Goal: Transaction & Acquisition: Purchase product/service

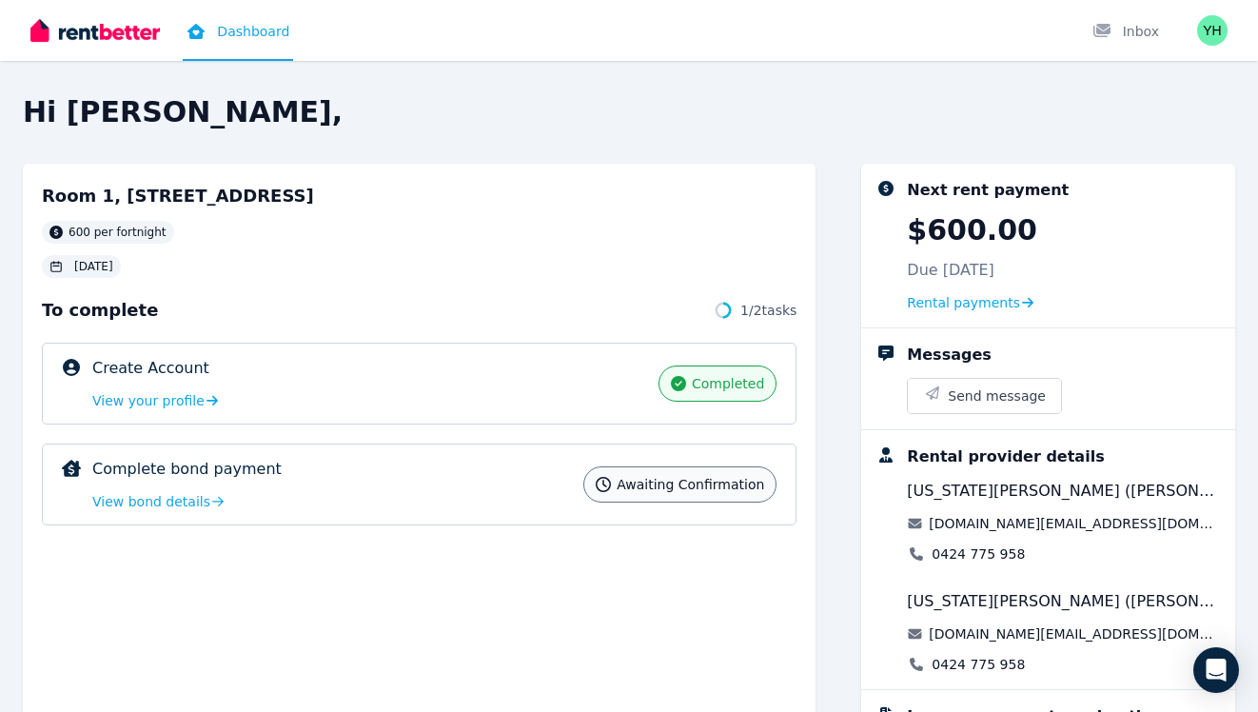
click at [692, 487] on span "Awaiting confirmation" at bounding box center [690, 484] width 147 height 19
click at [168, 501] on span "View bond details" at bounding box center [151, 501] width 118 height 19
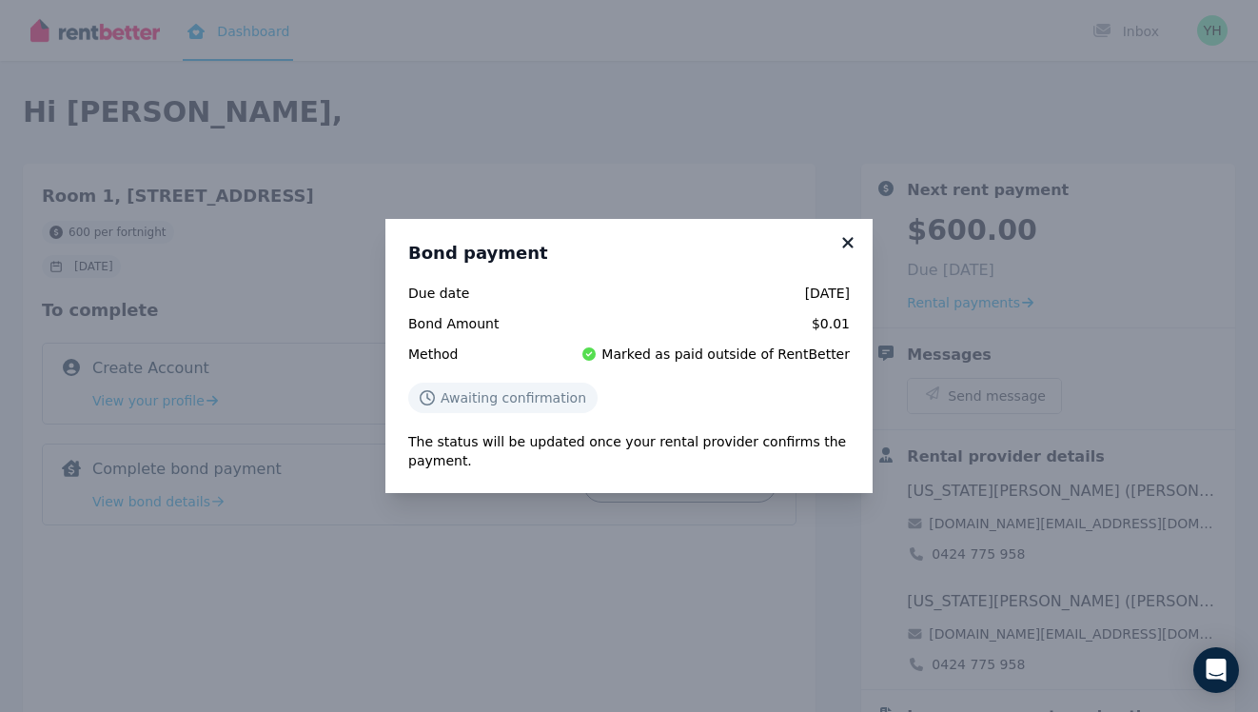
click at [846, 242] on icon at bounding box center [847, 242] width 19 height 17
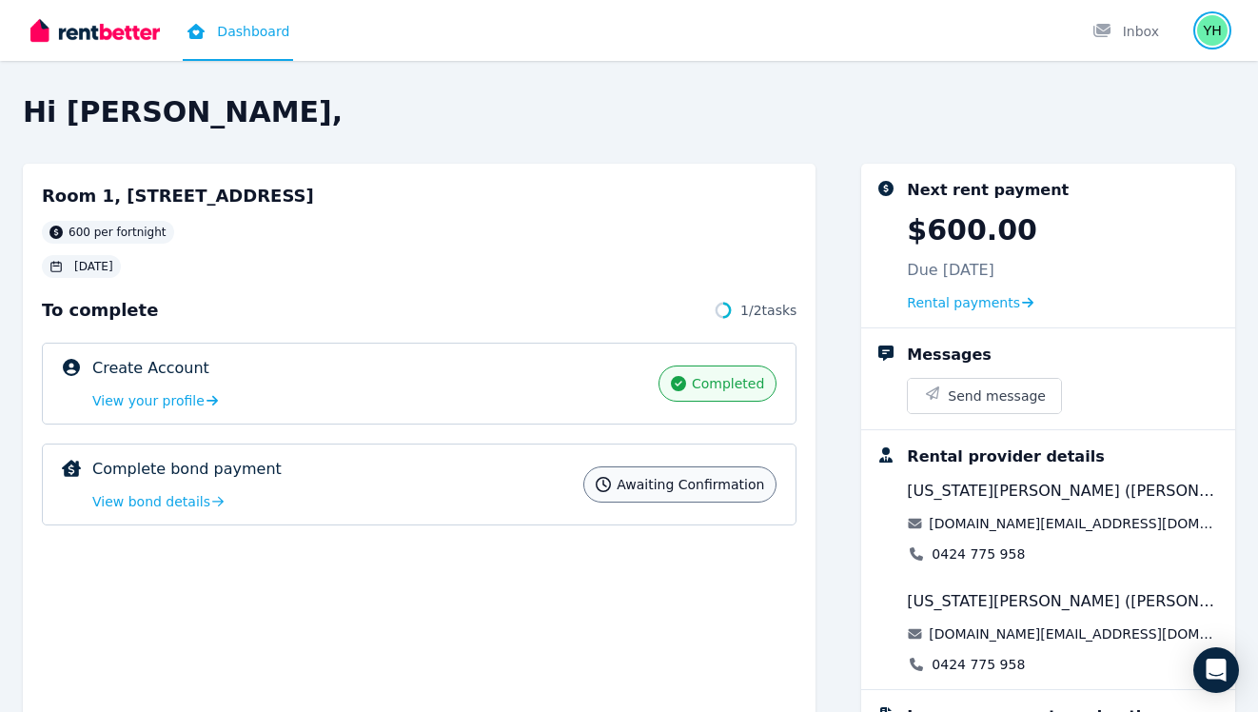
click at [1205, 24] on img "button" at bounding box center [1212, 30] width 30 height 30
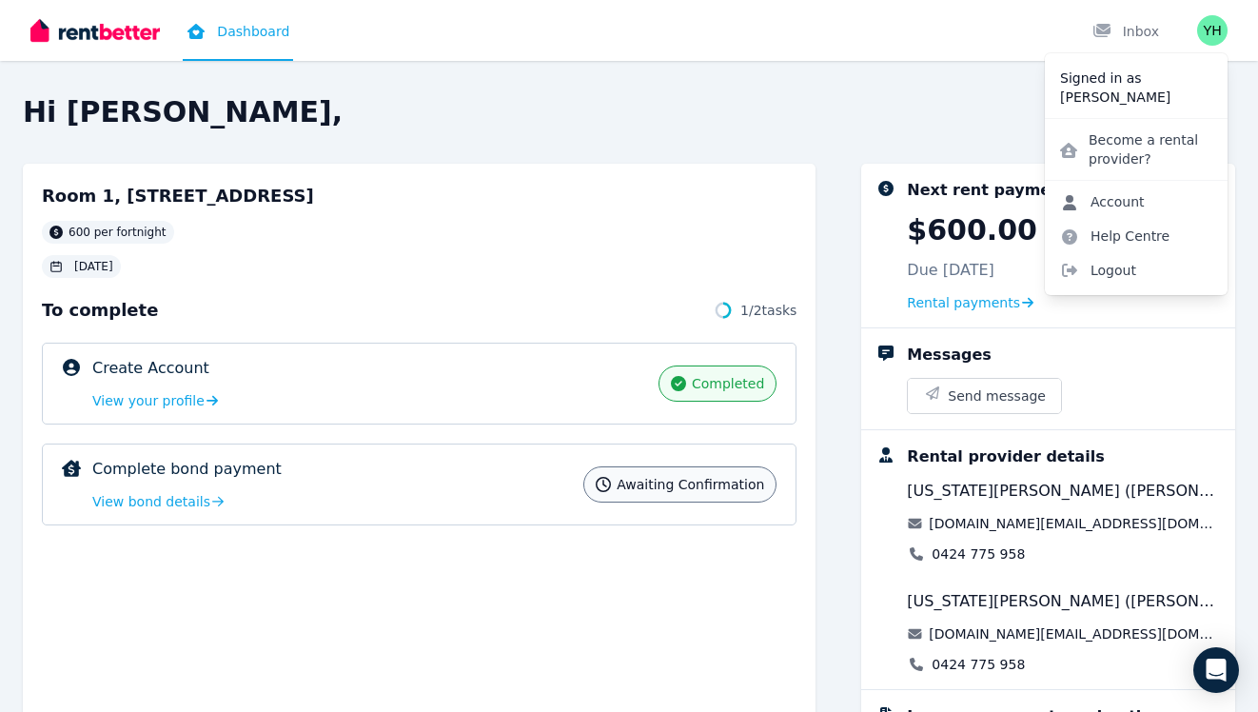
click at [1124, 216] on link "Account" at bounding box center [1102, 202] width 115 height 34
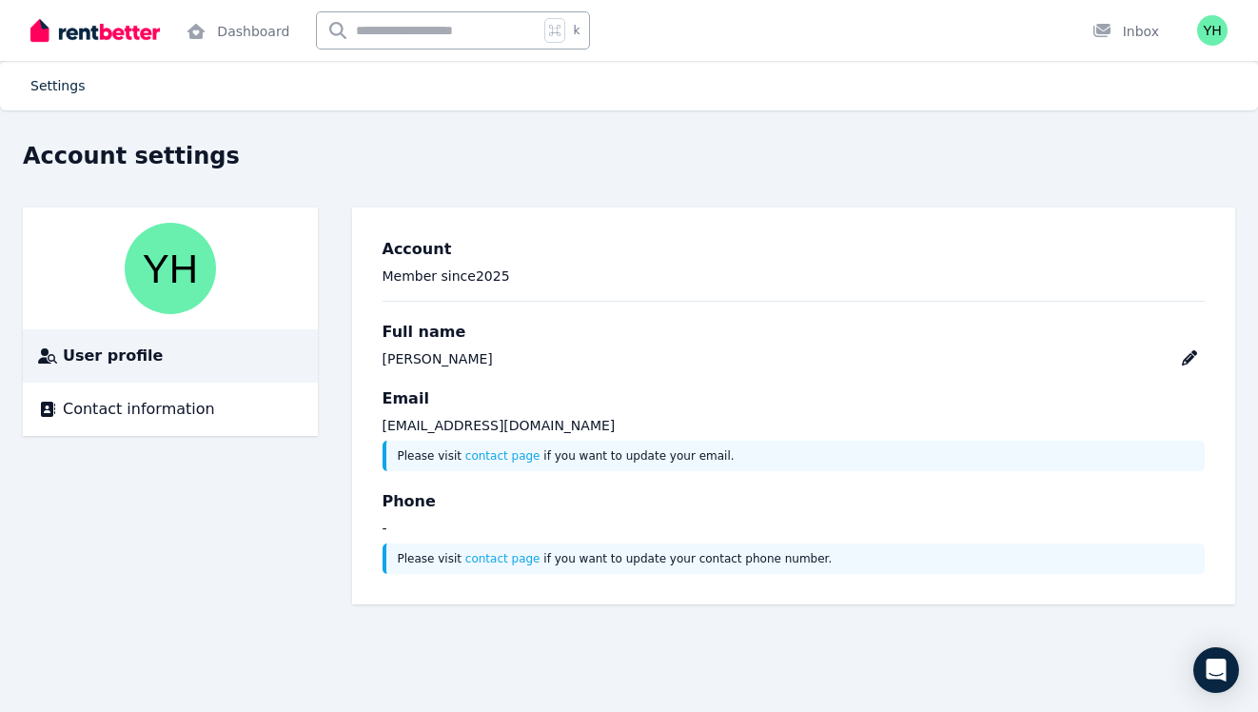
click at [56, 85] on link "Settings" at bounding box center [57, 85] width 54 height 15
click at [59, 90] on link "Settings" at bounding box center [57, 85] width 54 height 15
click at [201, 414] on div "Contact information" at bounding box center [170, 409] width 265 height 23
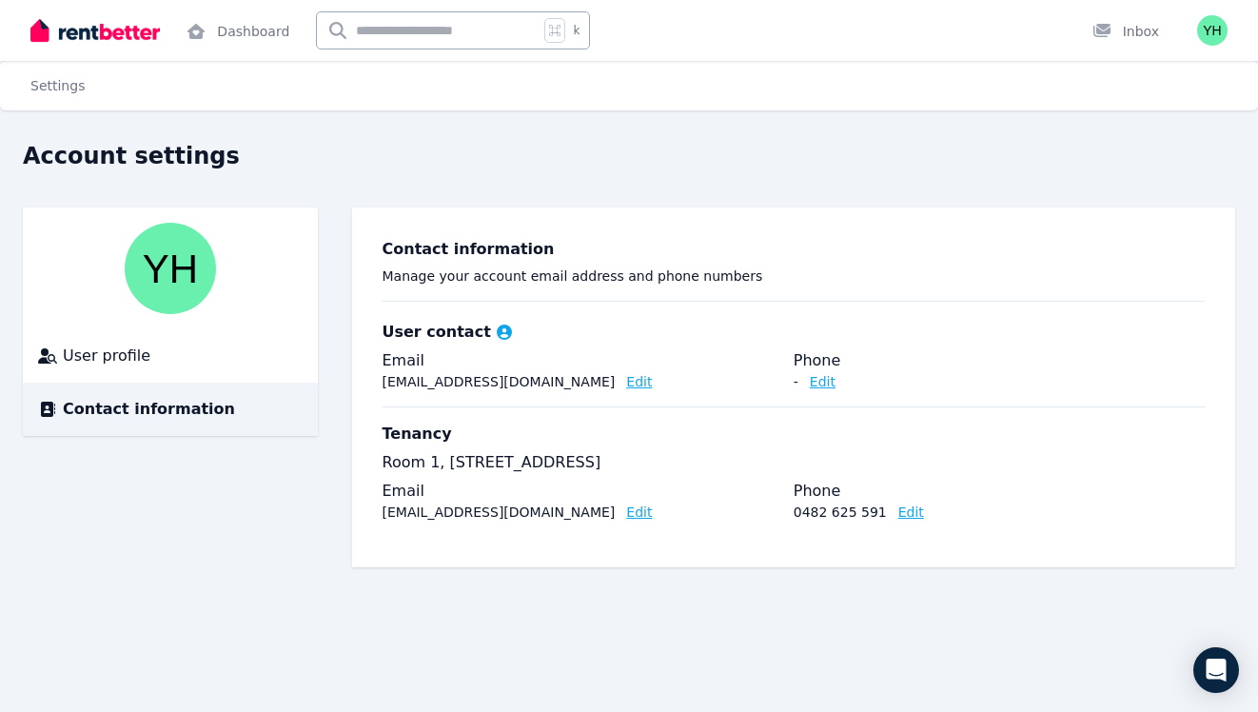
click at [394, 439] on h3 "Tenancy" at bounding box center [417, 434] width 69 height 23
drag, startPoint x: 394, startPoint y: 439, endPoint x: 601, endPoint y: 431, distance: 207.6
click at [601, 431] on div "Tenancy" at bounding box center [794, 434] width 823 height 23
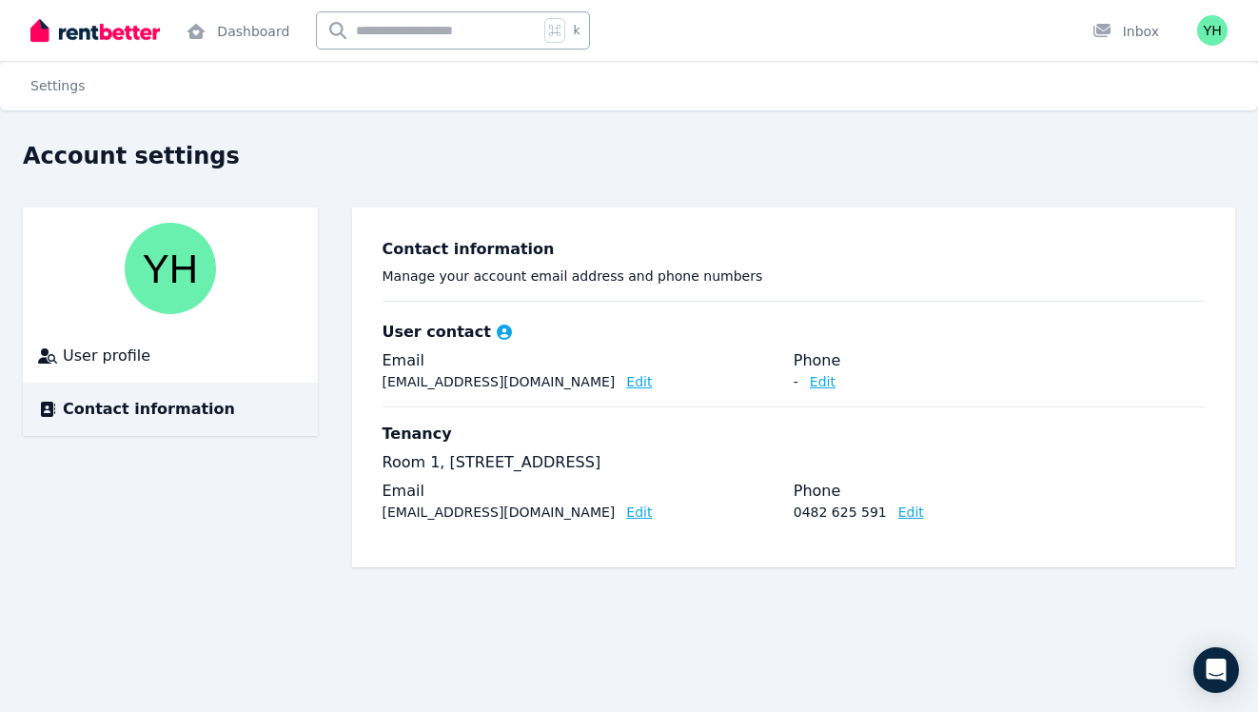
click at [448, 36] on input "text" at bounding box center [428, 30] width 222 height 36
type input "**********"
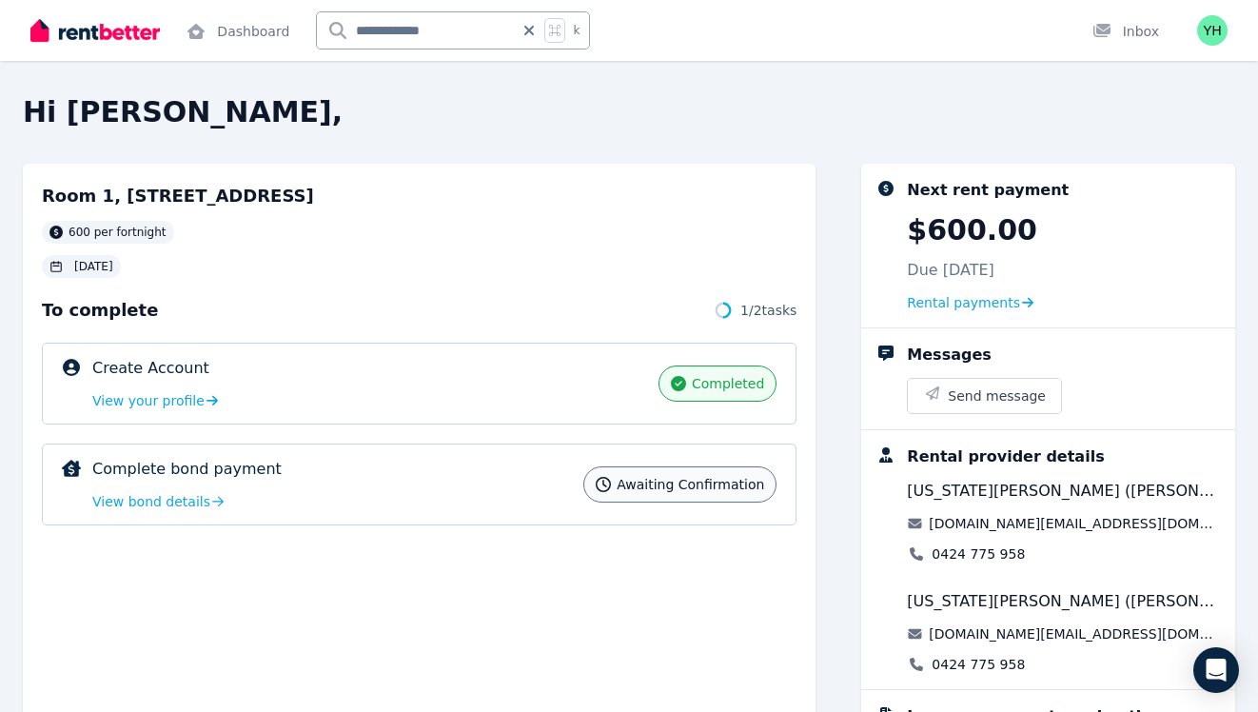
click at [440, 26] on input "**********" at bounding box center [415, 30] width 197 height 36
type input "*"
click at [981, 189] on div "Next rent payment" at bounding box center [988, 190] width 162 height 23
click at [1125, 31] on div "Inbox" at bounding box center [1125, 31] width 67 height 19
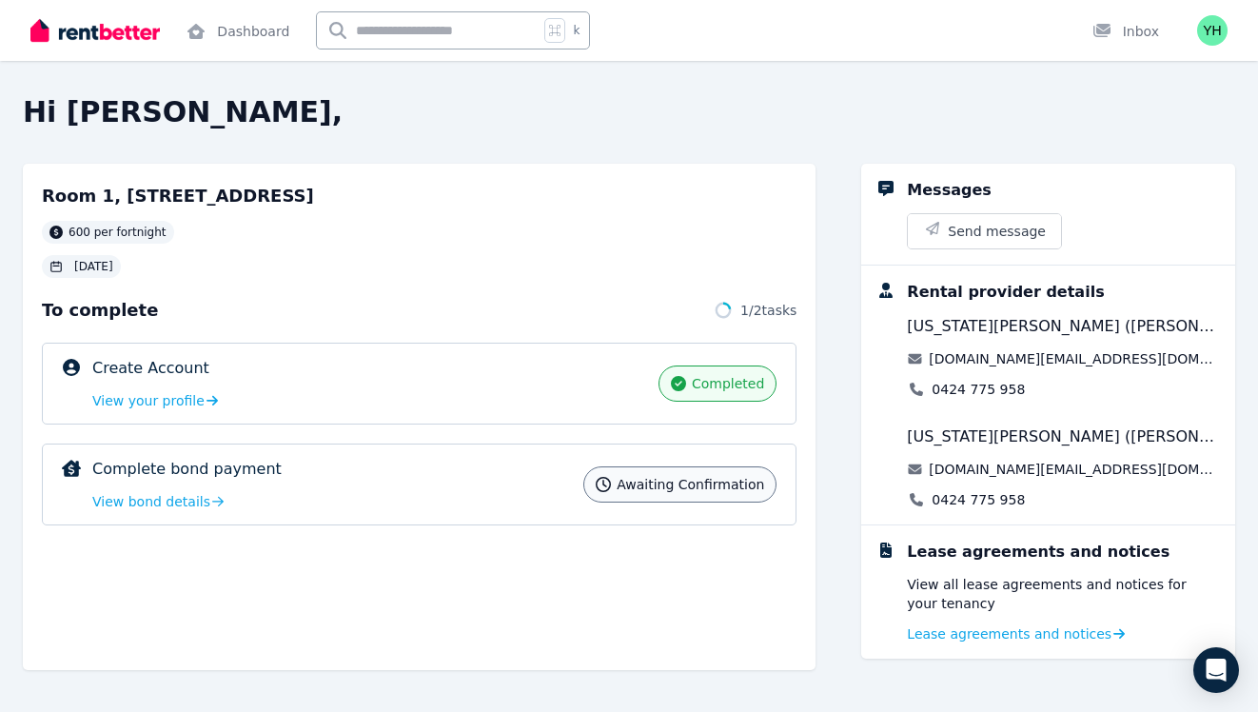
click at [137, 27] on img at bounding box center [94, 30] width 129 height 29
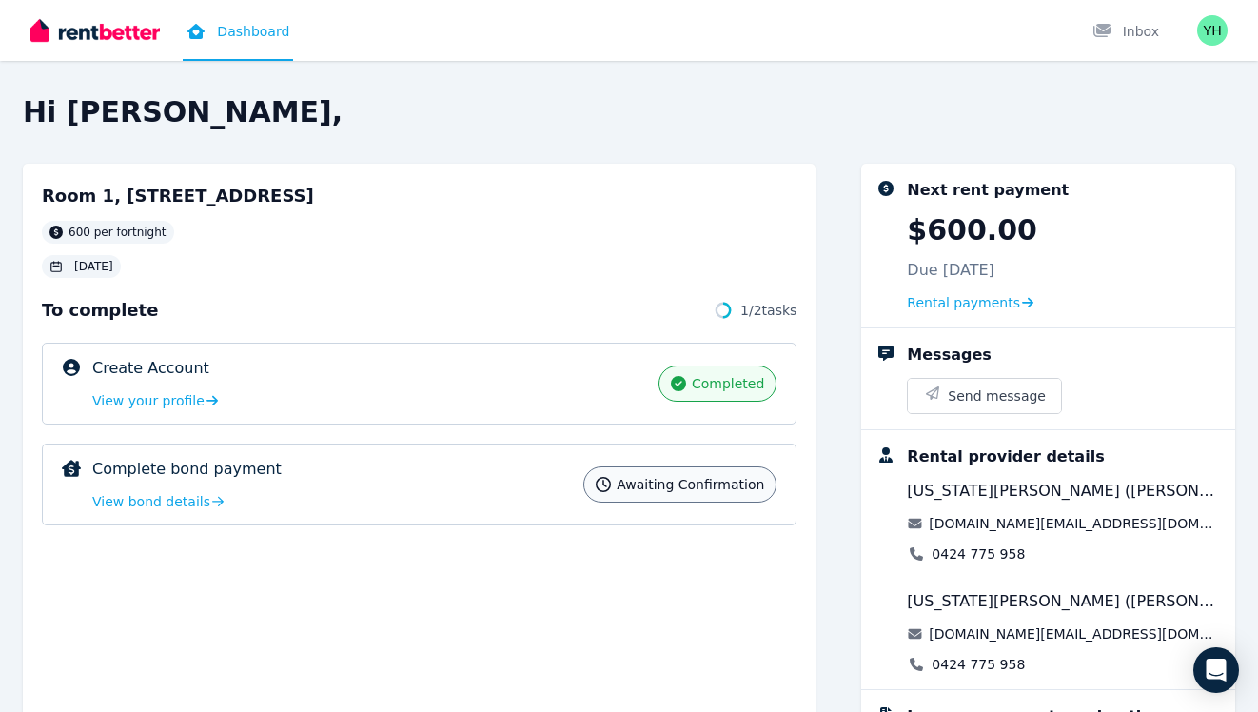
click at [424, 50] on div "Dashboard Inbox" at bounding box center [596, 30] width 1132 height 61
click at [102, 228] on span "600 per fortnight" at bounding box center [118, 232] width 98 height 15
click at [474, 206] on div "Room 1, 447 Lakeside Dr, Joondalup 600 per fortnight 19 Aug 2025" at bounding box center [419, 230] width 755 height 95
click at [1210, 27] on img "button" at bounding box center [1212, 30] width 30 height 30
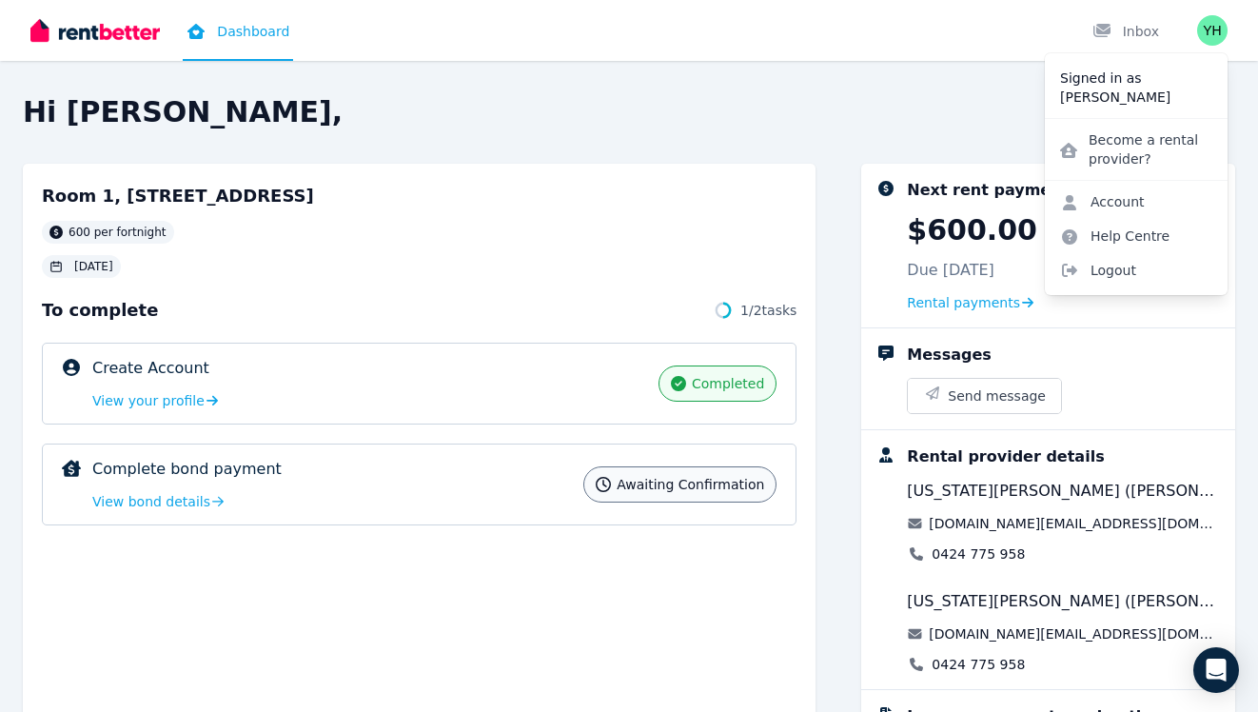
click at [1138, 77] on p "Signed in as" at bounding box center [1136, 78] width 152 height 19
click at [634, 113] on h2 "Hi [PERSON_NAME]," at bounding box center [629, 112] width 1212 height 34
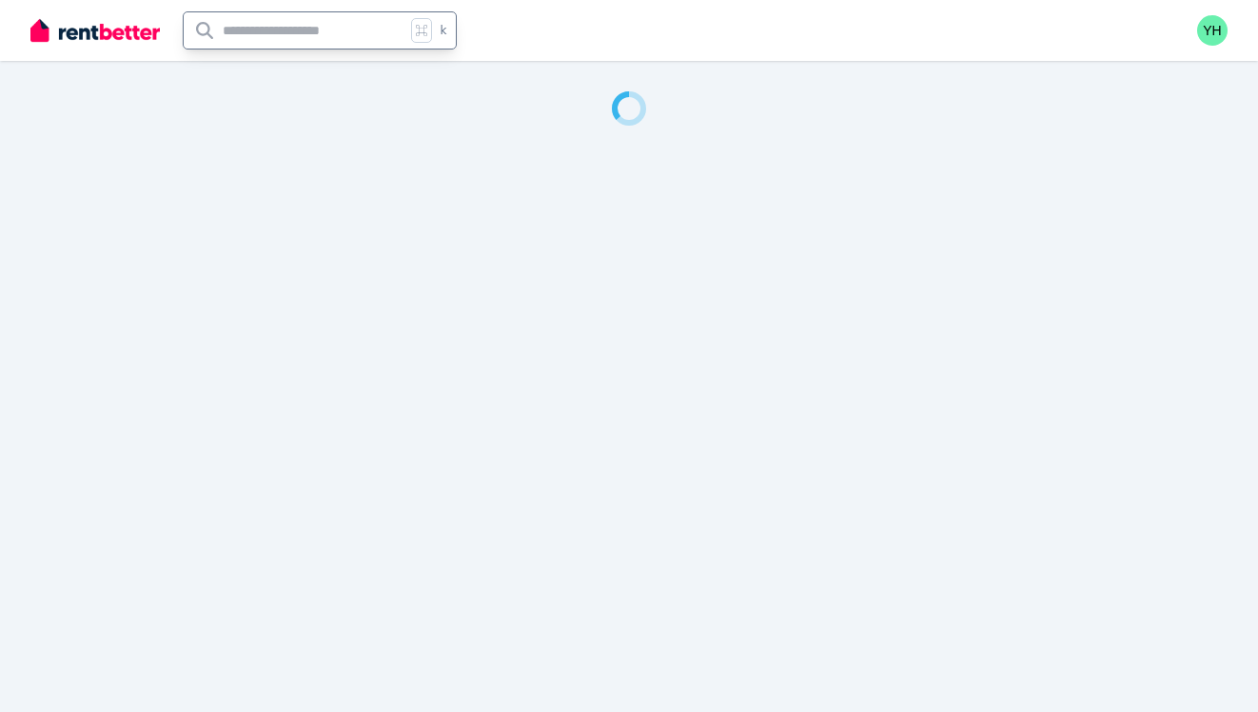
click at [313, 23] on input "text" at bounding box center [295, 30] width 222 height 36
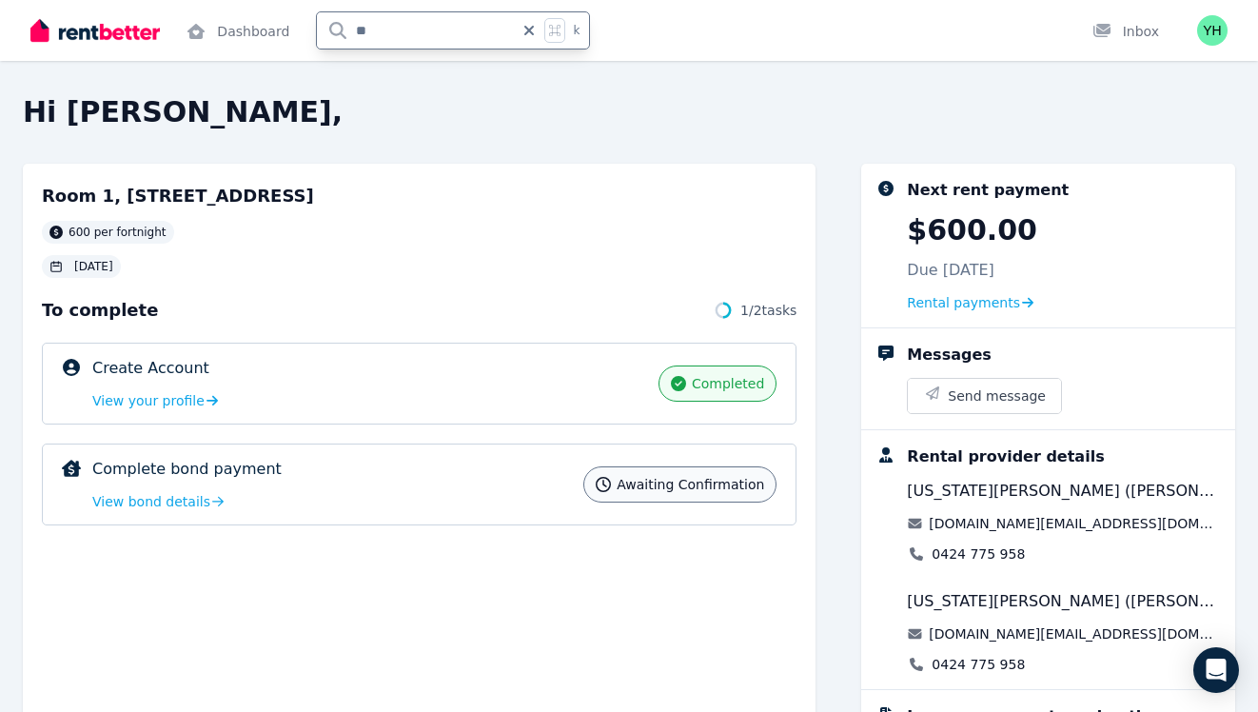
type input "*"
type input "**********"
click at [549, 29] on icon at bounding box center [554, 30] width 11 height 11
click at [568, 29] on div "k" at bounding box center [561, 30] width 35 height 25
click at [560, 29] on span at bounding box center [554, 30] width 21 height 25
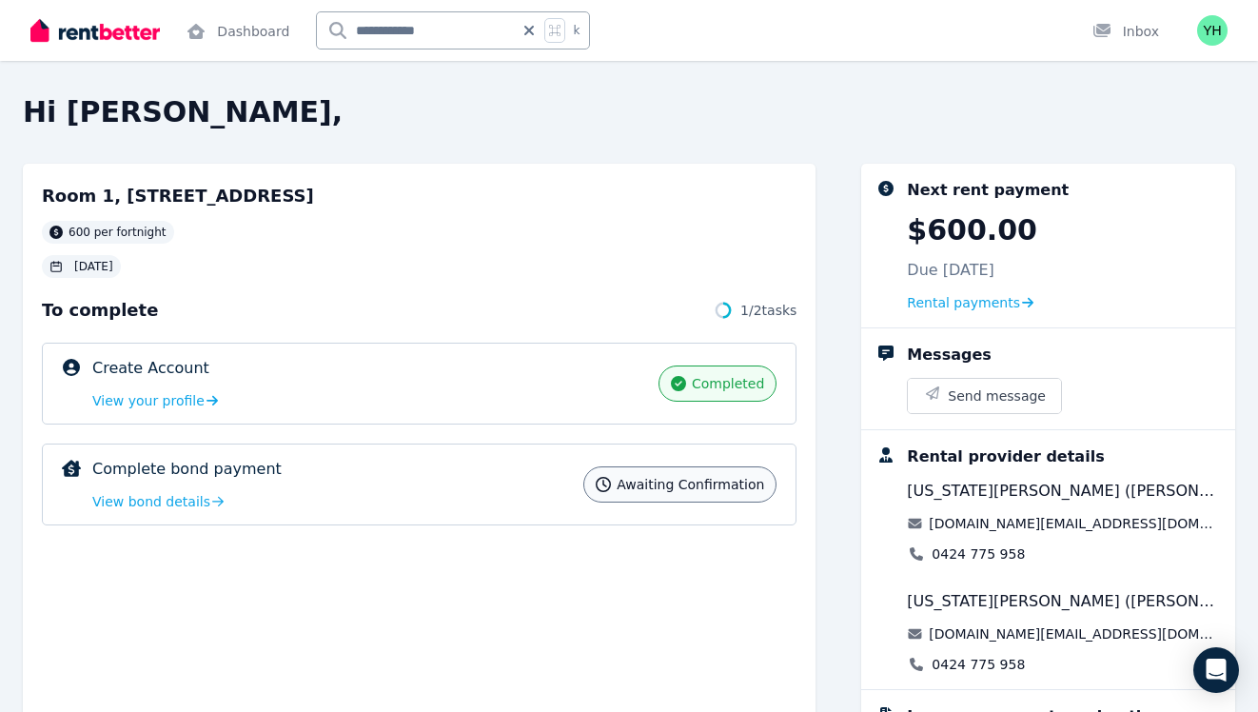
click at [794, 179] on div "Room 1, 447 Lakeside Dr, Joondalup 600 per fortnight 19 Aug 2025 To complete 1 …" at bounding box center [419, 499] width 793 height 671
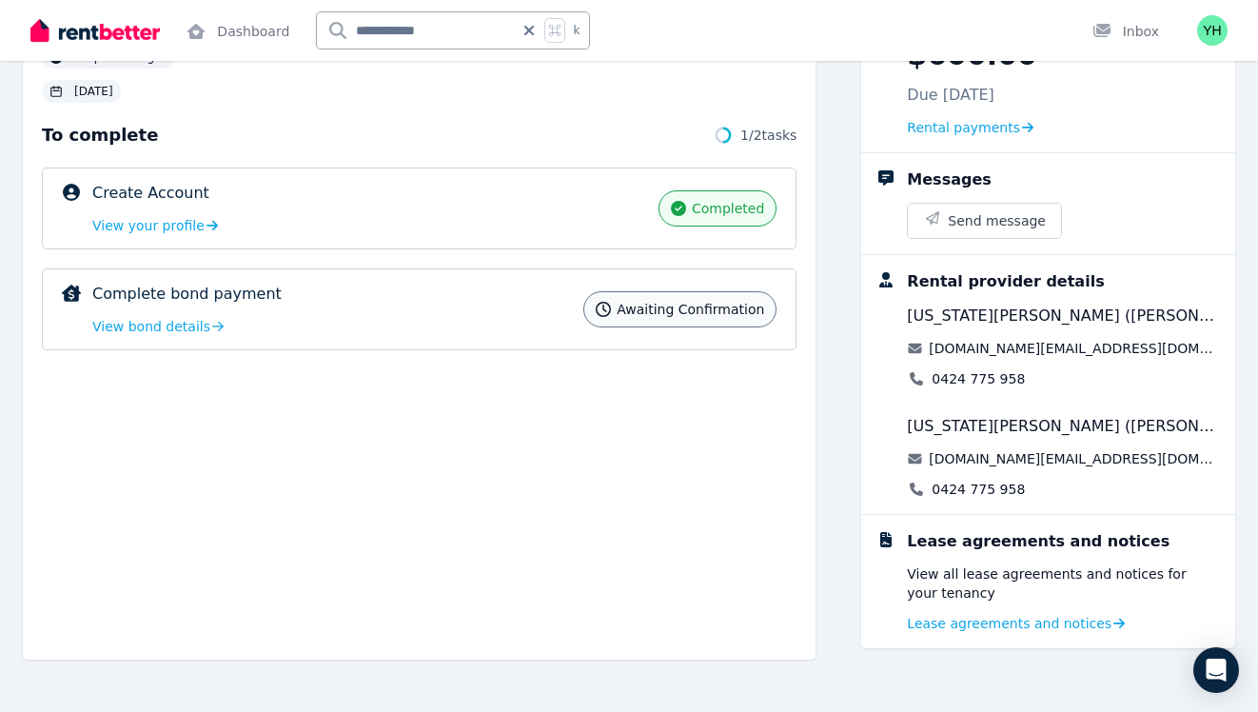
scroll to position [176, 0]
click at [687, 304] on span "Awaiting confirmation" at bounding box center [690, 308] width 147 height 19
click at [148, 316] on span "View bond details" at bounding box center [151, 325] width 118 height 19
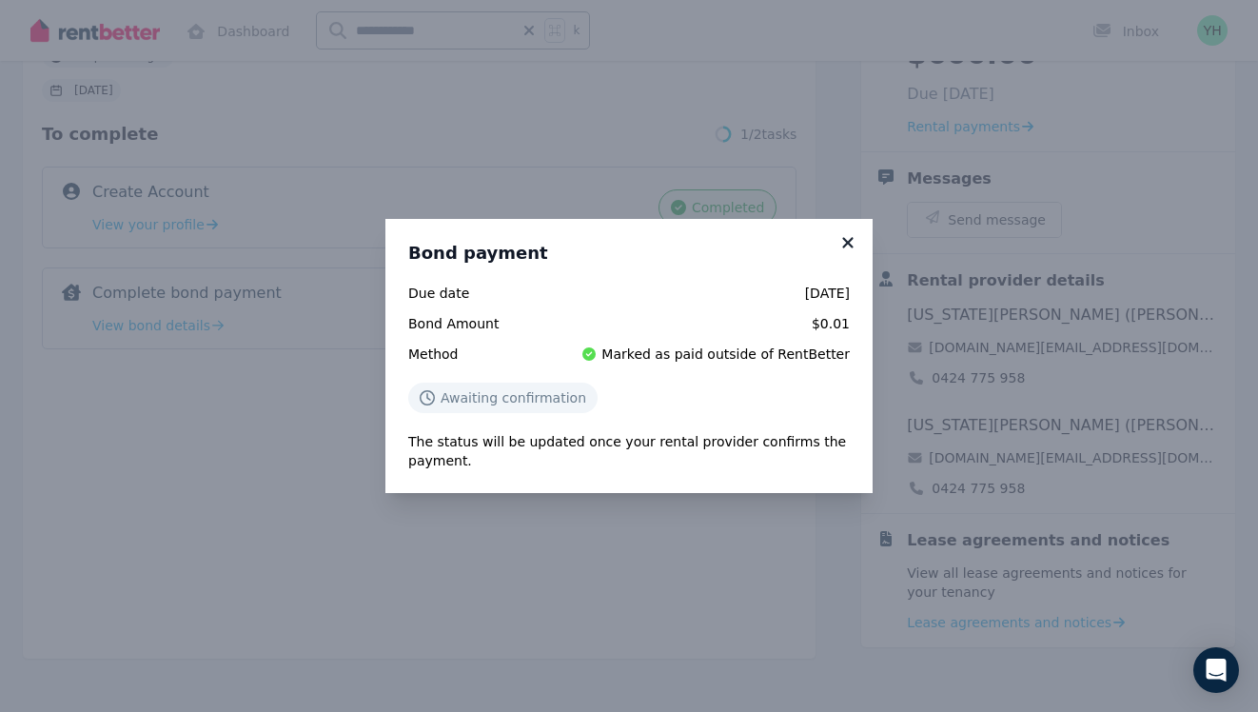
click at [847, 240] on icon at bounding box center [847, 242] width 19 height 17
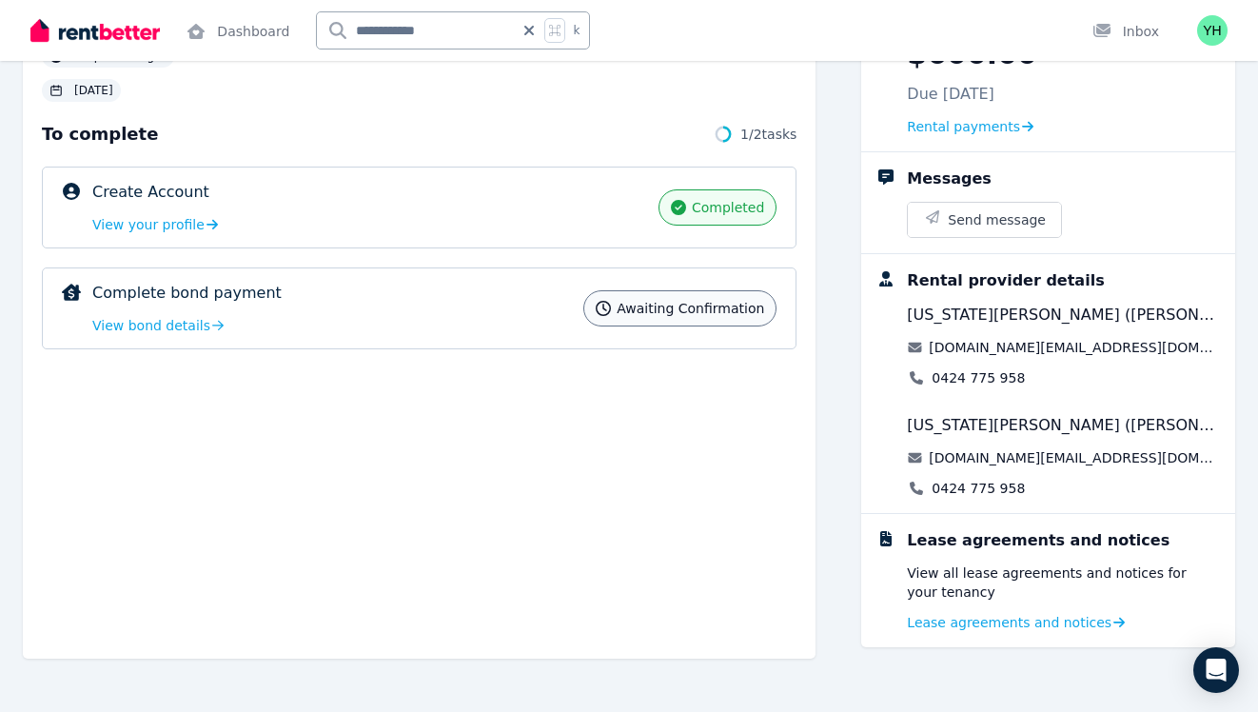
scroll to position [0, 0]
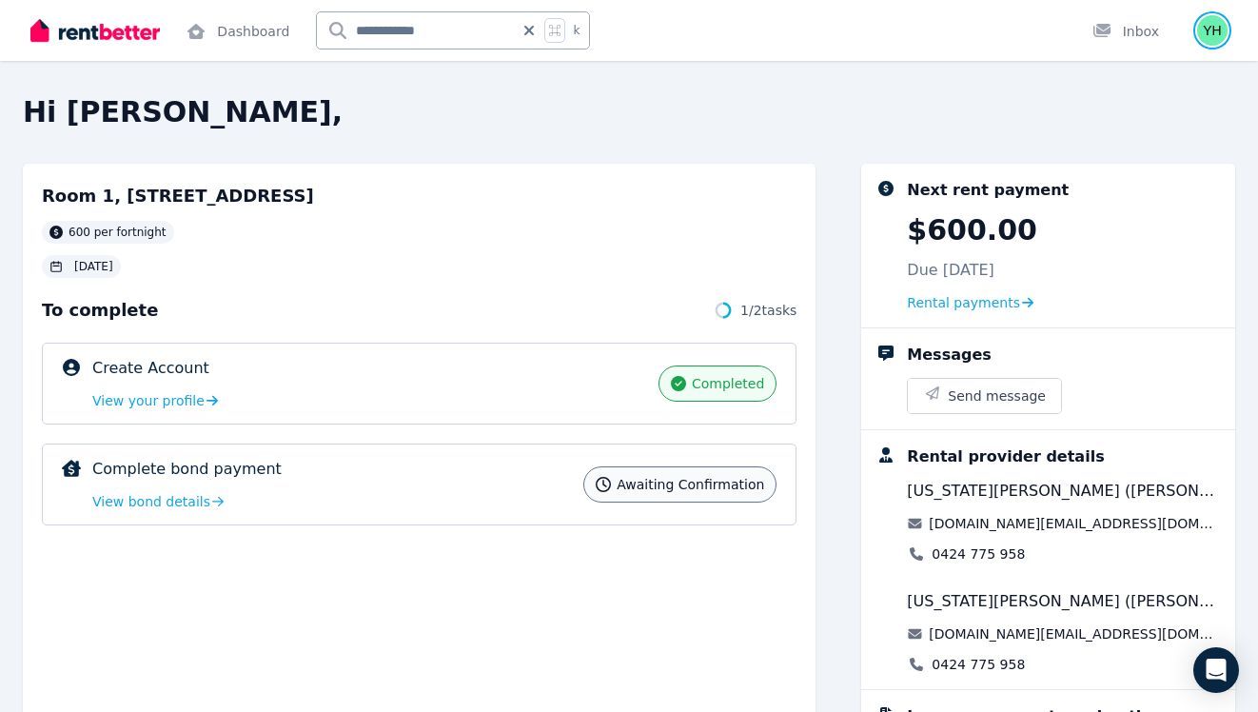
click at [1213, 39] on img "button" at bounding box center [1212, 30] width 30 height 30
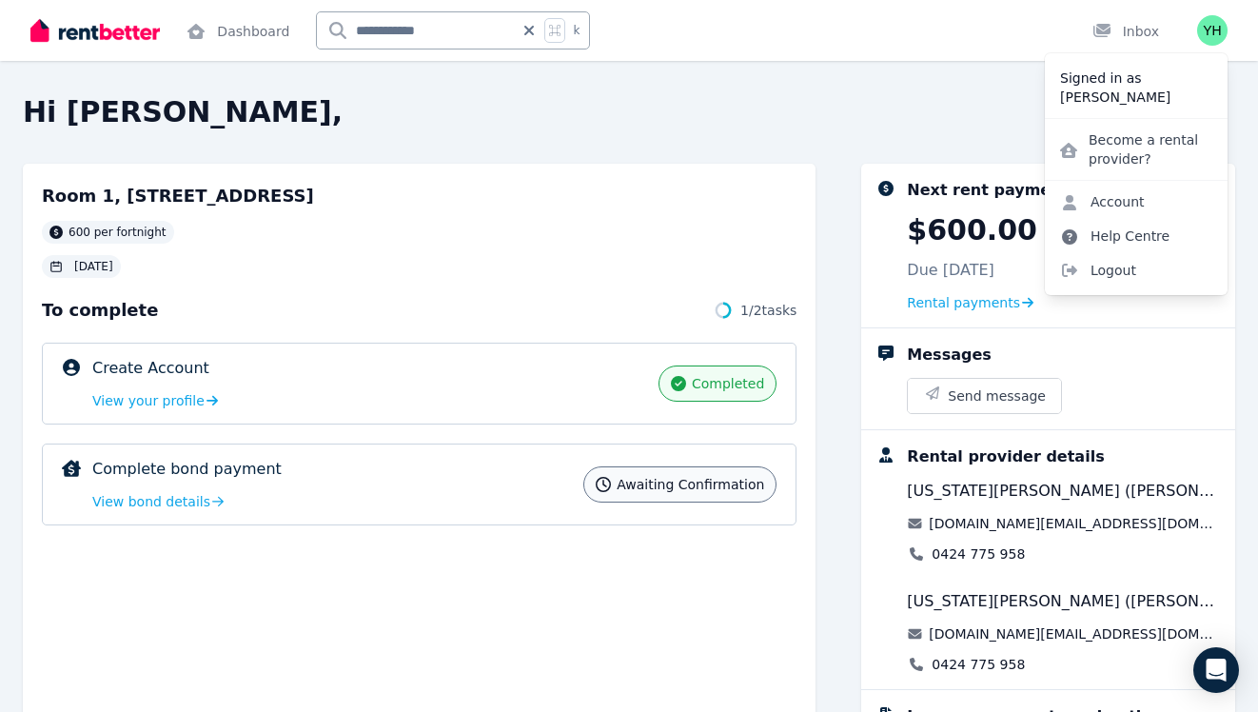
click at [1126, 228] on link "Help Centre" at bounding box center [1115, 236] width 140 height 34
click at [1143, 240] on link "Help Centre" at bounding box center [1115, 236] width 140 height 34
click at [906, 92] on div "Hi Yoonmin, Room 1, 447 Lakeside Dr, Joondalup 600 per fortnight 19 Aug 2025 To…" at bounding box center [629, 356] width 1258 height 712
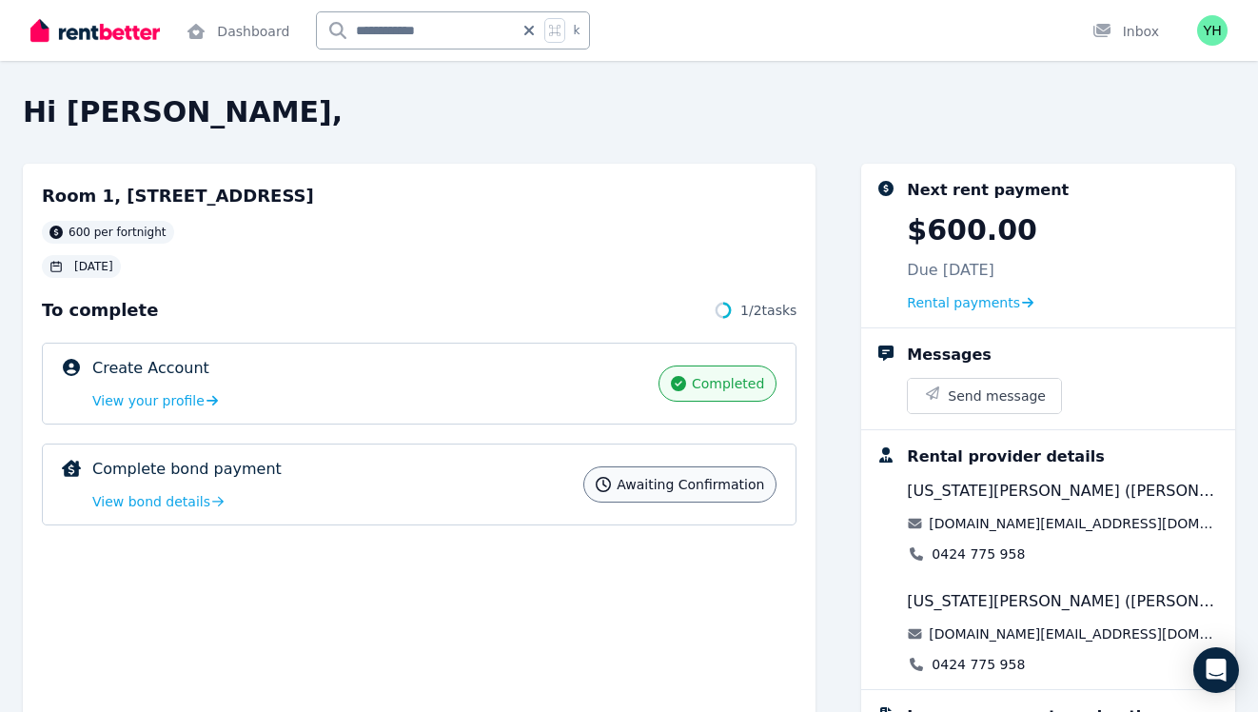
click at [1188, 29] on div "Open user menu" at bounding box center [1207, 30] width 42 height 61
click at [1237, 31] on div "**********" at bounding box center [629, 30] width 1258 height 61
click at [1202, 26] on img "button" at bounding box center [1212, 30] width 30 height 30
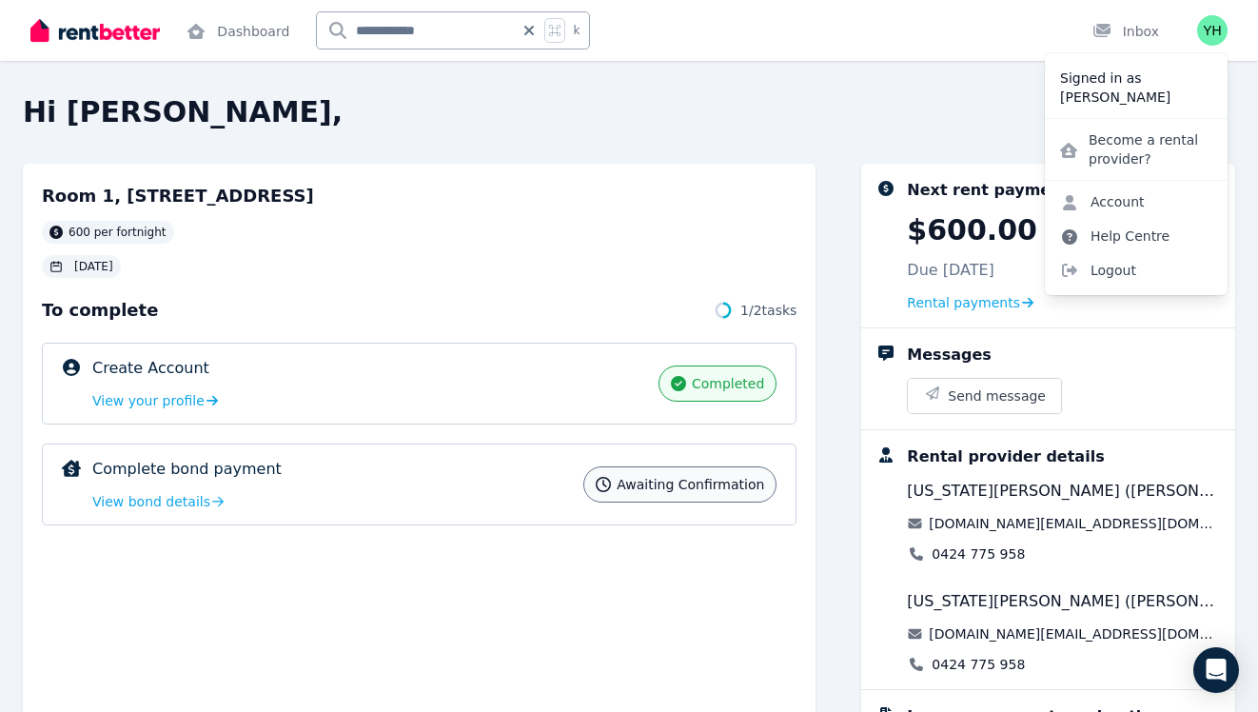
click at [1132, 239] on link "Help Centre" at bounding box center [1115, 236] width 140 height 34
click at [1132, 233] on link "Help Centre" at bounding box center [1115, 236] width 140 height 34
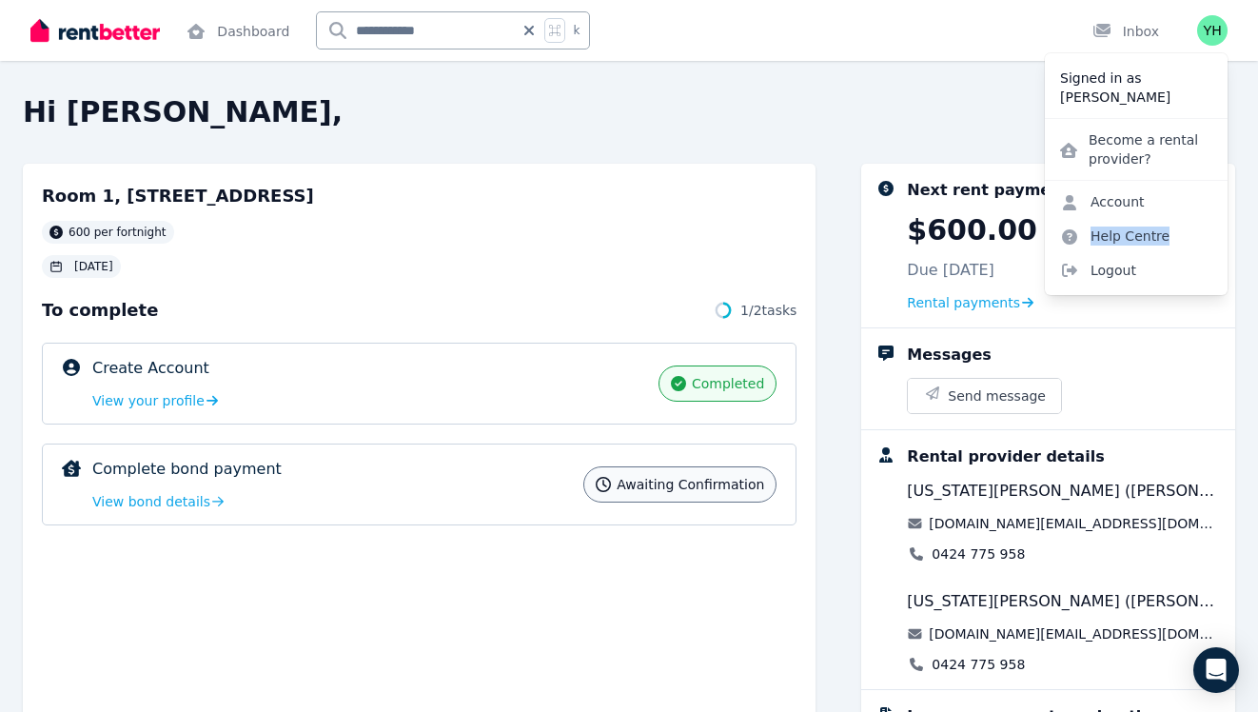
click at [1211, 236] on div "Account Help Centre Logout" at bounding box center [1136, 235] width 183 height 111
click at [1187, 236] on div "Account Help Centre Logout" at bounding box center [1136, 235] width 183 height 111
click at [1163, 232] on link "Help Centre" at bounding box center [1115, 236] width 140 height 34
click at [1143, 145] on link "Become a rental provider?" at bounding box center [1136, 149] width 183 height 53
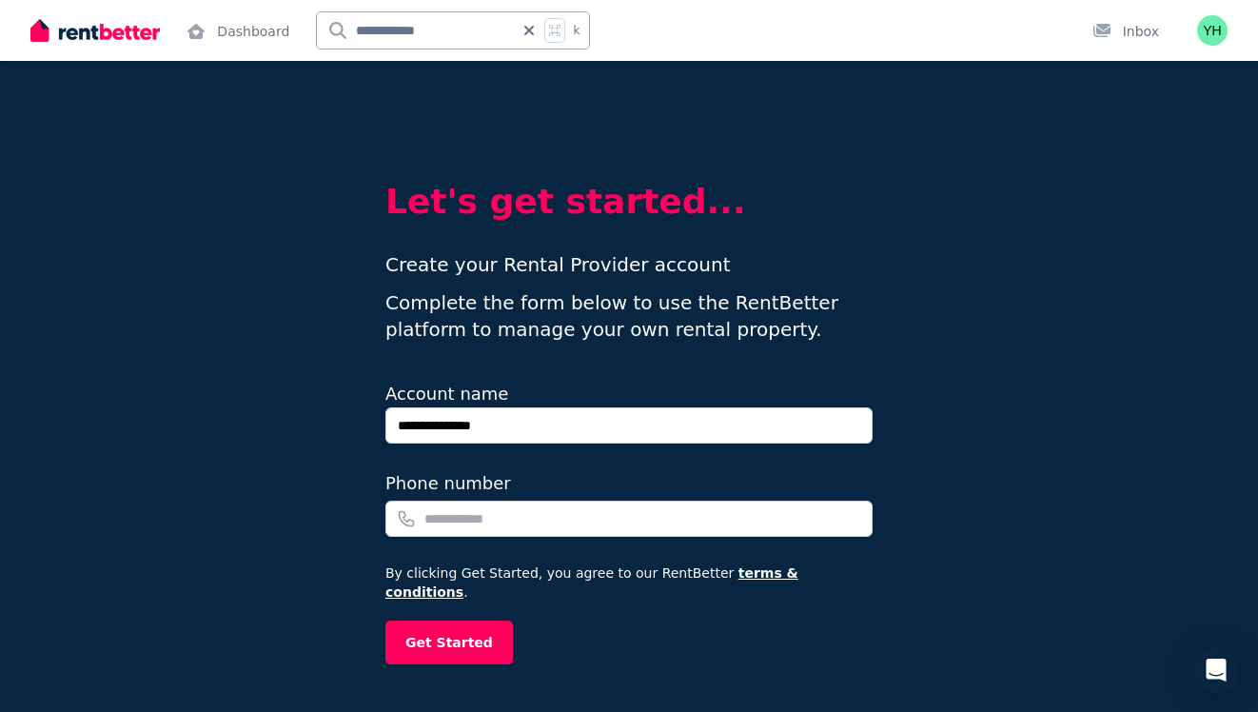
click at [1202, 43] on div "Open user menu" at bounding box center [1212, 30] width 30 height 30
click at [1212, 28] on img "button" at bounding box center [1212, 30] width 30 height 30
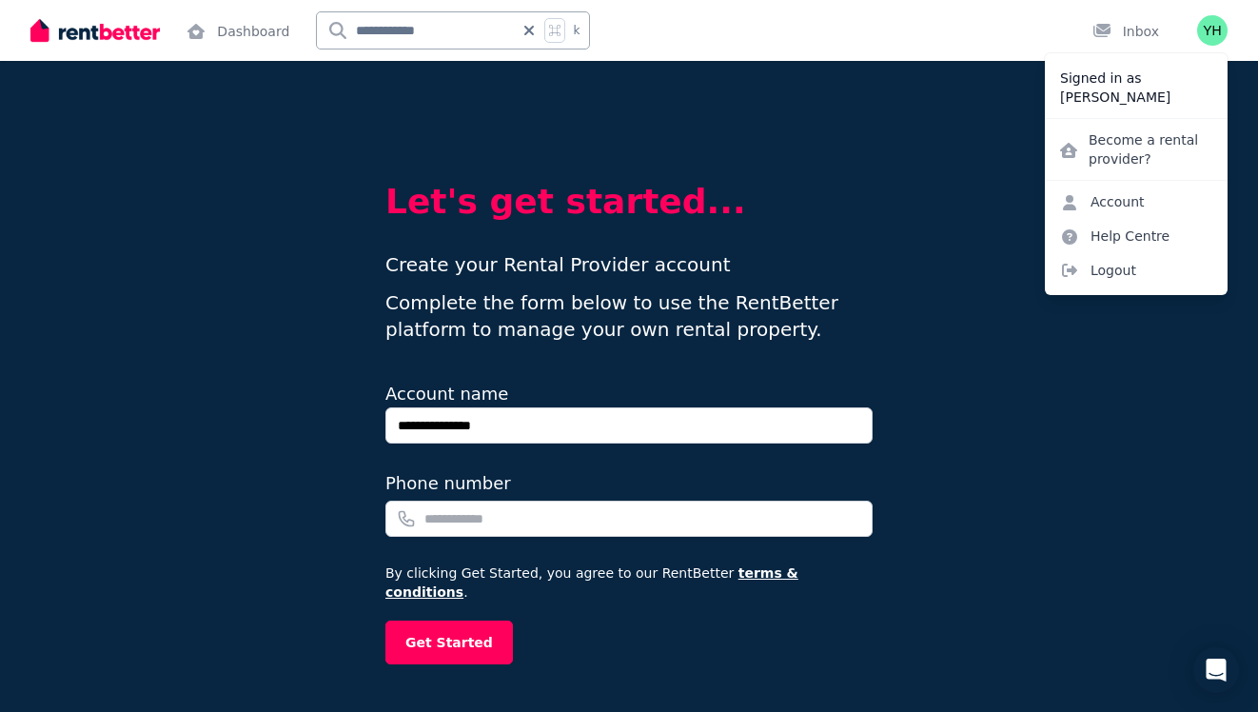
click at [100, 52] on div at bounding box center [94, 30] width 129 height 61
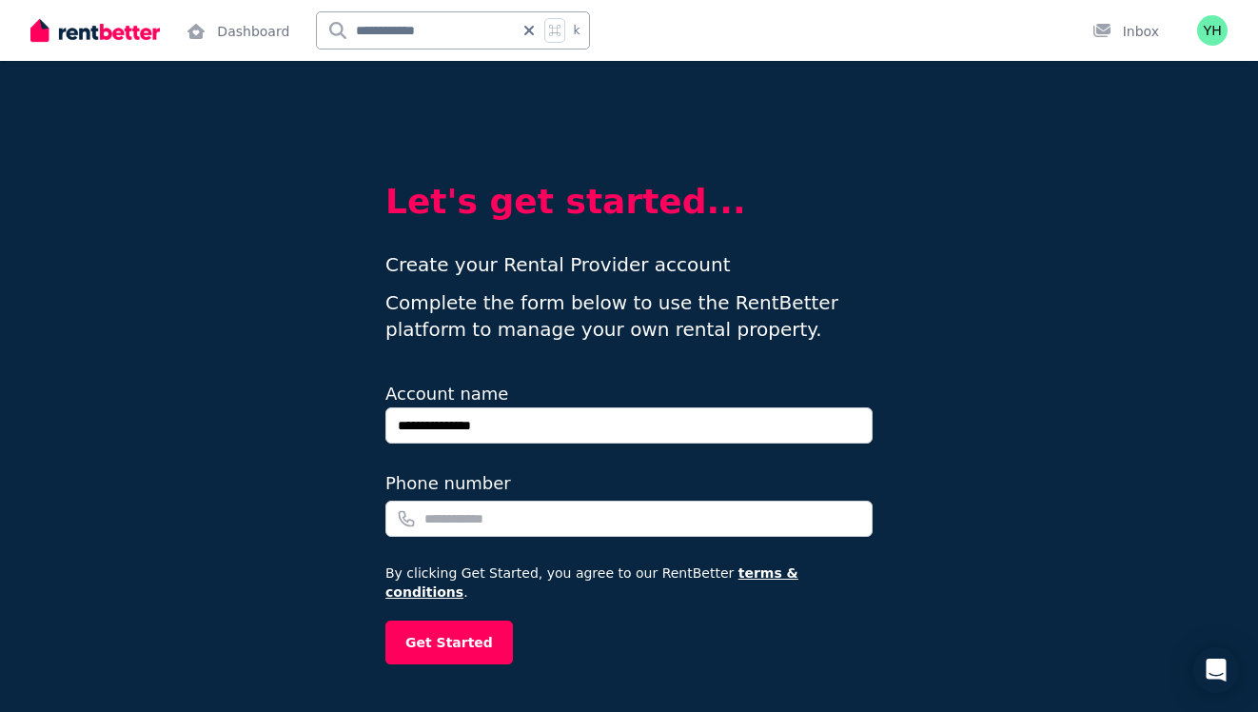
click at [111, 39] on img at bounding box center [94, 30] width 129 height 29
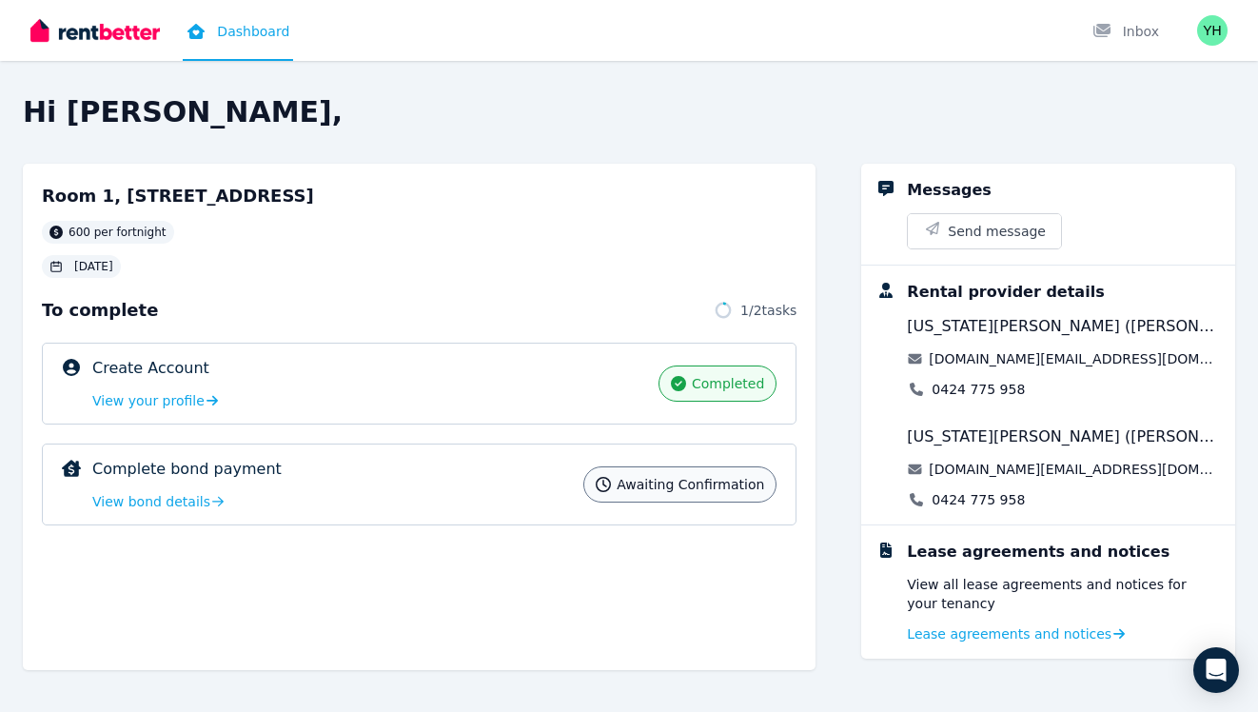
click at [238, 42] on link "Dashboard" at bounding box center [238, 30] width 110 height 61
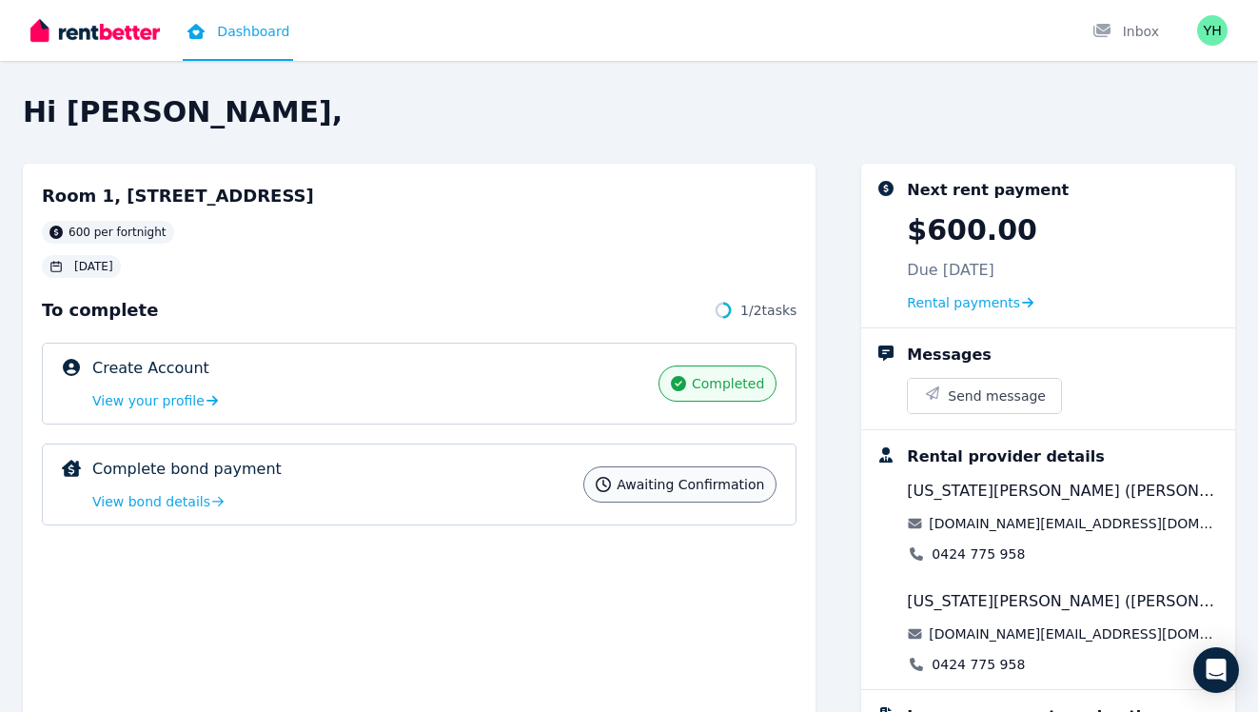
scroll to position [176, 0]
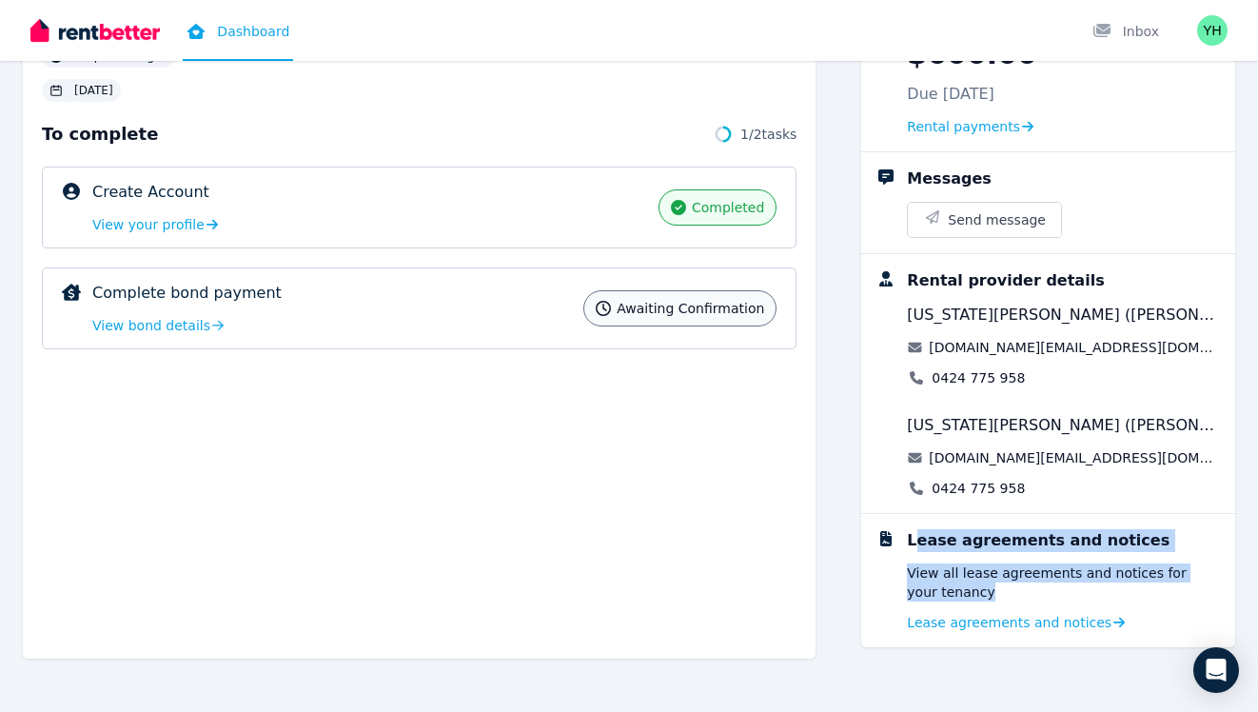
drag, startPoint x: 918, startPoint y: 539, endPoint x: 1090, endPoint y: 596, distance: 180.6
click at [1090, 596] on div "Lease agreements and notices View all lease agreements and notices for your ten…" at bounding box center [1063, 580] width 313 height 103
click at [1112, 560] on div "Lease agreements and notices View all lease agreements and notices for your ten…" at bounding box center [1063, 580] width 313 height 103
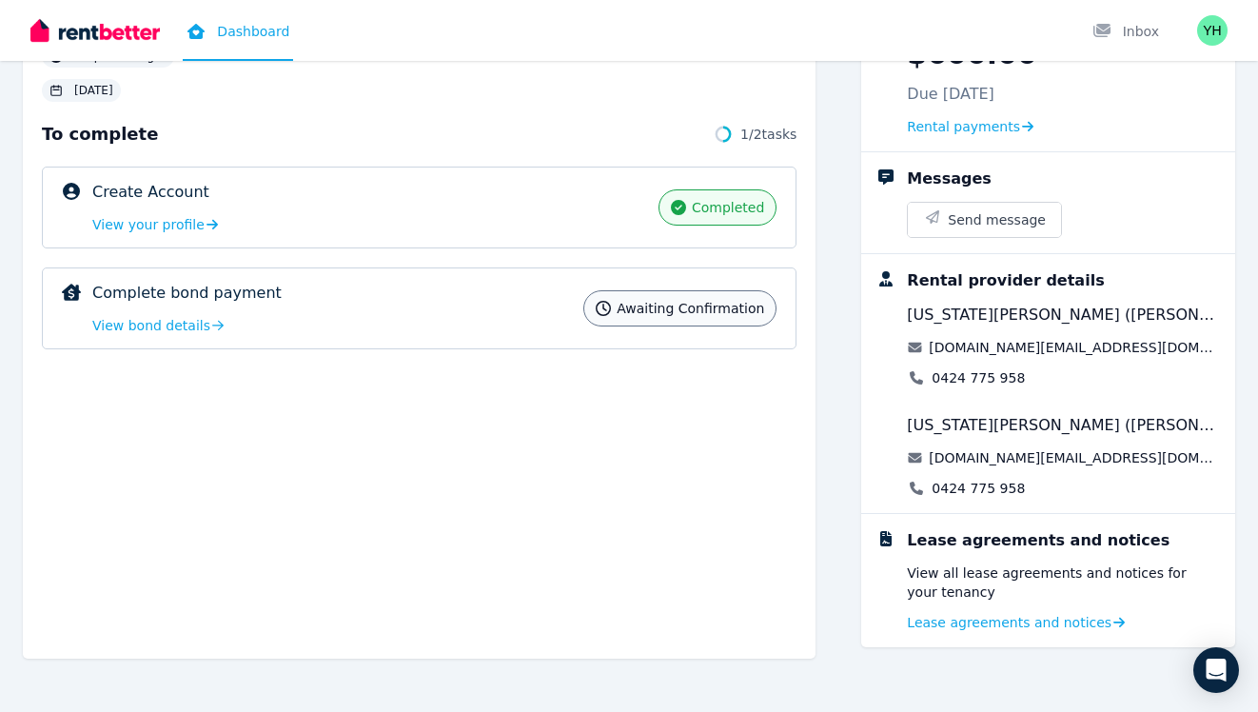
scroll to position [0, 0]
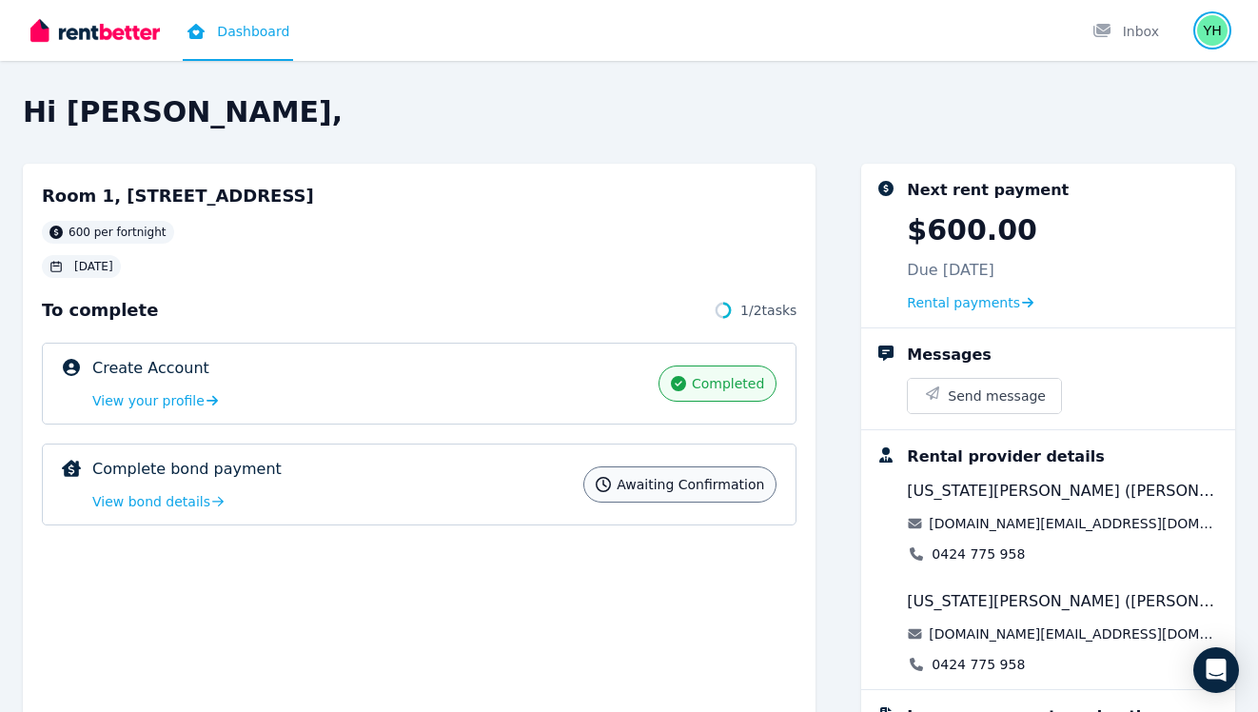
click at [1204, 34] on img "button" at bounding box center [1212, 30] width 30 height 30
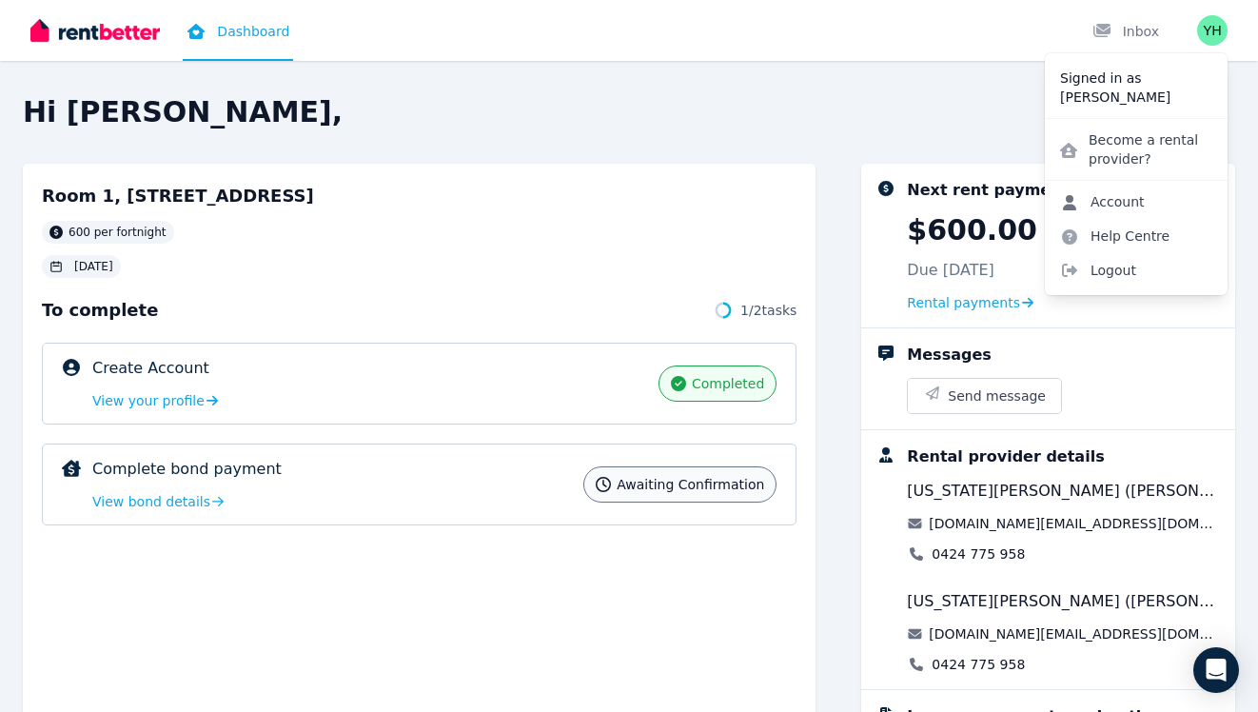
click at [1122, 206] on link "Account" at bounding box center [1102, 202] width 115 height 34
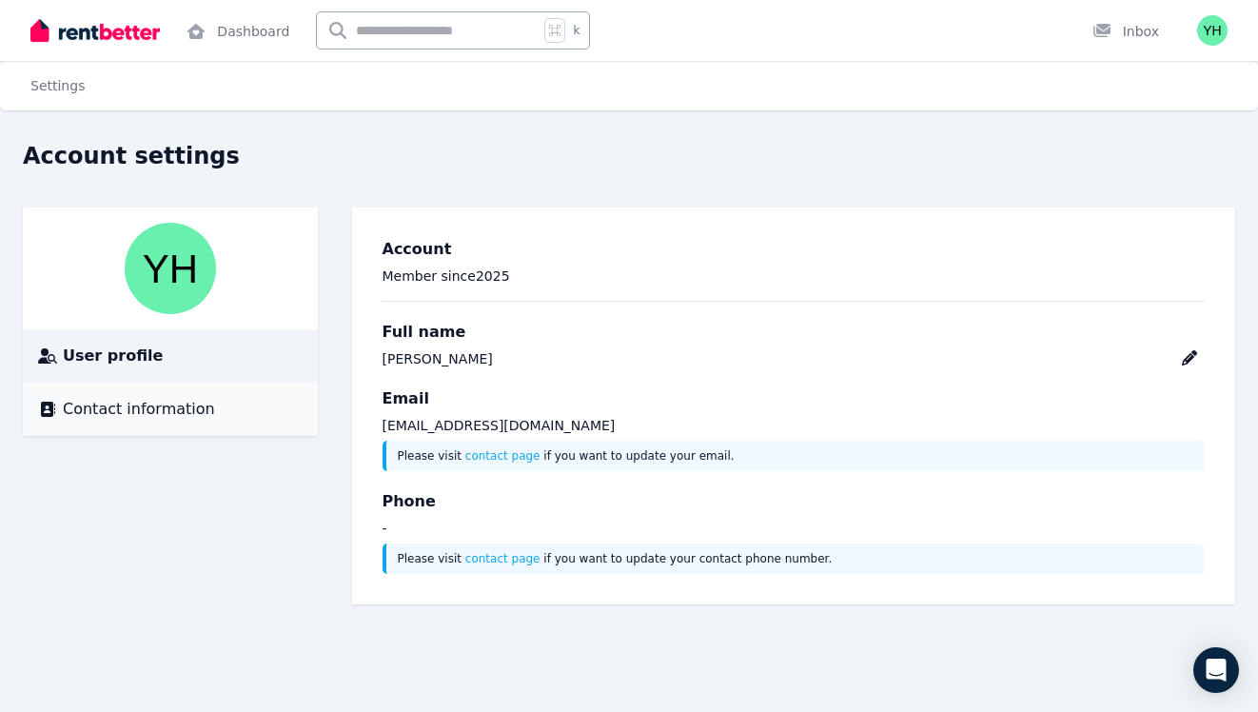
click at [235, 398] on div "Contact information" at bounding box center [170, 409] width 265 height 23
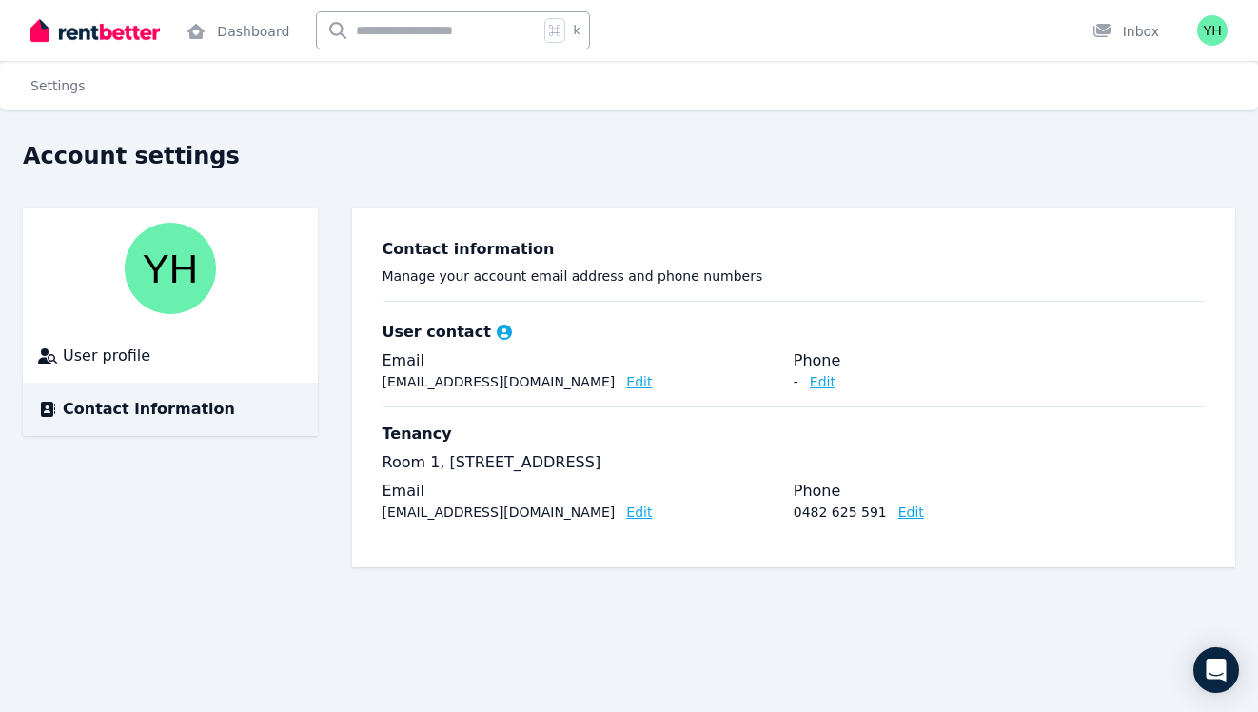
click at [415, 416] on div "Tenancy Room 1, 447 Lakeside Dr, Joondalup Email yunmin061104@gmail.com Edit Ph…" at bounding box center [794, 471] width 823 height 130
click at [898, 513] on button "Edit" at bounding box center [911, 511] width 26 height 19
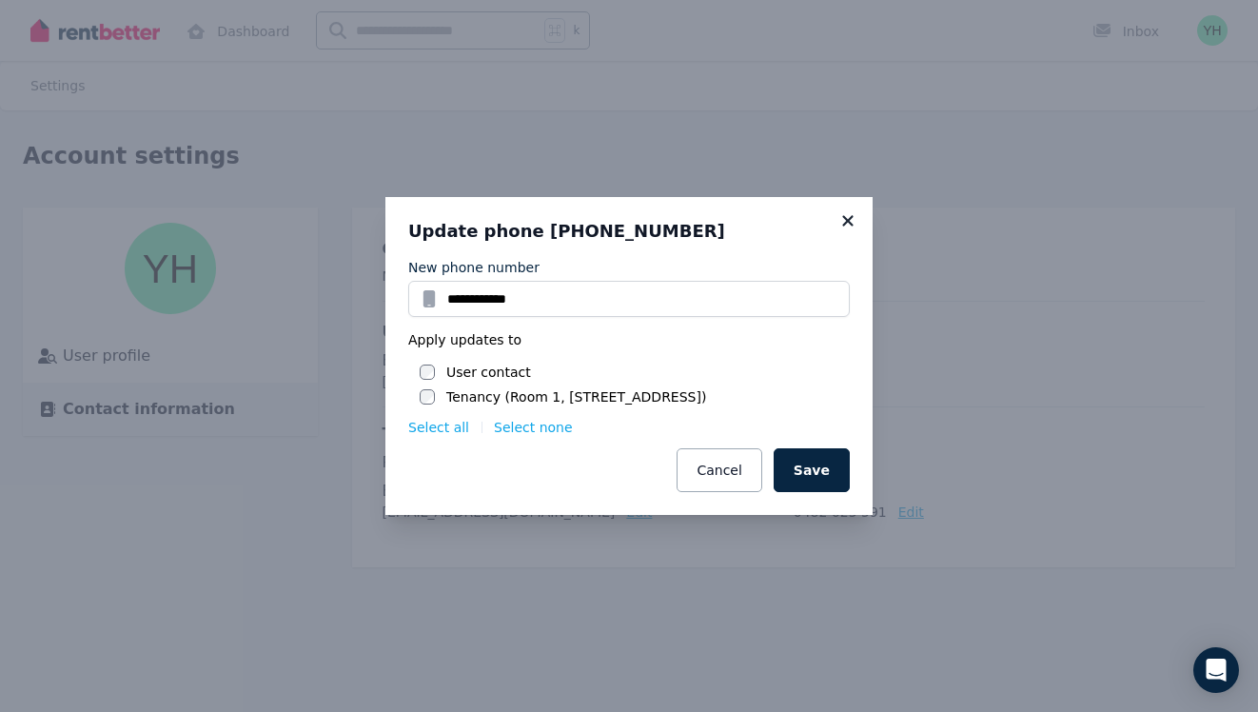
click at [847, 218] on icon at bounding box center [847, 220] width 19 height 17
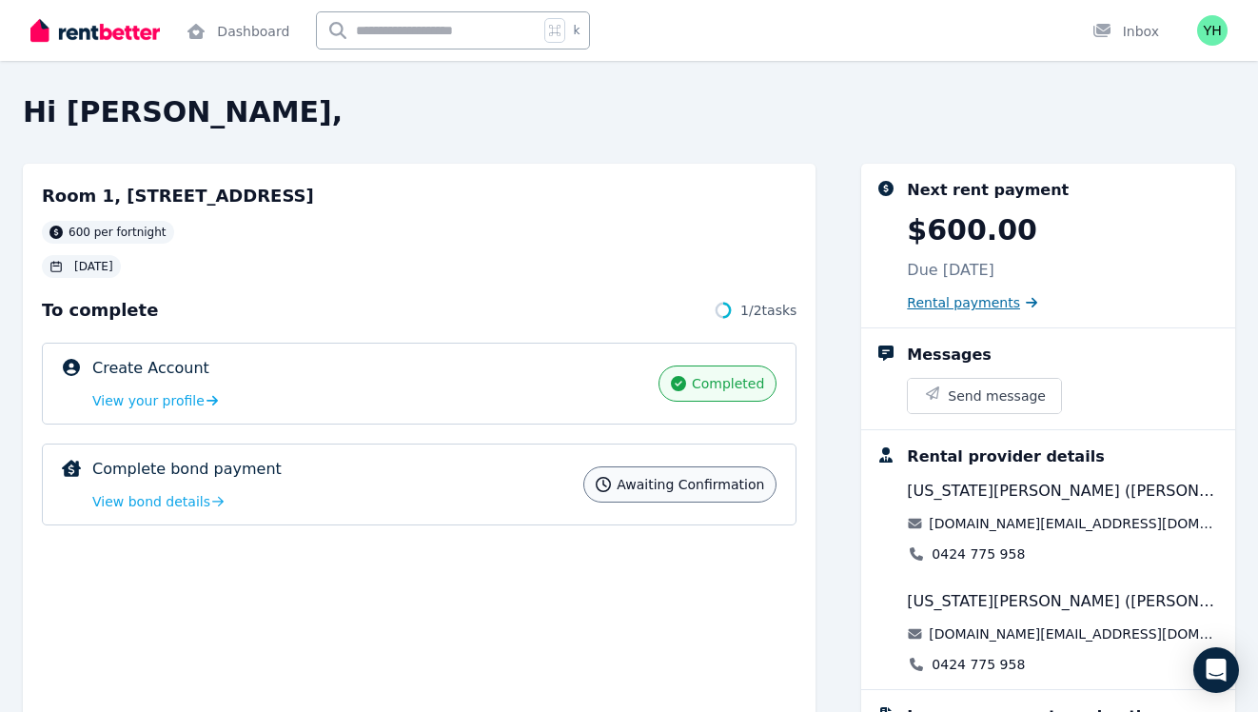
click at [976, 303] on span "Rental payments" at bounding box center [963, 302] width 113 height 19
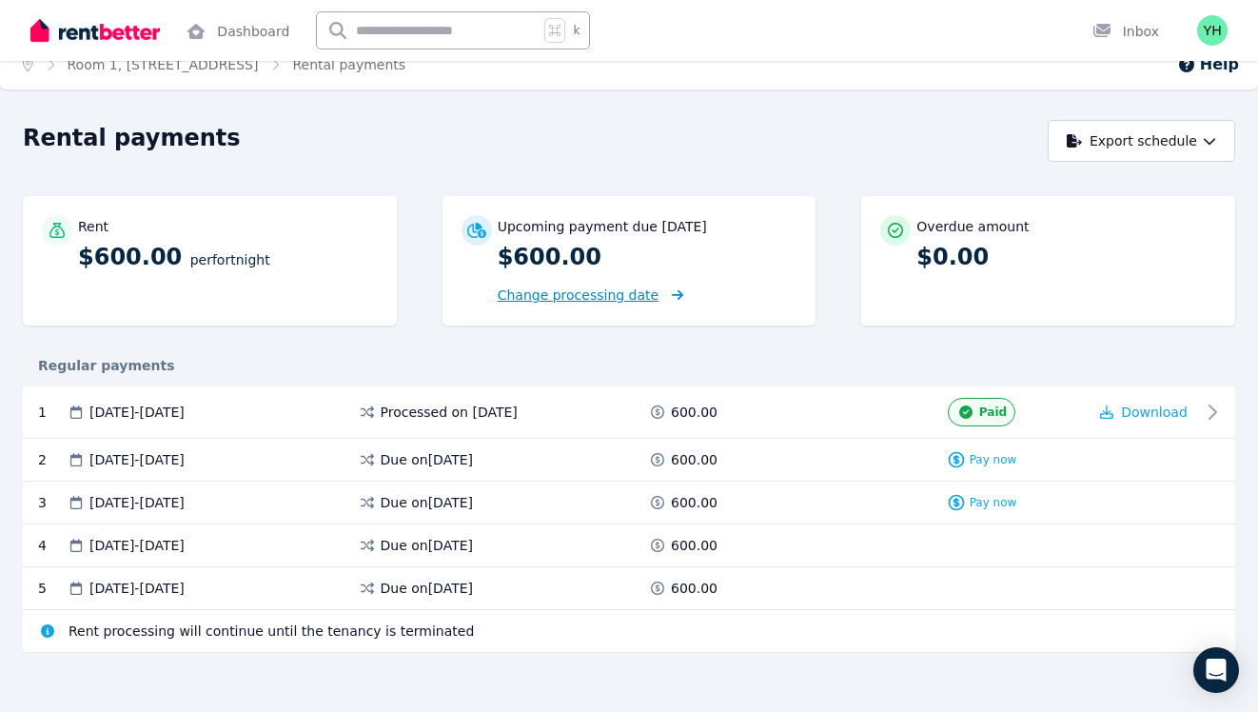
scroll to position [29, 0]
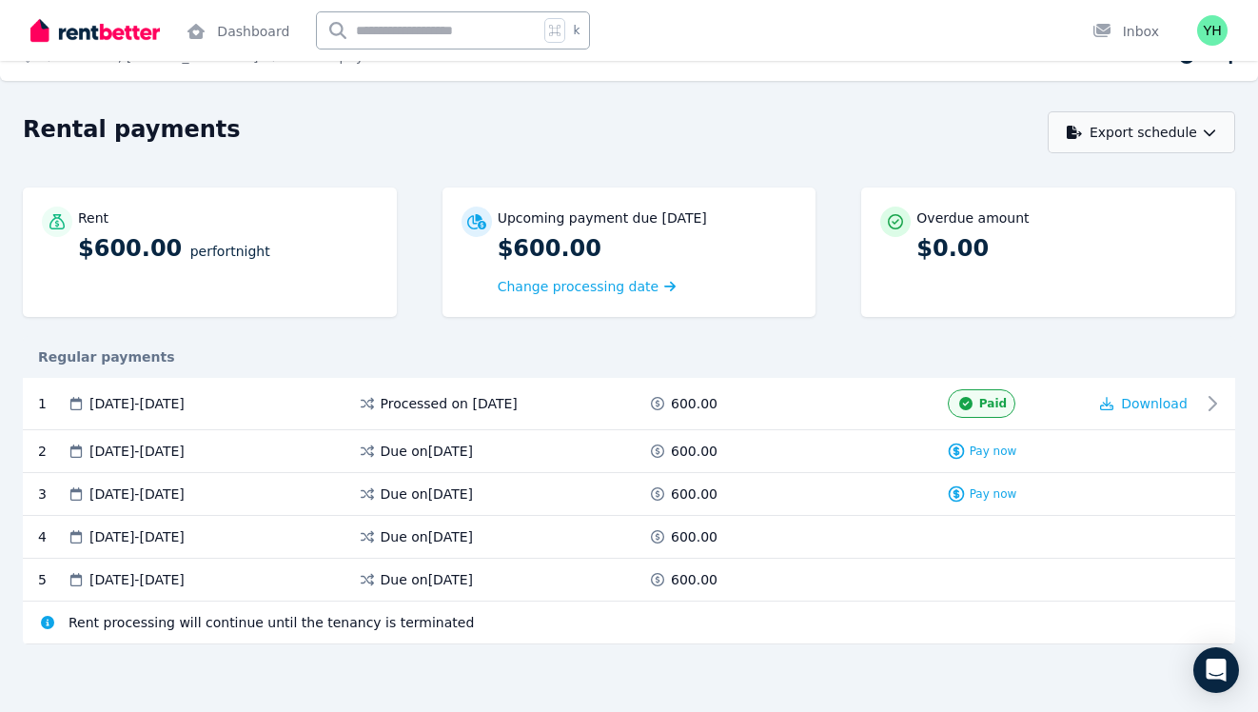
click at [1192, 135] on button "Export schedule" at bounding box center [1141, 132] width 187 height 42
click at [927, 142] on div "Rental payments" at bounding box center [530, 132] width 1014 height 36
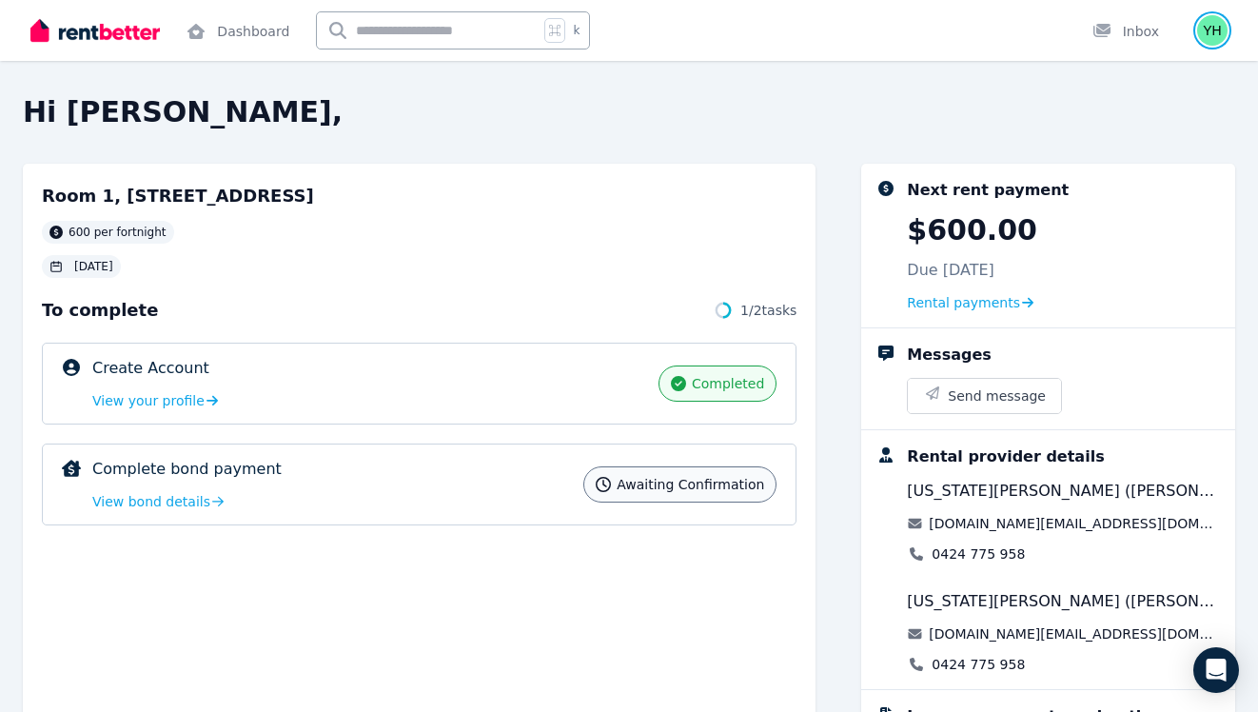
click at [1218, 30] on img "button" at bounding box center [1212, 30] width 30 height 30
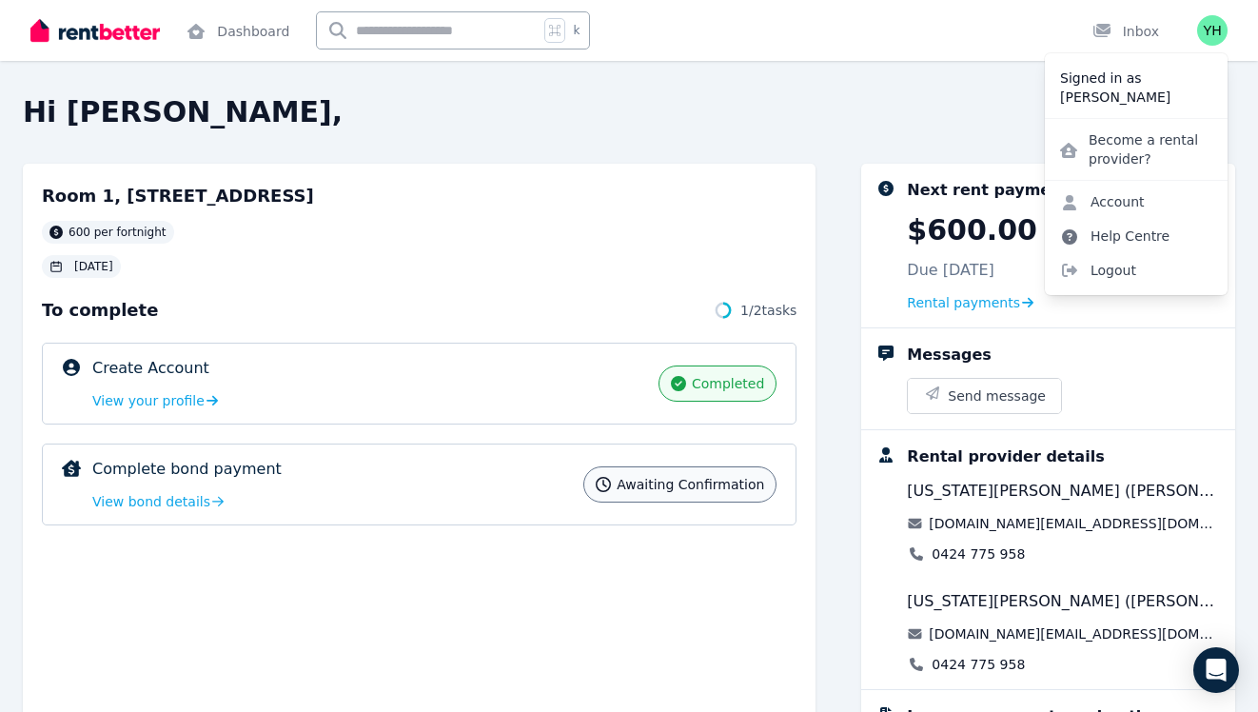
click at [1092, 229] on link "Help Centre" at bounding box center [1115, 236] width 140 height 34
click at [900, 117] on h2 "Hi [PERSON_NAME]," at bounding box center [629, 112] width 1212 height 34
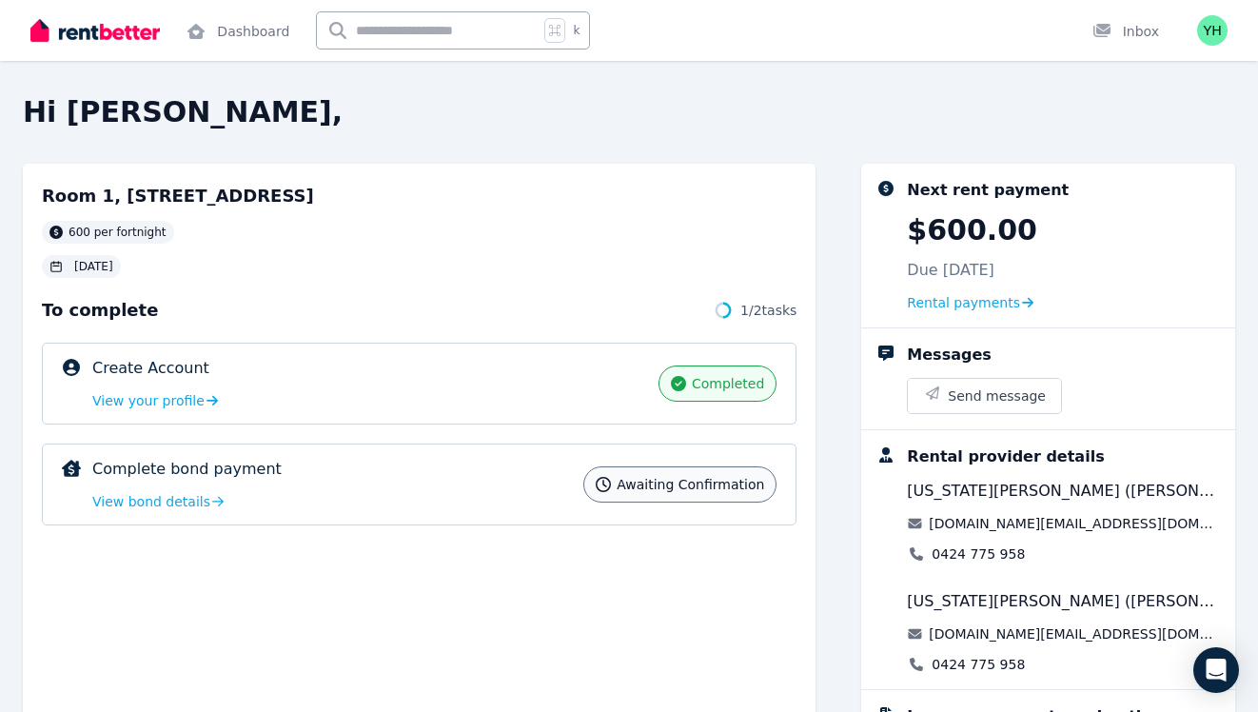
click at [106, 27] on img at bounding box center [94, 30] width 129 height 29
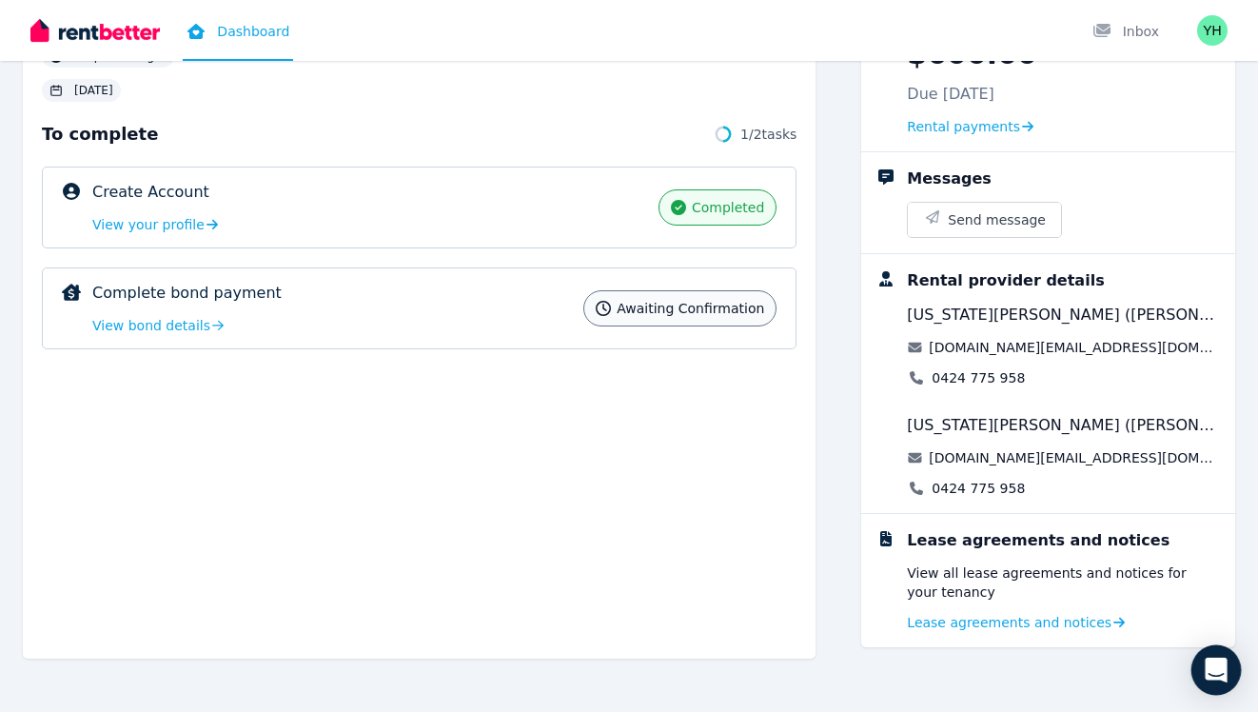
click at [1218, 684] on div "Open Intercom Messenger" at bounding box center [1216, 670] width 50 height 50
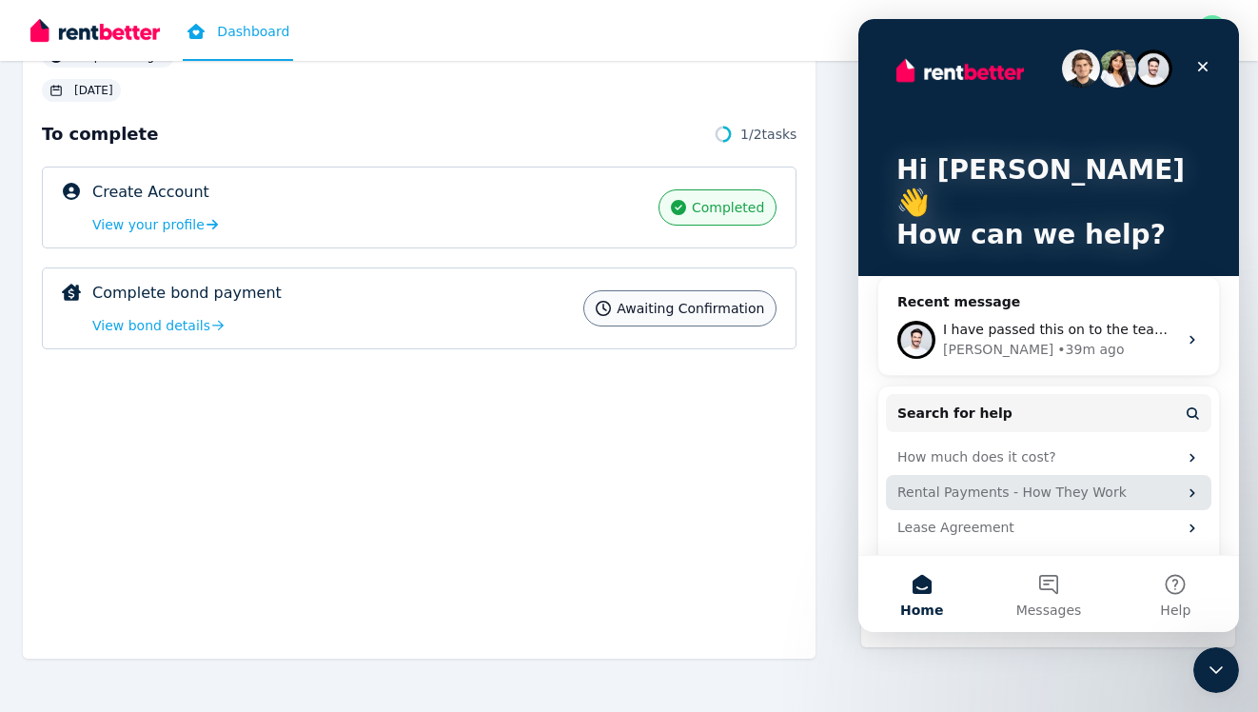
scroll to position [11, 0]
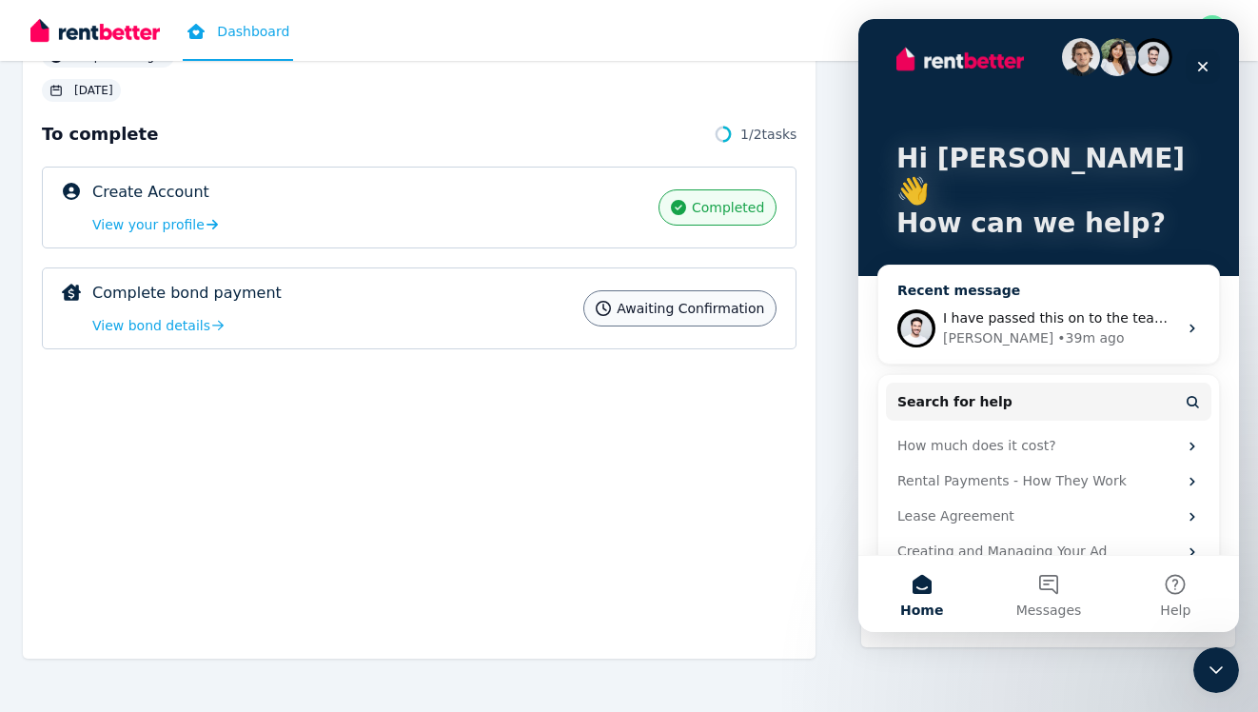
click at [1159, 328] on div "Earl • 39m ago" at bounding box center [1060, 338] width 234 height 20
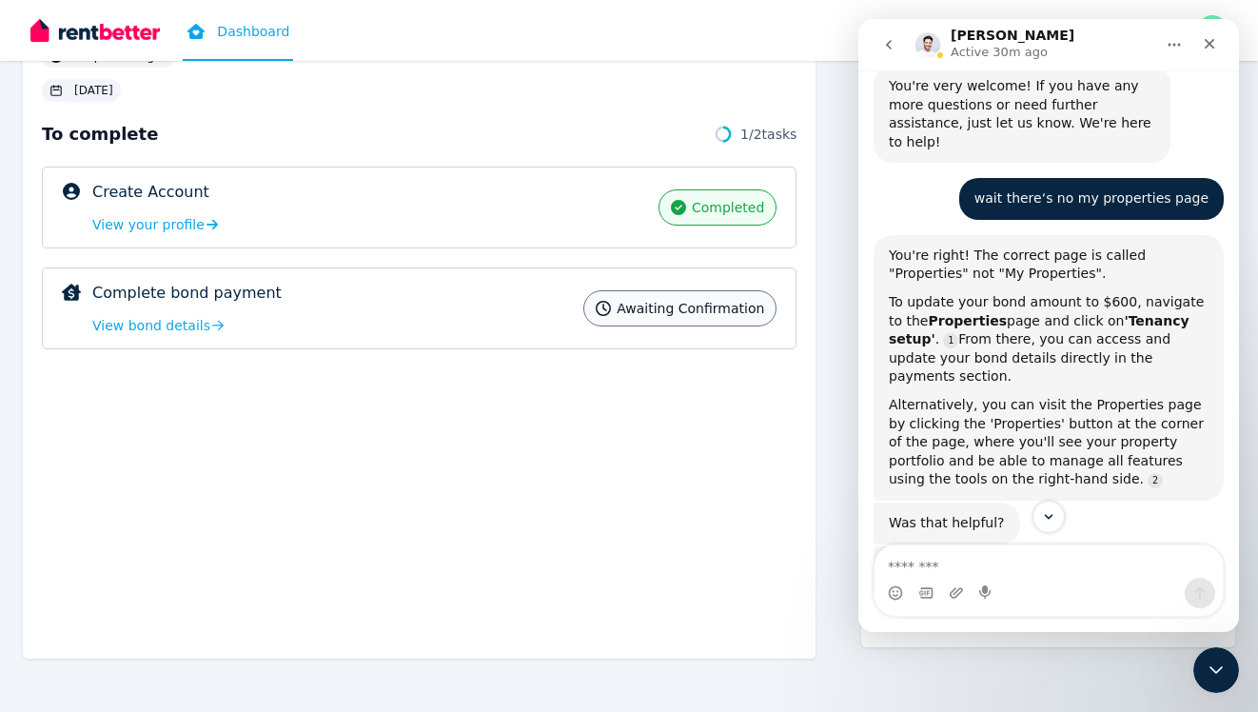
scroll to position [1331, 0]
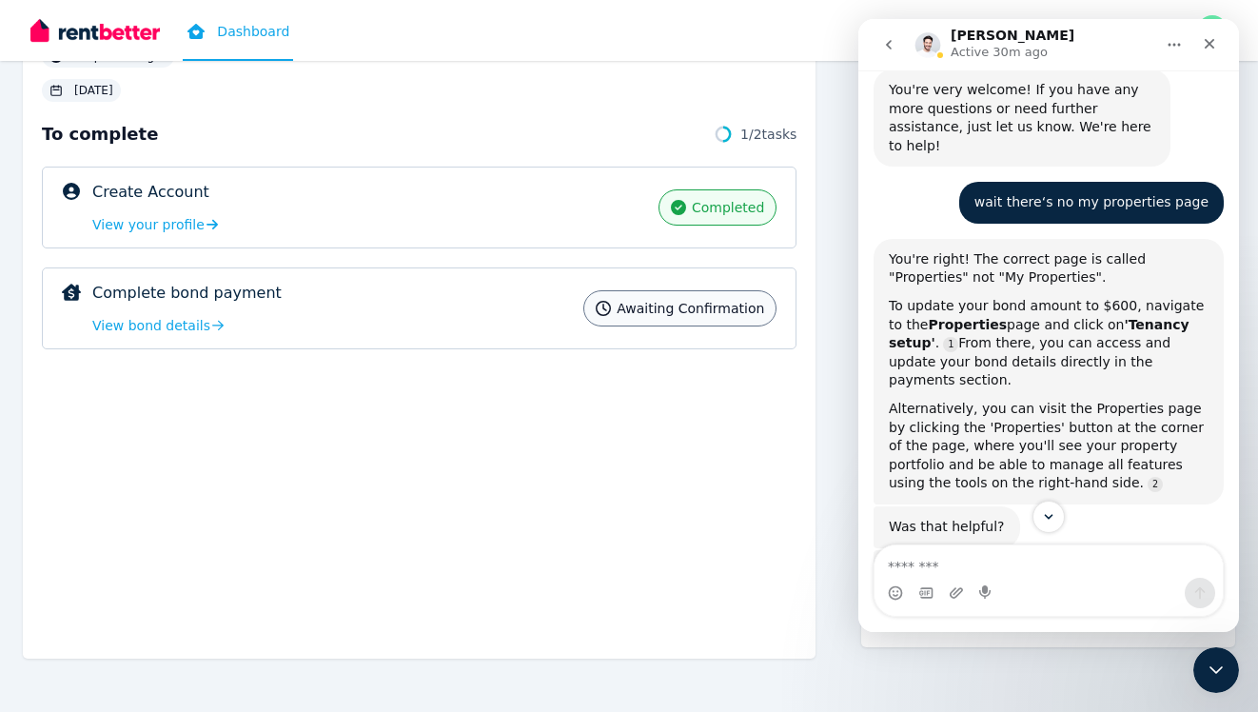
click at [928, 317] on b "Properties" at bounding box center [967, 324] width 79 height 15
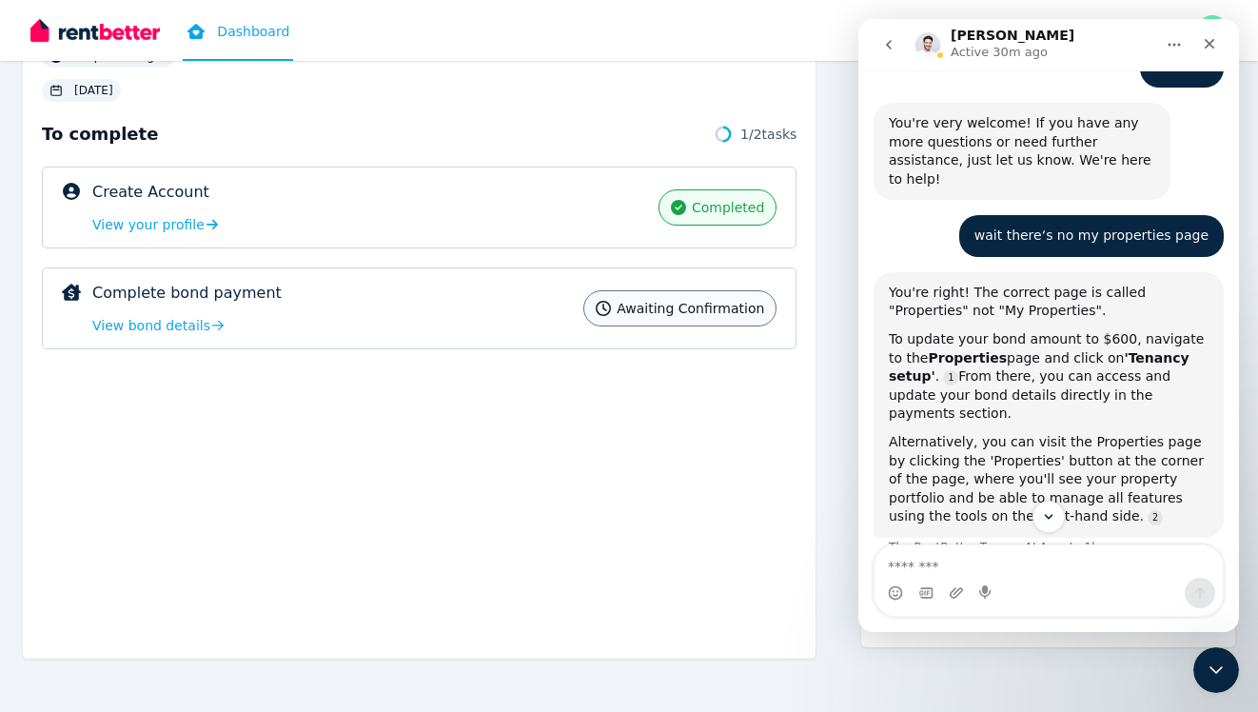
scroll to position [1294, 0]
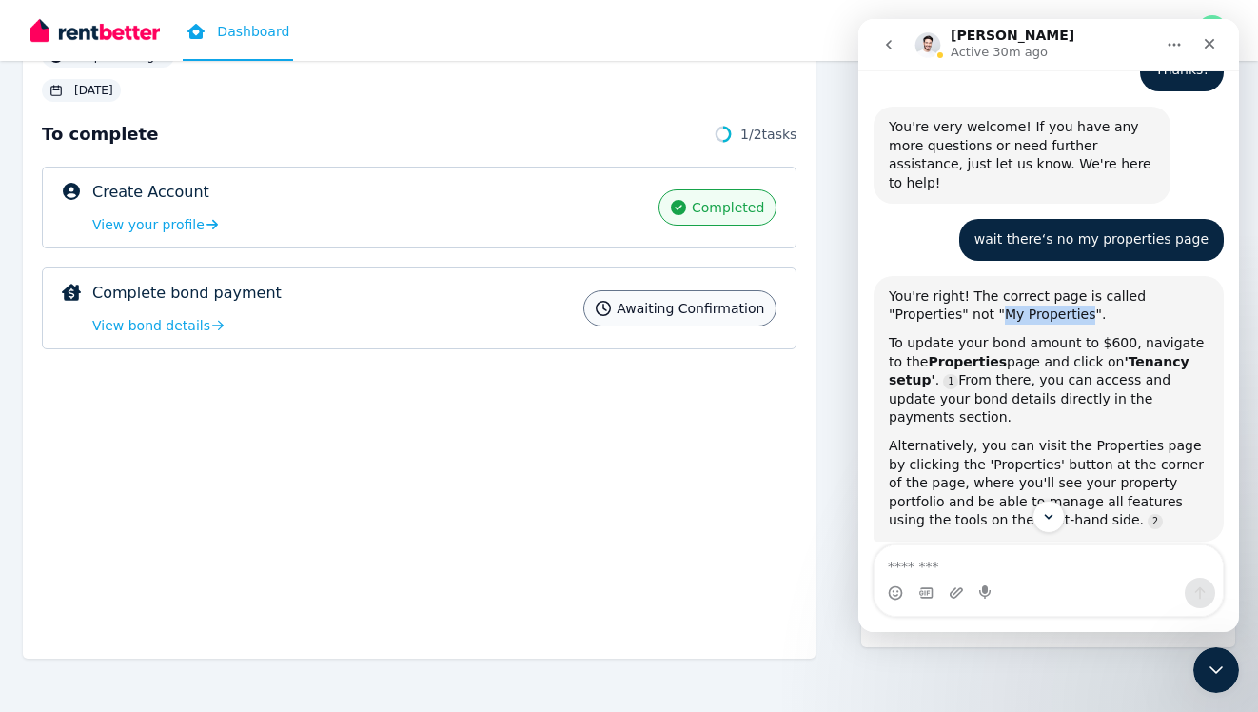
drag, startPoint x: 916, startPoint y: 210, endPoint x: 1001, endPoint y: 212, distance: 84.7
click at [1001, 287] on div "You're right! The correct page is called "Properties" not "My Properties". To u…" at bounding box center [1049, 408] width 320 height 243
click at [998, 334] on div "To update your bond amount to $600, navigate to the Properties page and click o…" at bounding box center [1049, 380] width 320 height 93
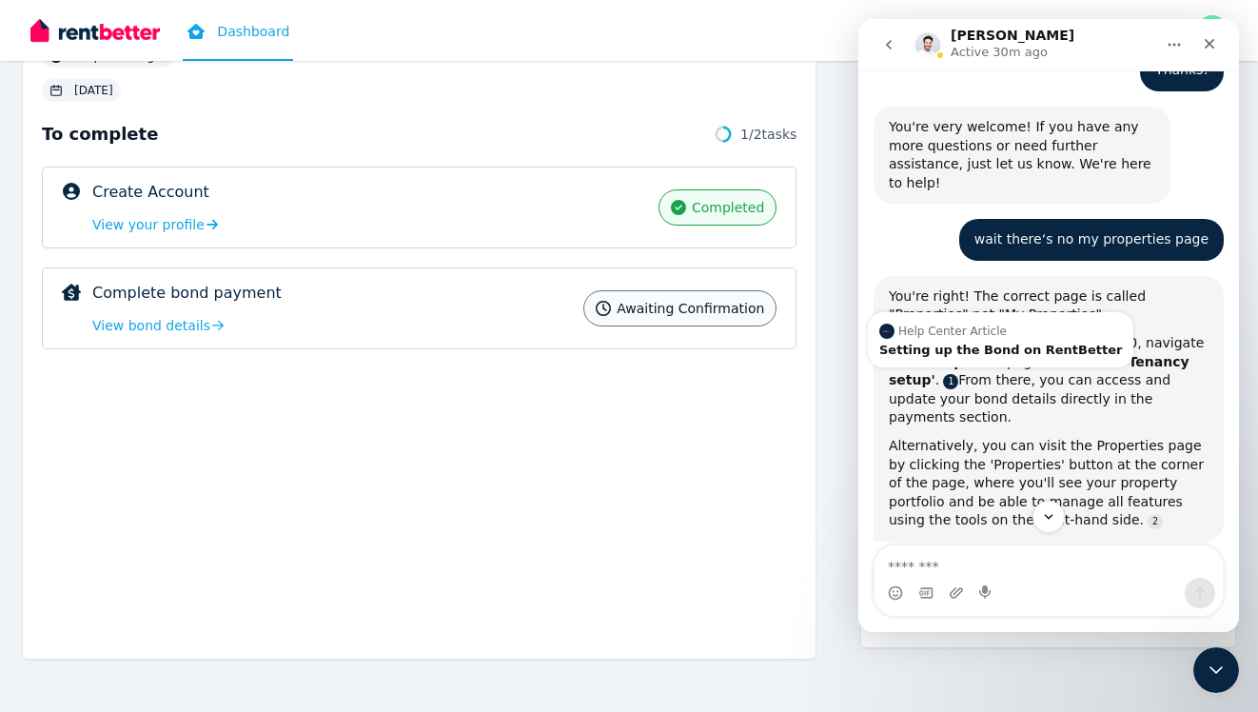
click at [943, 374] on link "Source reference 5610198:" at bounding box center [950, 381] width 15 height 15
click at [947, 344] on div "Setting up the Bond on RentBetter" at bounding box center [1000, 350] width 243 height 12
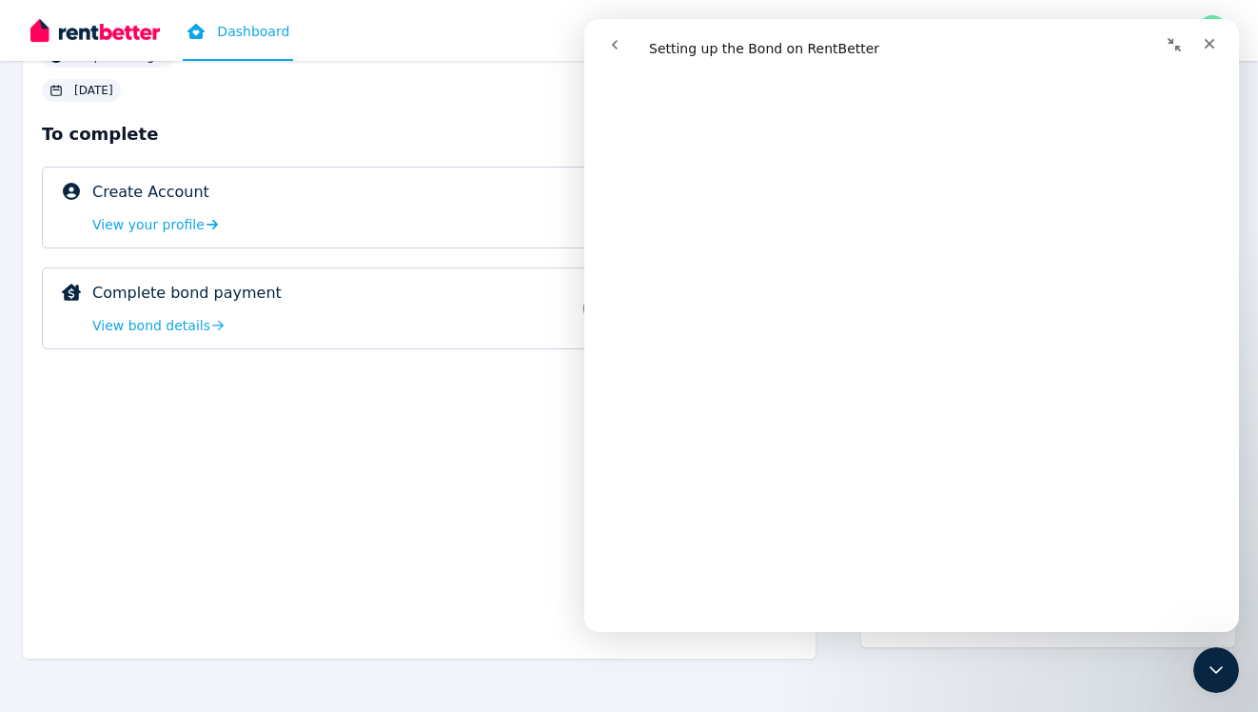
scroll to position [2250, 0]
click at [1198, 40] on div "Close" at bounding box center [1209, 44] width 34 height 34
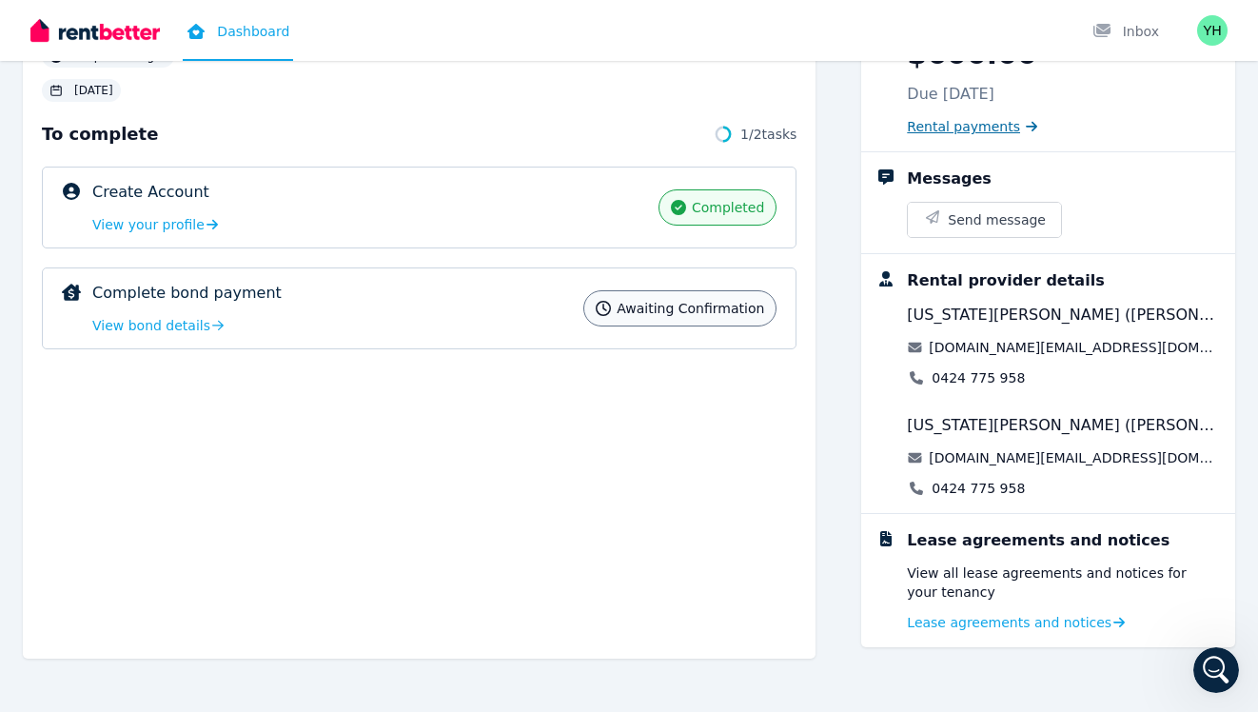
scroll to position [0, 0]
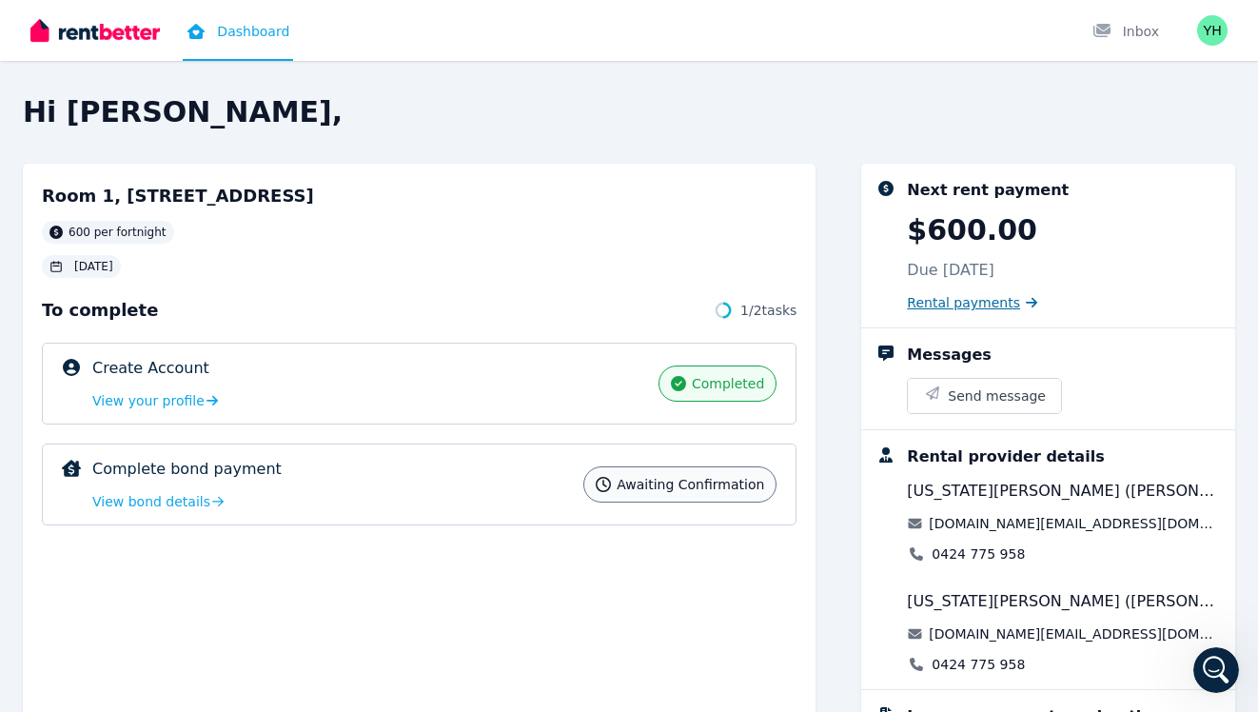
click at [1026, 302] on icon at bounding box center [1031, 303] width 11 height 10
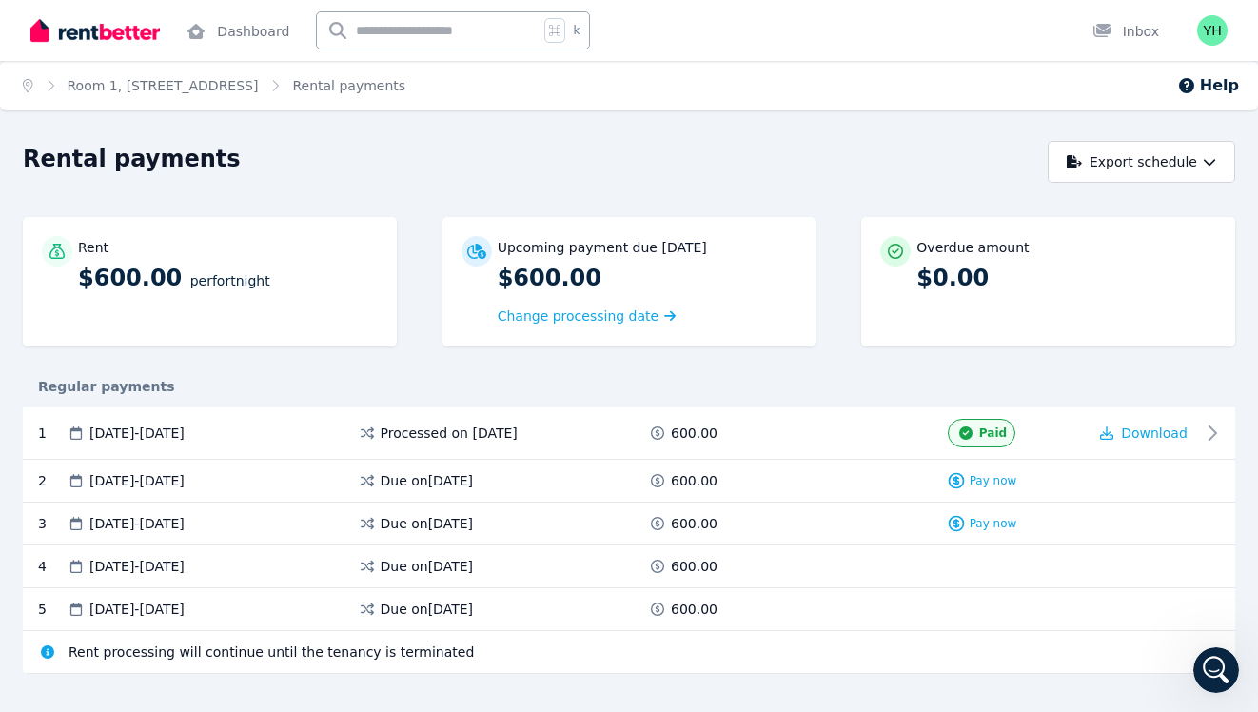
scroll to position [29, 0]
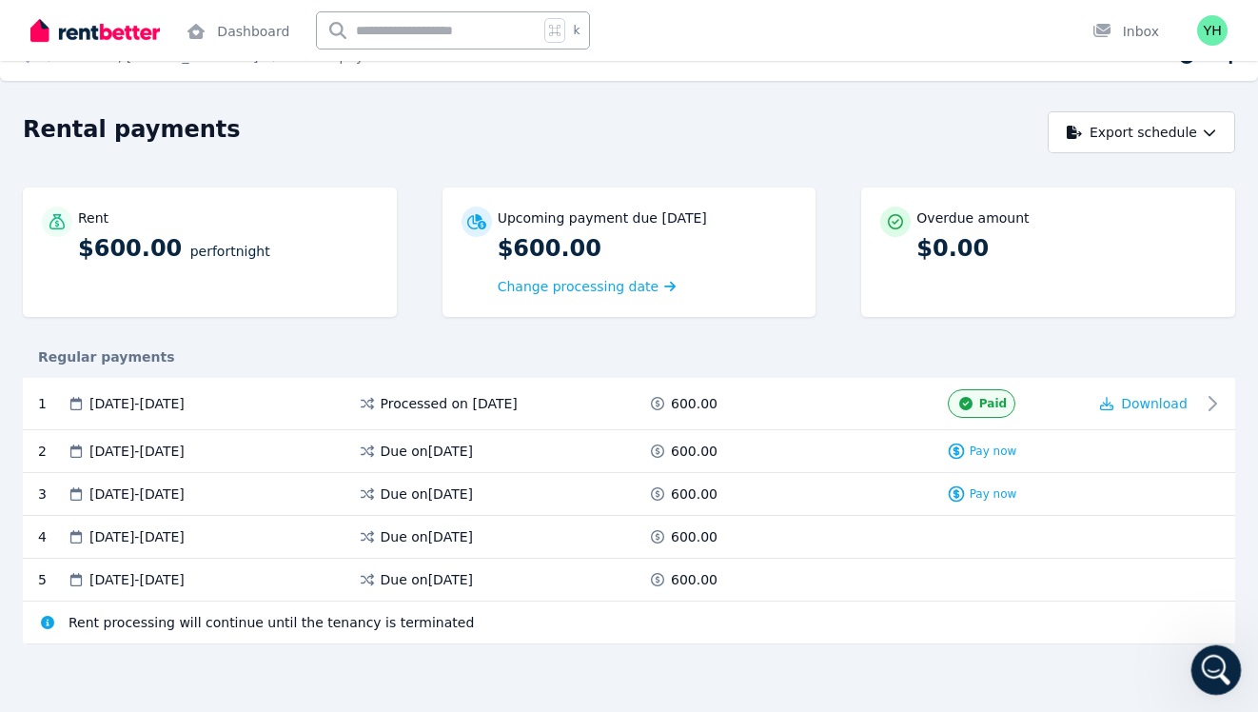
click at [1215, 668] on icon "Open Intercom Messenger" at bounding box center [1213, 666] width 13 height 15
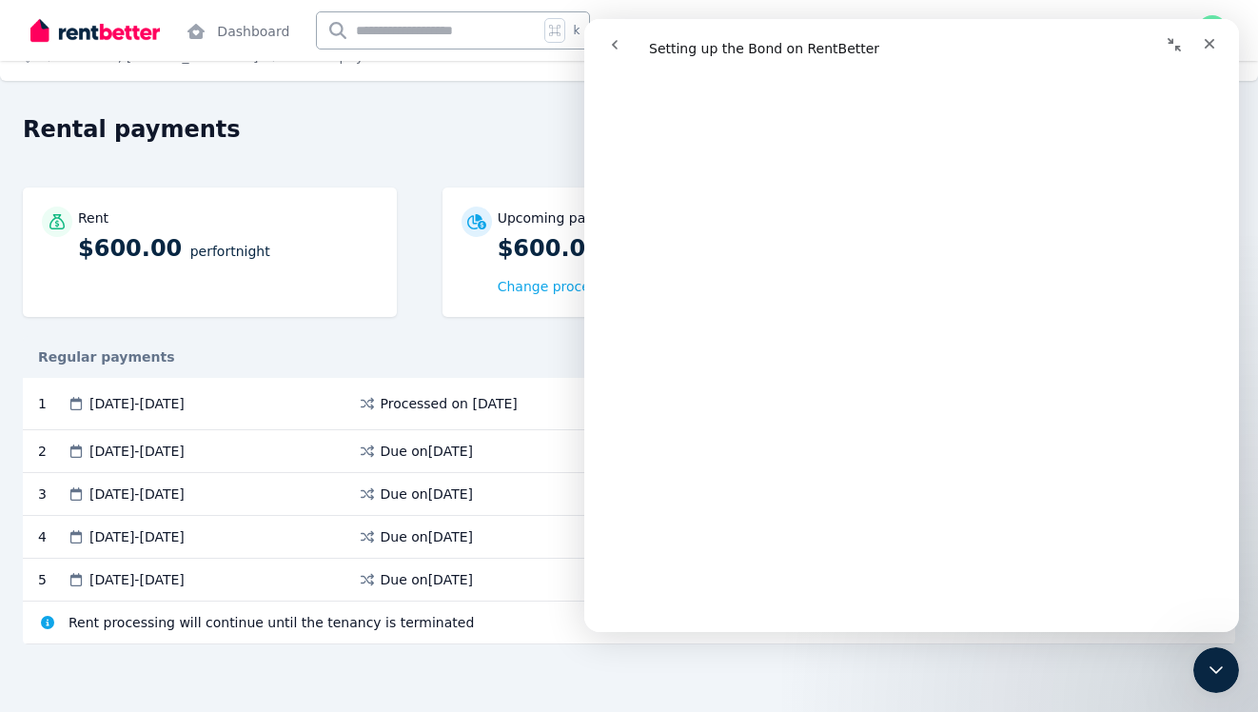
scroll to position [2018, 0]
click at [471, 350] on div "Regular payments" at bounding box center [629, 356] width 1212 height 19
click at [385, 626] on span "Rent processing will continue until the tenancy is terminated" at bounding box center [271, 622] width 405 height 19
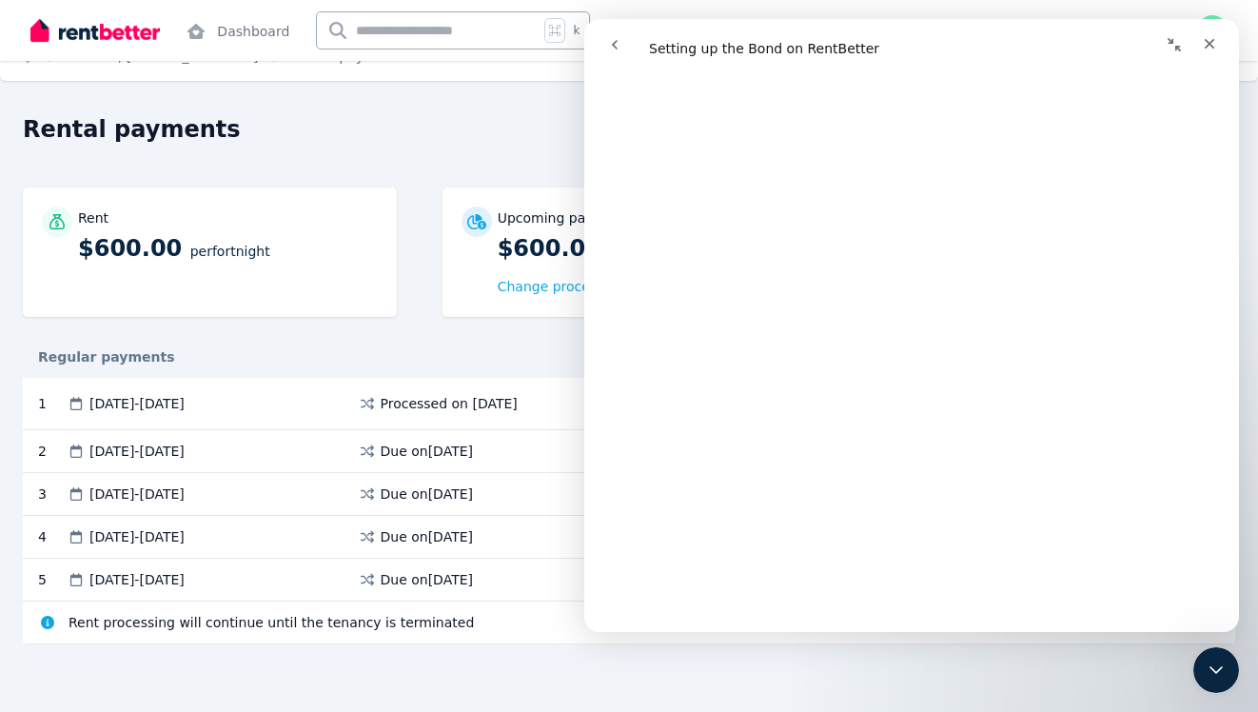
click at [402, 171] on div "Rental payments Export schedule Rent $600.00 per Fortnight Upcoming payment due…" at bounding box center [629, 394] width 1212 height 567
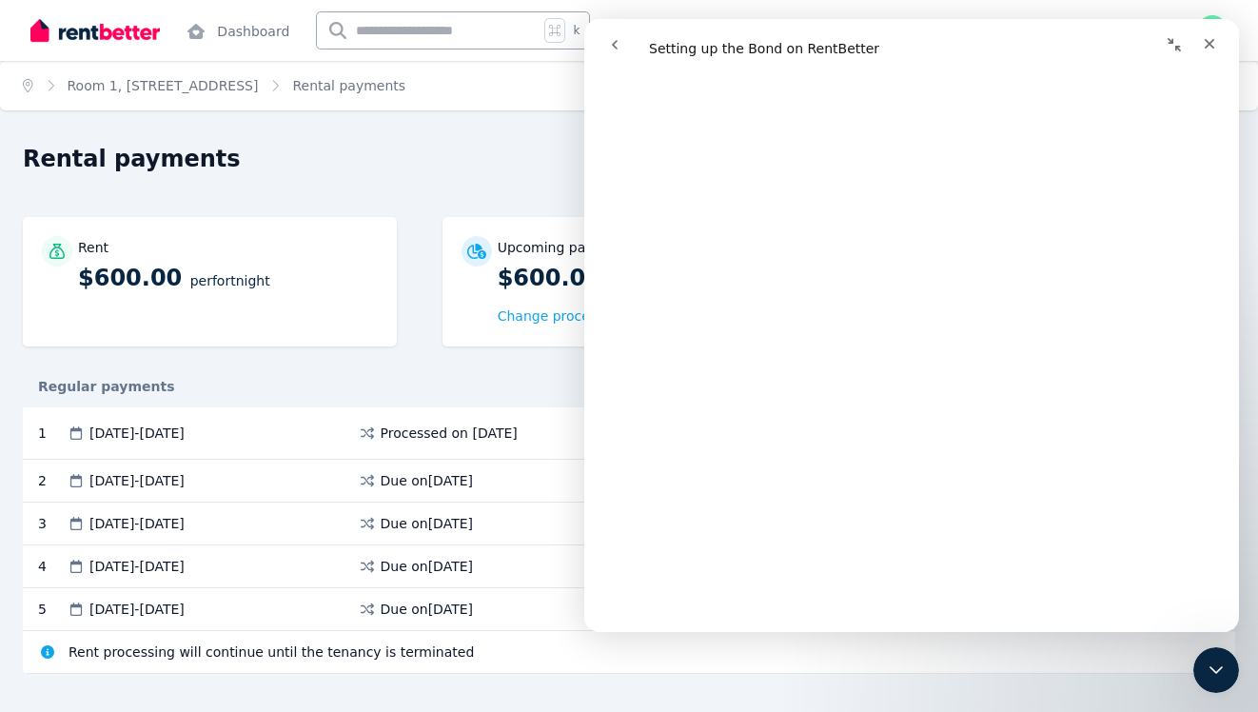
click at [149, 155] on h1 "Rental payments" at bounding box center [132, 159] width 218 height 30
click at [246, 130] on div "Home Room 1, 447 Lakeside Dr, Joondalup Rental payments Help Rental payments Ex…" at bounding box center [629, 356] width 1258 height 712
click at [446, 24] on input "text" at bounding box center [428, 30] width 222 height 36
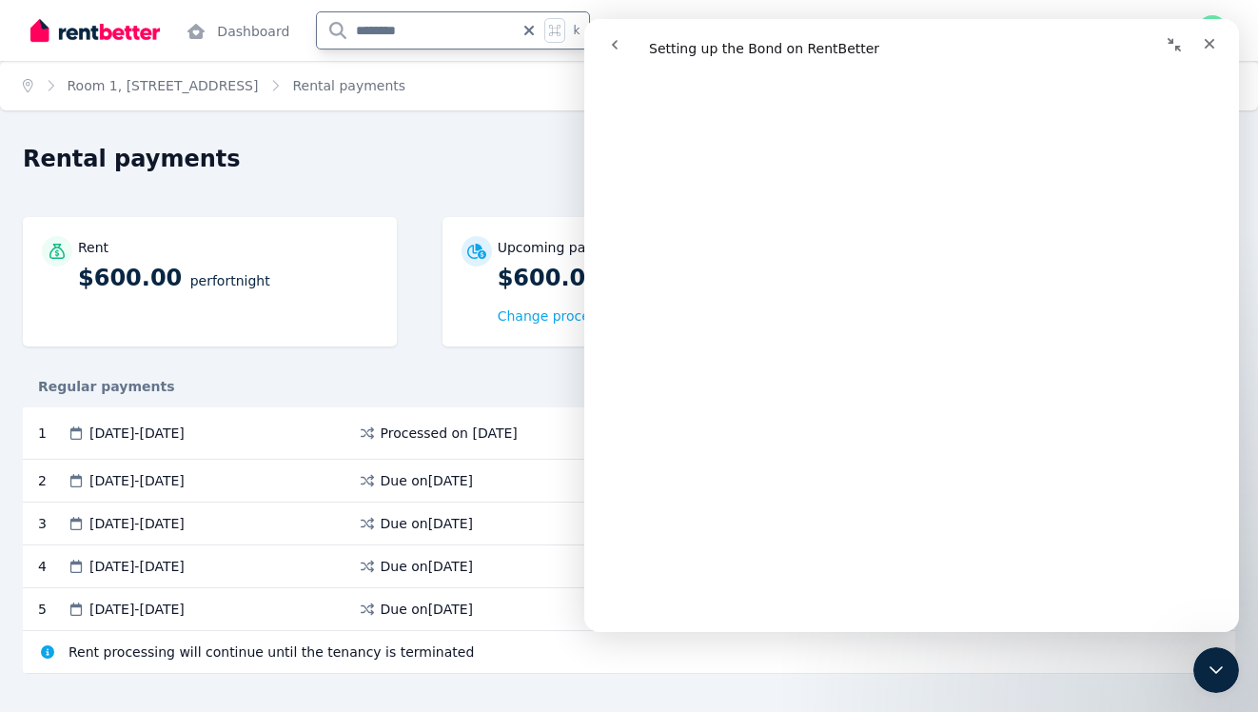
type input "*********"
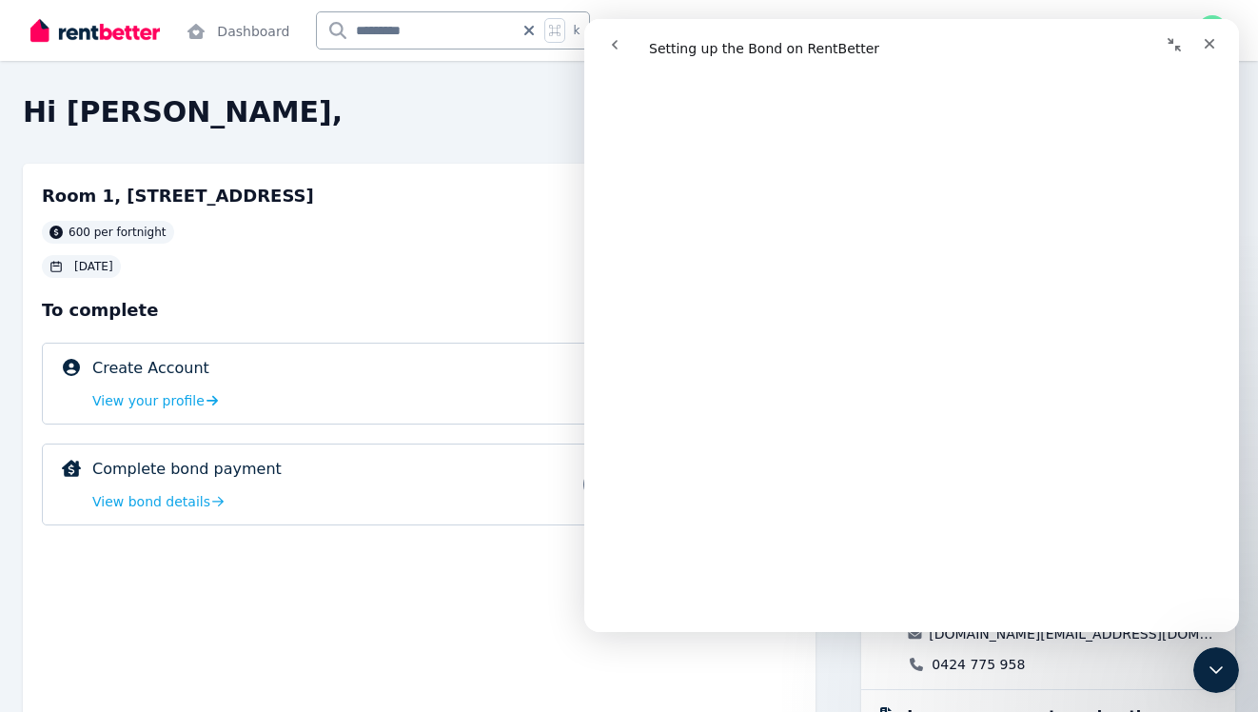
click at [374, 33] on input "*********" at bounding box center [415, 30] width 197 height 36
type input "********"
click at [506, 204] on div "Room 1, 447 Lakeside Dr, Joondalup 600 per fortnight 19 Aug 2025" at bounding box center [419, 230] width 755 height 95
click at [1176, 30] on button "Collapse window" at bounding box center [1174, 45] width 36 height 36
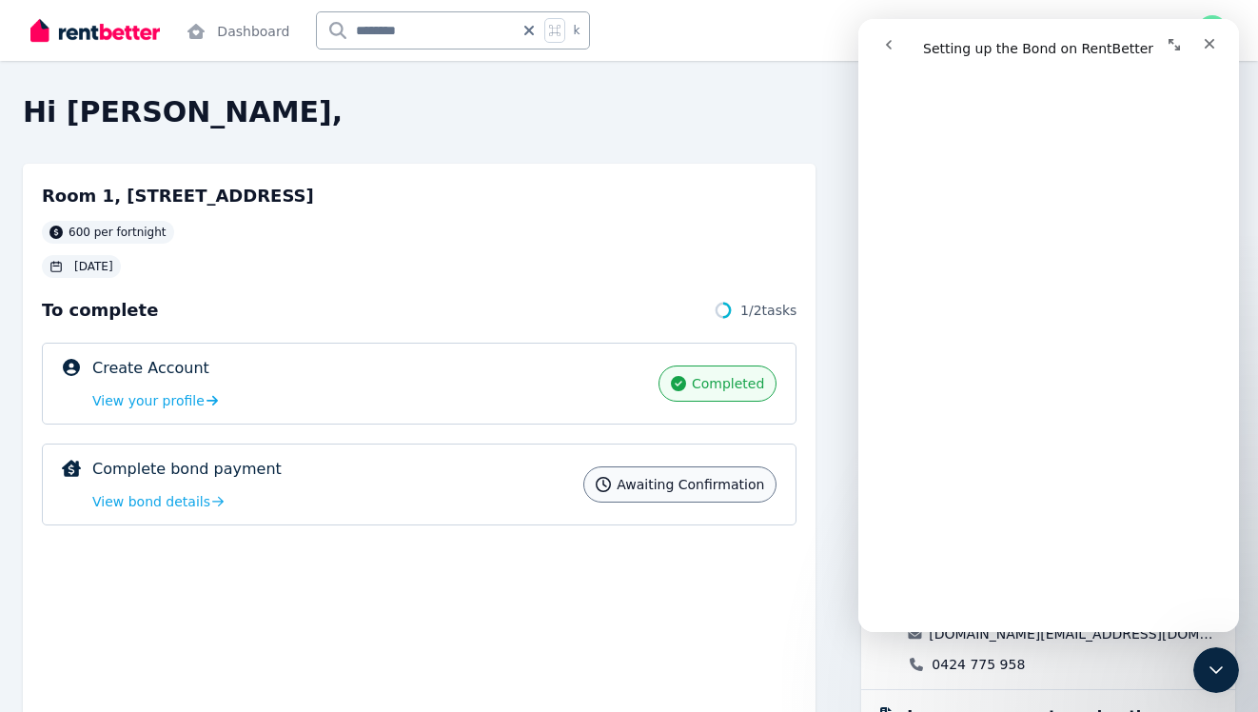
scroll to position [2043, 0]
click at [1216, 36] on icon "Close" at bounding box center [1209, 43] width 15 height 15
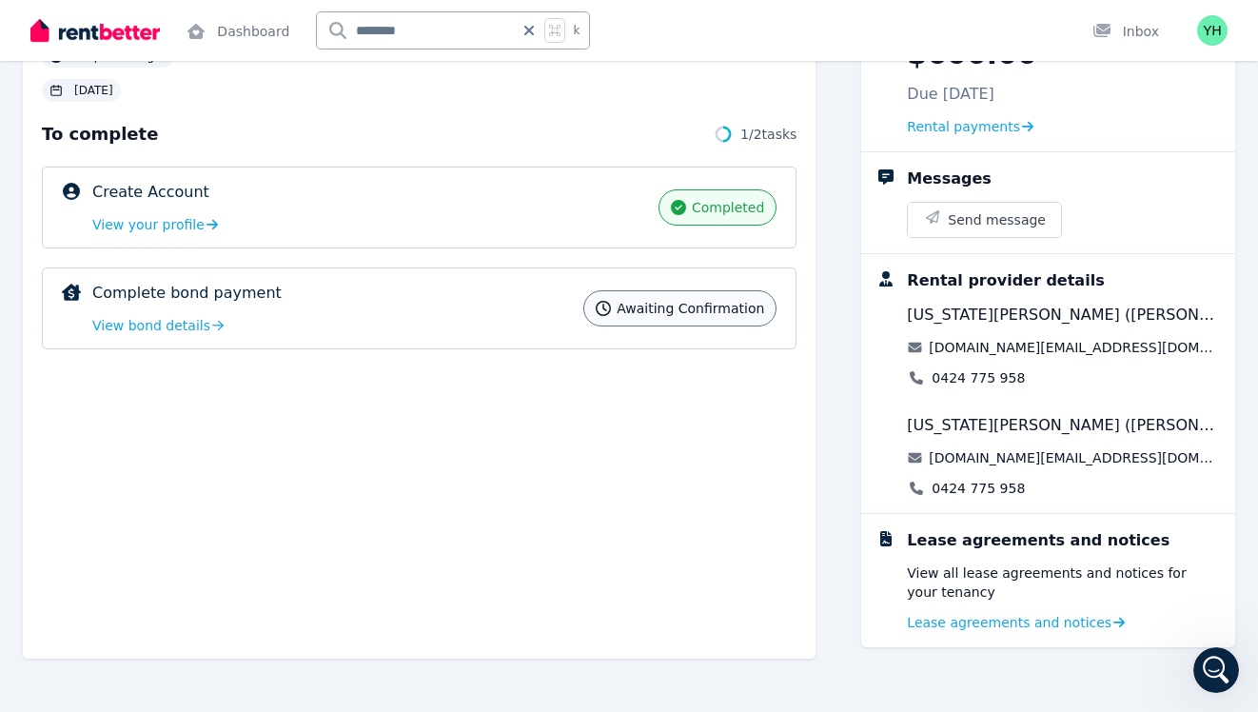
scroll to position [0, 0]
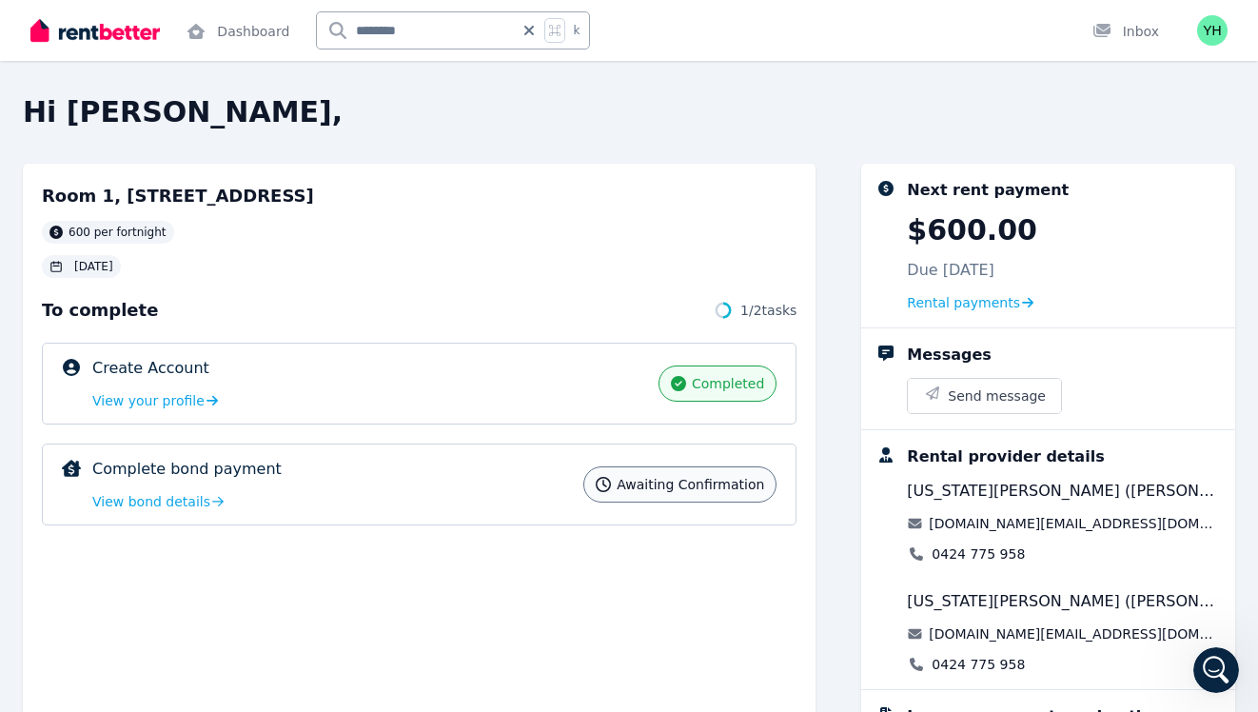
click at [591, 399] on div "Create Account completed View your profile" at bounding box center [369, 383] width 555 height 53
click at [194, 415] on div "Create Account completed View your profile completed" at bounding box center [419, 384] width 755 height 82
click at [196, 399] on link "View your profile" at bounding box center [156, 400] width 129 height 19
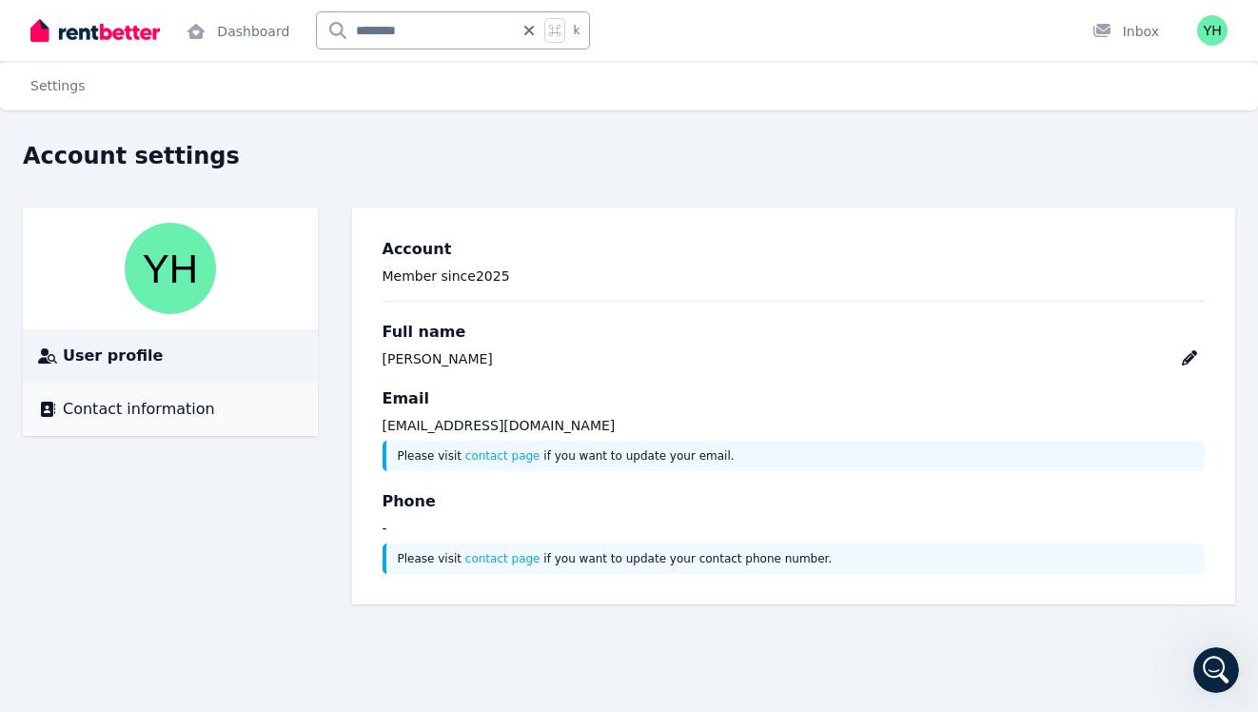
click at [224, 408] on div "Contact information" at bounding box center [170, 409] width 265 height 23
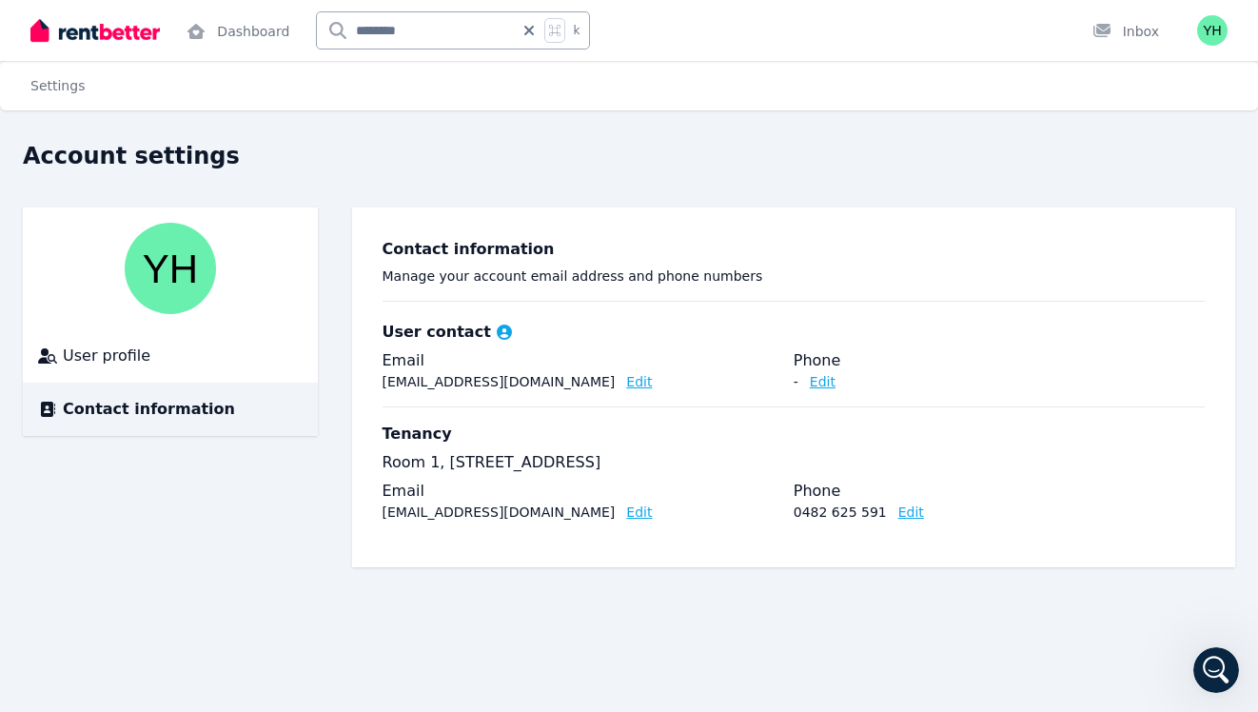
click at [145, 258] on img at bounding box center [170, 268] width 91 height 91
click at [164, 354] on div "User profile" at bounding box center [170, 355] width 265 height 23
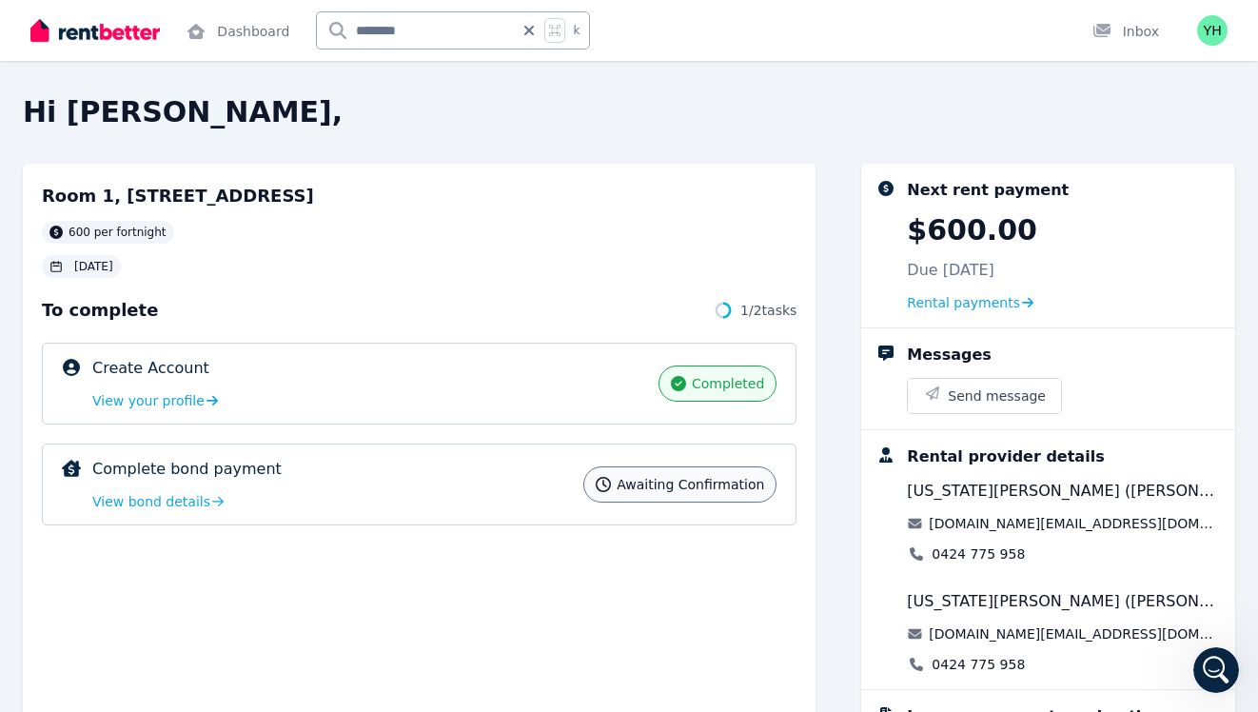
click at [520, 28] on icon at bounding box center [529, 30] width 19 height 15
click at [611, 87] on div "Hi [PERSON_NAME], [STREET_ADDRESS][PERSON_NAME] per fortnight [DATE] To complet…" at bounding box center [629, 356] width 1258 height 712
click at [126, 24] on img at bounding box center [94, 30] width 129 height 29
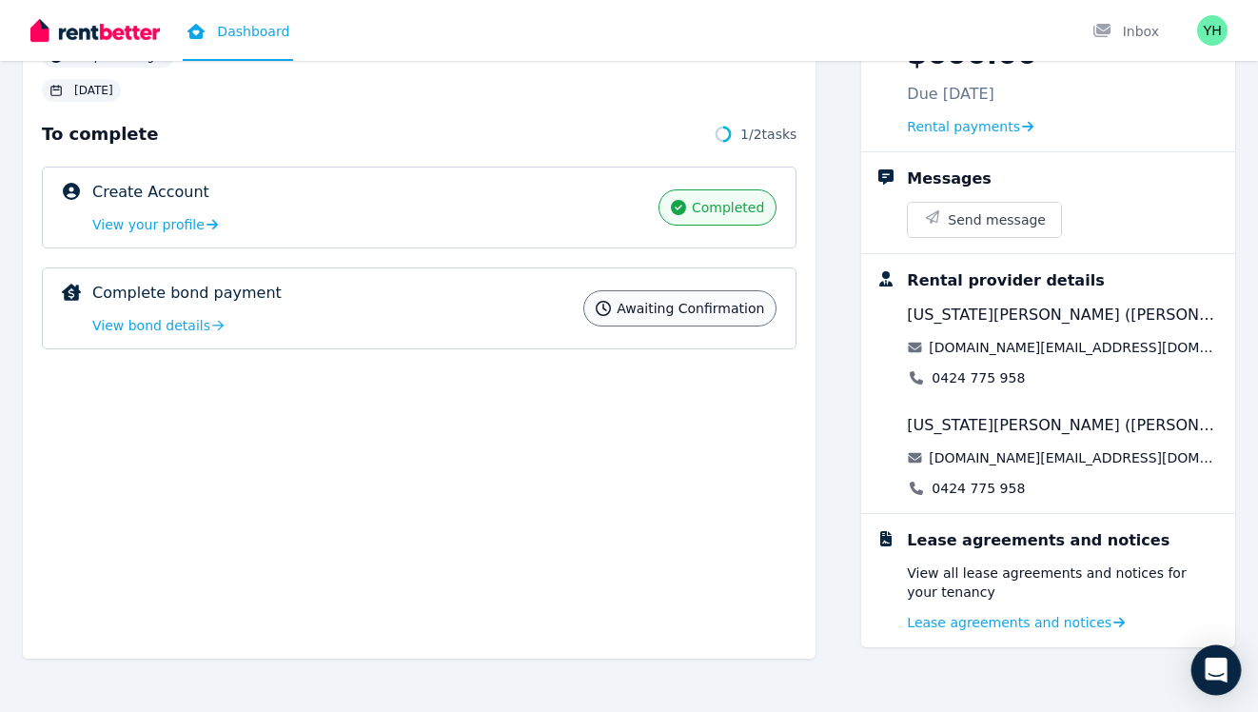
click at [1211, 664] on icon "Open Intercom Messenger" at bounding box center [1216, 670] width 22 height 25
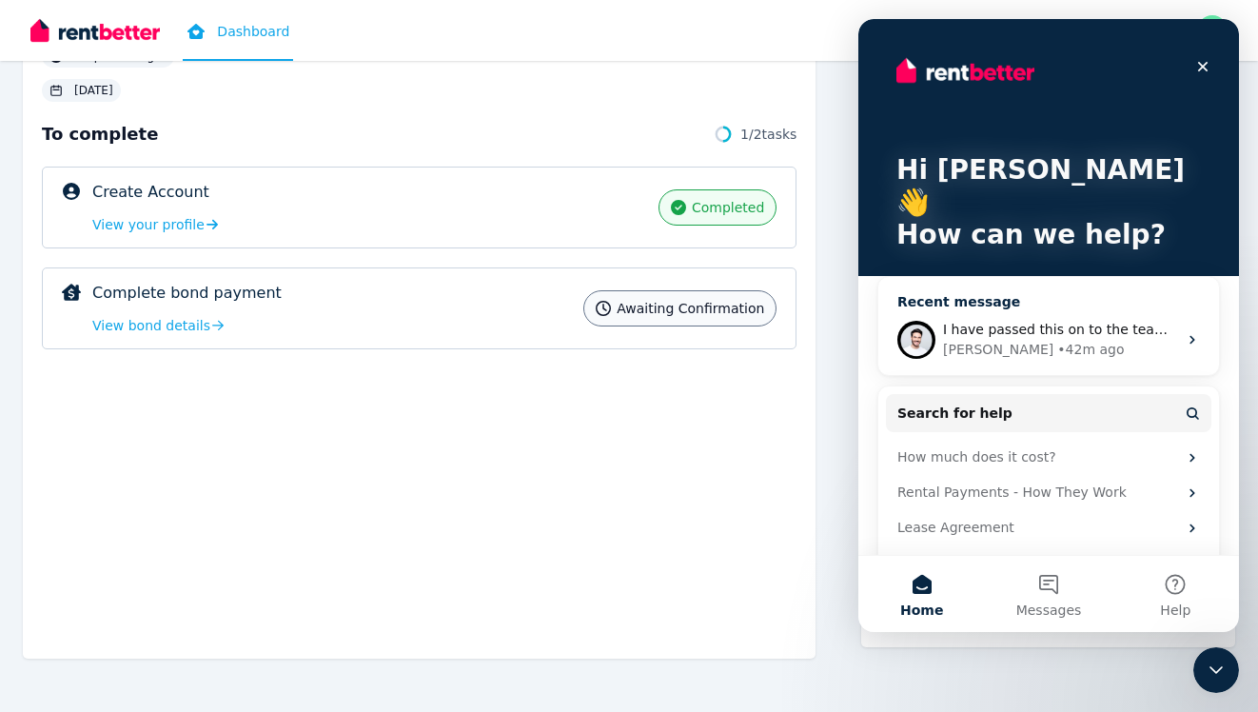
scroll to position [11, 0]
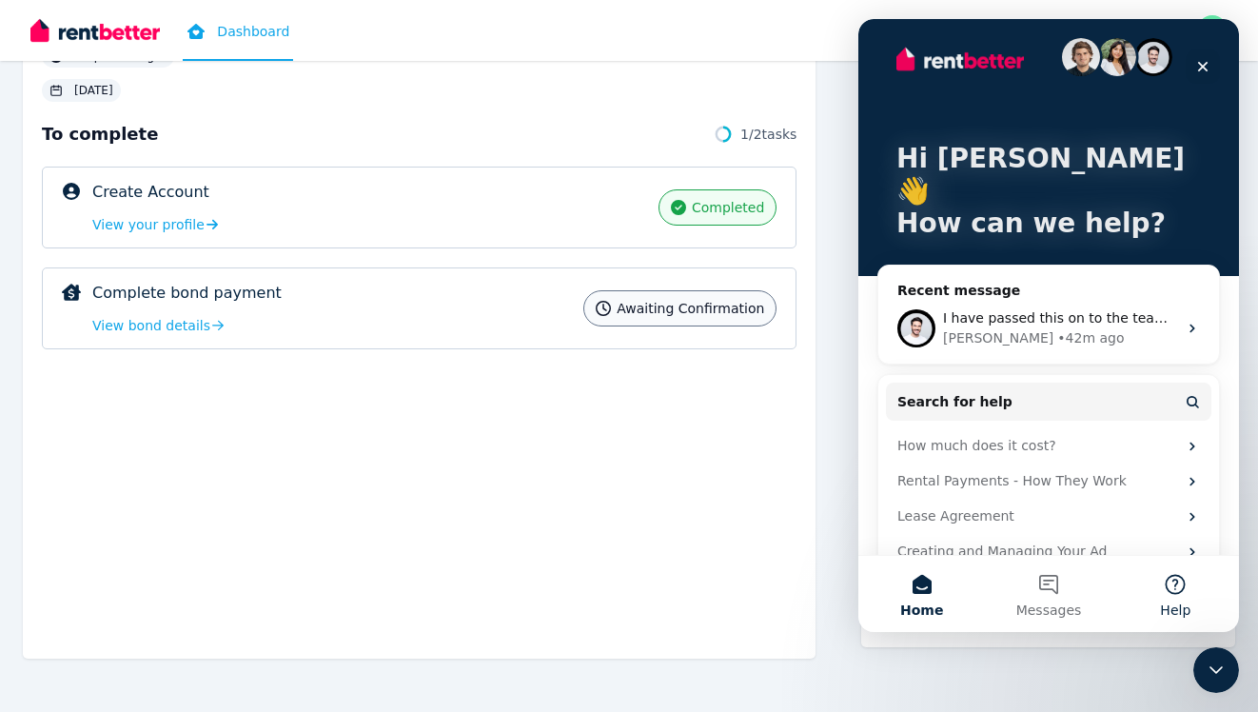
click at [1175, 594] on button "Help" at bounding box center [1175, 594] width 127 height 76
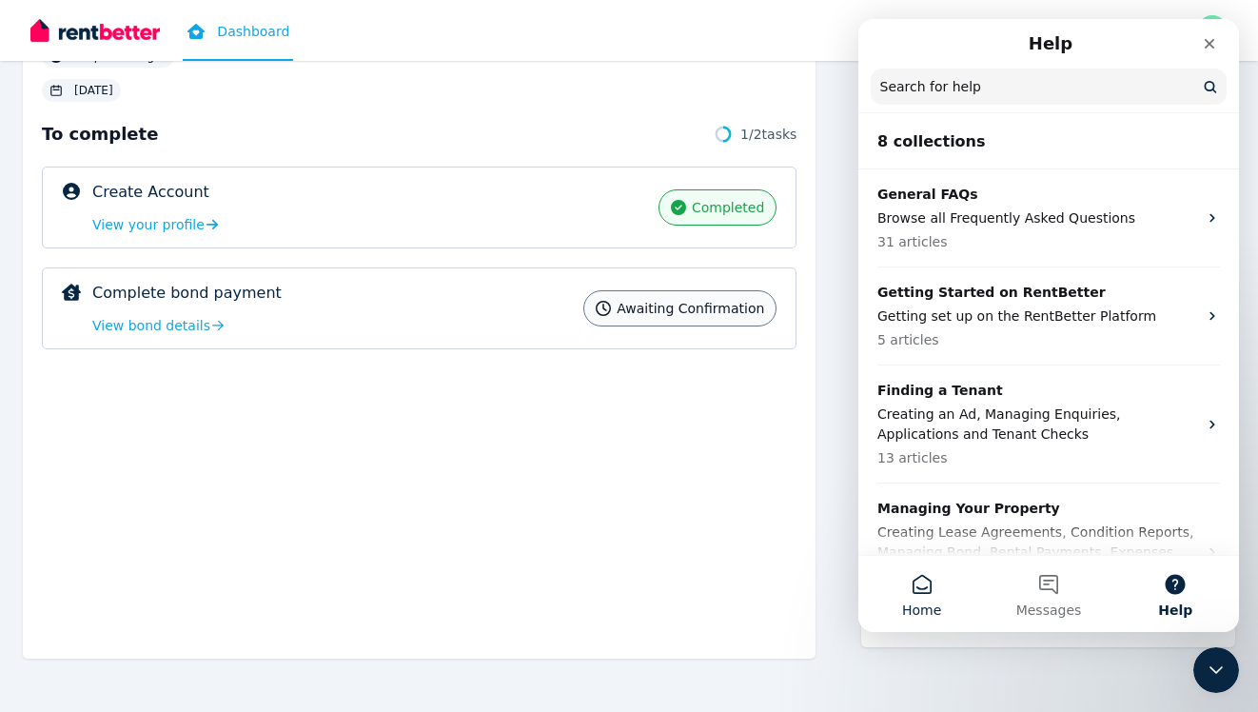
click at [910, 596] on button "Home" at bounding box center [921, 594] width 127 height 76
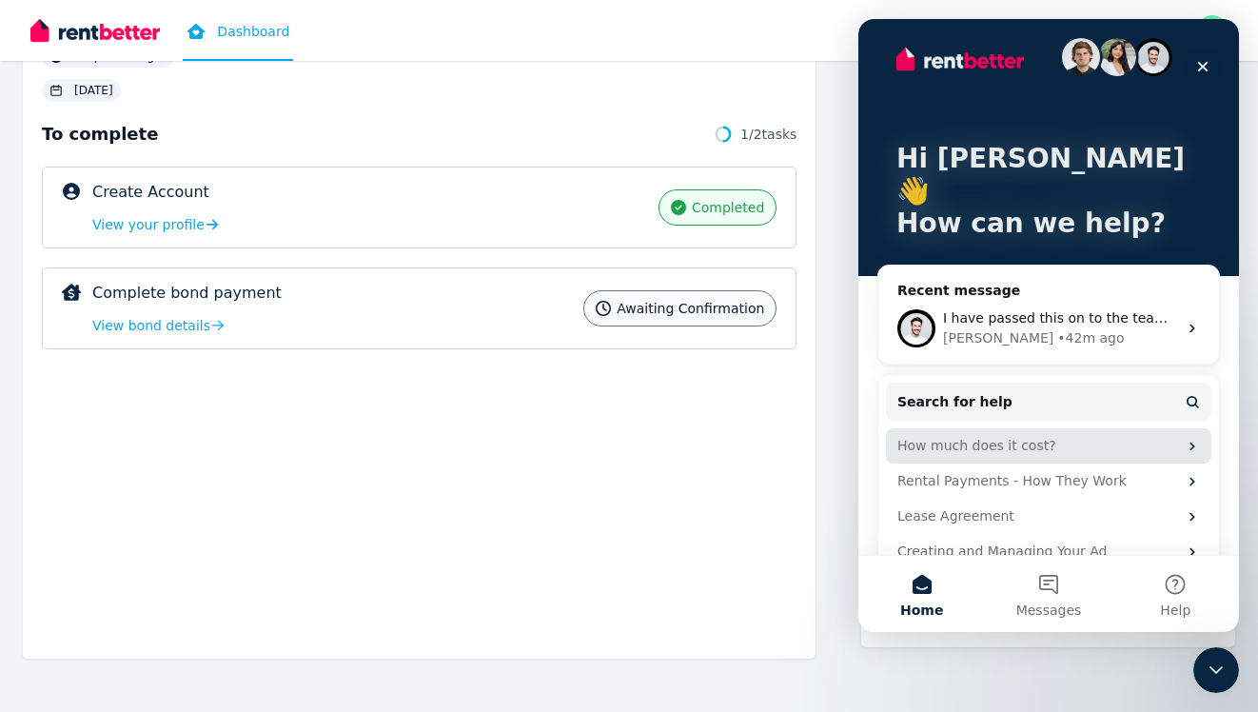
scroll to position [0, 0]
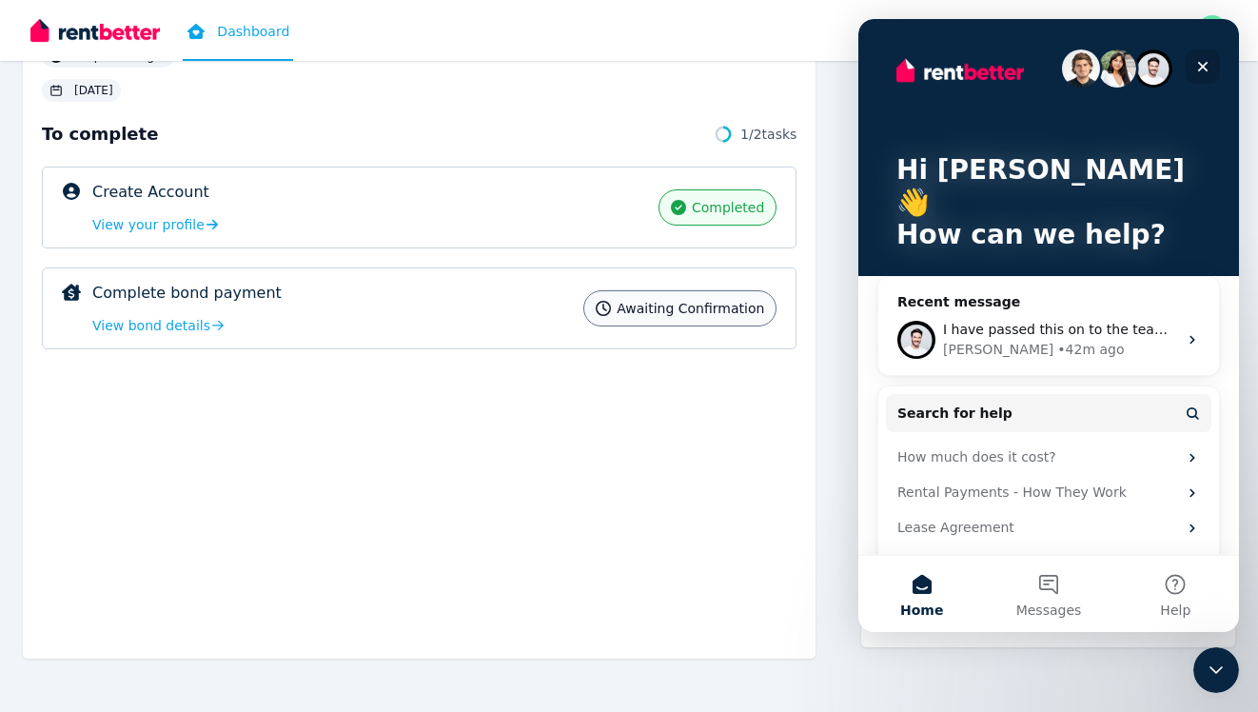
click at [1202, 69] on icon "Close" at bounding box center [1202, 66] width 15 height 15
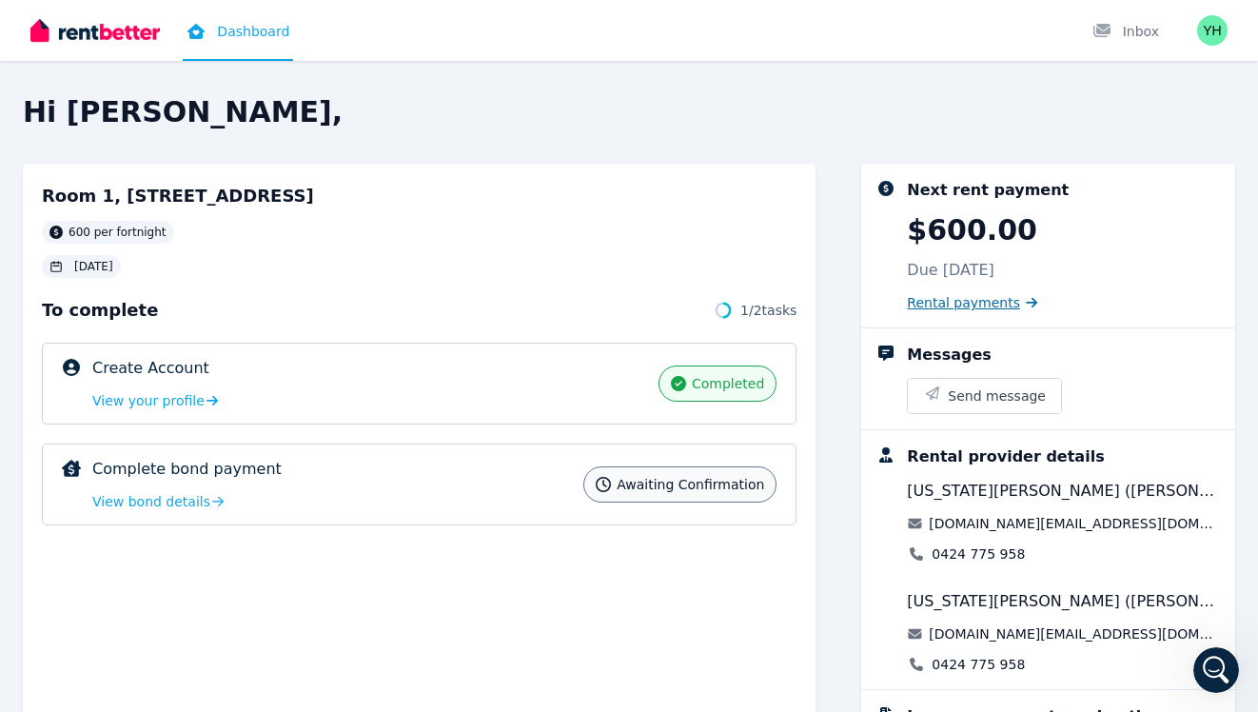
click at [1006, 299] on span "Rental payments" at bounding box center [963, 302] width 113 height 19
click at [1001, 298] on span "Rental payments" at bounding box center [963, 302] width 113 height 19
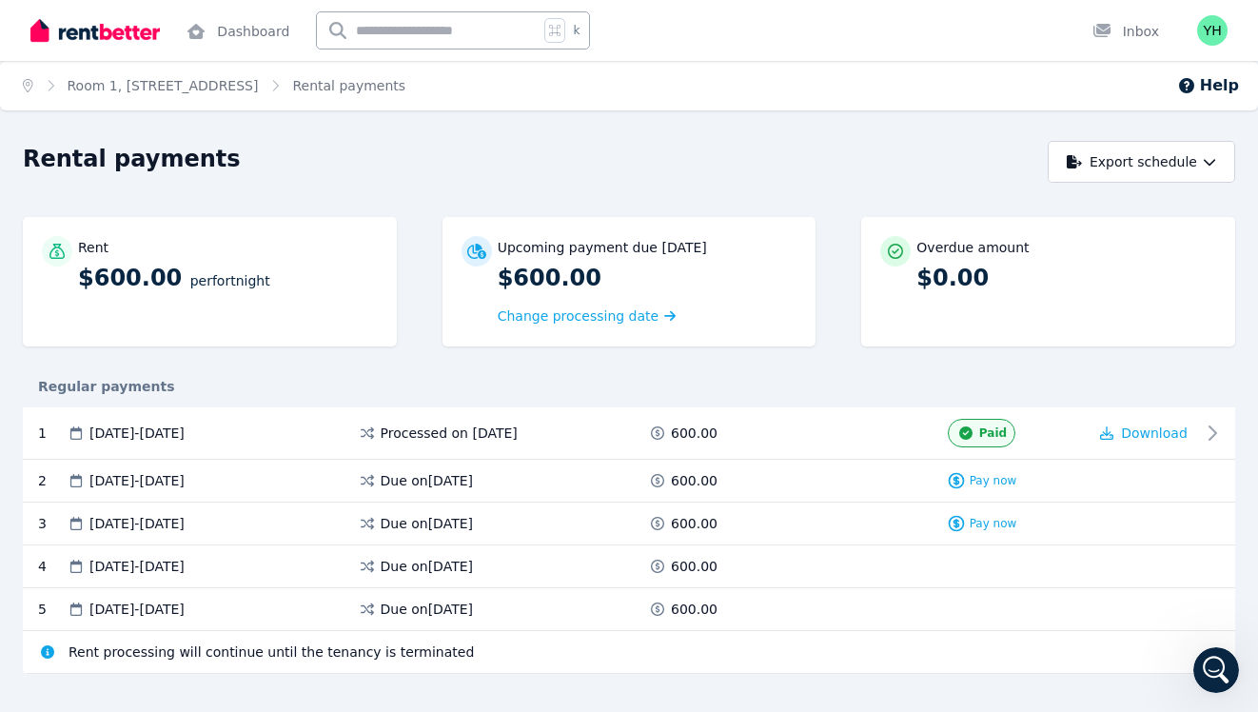
click at [373, 101] on ol "Home Room 1, 447 Lakeside Dr, Joondalup Rental payments" at bounding box center [214, 85] width 428 height 49
click at [1209, 435] on icon at bounding box center [1218, 433] width 23 height 23
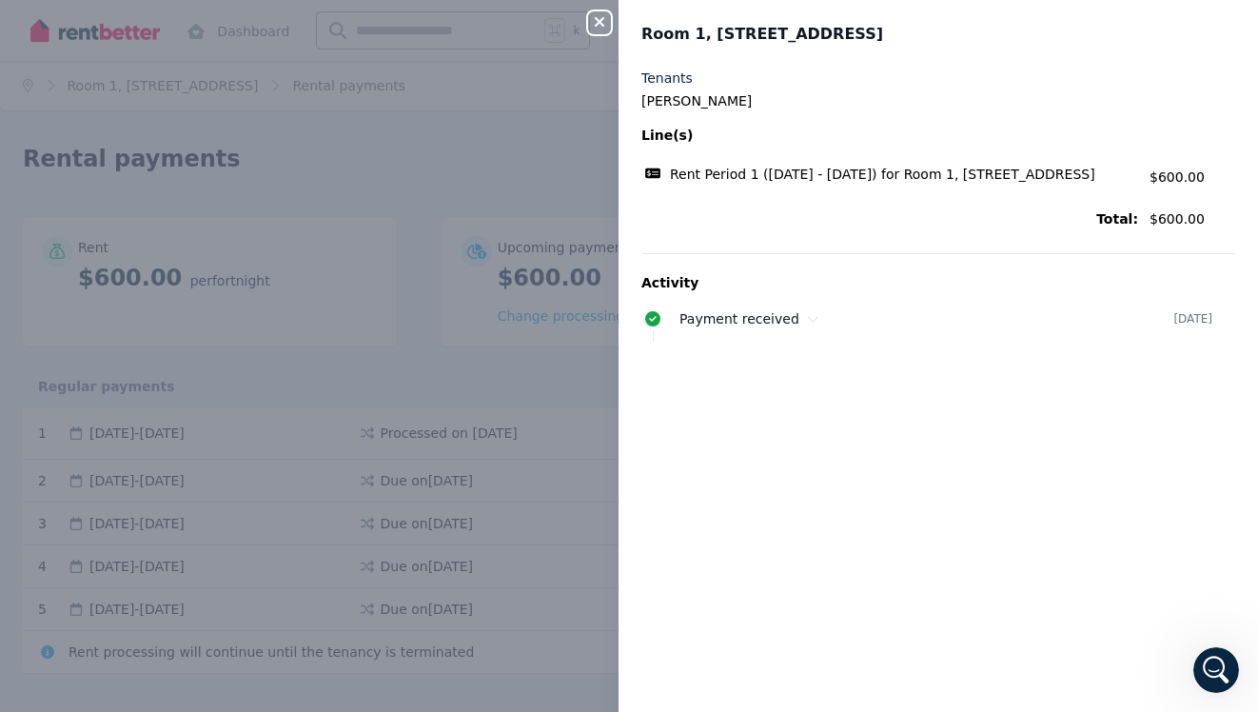
click at [796, 106] on legend "Yoonmin Hwnagbo" at bounding box center [938, 100] width 594 height 19
click at [878, 225] on span "Total:" at bounding box center [889, 218] width 497 height 19
drag, startPoint x: 882, startPoint y: 225, endPoint x: 700, endPoint y: 61, distance: 244.6
click at [881, 224] on span "Total:" at bounding box center [889, 218] width 497 height 19
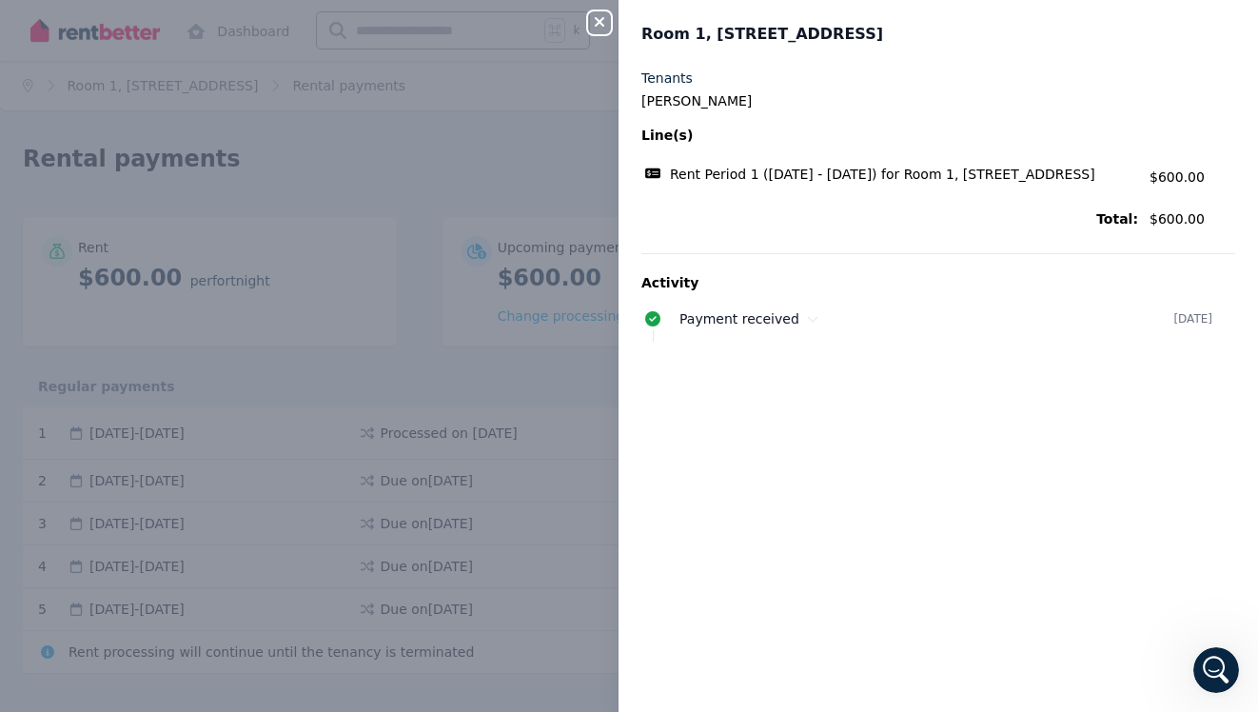
click at [601, 21] on icon "button" at bounding box center [600, 22] width 10 height 10
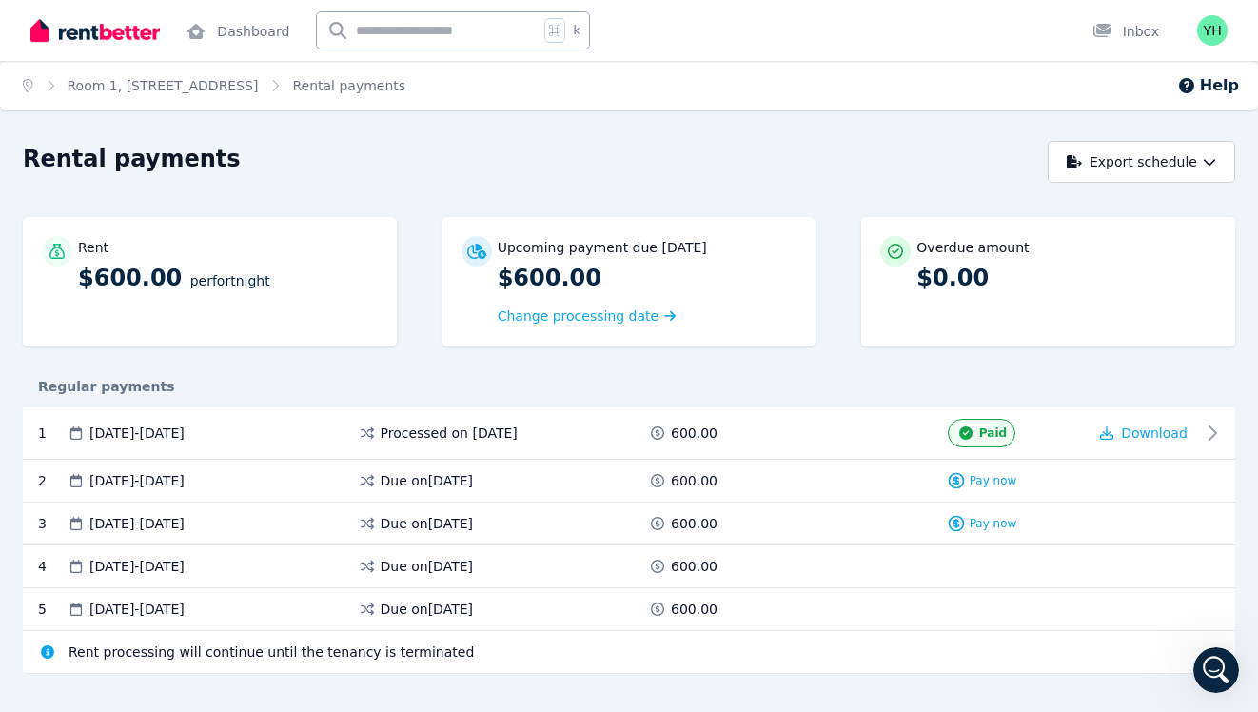
click at [1027, 473] on div "Pay now" at bounding box center [981, 480] width 210 height 19
click at [980, 471] on div "Pay now" at bounding box center [982, 480] width 70 height 19
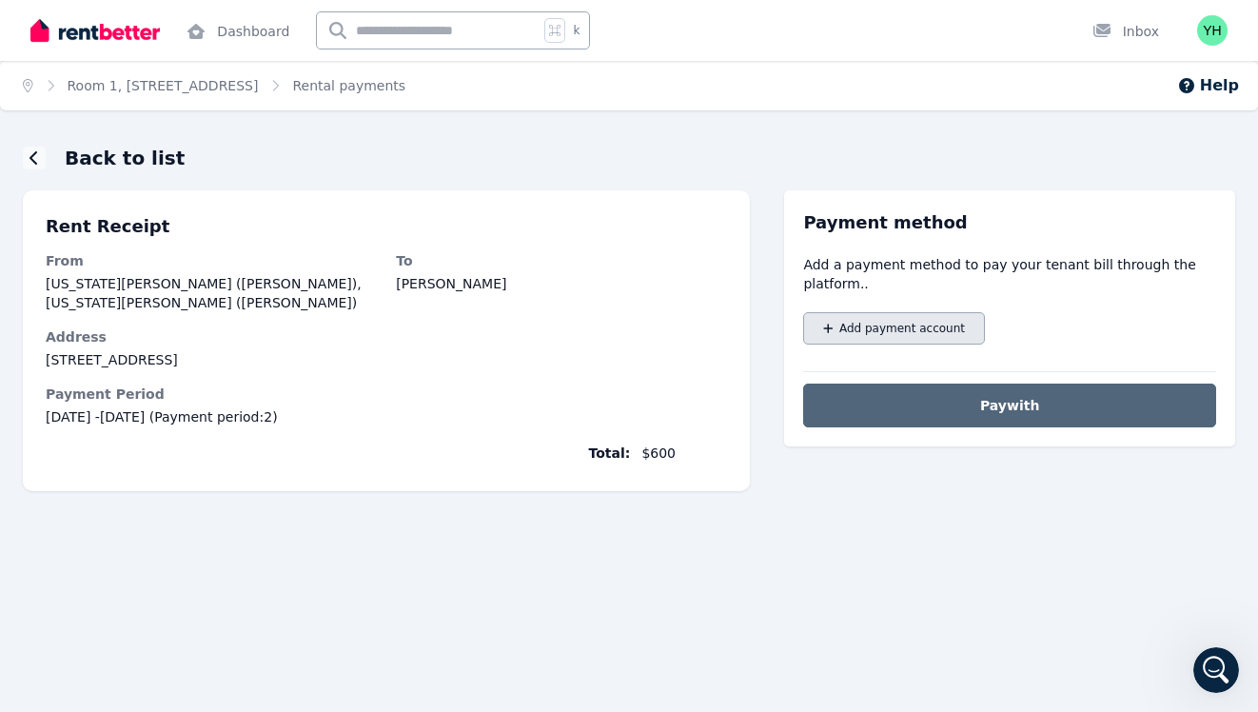
click at [934, 327] on span "Add payment account" at bounding box center [902, 328] width 126 height 15
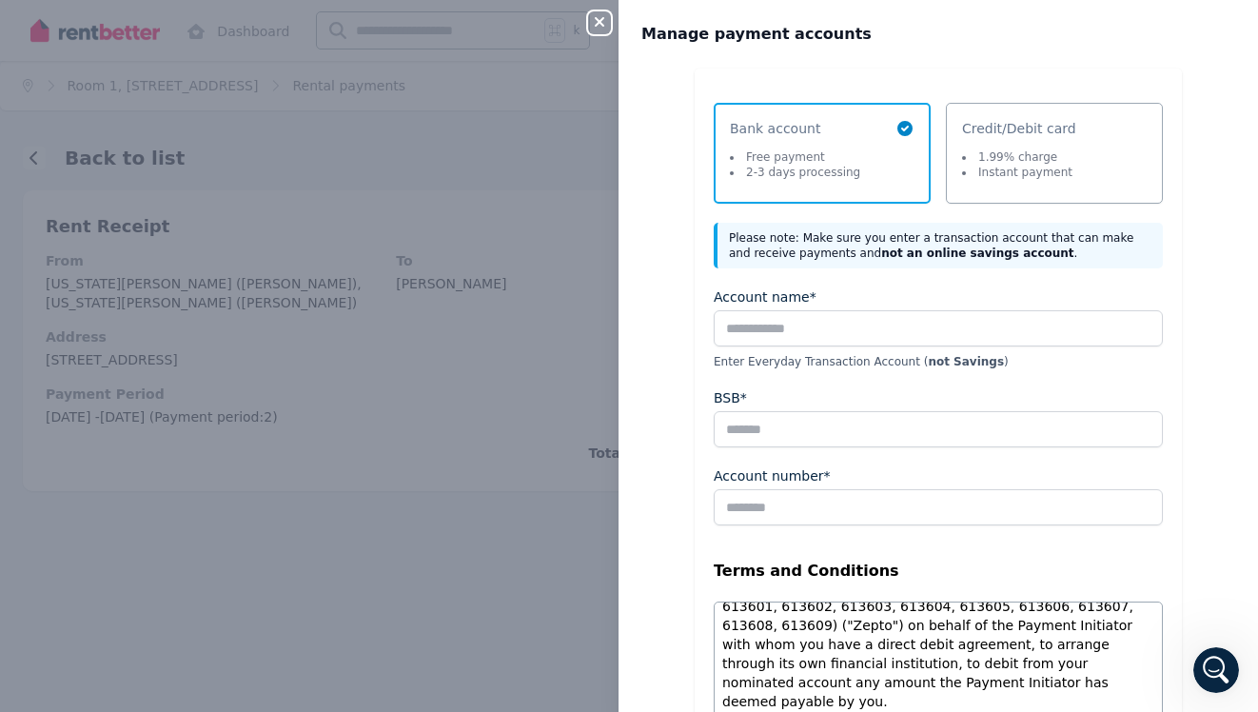
click at [609, 23] on icon "button" at bounding box center [599, 21] width 23 height 15
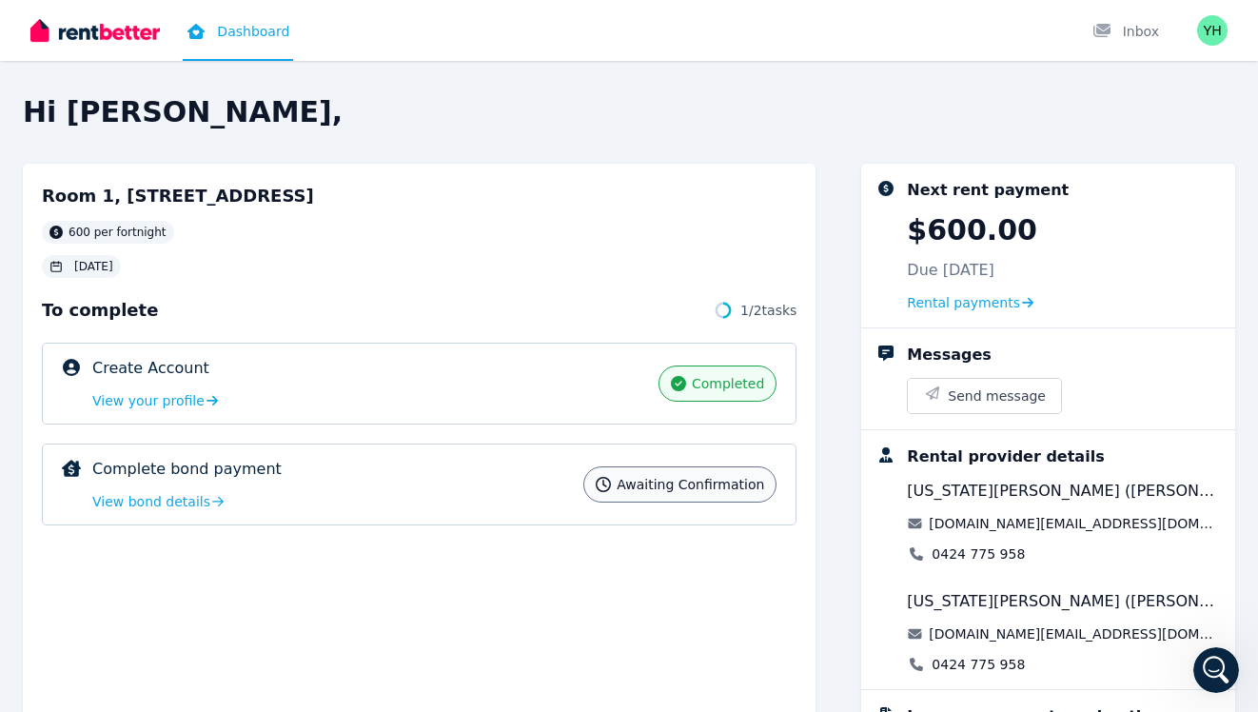
scroll to position [176, 0]
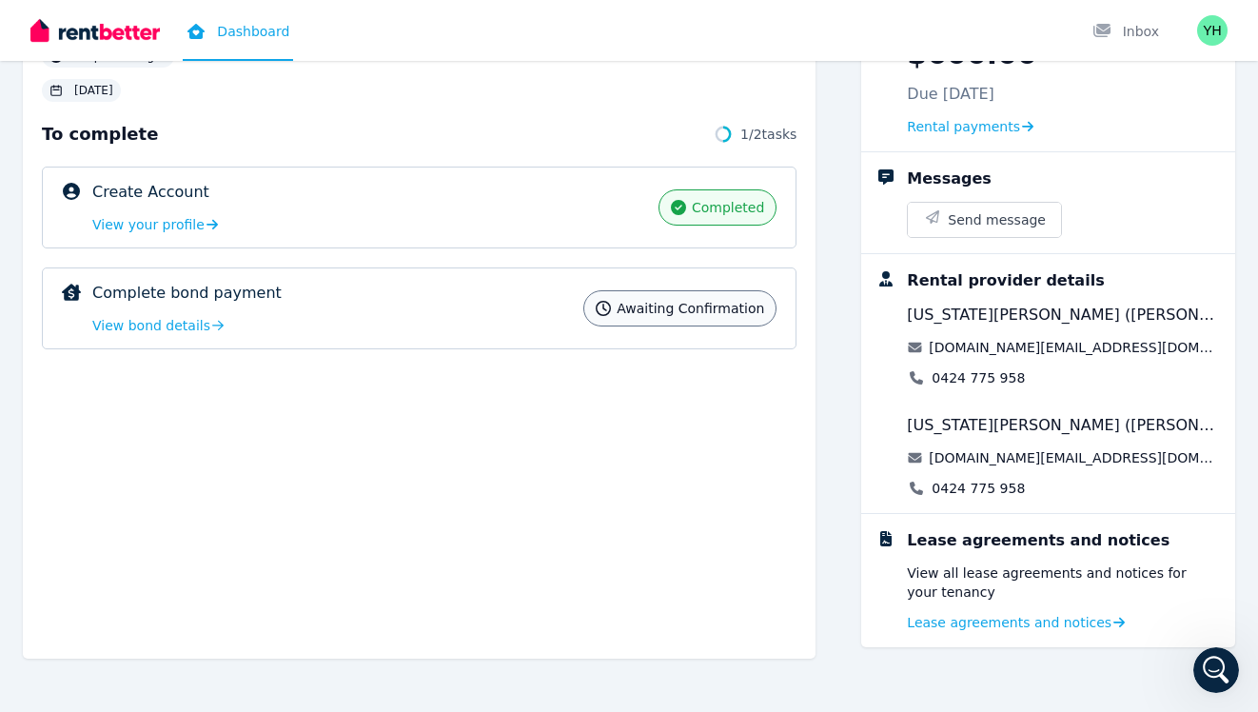
click at [998, 136] on div "Next rent payment $600.00 Due 30 Sept 2025 Rental payments" at bounding box center [1048, 70] width 374 height 164
click at [1006, 135] on span "Rental payments" at bounding box center [963, 126] width 113 height 19
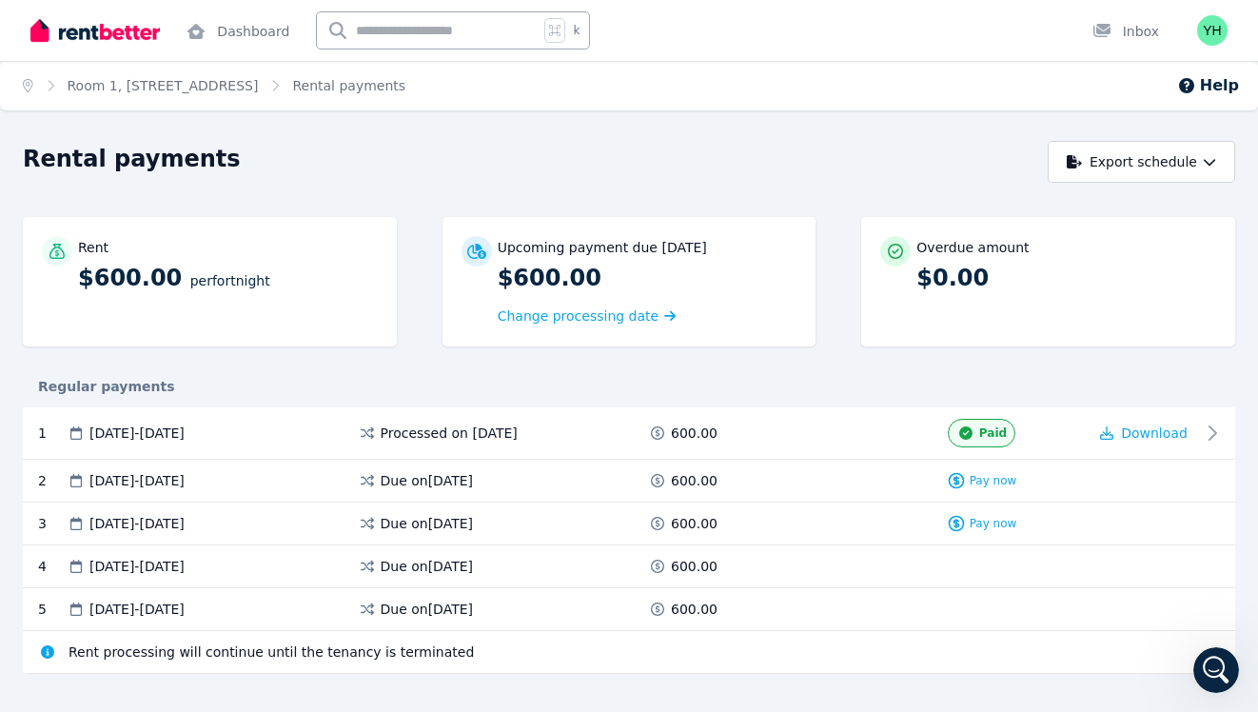
scroll to position [29, 0]
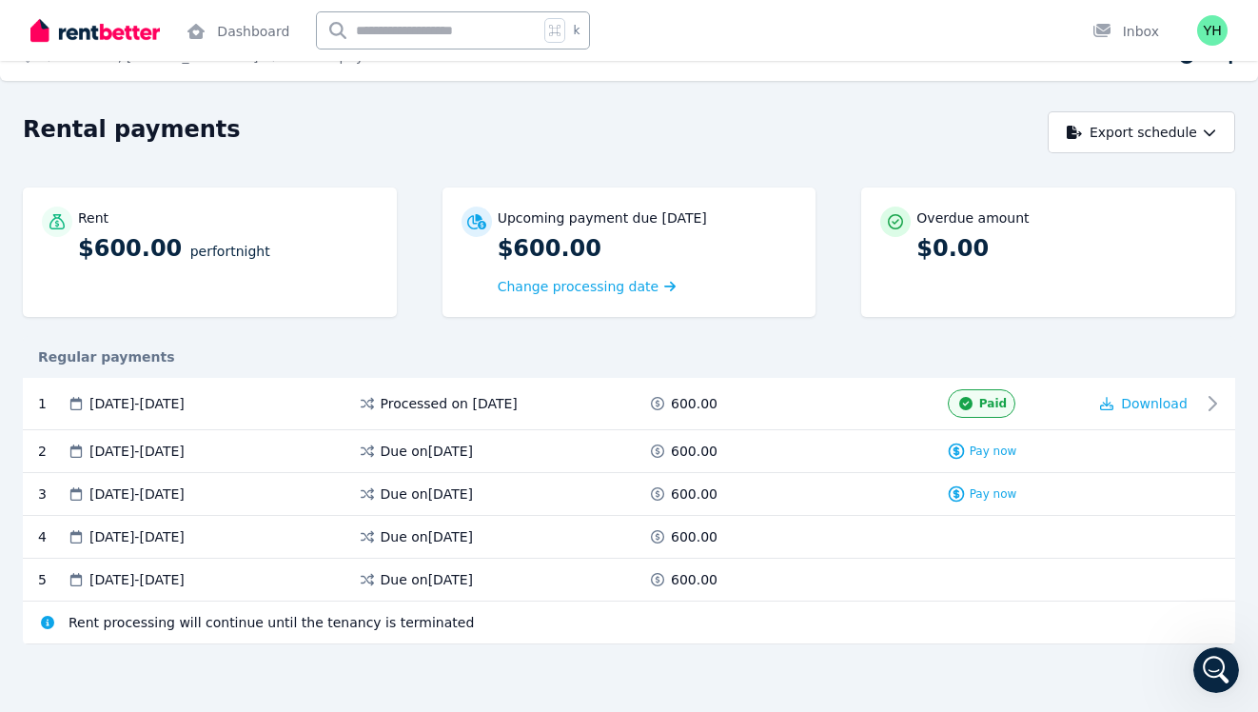
click at [259, 613] on span "Rent processing will continue until the tenancy is terminated" at bounding box center [271, 622] width 405 height 19
click at [261, 622] on span "Rent processing will continue until the tenancy is terminated" at bounding box center [271, 622] width 405 height 19
click at [222, 644] on div "Rent $600.00 per Fortnight Upcoming payment due 30 Sept 2025 $600.00 Change pro…" at bounding box center [629, 432] width 1212 height 491
drag, startPoint x: 184, startPoint y: 622, endPoint x: 517, endPoint y: 637, distance: 333.4
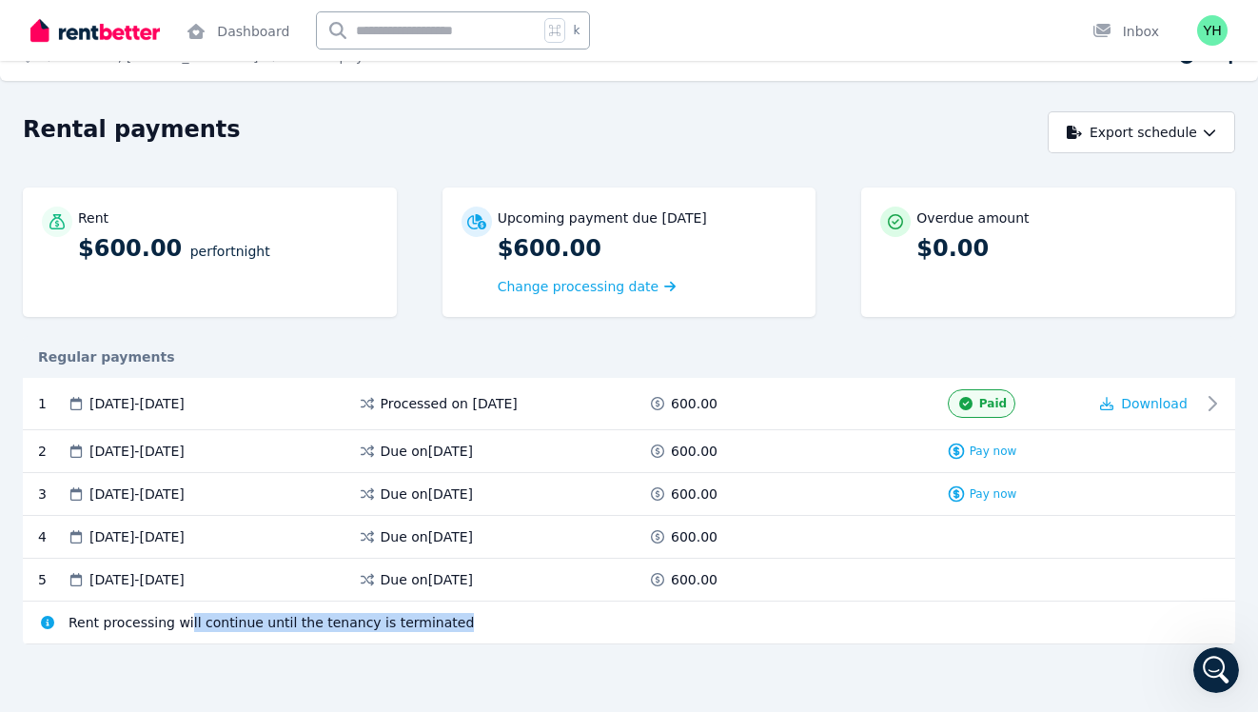
click at [517, 637] on div "Rent processing will continue until the tenancy is terminated" at bounding box center [629, 622] width 1212 height 43
click at [310, 274] on div "Rent $600.00 per Fortnight" at bounding box center [210, 251] width 374 height 129
click at [260, 237] on p "$600.00 per Fortnight" at bounding box center [228, 248] width 300 height 30
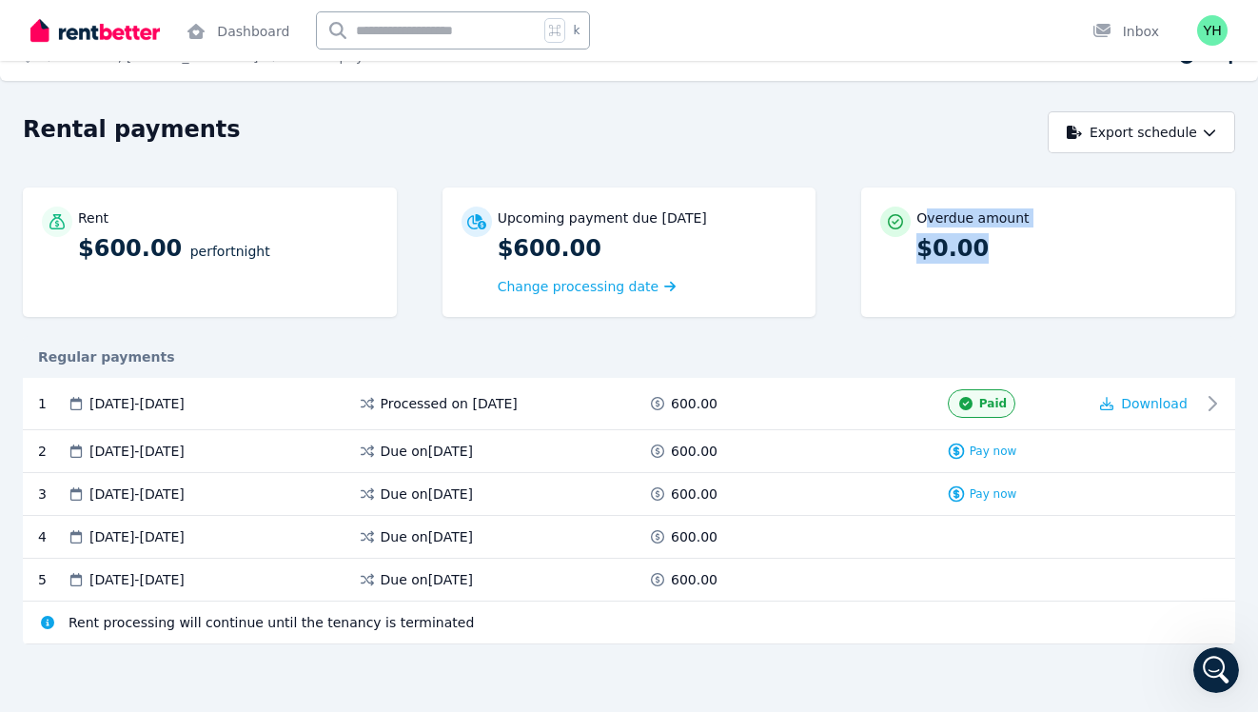
drag, startPoint x: 923, startPoint y: 225, endPoint x: 1057, endPoint y: 306, distance: 157.2
click at [1057, 307] on div "Overdue amount $0.00" at bounding box center [1048, 251] width 374 height 129
click at [1057, 306] on div "Overdue amount $0.00" at bounding box center [1048, 251] width 374 height 129
click at [964, 147] on div "Rental payments" at bounding box center [530, 132] width 1014 height 36
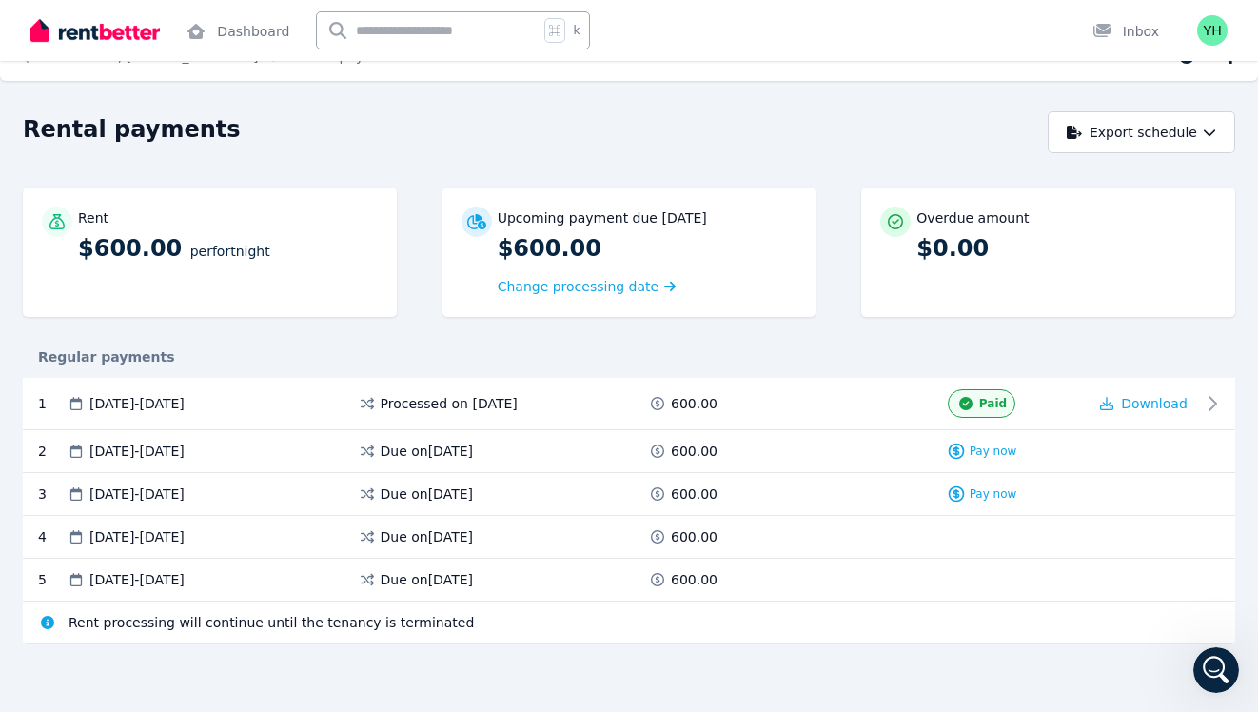
scroll to position [0, 0]
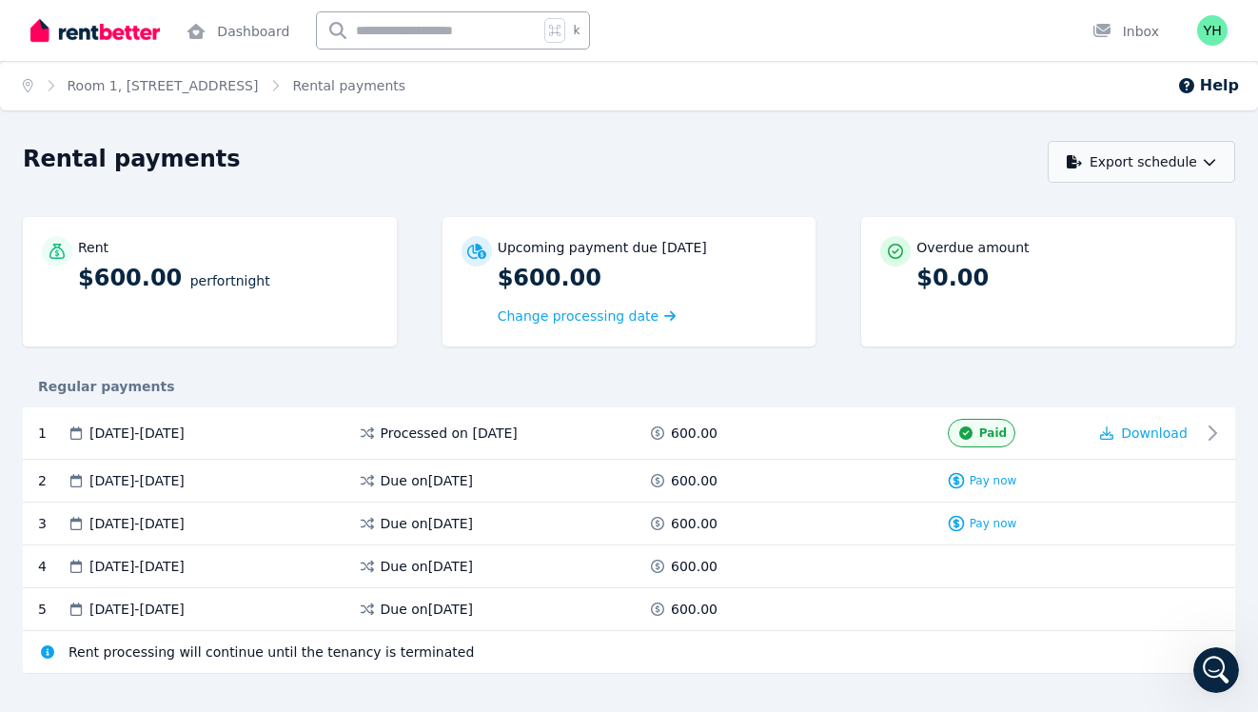
click at [1175, 163] on button "Export schedule" at bounding box center [1141, 162] width 187 height 42
click at [1211, 664] on icon "Open Intercom Messenger" at bounding box center [1213, 667] width 31 height 31
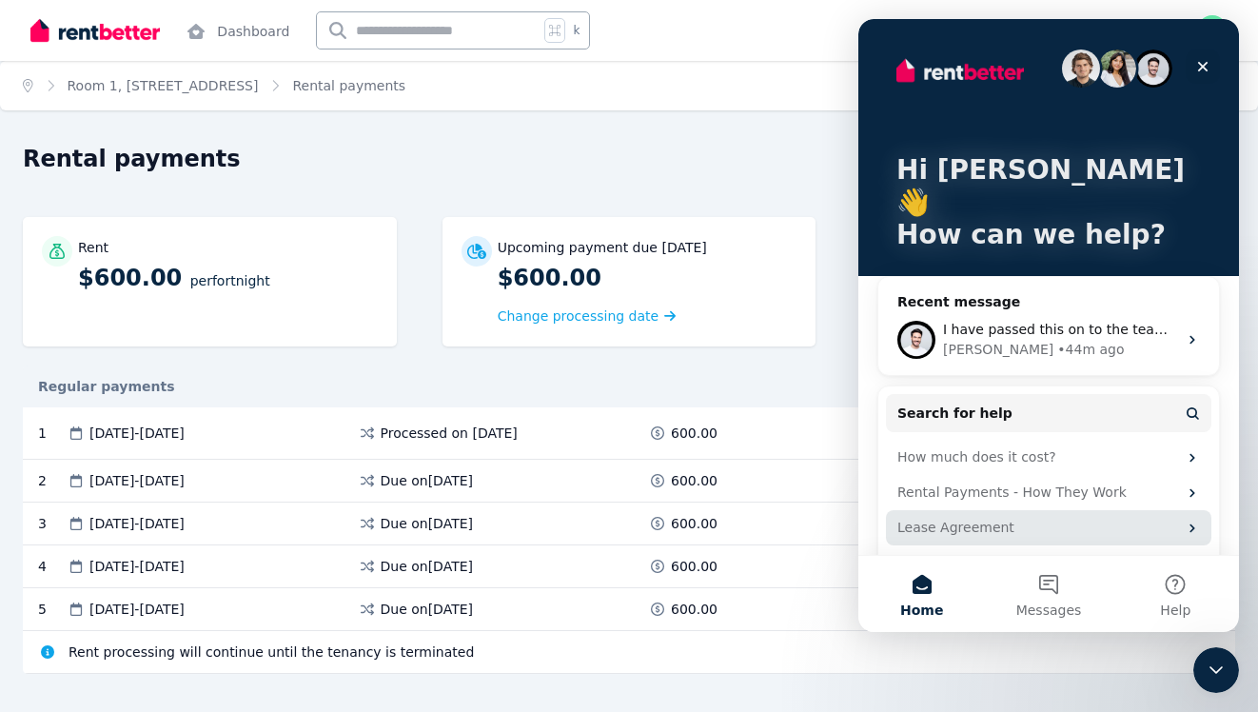
scroll to position [11, 0]
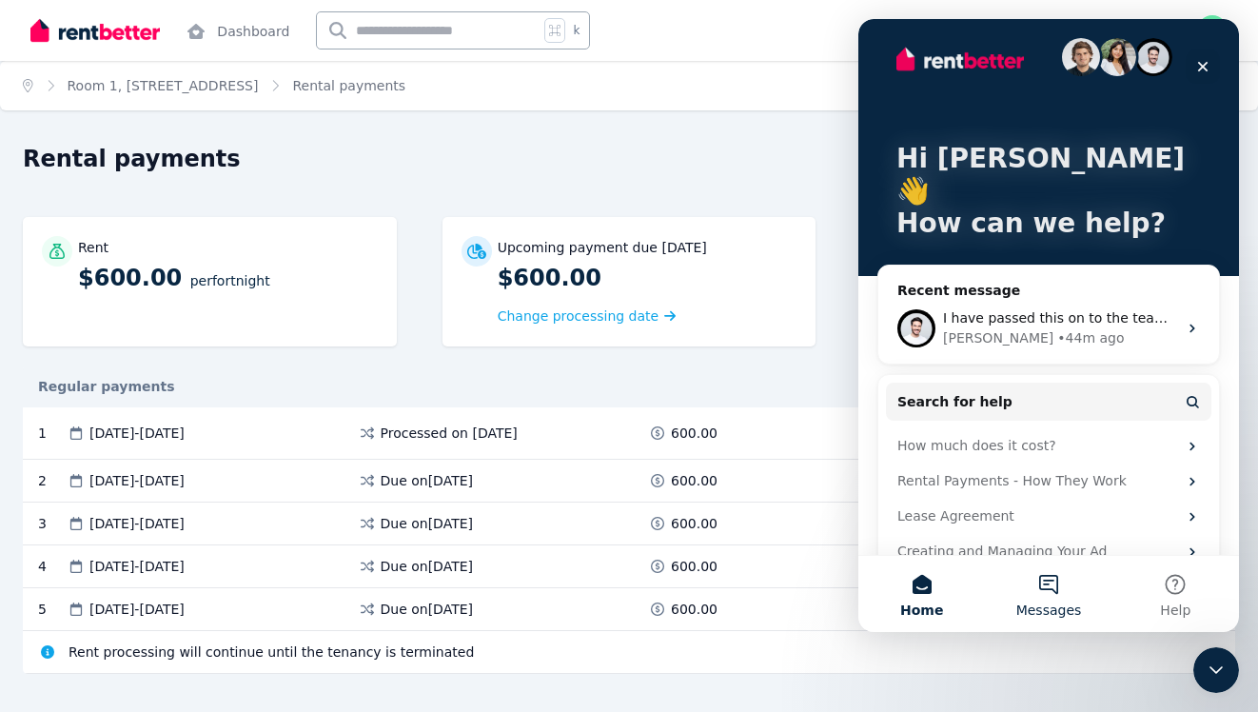
click at [1041, 575] on button "Messages" at bounding box center [1048, 594] width 127 height 76
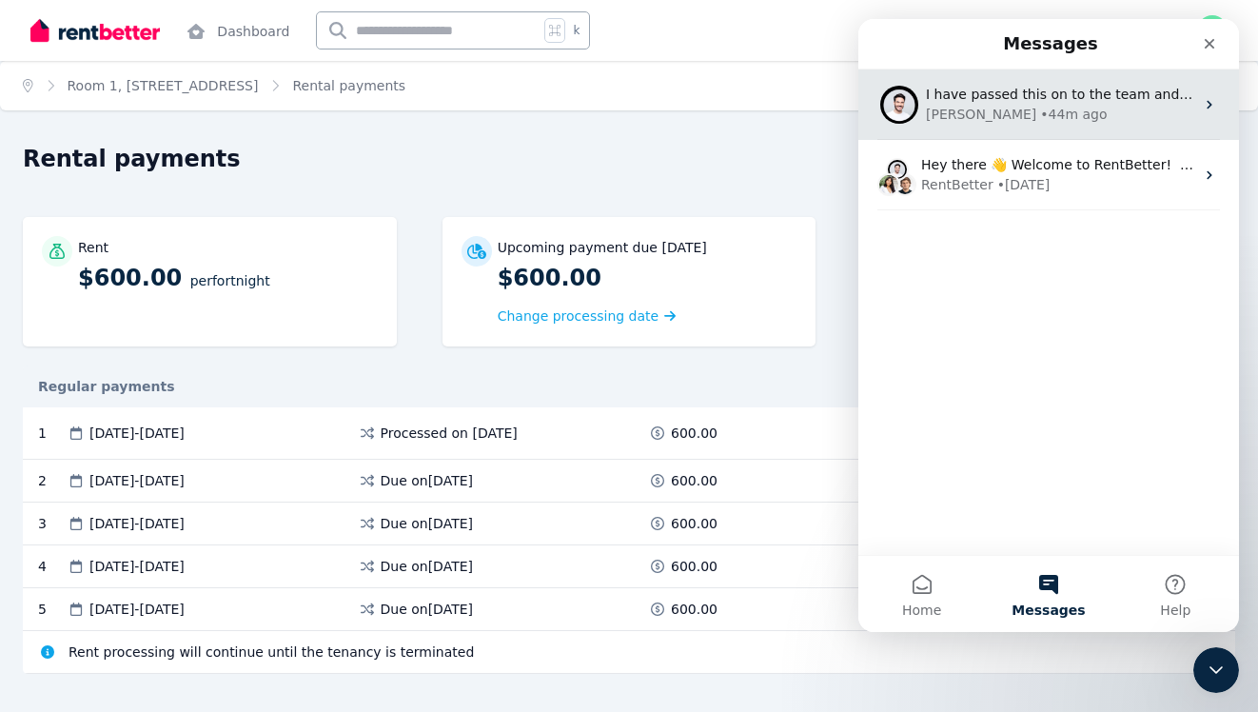
click at [1202, 95] on div "I have passed this on to the team and I’m waiting for a response from them. You…" at bounding box center [1048, 104] width 381 height 70
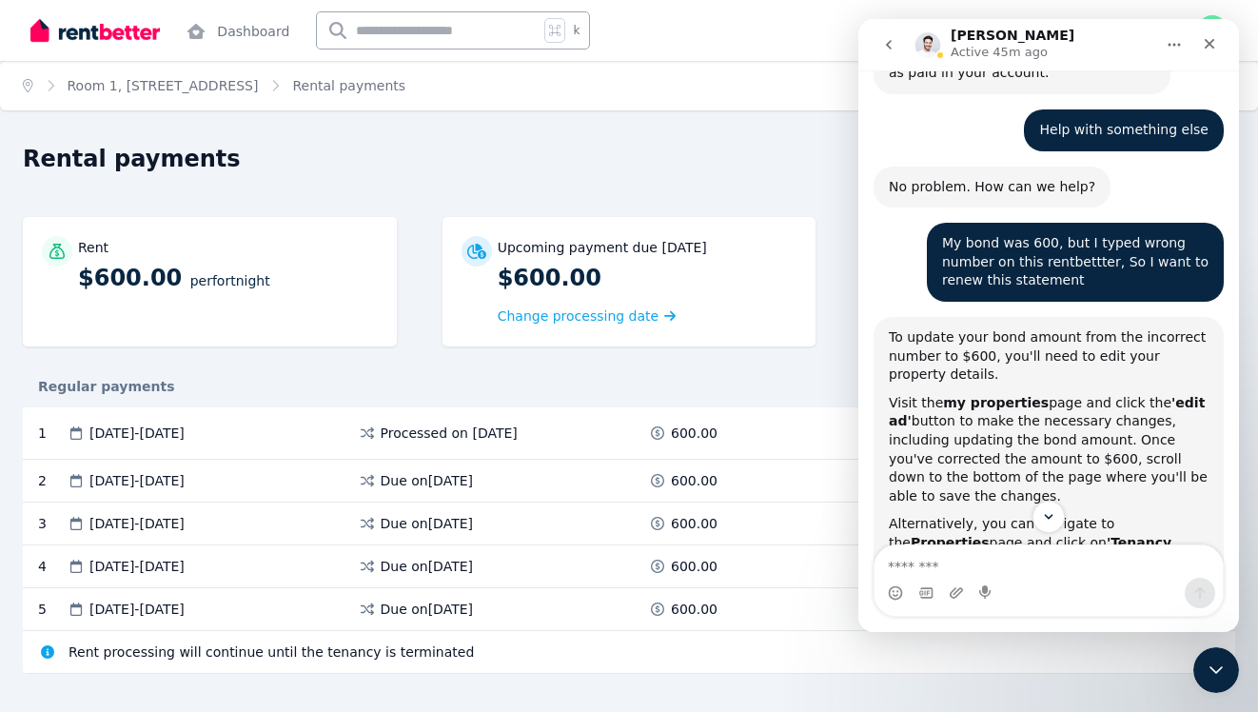
scroll to position [704, 0]
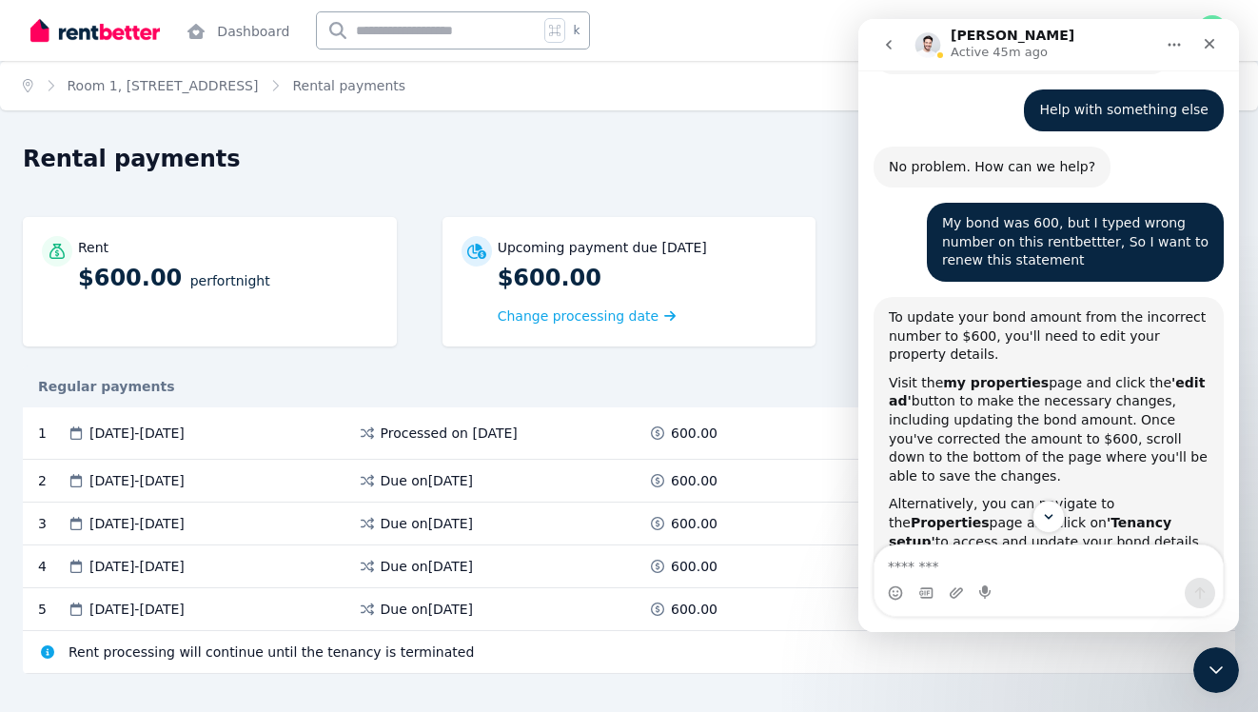
click at [954, 375] on b "my properties" at bounding box center [996, 382] width 106 height 15
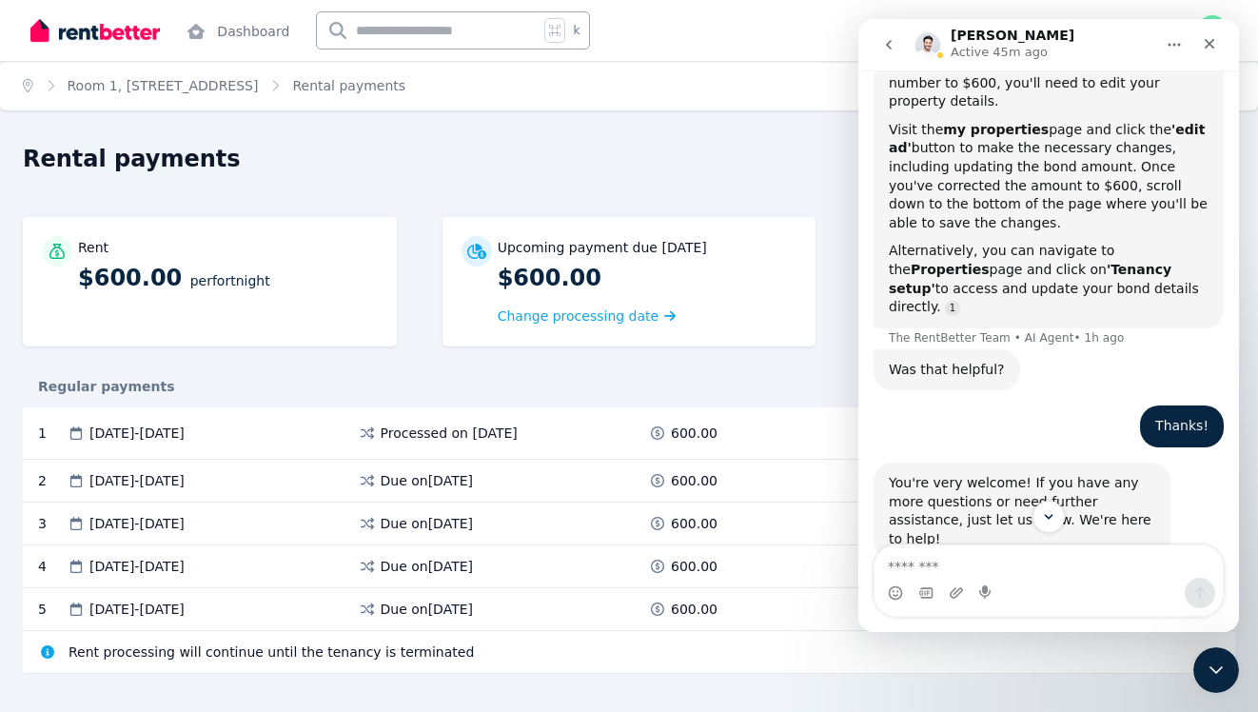
scroll to position [954, 0]
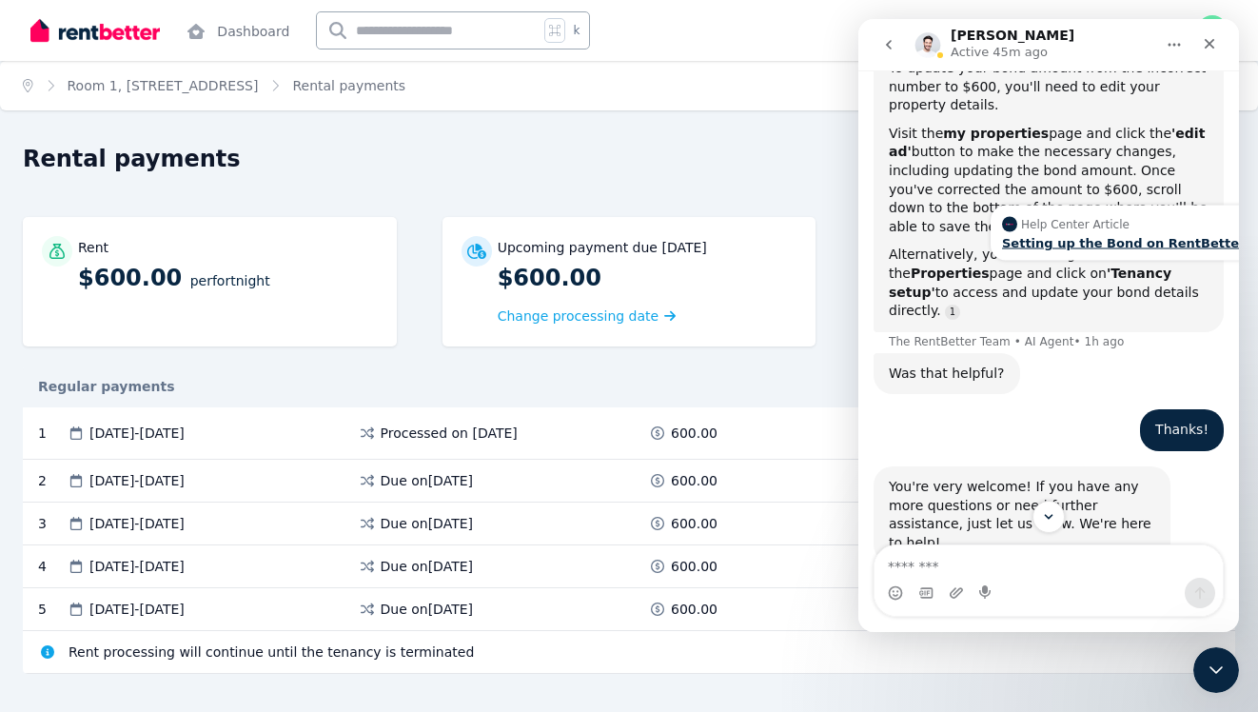
click at [1105, 237] on div "Setting up the Bond on RentBetter" at bounding box center [1123, 243] width 243 height 12
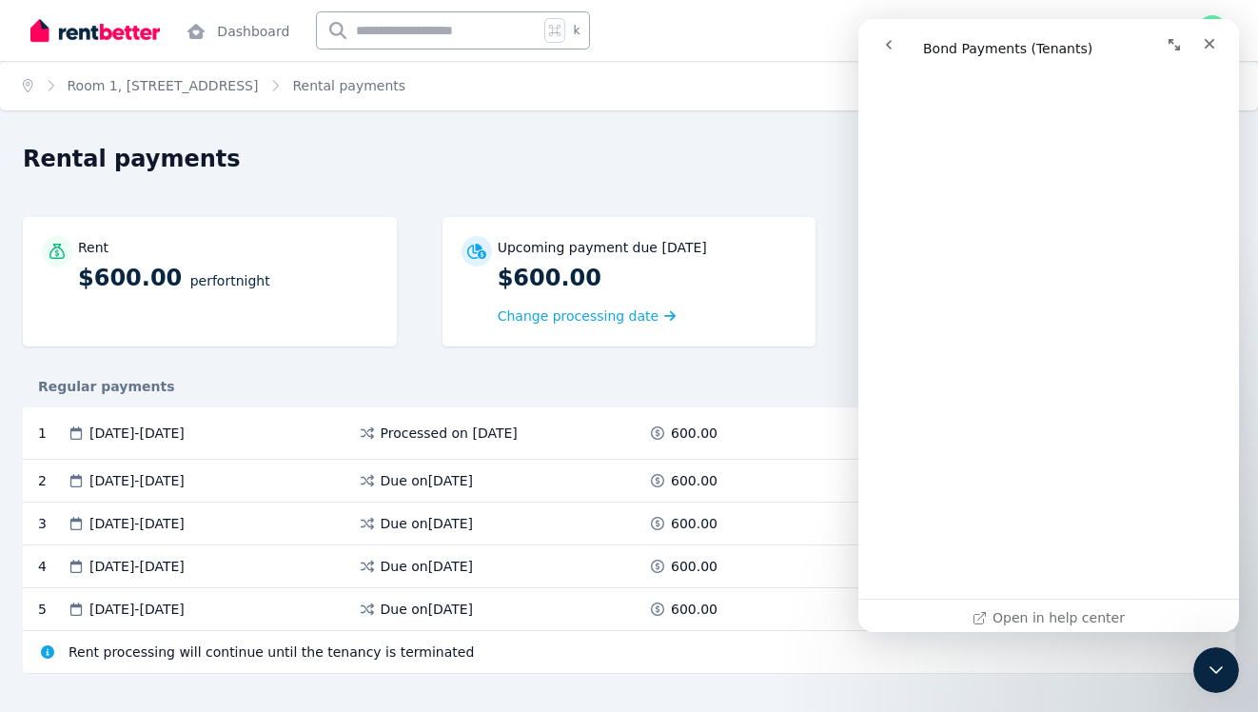
scroll to position [3333, 0]
click at [1222, 44] on div "Close" at bounding box center [1209, 44] width 34 height 34
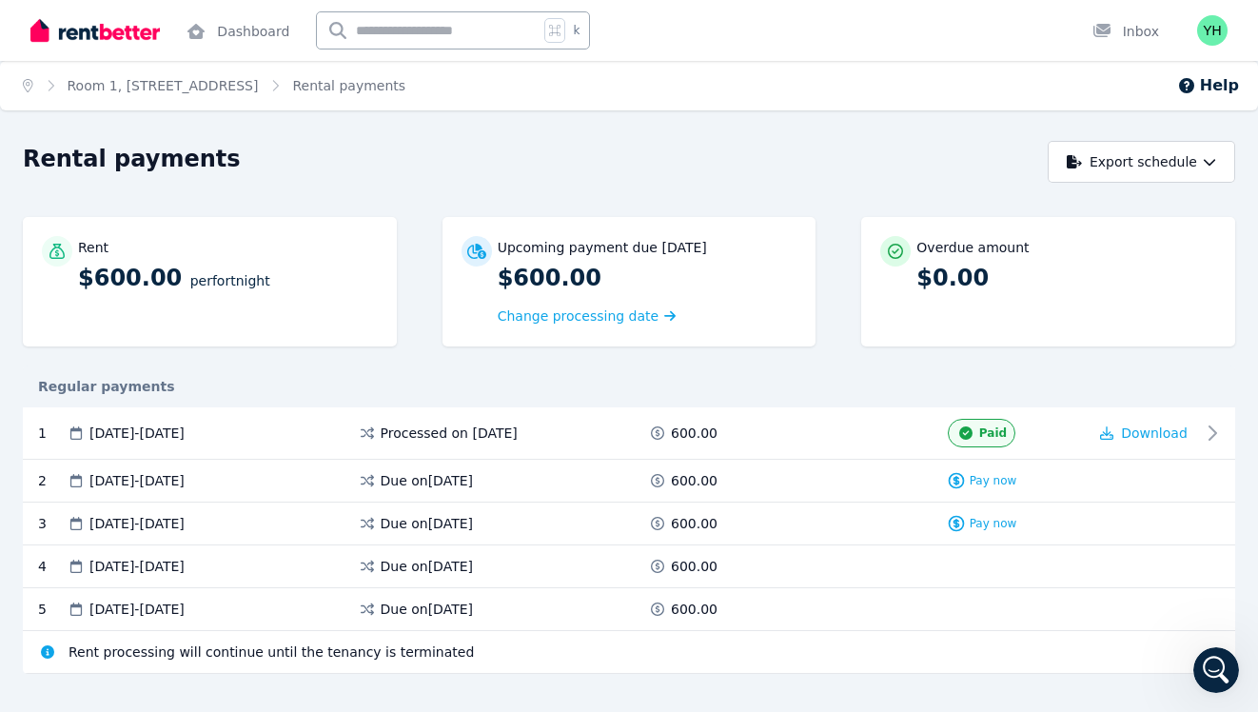
scroll to position [29, 0]
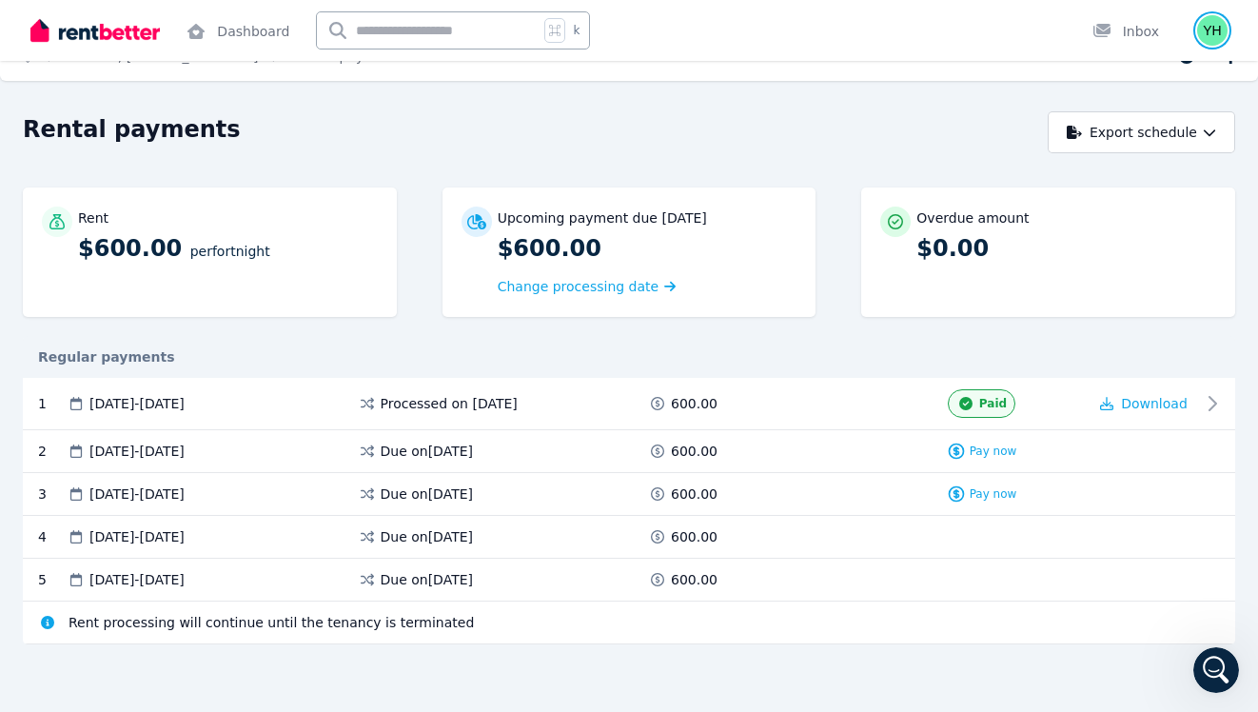
click at [1211, 26] on img "button" at bounding box center [1212, 30] width 30 height 30
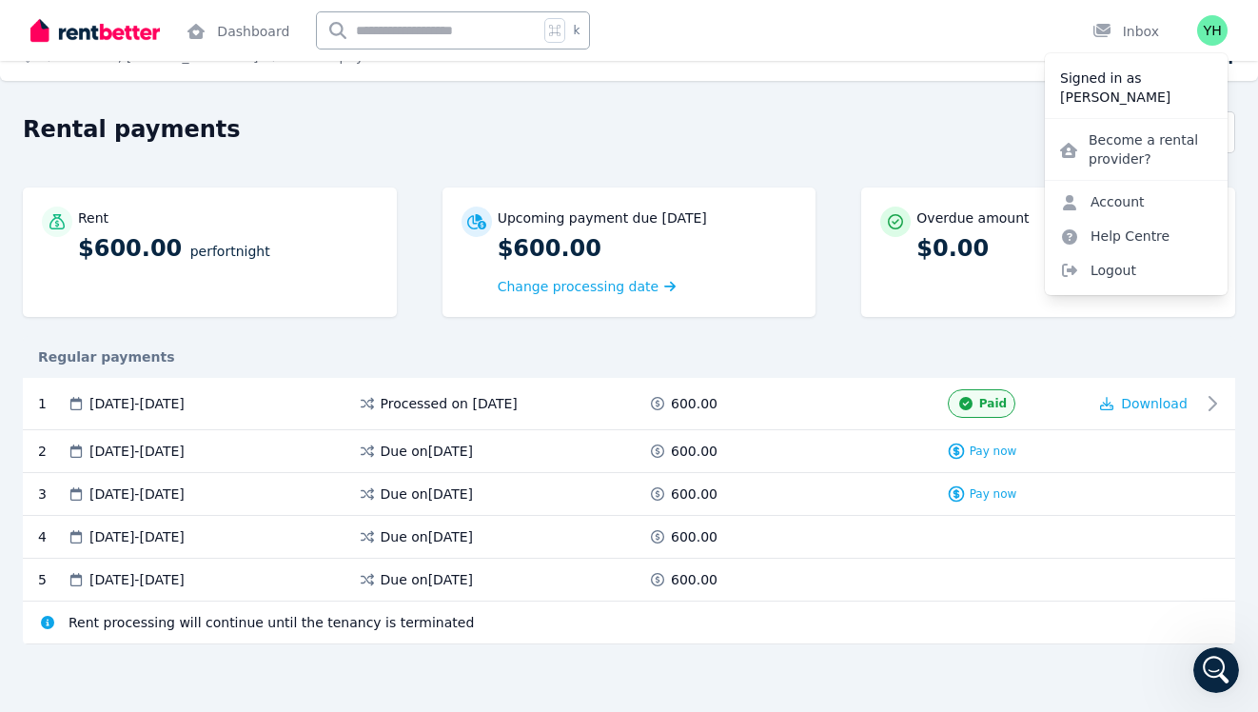
click at [1111, 88] on p "[PERSON_NAME]" at bounding box center [1136, 97] width 152 height 19
click at [1130, 198] on link "Account" at bounding box center [1102, 202] width 115 height 34
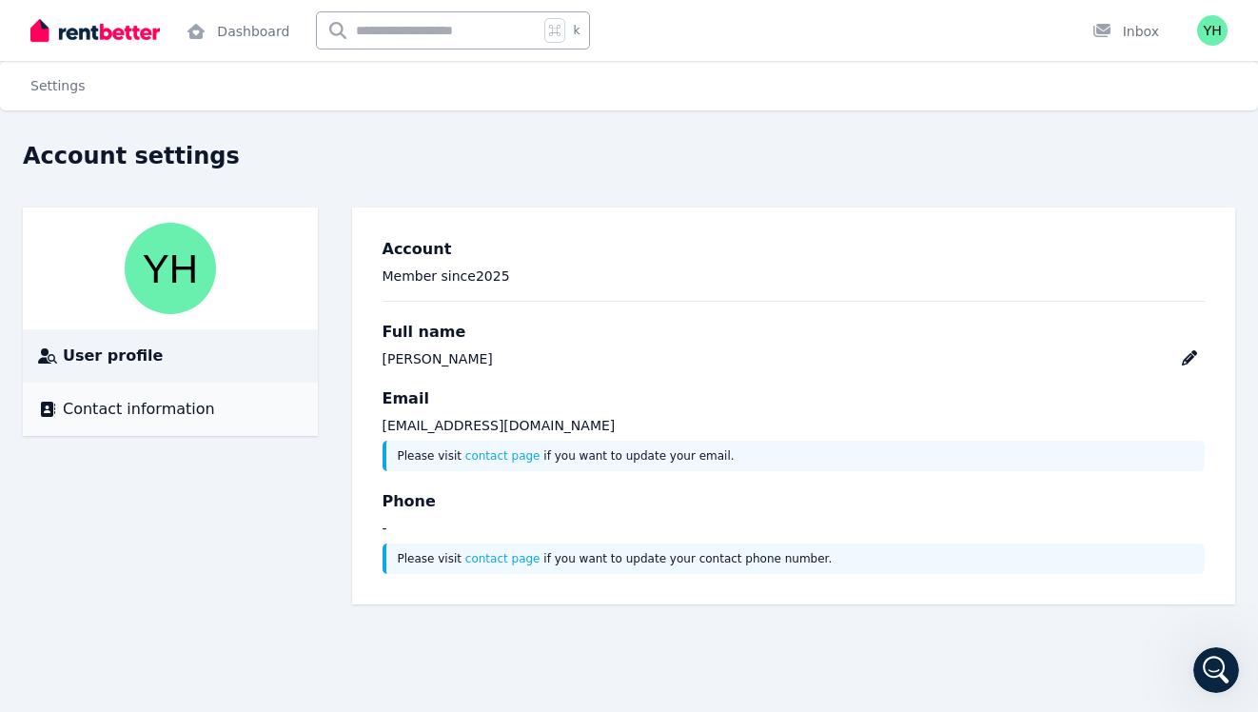
click at [274, 415] on div "Contact information" at bounding box center [170, 409] width 265 height 23
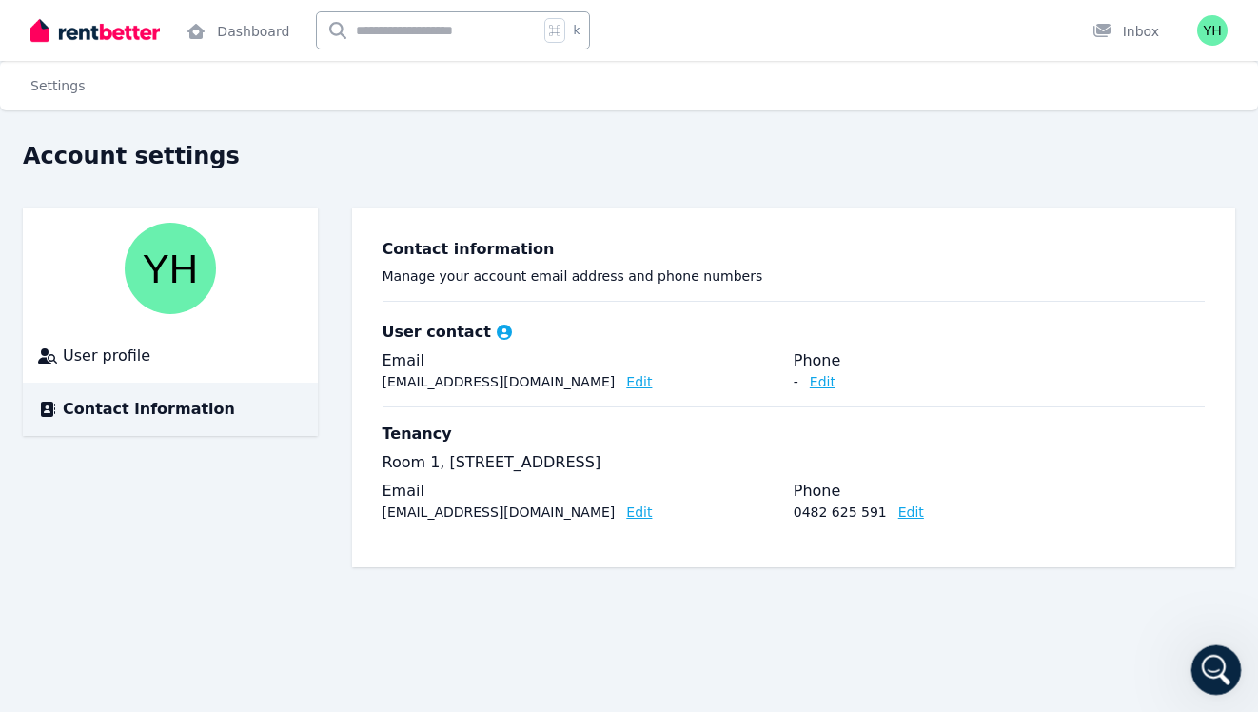
click at [1200, 653] on div "Open Intercom Messenger" at bounding box center [1213, 667] width 63 height 63
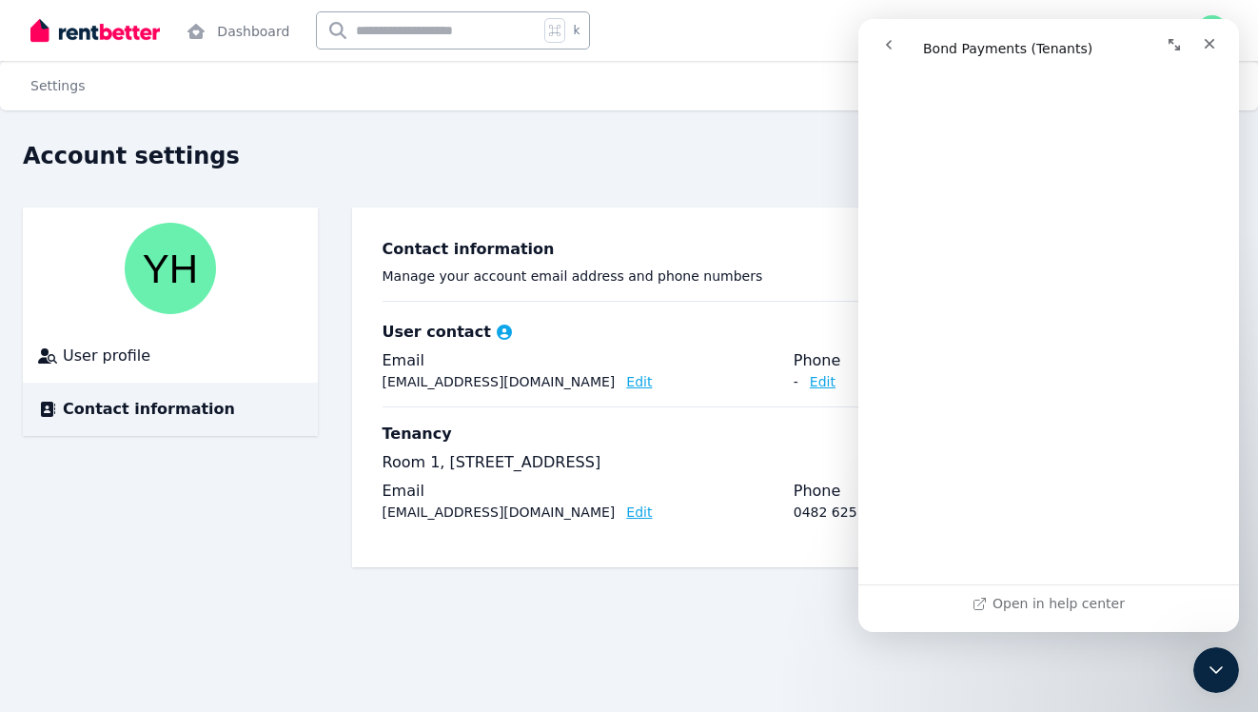
click at [884, 49] on icon "go back" at bounding box center [888, 44] width 15 height 15
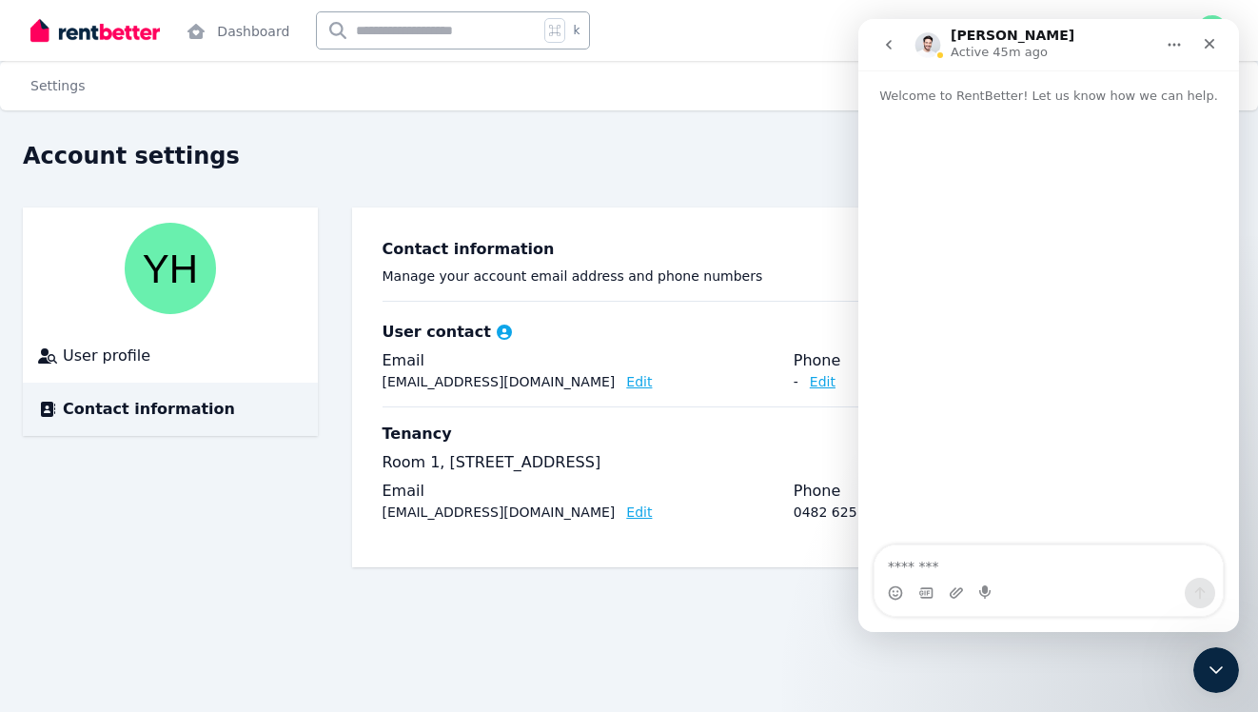
click at [884, 49] on icon "go back" at bounding box center [888, 44] width 15 height 15
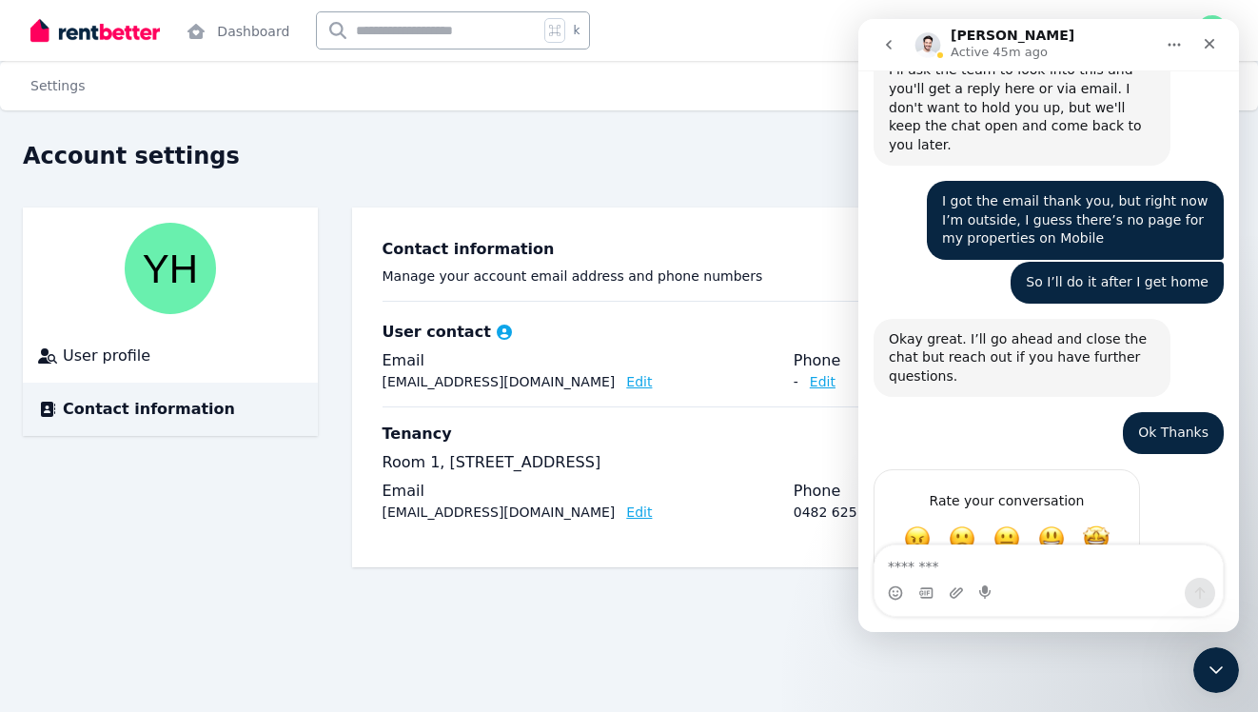
scroll to position [2281, 0]
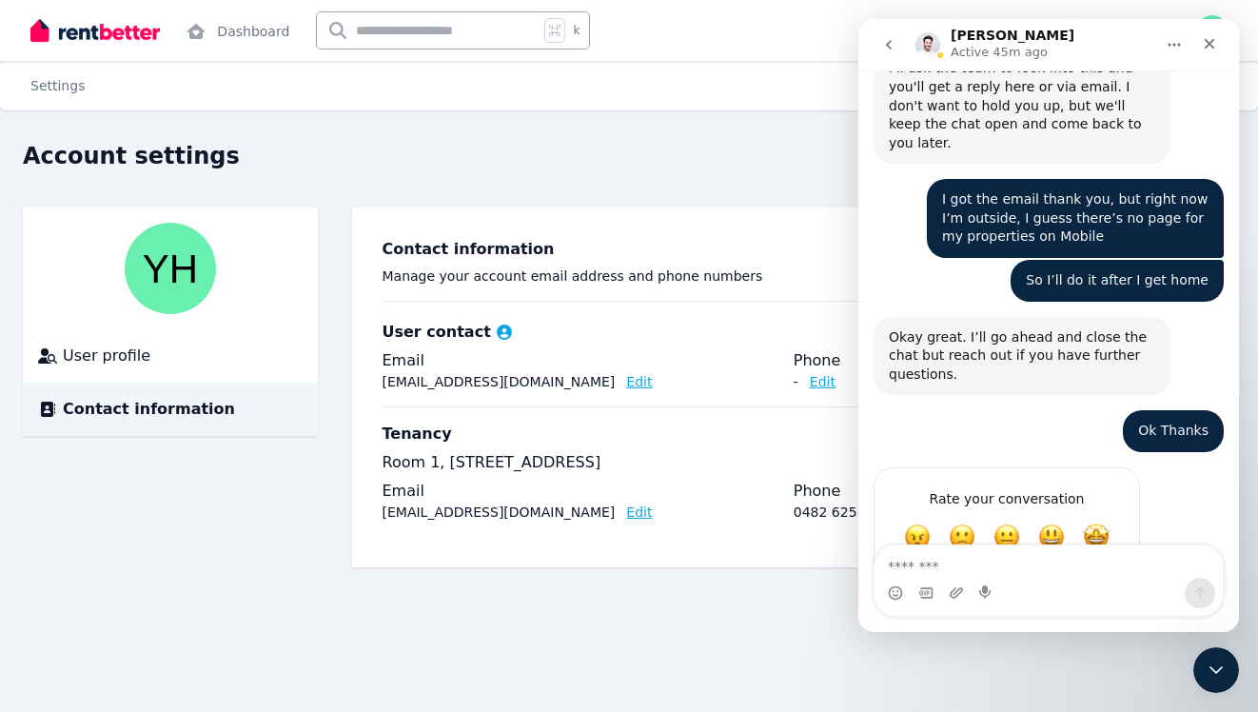
type textarea "*"
click at [1140, 561] on textarea "**********" at bounding box center [1049, 561] width 348 height 32
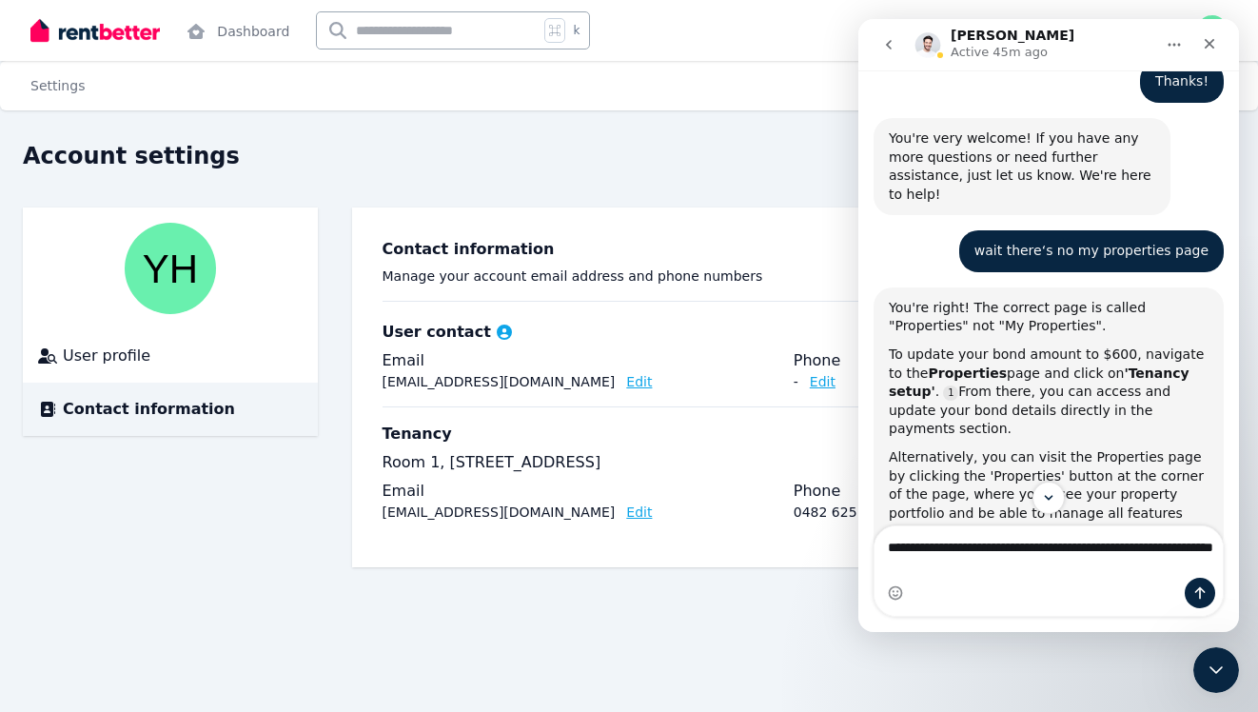
scroll to position [1278, 0]
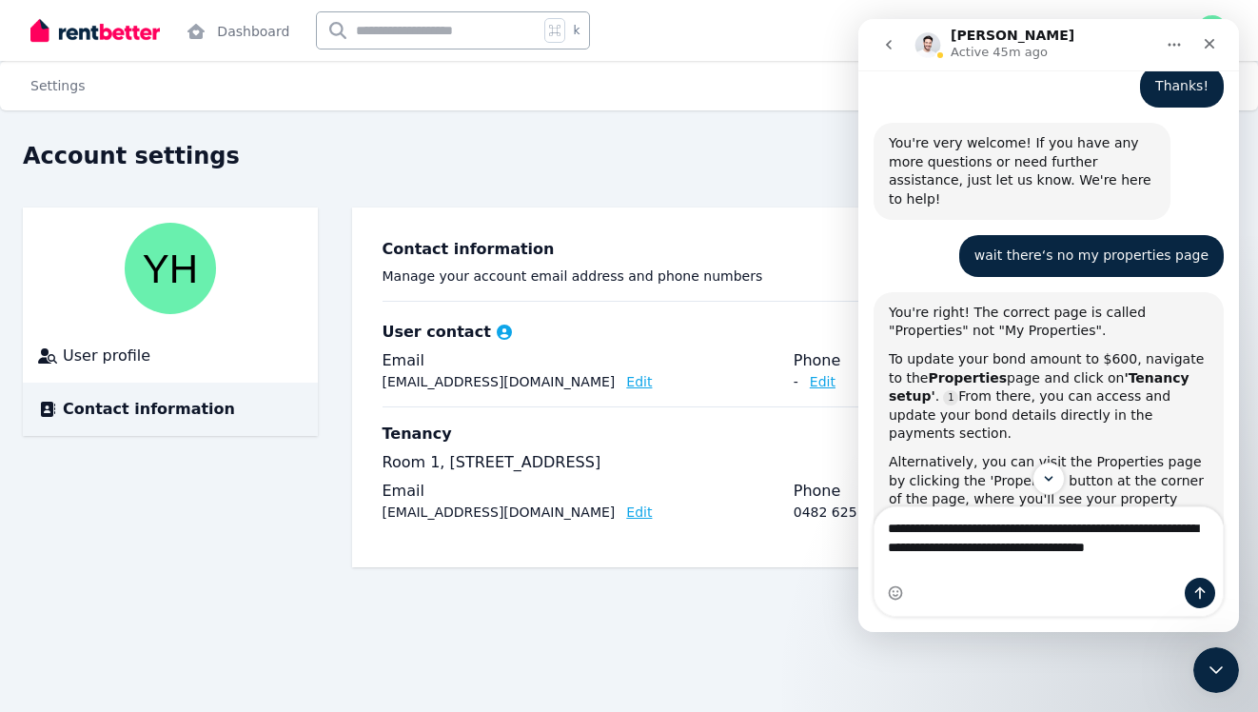
type textarea "**********"
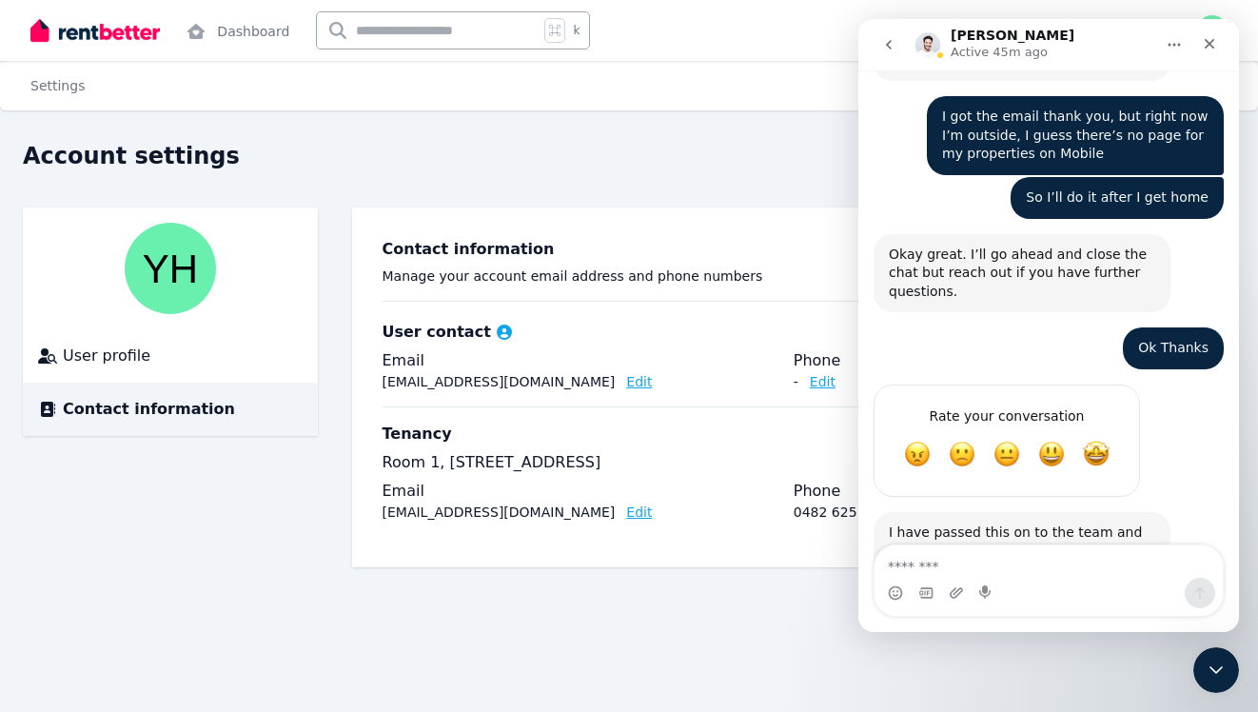
scroll to position [2375, 0]
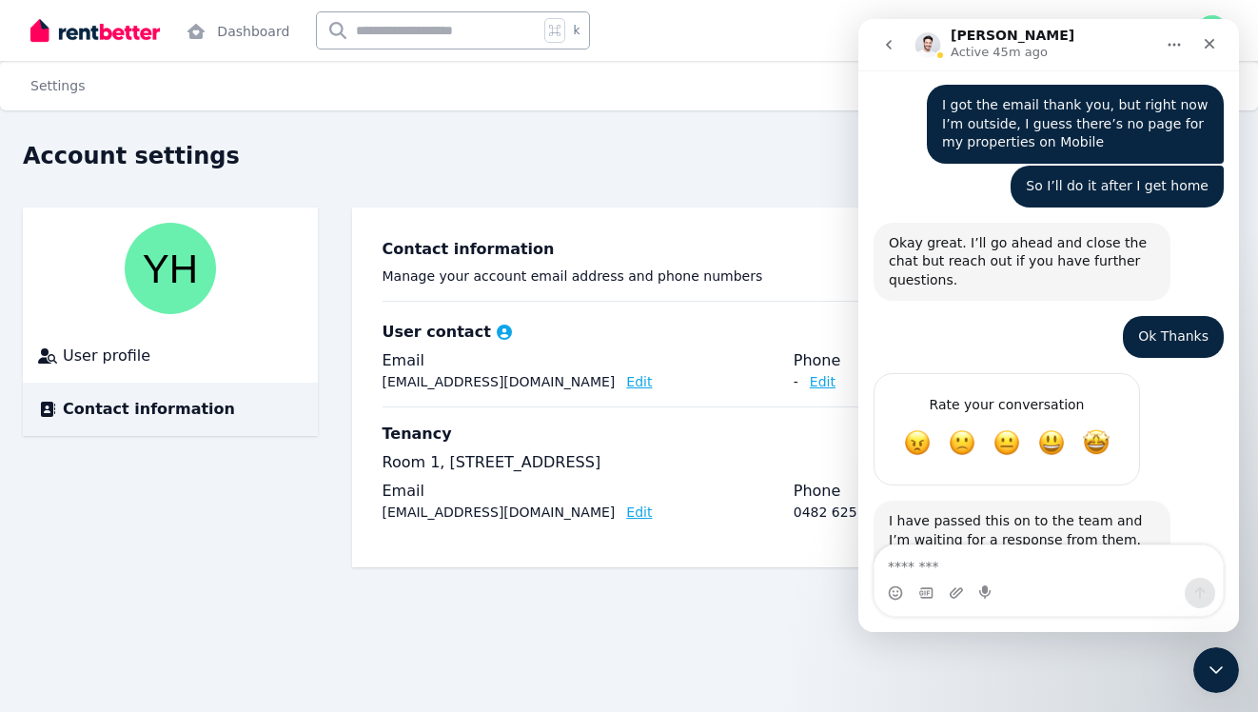
click at [744, 612] on div "Settings Account settings User profile Contact information Contact information …" at bounding box center [629, 356] width 1258 height 712
click at [1215, 53] on div "Close" at bounding box center [1209, 44] width 34 height 34
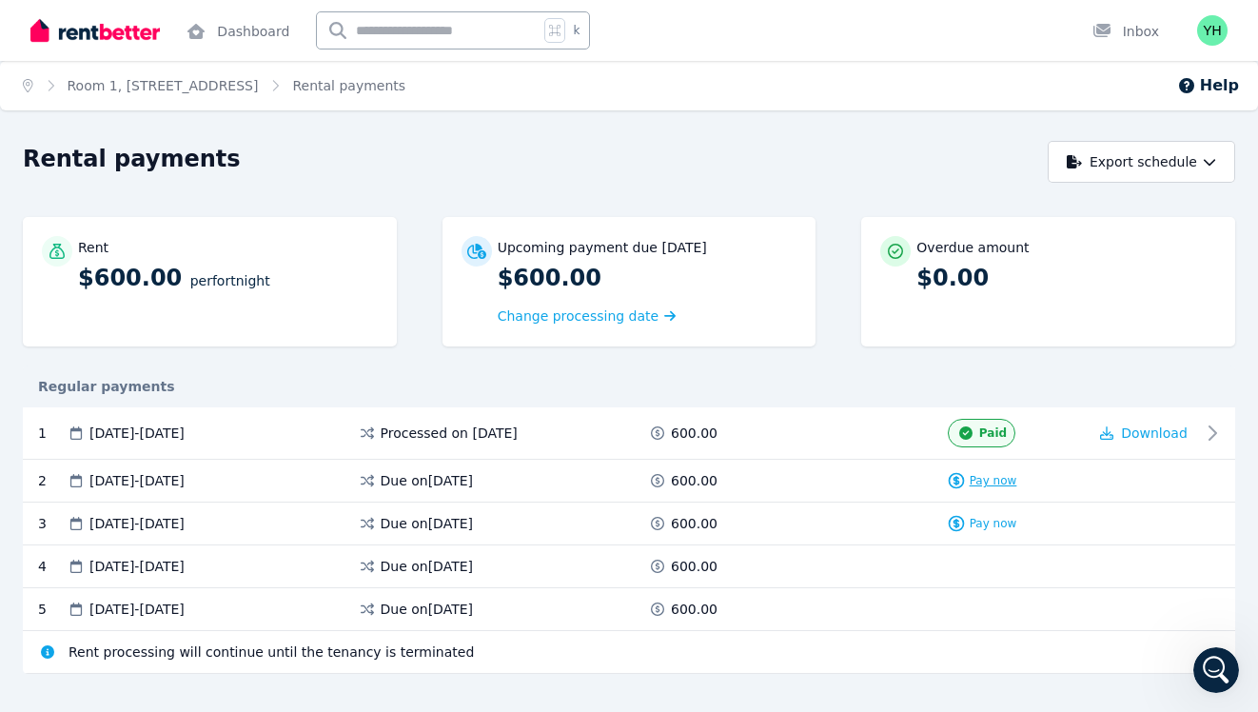
scroll to position [29, 0]
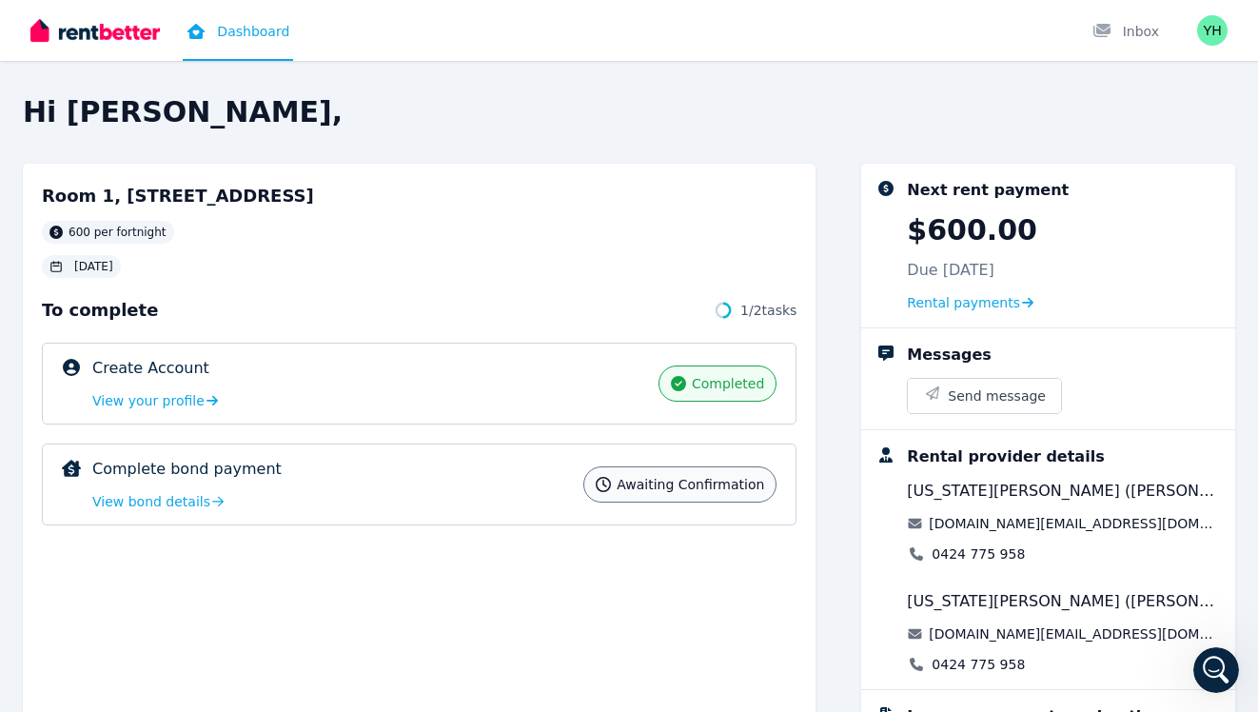
click at [714, 473] on div "Awaiting confirmation" at bounding box center [679, 484] width 193 height 36
click at [714, 482] on span "Awaiting confirmation" at bounding box center [690, 484] width 147 height 19
click at [714, 479] on span "Awaiting confirmation" at bounding box center [690, 484] width 147 height 19
click at [166, 501] on span "View bond details" at bounding box center [151, 501] width 118 height 19
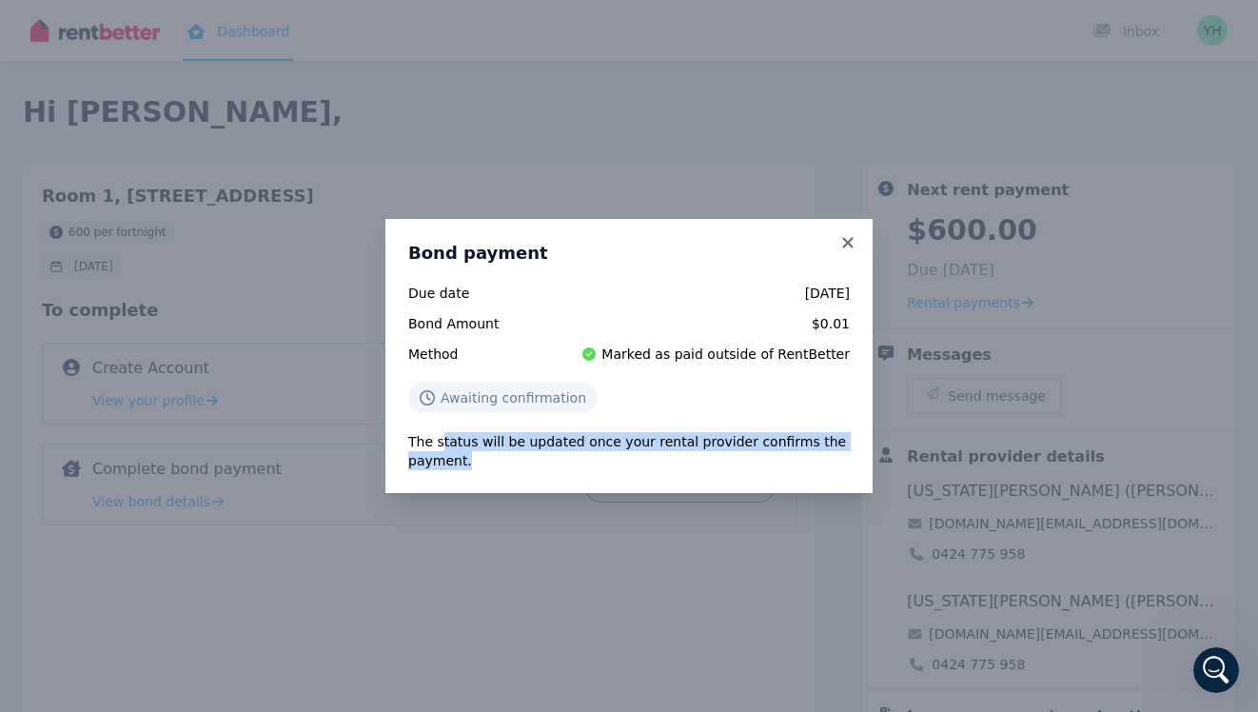
drag, startPoint x: 440, startPoint y: 438, endPoint x: 710, endPoint y: 466, distance: 271.8
click at [710, 466] on p "The status will be updated once your rental provider confirms the payment." at bounding box center [629, 451] width 442 height 38
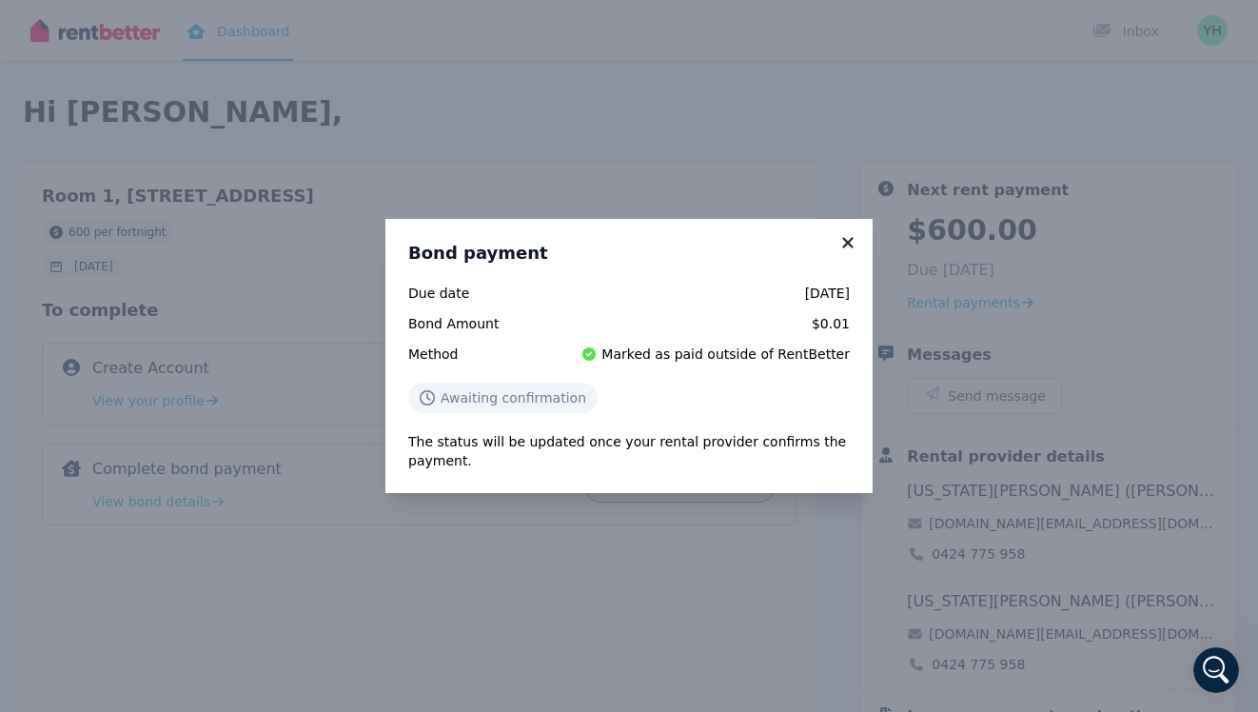
click at [843, 245] on icon at bounding box center [847, 242] width 19 height 17
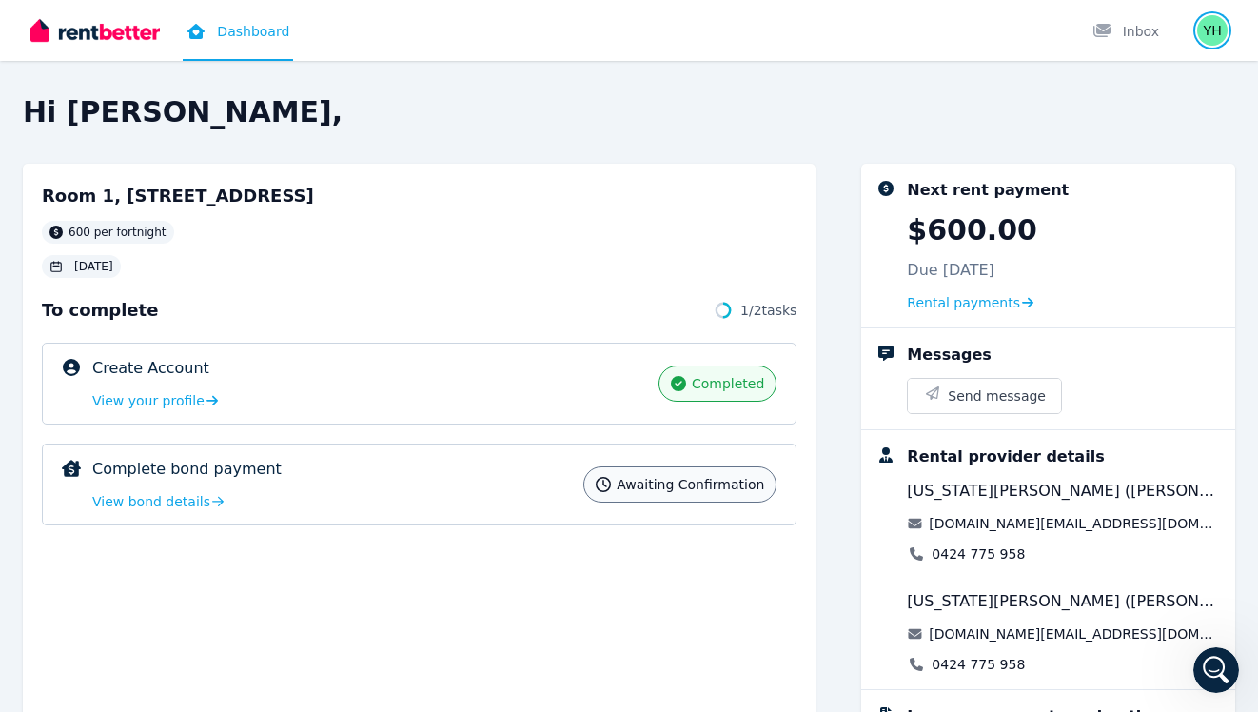
click at [1212, 24] on img "button" at bounding box center [1212, 30] width 30 height 30
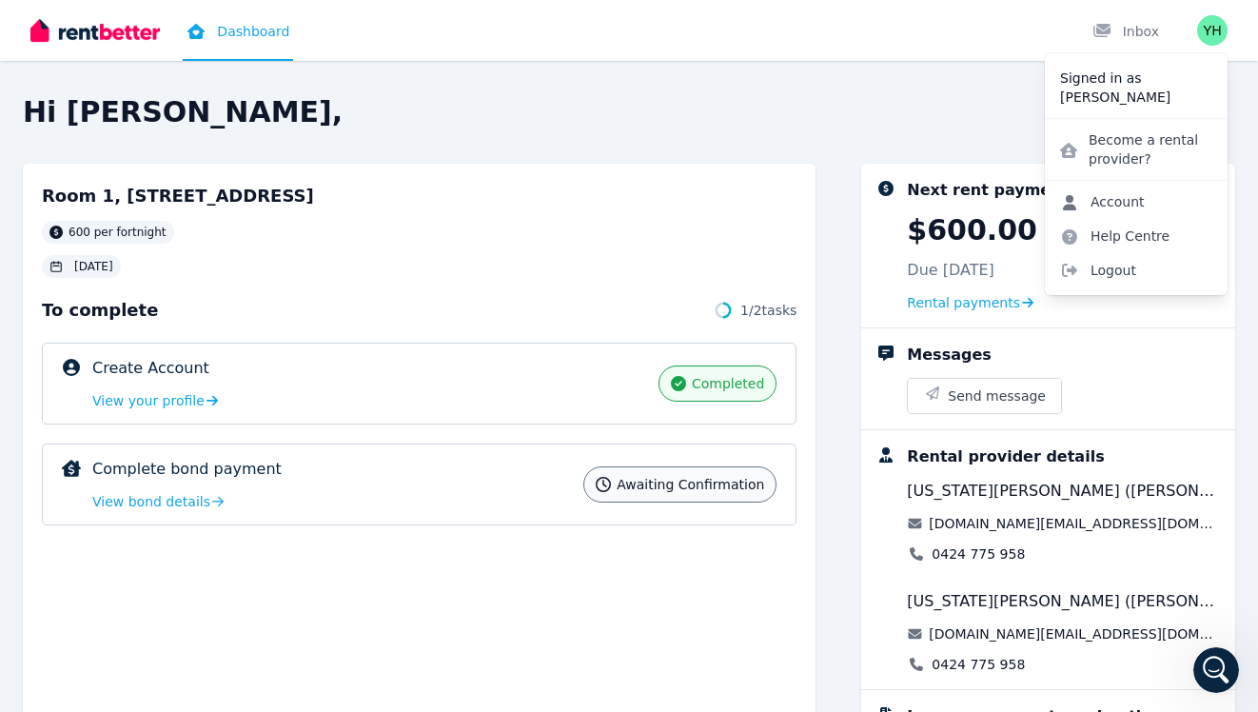
click at [1112, 213] on link "Account" at bounding box center [1102, 202] width 115 height 34
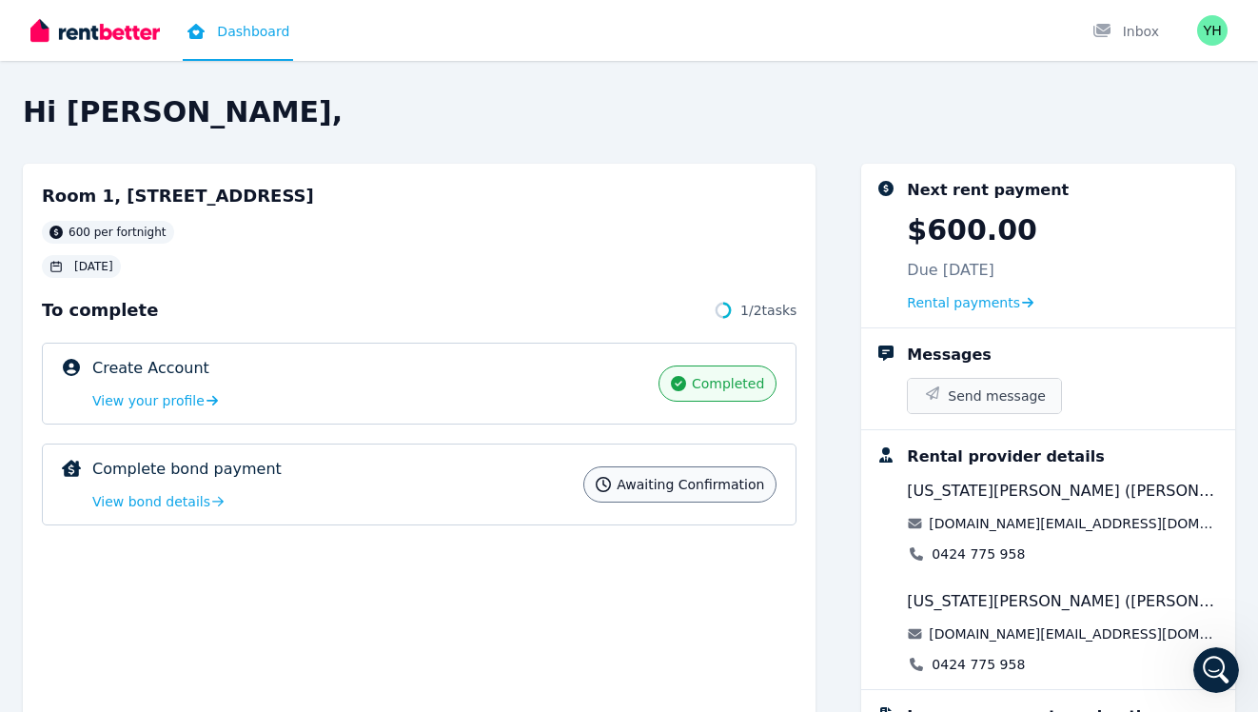
click at [975, 386] on span "Send message" at bounding box center [997, 395] width 98 height 19
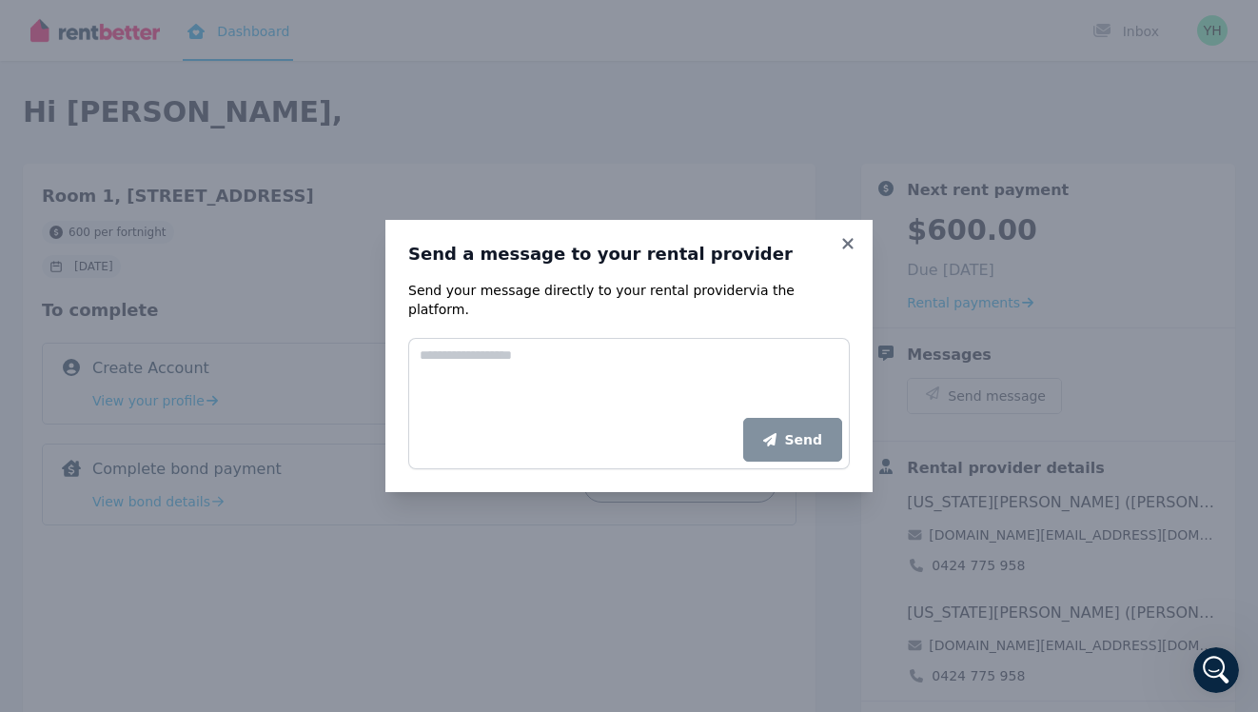
click at [860, 239] on div "Send a message to your rental provider Send your message directly to your renta…" at bounding box center [628, 356] width 487 height 272
click at [854, 251] on icon at bounding box center [847, 243] width 19 height 17
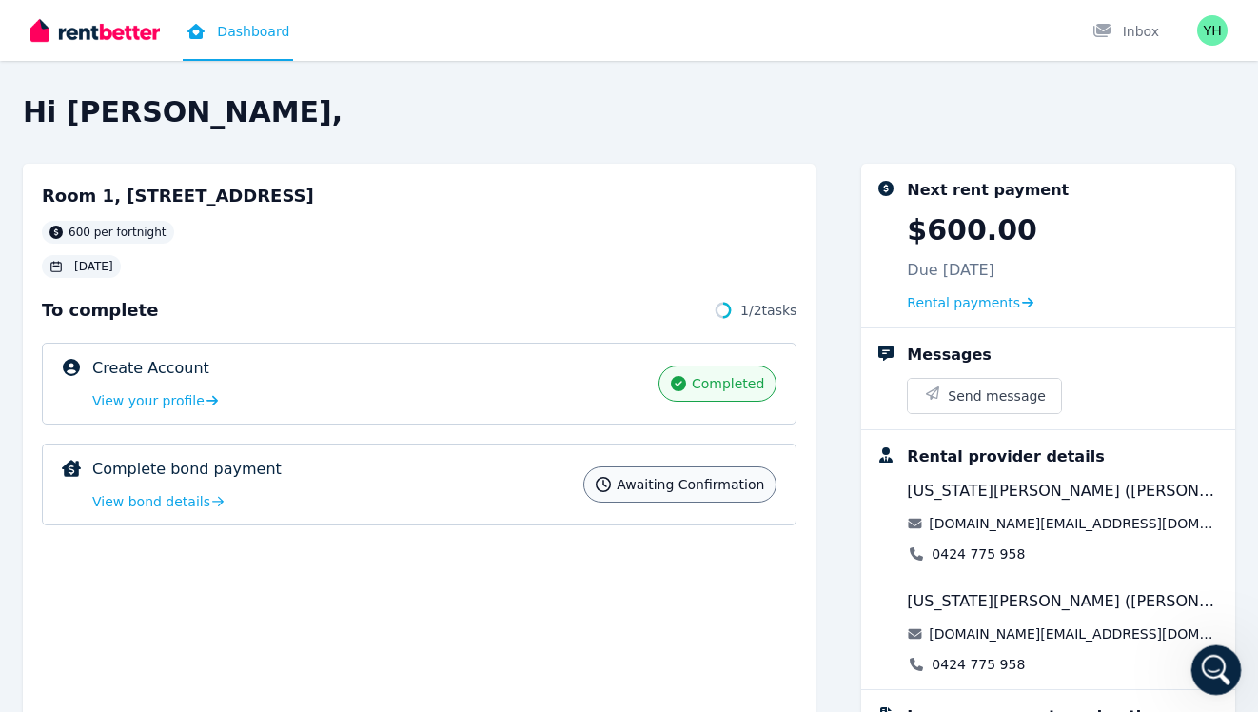
click at [1206, 672] on icon "Open Intercom Messenger" at bounding box center [1213, 667] width 31 height 31
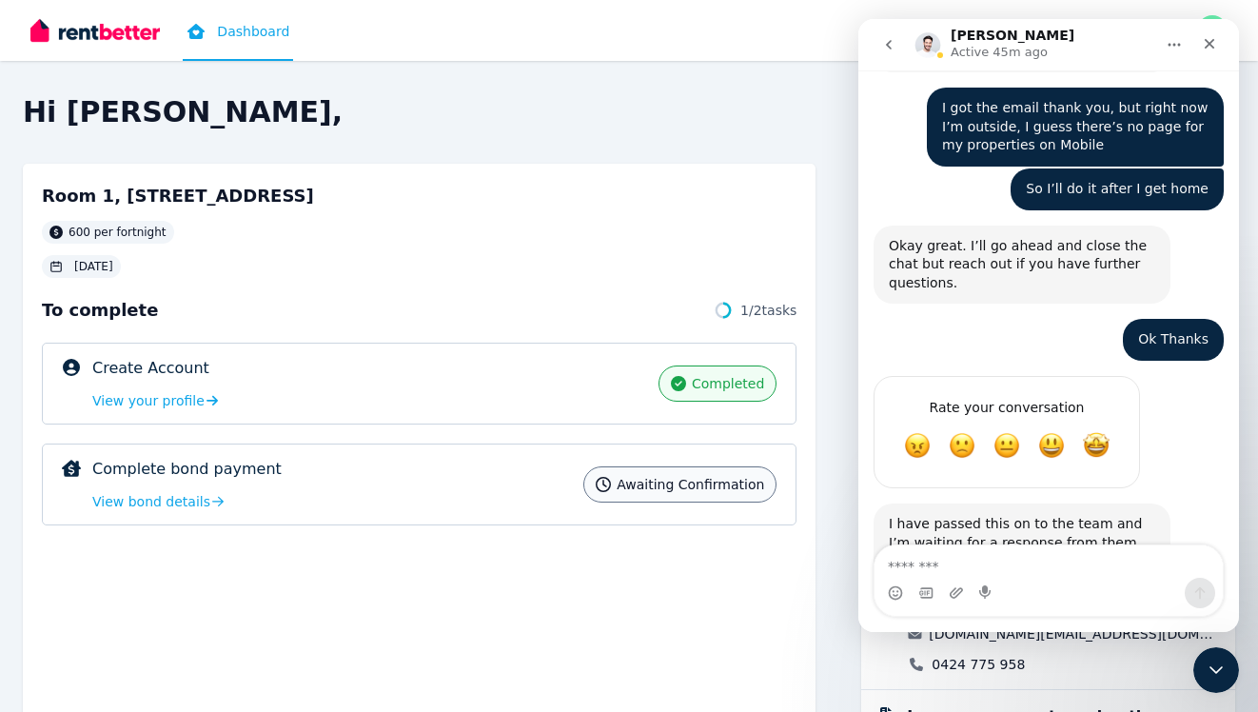
scroll to position [2375, 0]
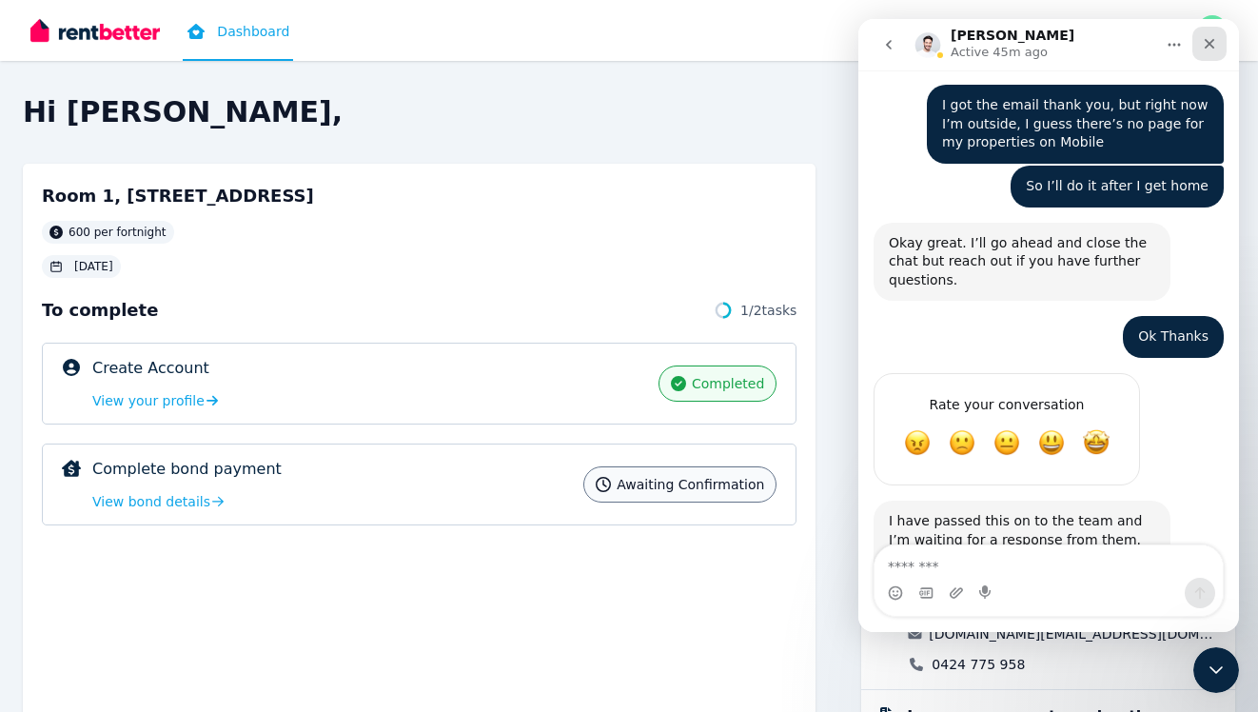
click at [1220, 49] on div "Close" at bounding box center [1209, 44] width 34 height 34
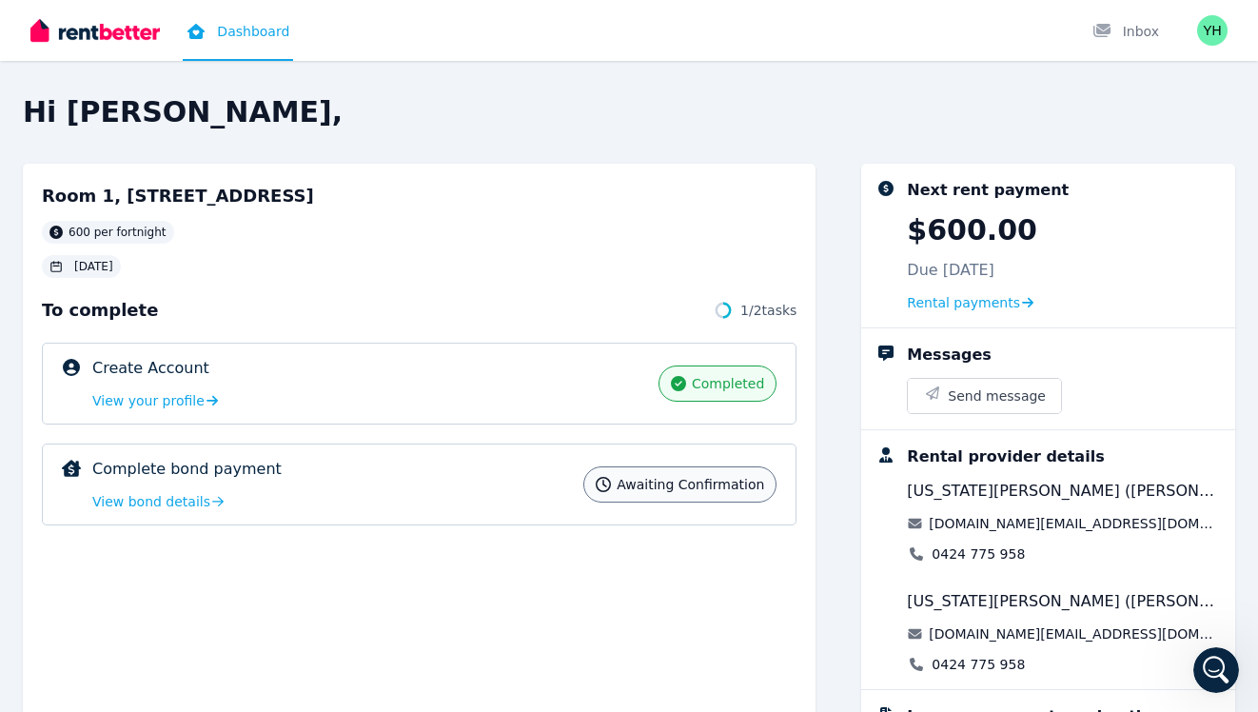
scroll to position [176, 0]
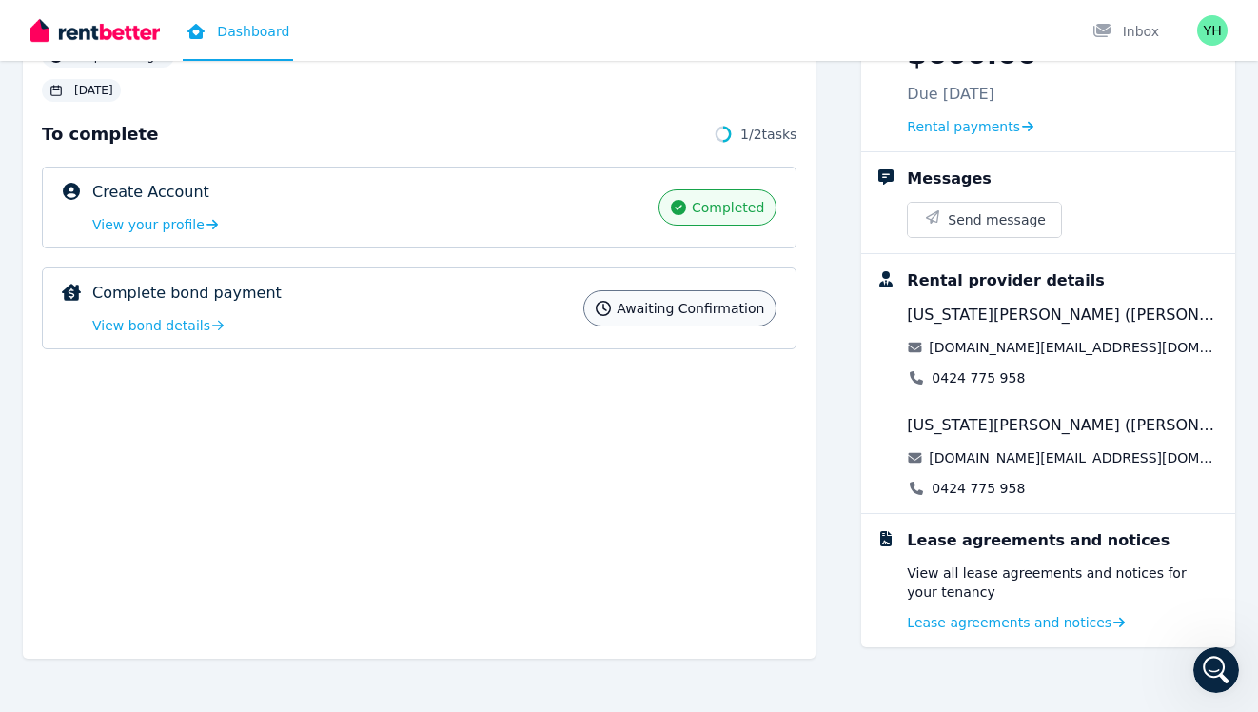
click at [113, 37] on img at bounding box center [94, 30] width 129 height 29
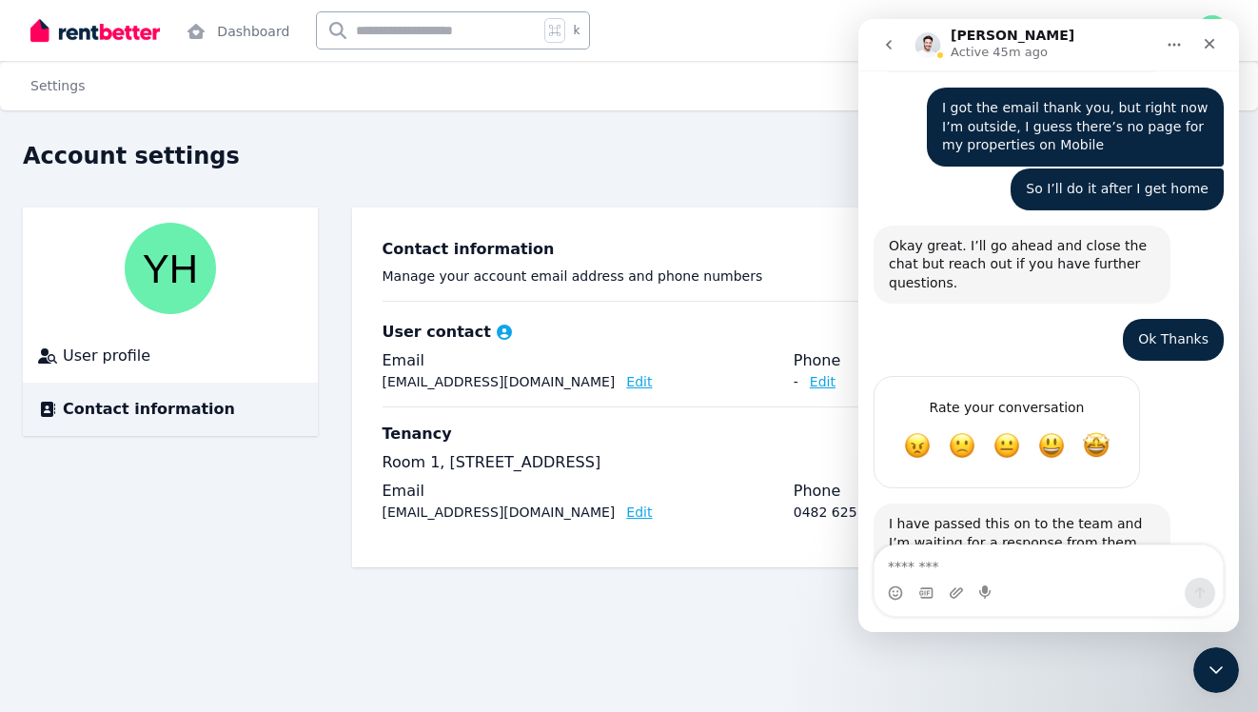
scroll to position [2375, 0]
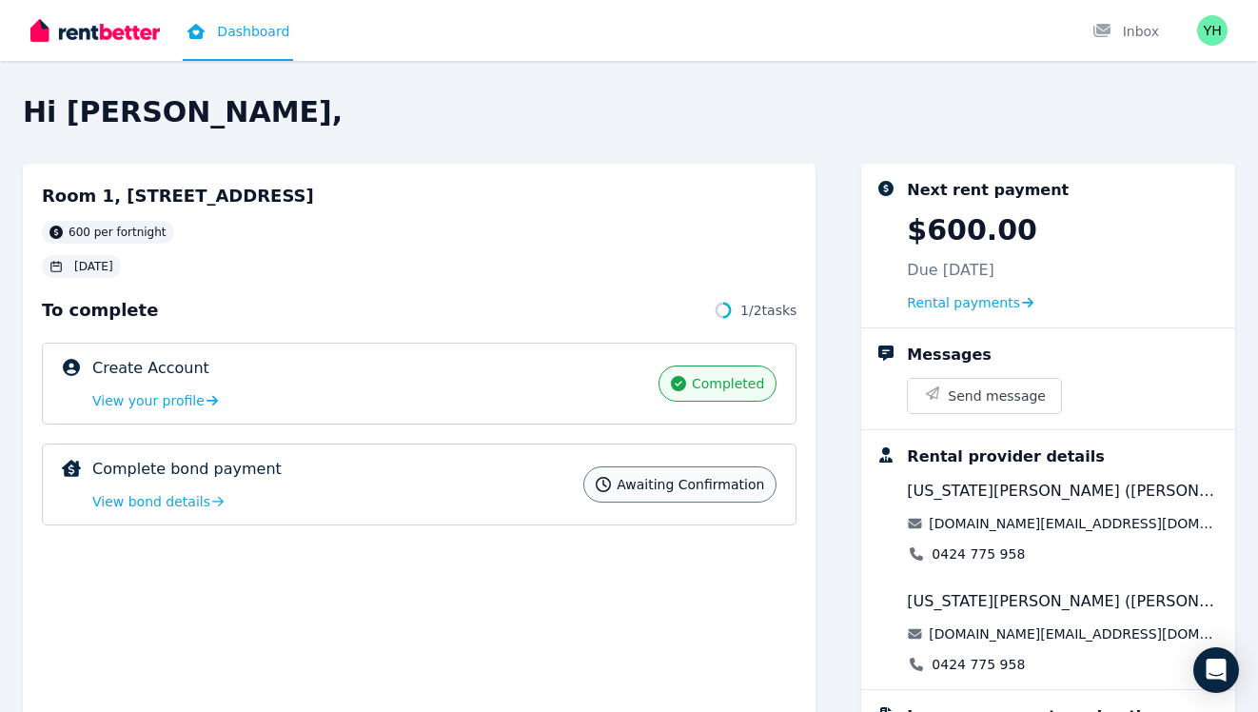
click at [117, 230] on span "600 per fortnight" at bounding box center [118, 232] width 98 height 15
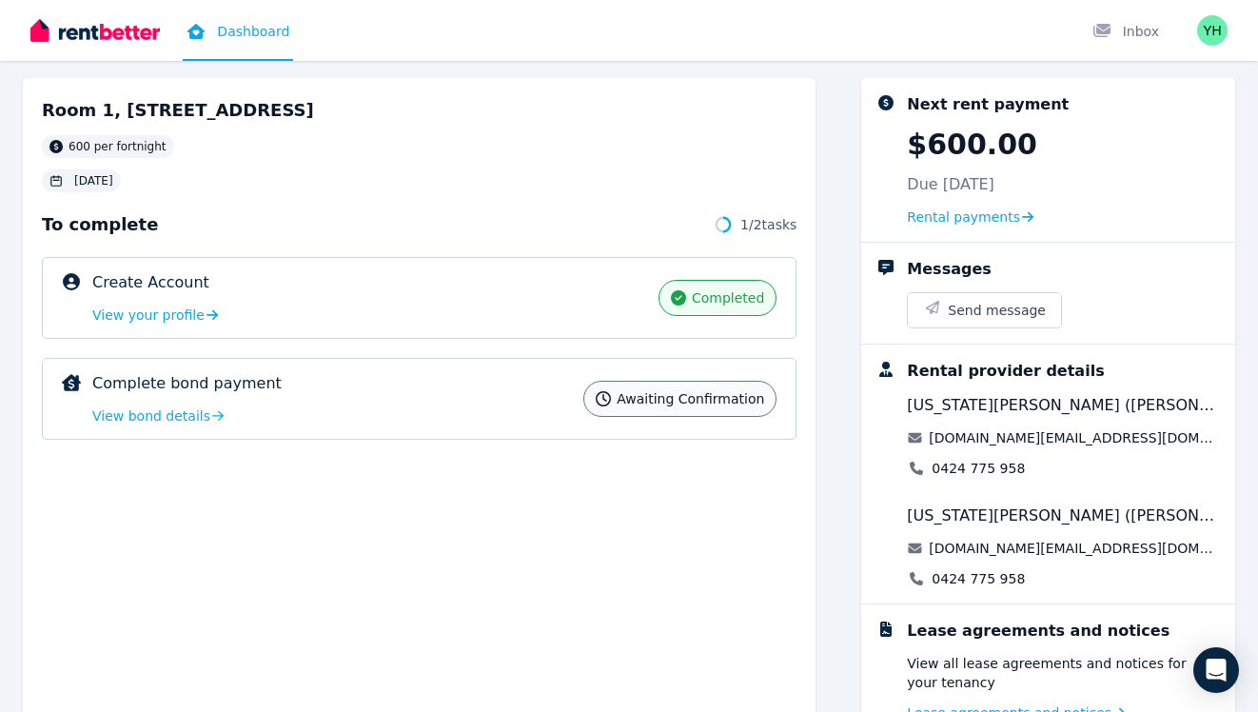
scroll to position [176, 0]
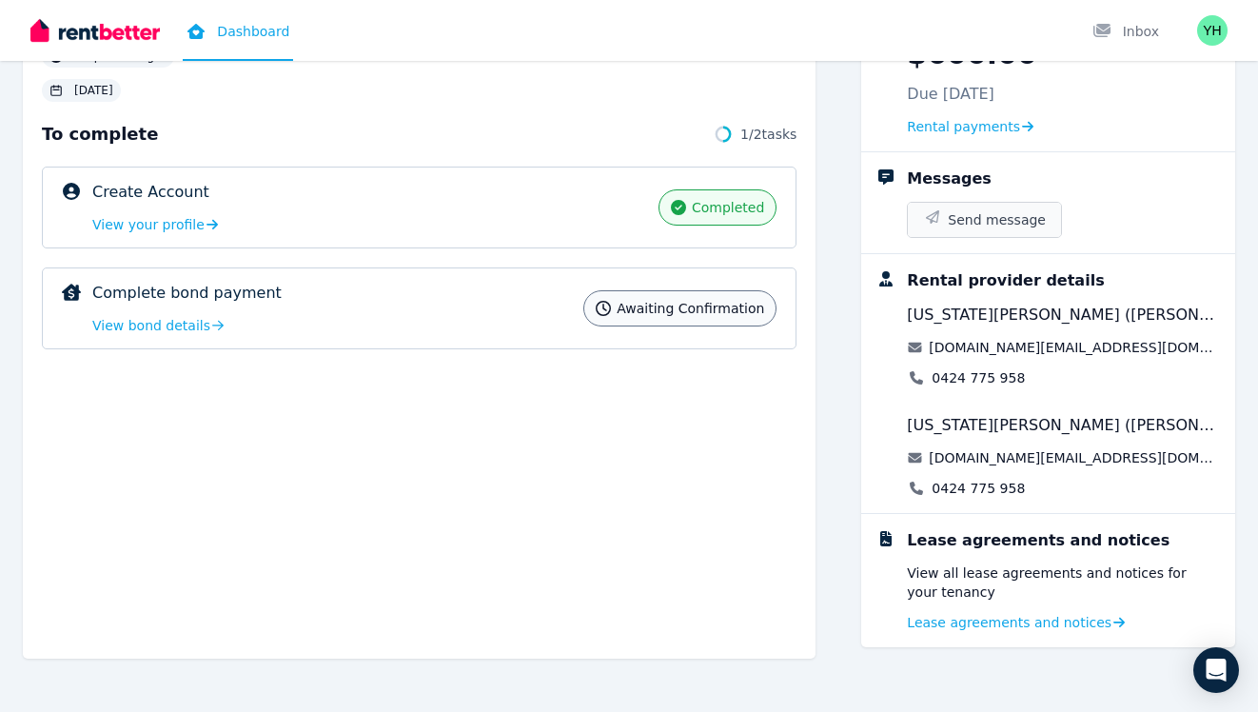
click at [975, 236] on button "Send message" at bounding box center [984, 220] width 153 height 34
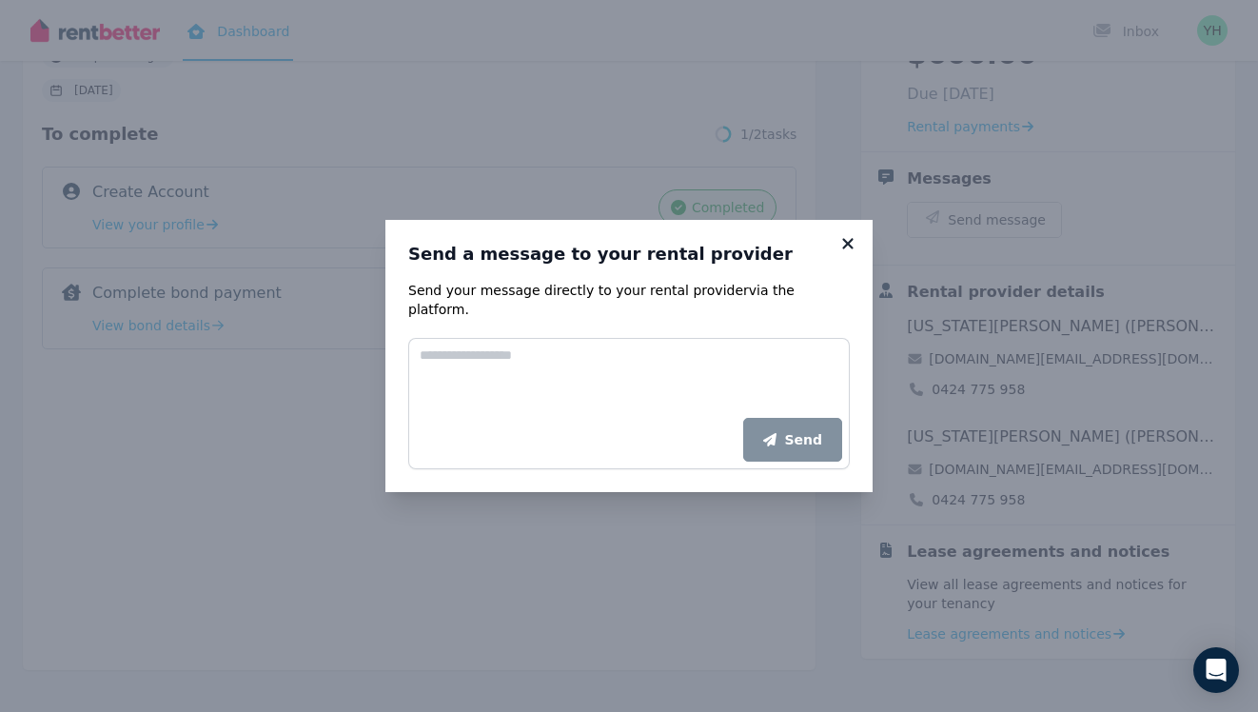
click at [854, 247] on icon at bounding box center [847, 243] width 19 height 17
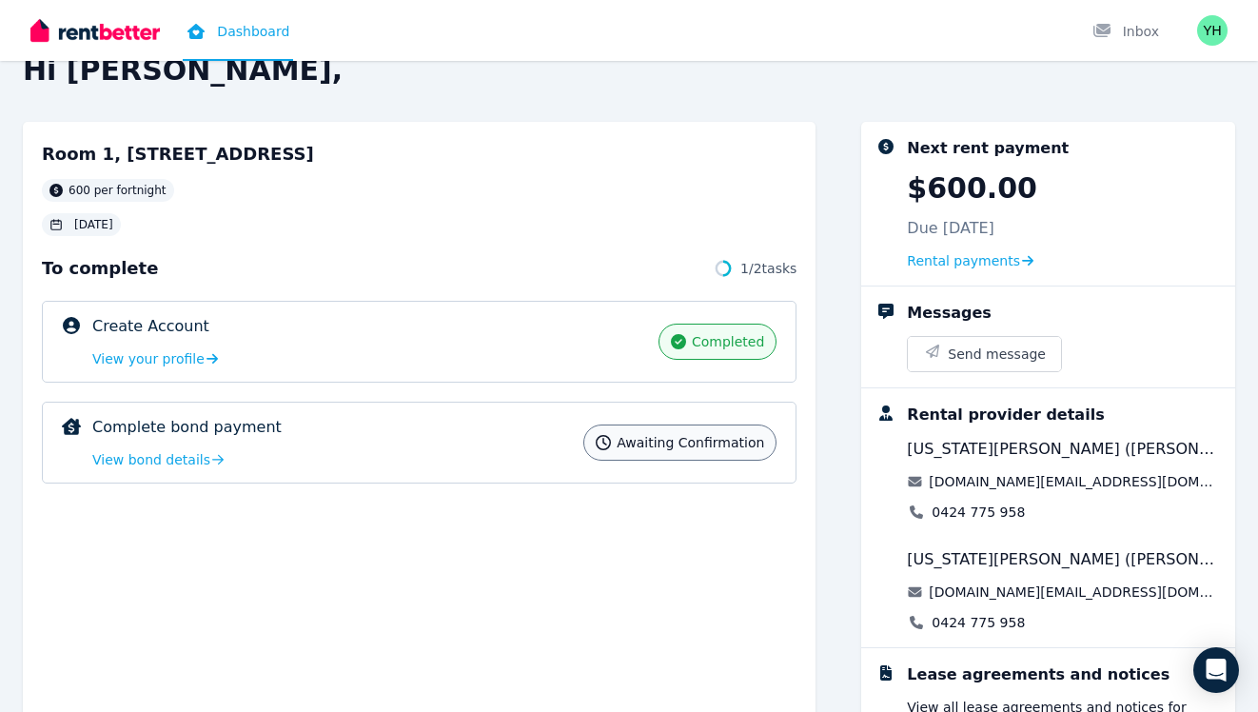
scroll to position [0, 0]
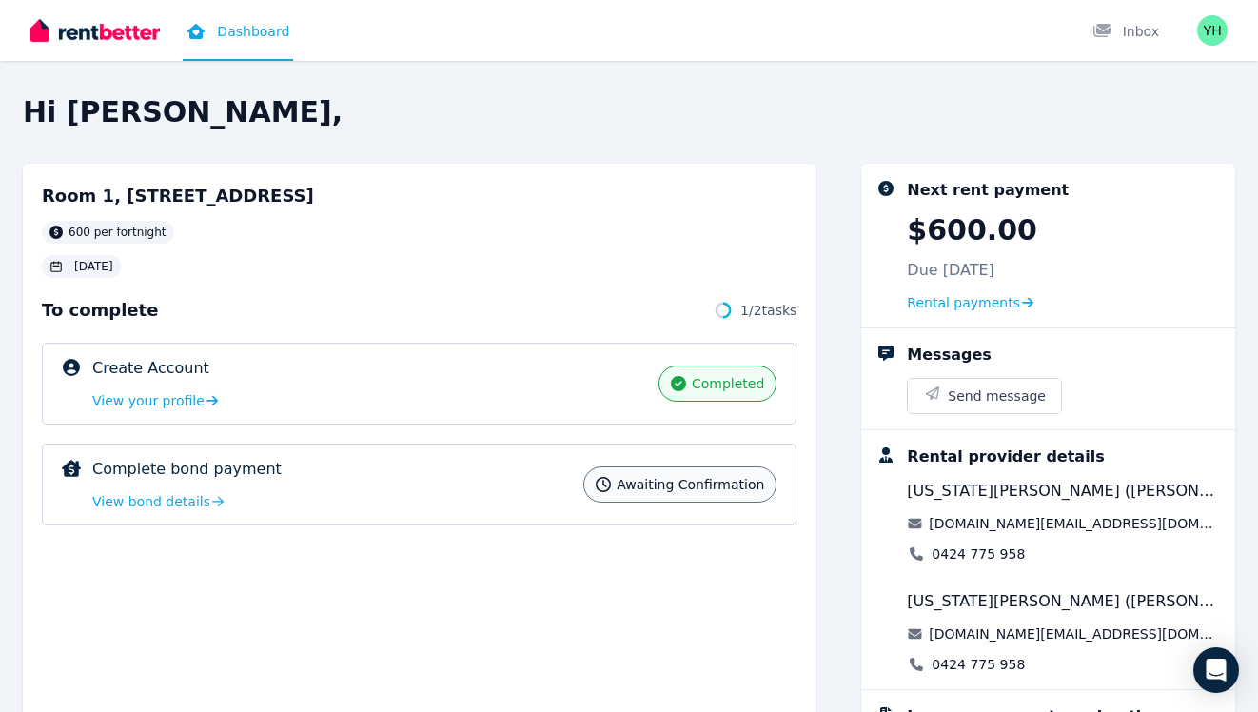
click at [932, 291] on div "Next rent payment $600.00 Due [DATE] Rental payments" at bounding box center [1063, 245] width 313 height 133
click at [948, 298] on span "Rental payments" at bounding box center [963, 302] width 113 height 19
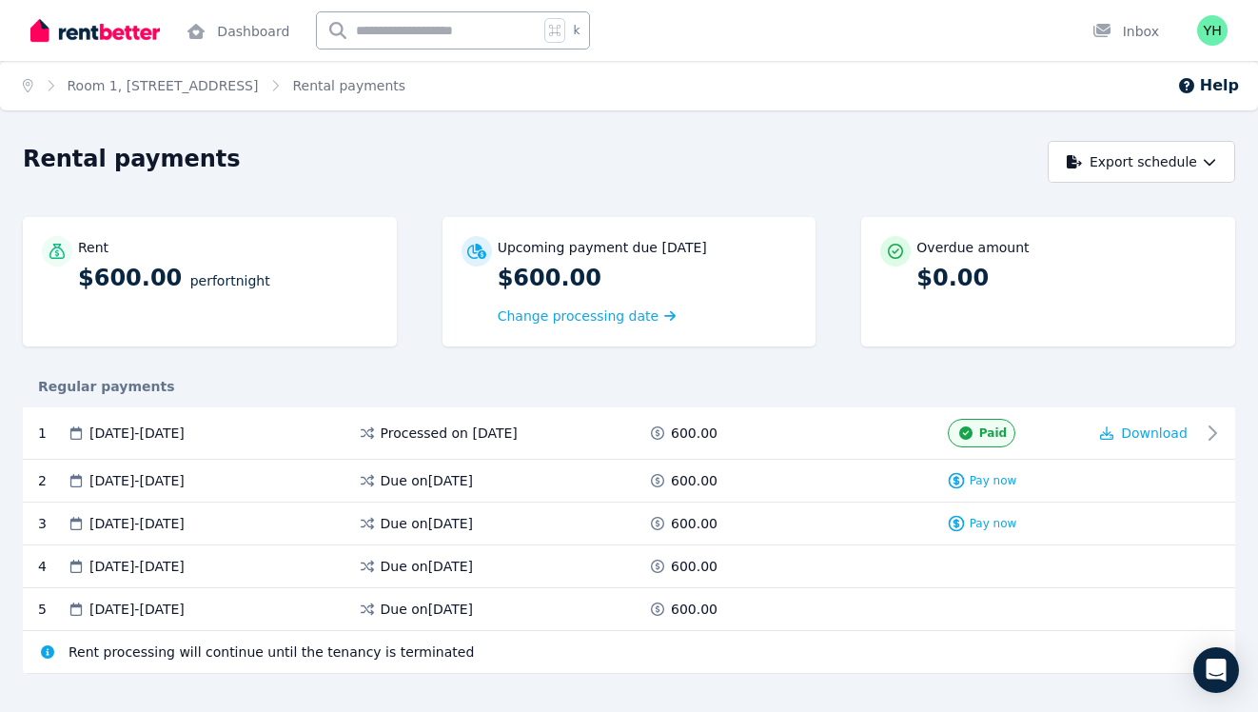
scroll to position [29, 0]
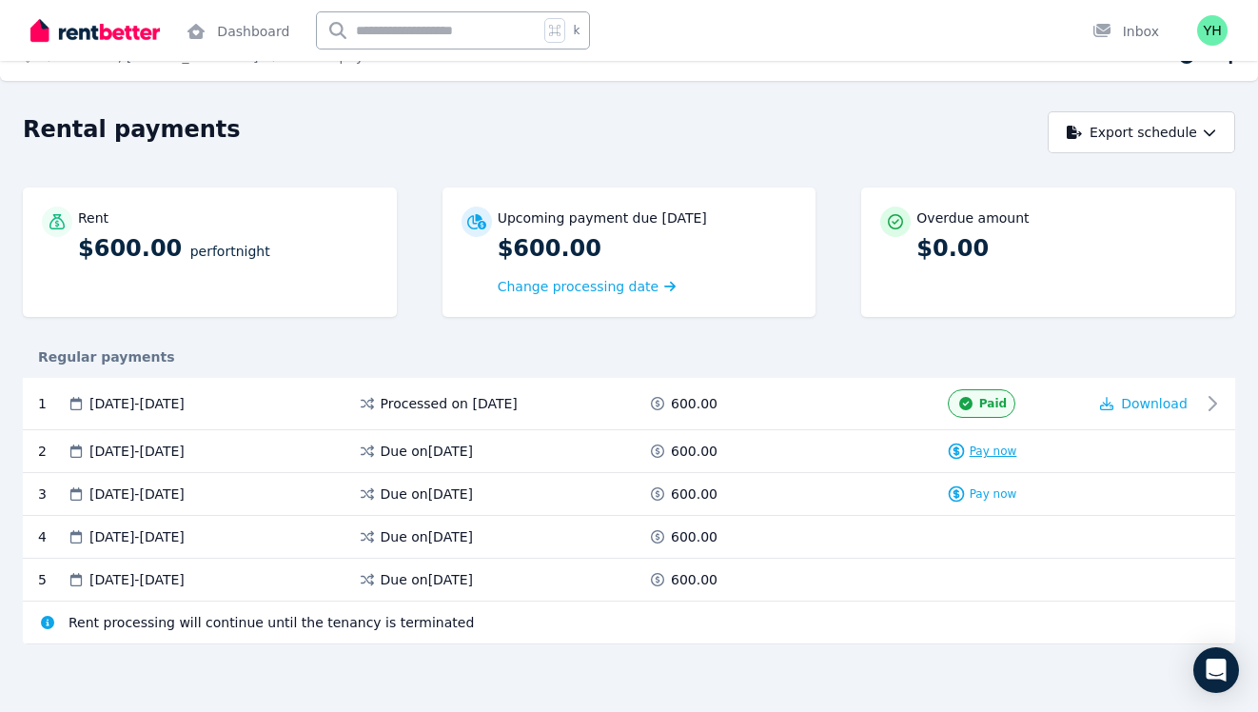
click at [991, 446] on span "Pay now" at bounding box center [994, 450] width 48 height 15
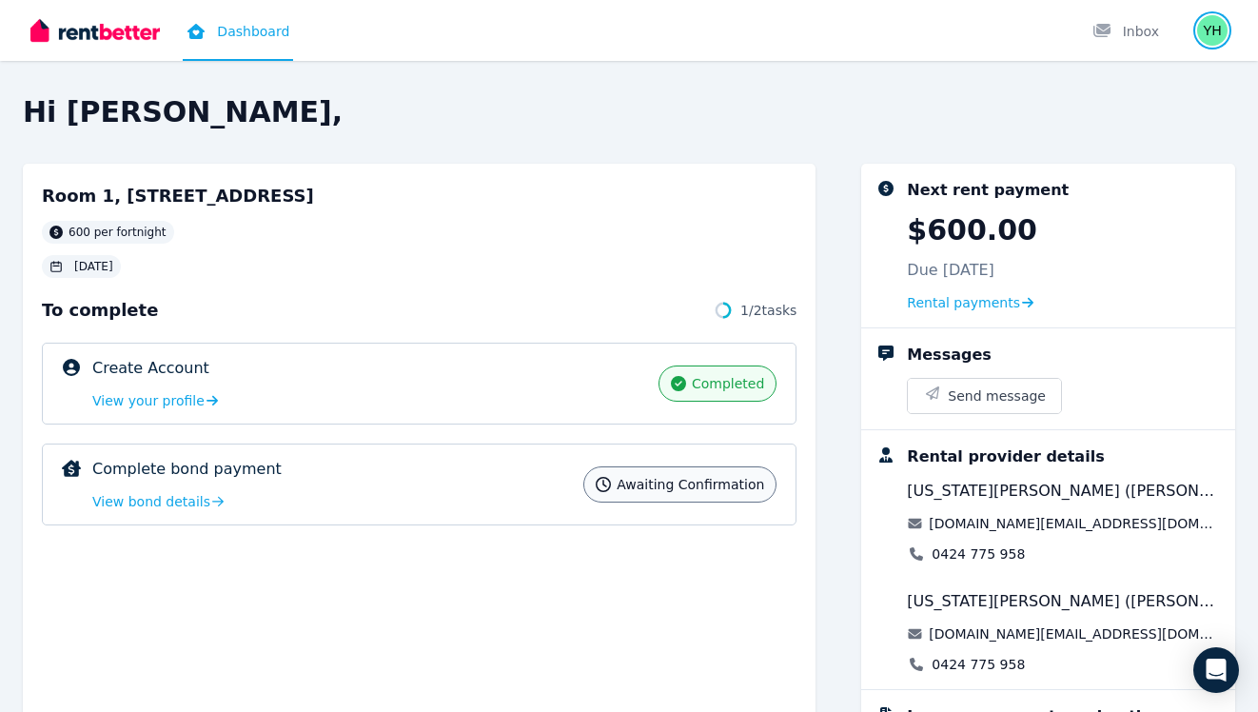
click at [1222, 36] on img "button" at bounding box center [1212, 30] width 30 height 30
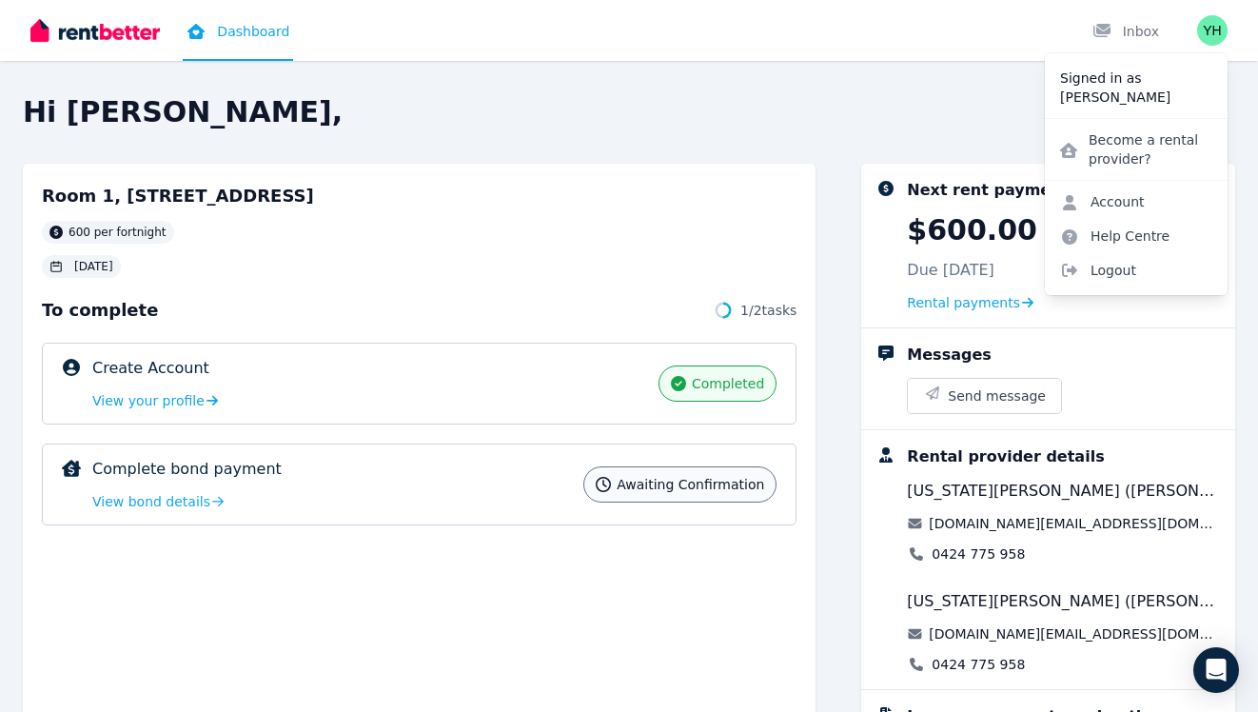
click at [905, 103] on h2 "Hi Yoonmin," at bounding box center [629, 112] width 1212 height 34
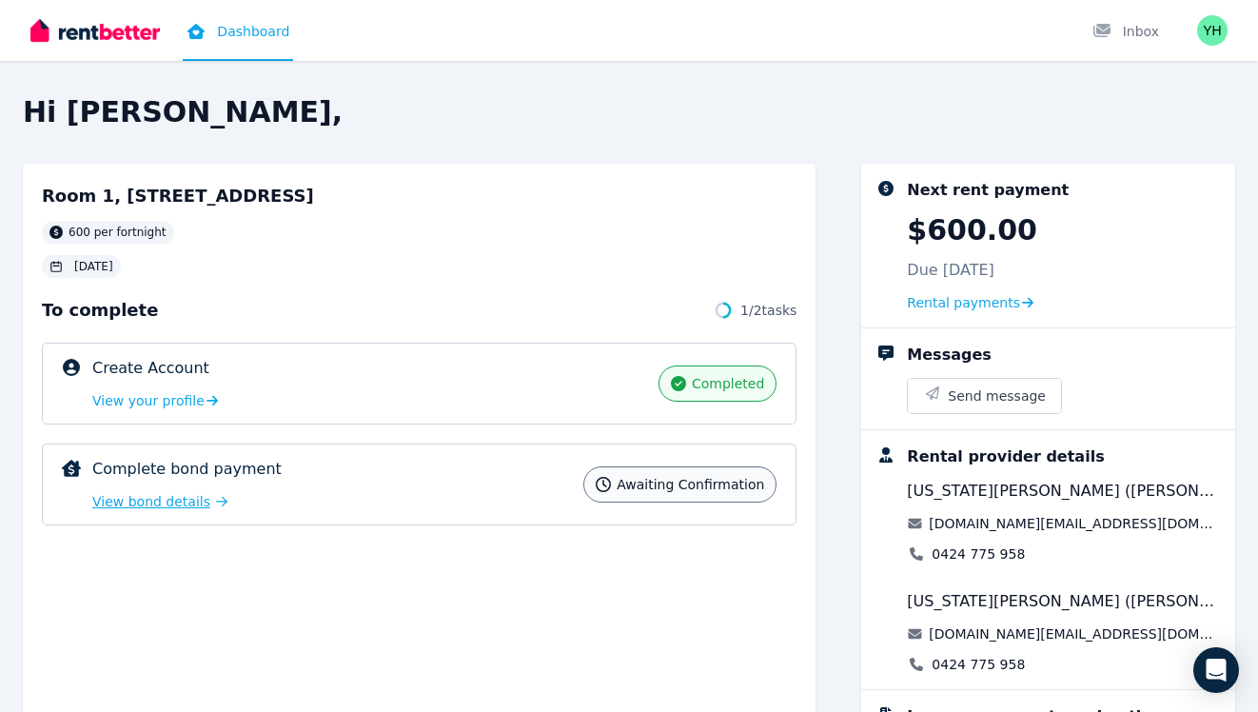
click at [174, 492] on span "View bond details" at bounding box center [151, 501] width 118 height 19
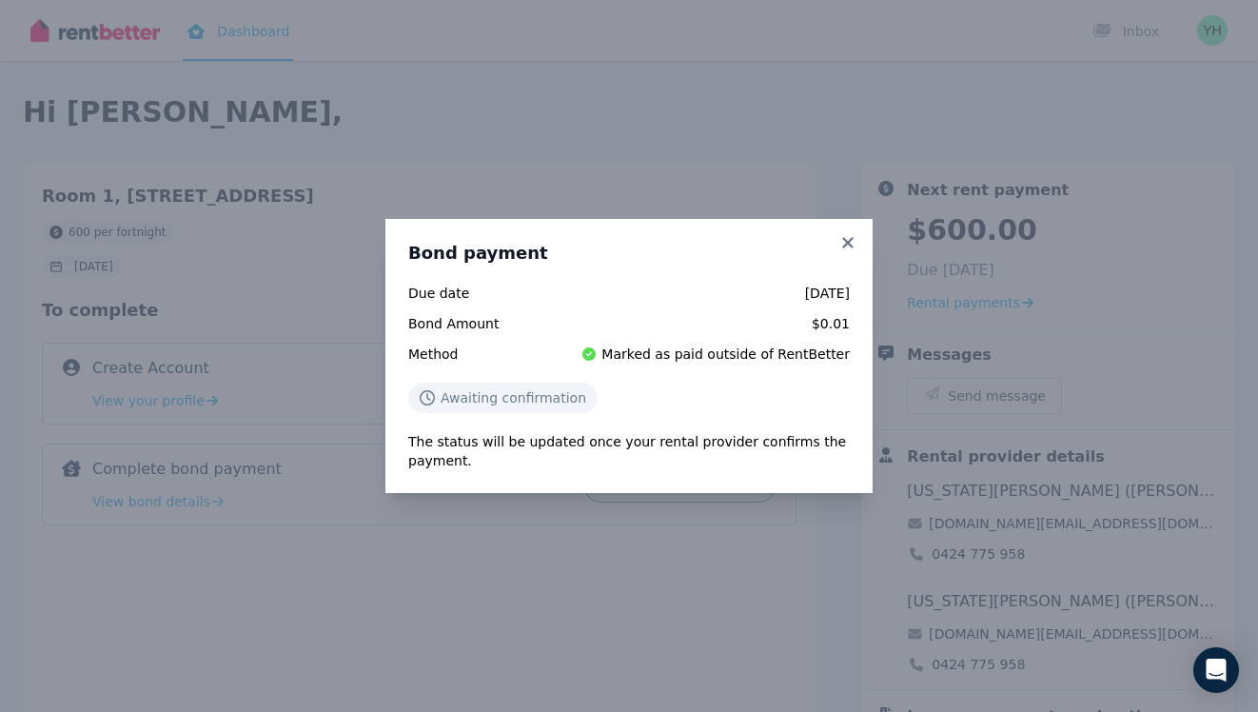
click at [482, 396] on span "Awaiting confirmation" at bounding box center [514, 397] width 146 height 19
click at [739, 356] on span "Marked as paid outside of RentBetter" at bounding box center [725, 353] width 248 height 19
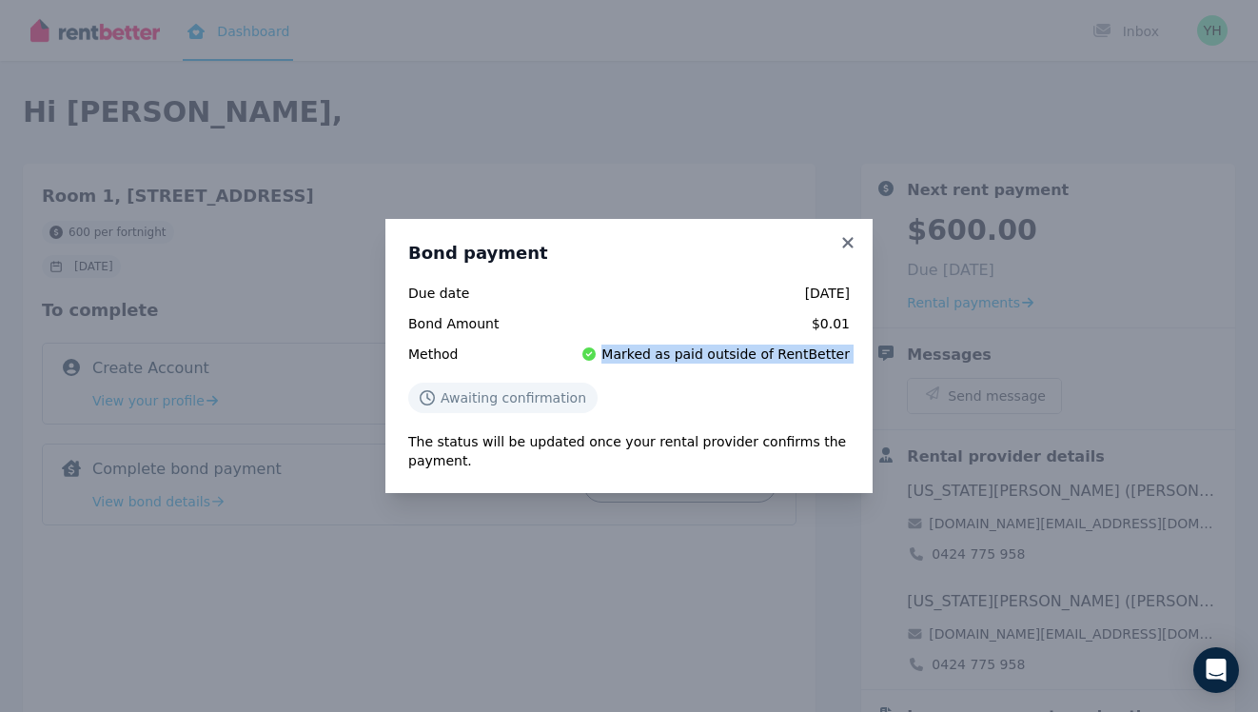
click at [739, 356] on span "Marked as paid outside of RentBetter" at bounding box center [725, 353] width 248 height 19
click at [696, 412] on div "Awaiting confirmation" at bounding box center [629, 398] width 442 height 30
click at [844, 244] on icon at bounding box center [847, 242] width 19 height 17
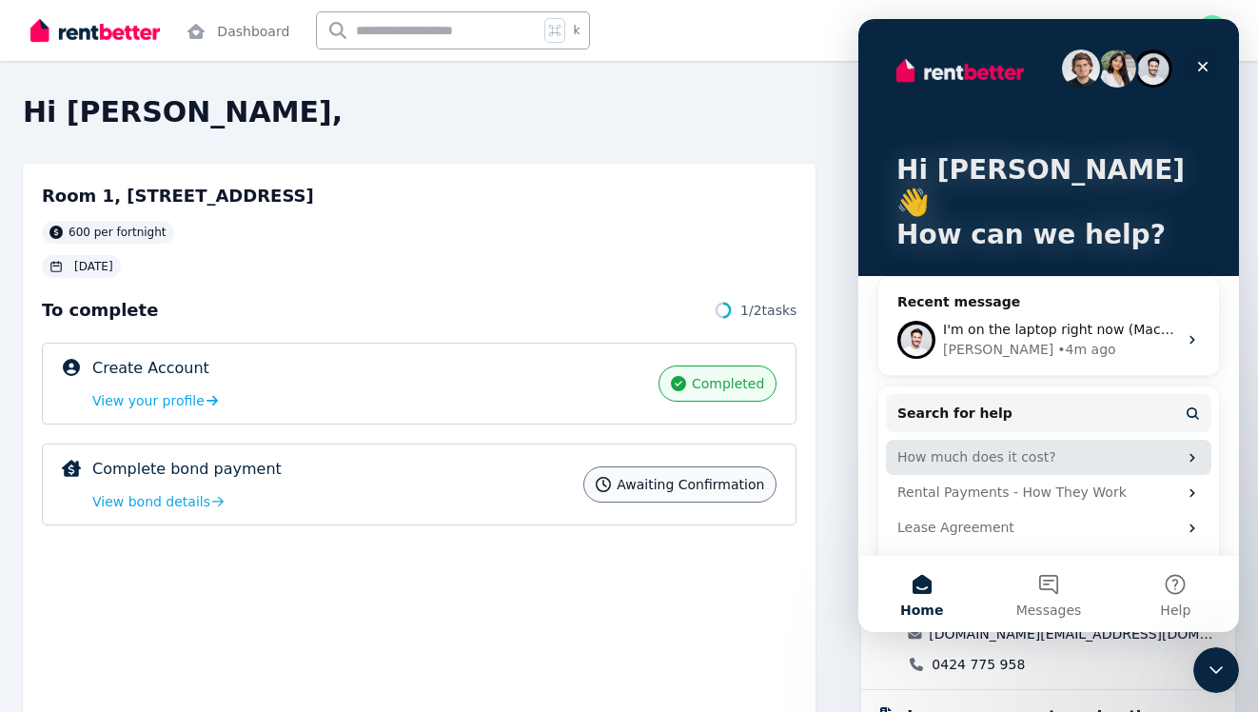
scroll to position [11, 0]
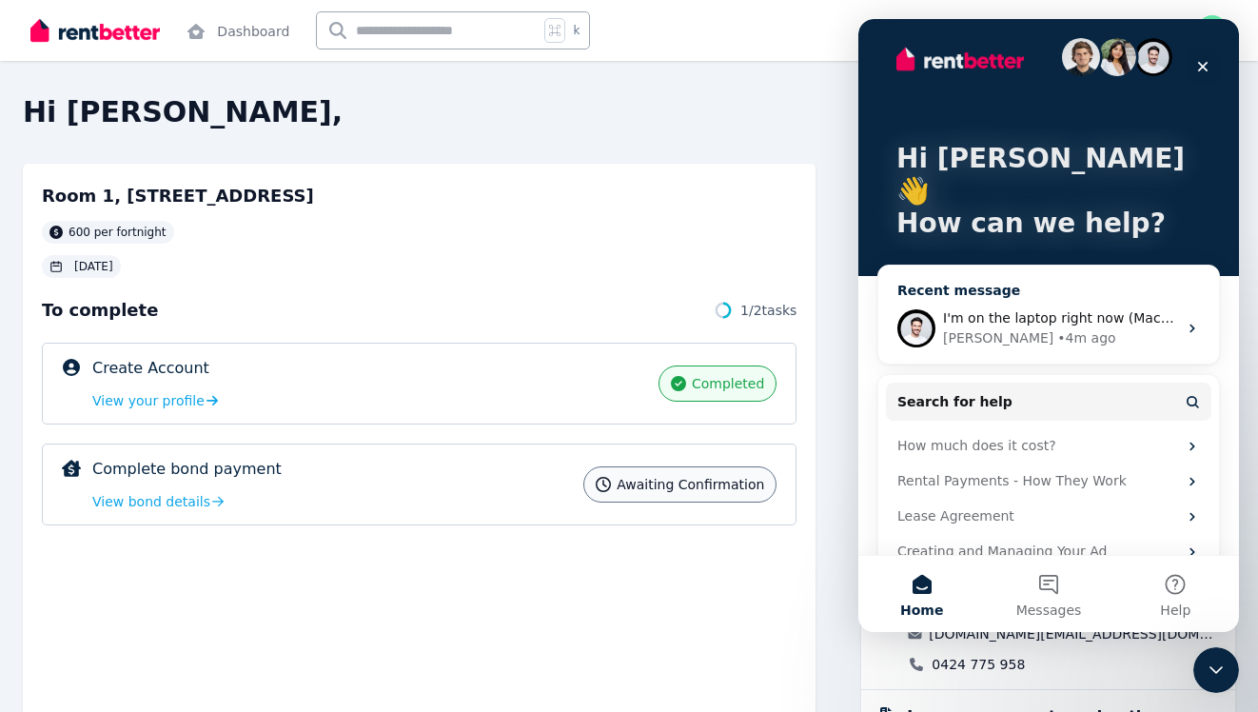
click at [1193, 324] on icon "Intercom messenger" at bounding box center [1192, 328] width 5 height 9
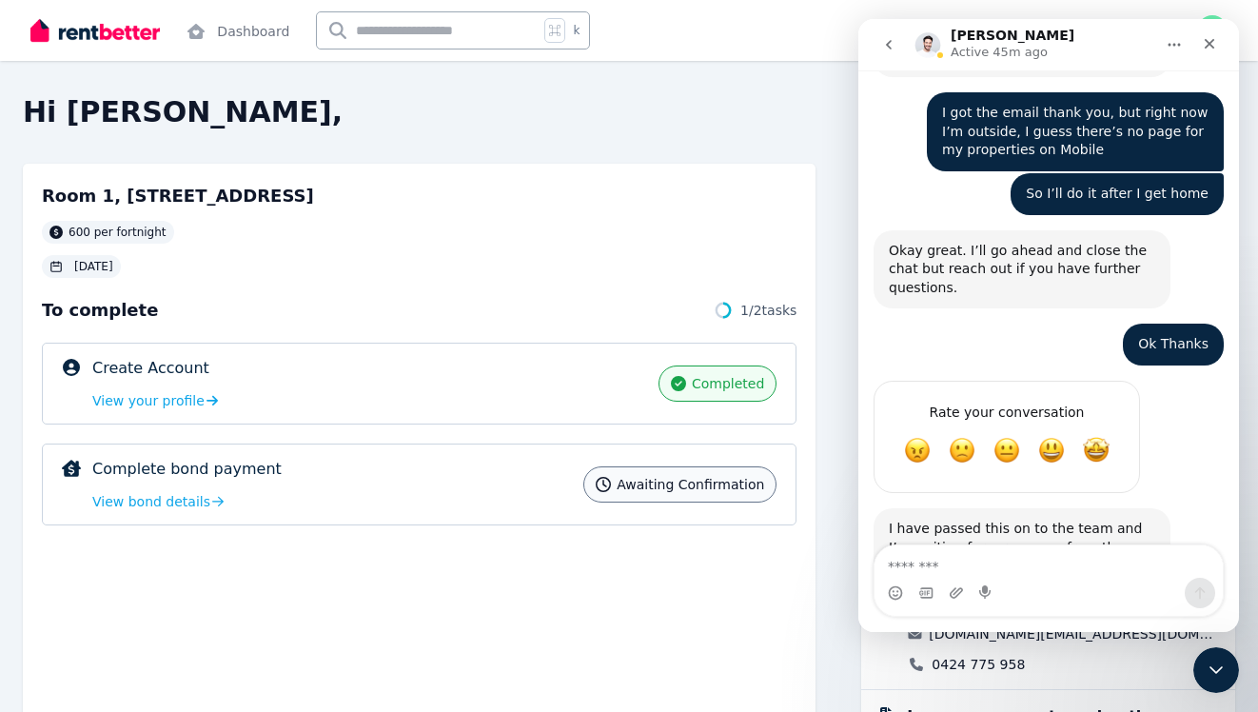
scroll to position [2375, 0]
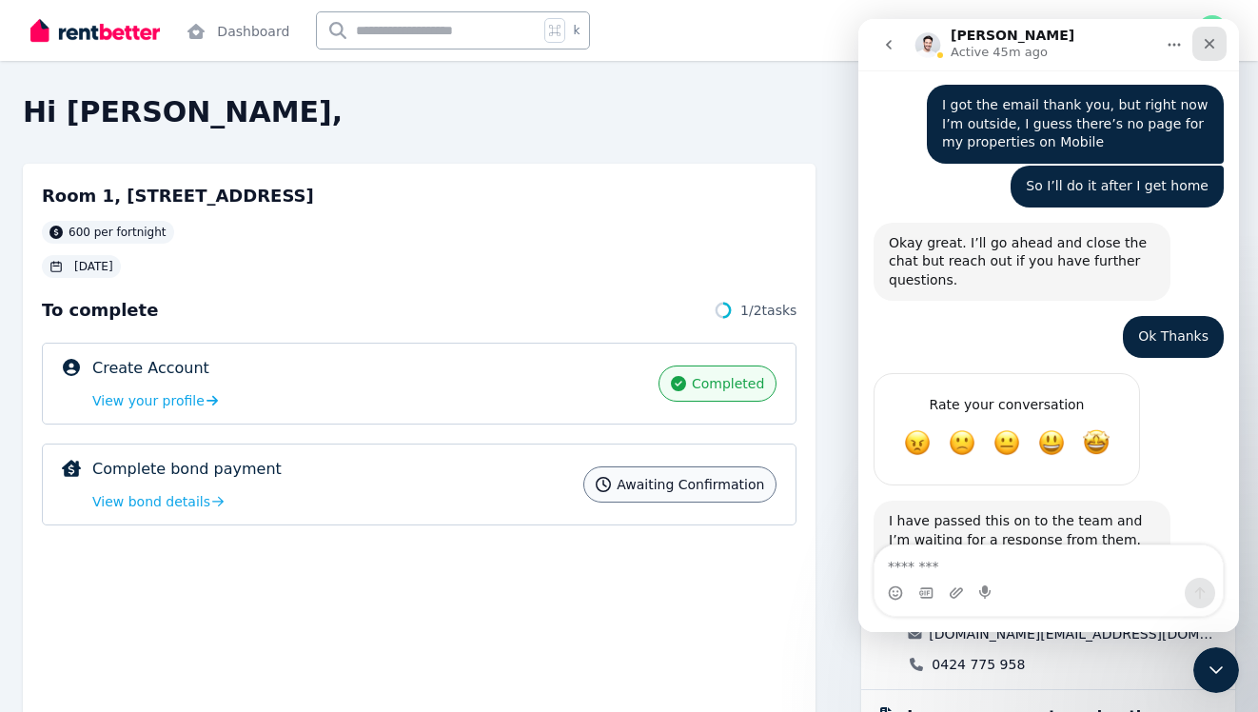
click at [1206, 45] on icon "Close" at bounding box center [1209, 43] width 15 height 15
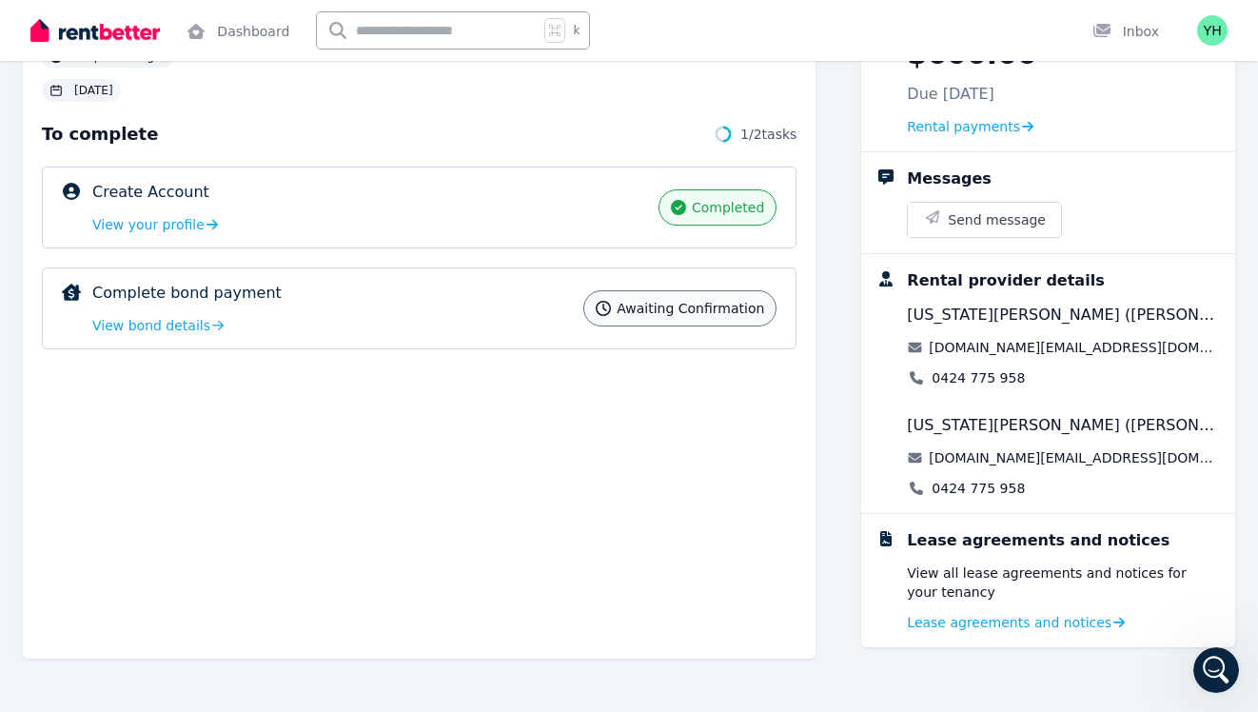
scroll to position [0, 0]
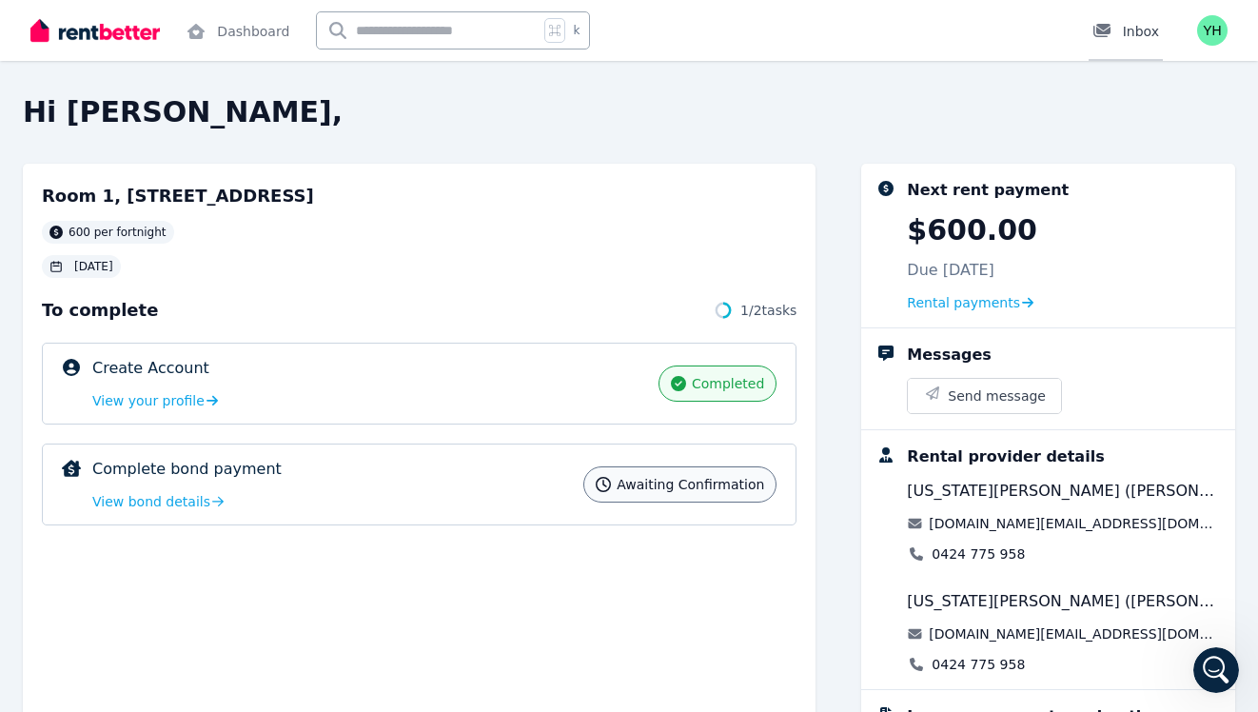
click at [1136, 14] on link "Inbox" at bounding box center [1126, 30] width 74 height 61
click at [245, 34] on link "Dashboard" at bounding box center [238, 30] width 110 height 61
click at [403, 23] on div "Dashboard Inbox" at bounding box center [596, 30] width 1132 height 61
click at [384, 75] on div "Hi [PERSON_NAME], [STREET_ADDRESS][PERSON_NAME] per fortnight [DATE] To complet…" at bounding box center [629, 356] width 1258 height 712
click at [1012, 294] on link "Rental payments" at bounding box center [972, 302] width 130 height 19
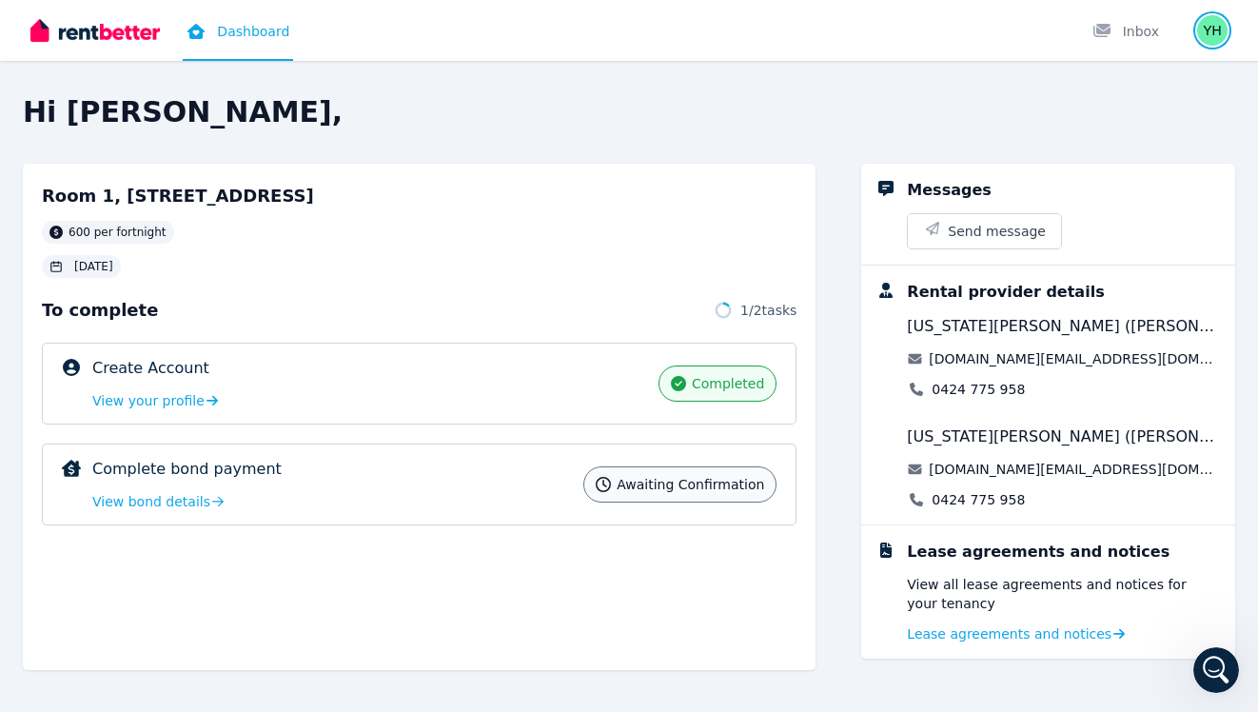
click at [1216, 33] on img "button" at bounding box center [1212, 30] width 30 height 30
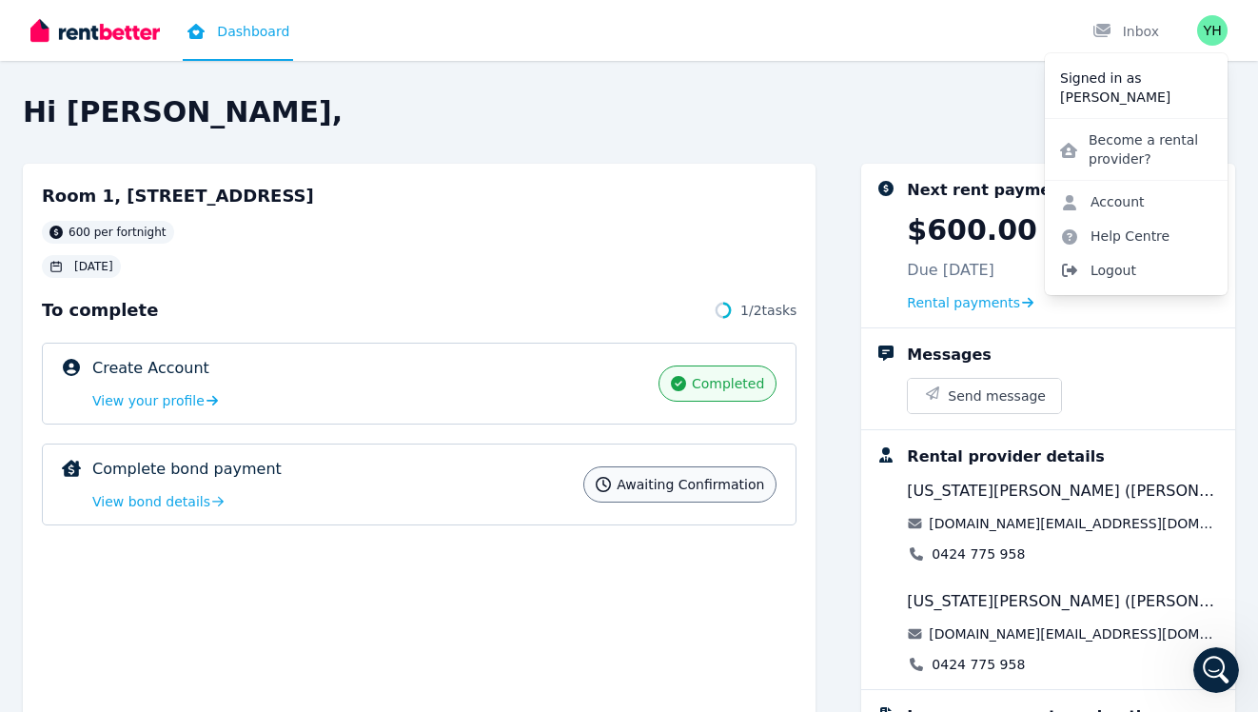
click at [1125, 265] on span "Logout" at bounding box center [1136, 270] width 183 height 34
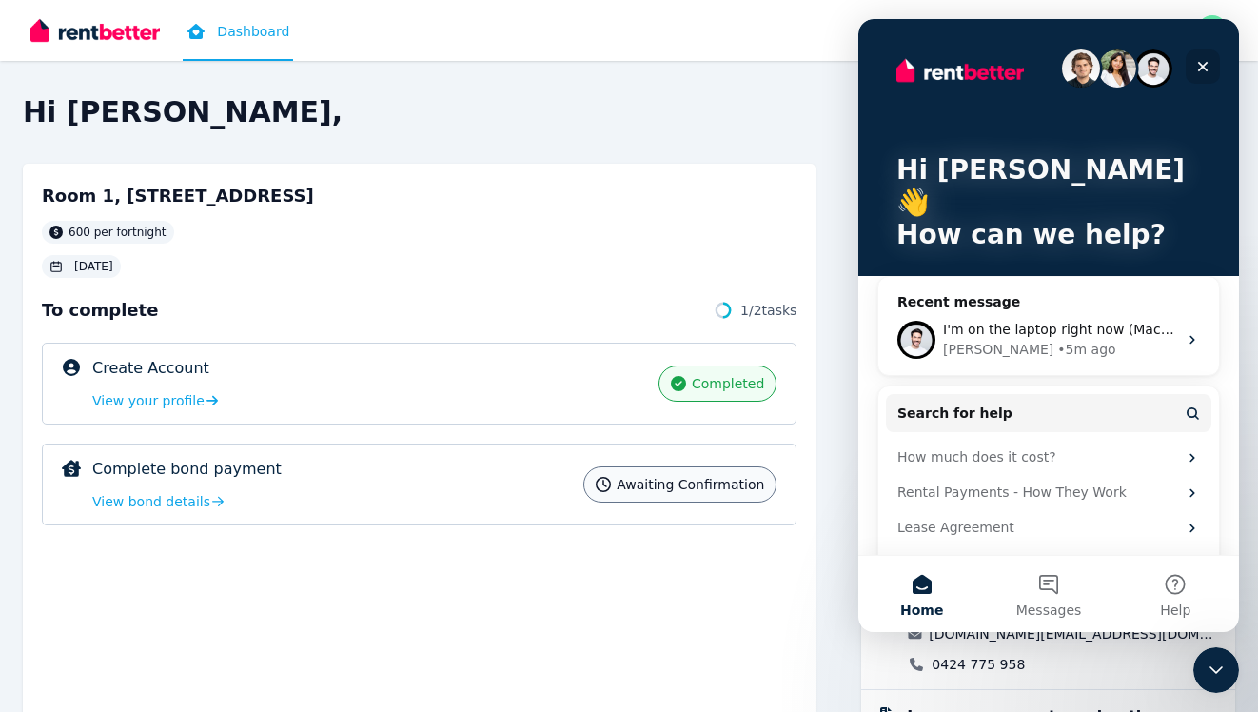
click at [1201, 68] on icon "Close" at bounding box center [1203, 67] width 10 height 10
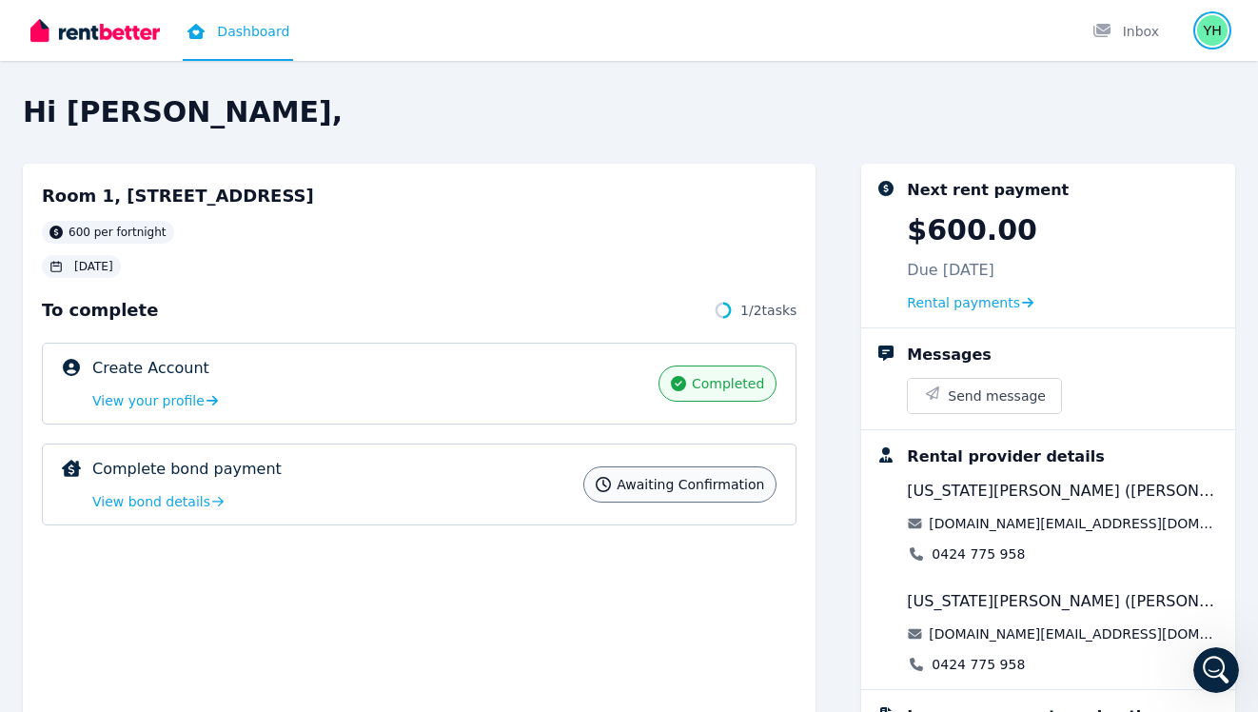
click at [1209, 21] on img "button" at bounding box center [1212, 30] width 30 height 30
click at [1206, 668] on icon "Open Intercom Messenger" at bounding box center [1213, 667] width 31 height 31
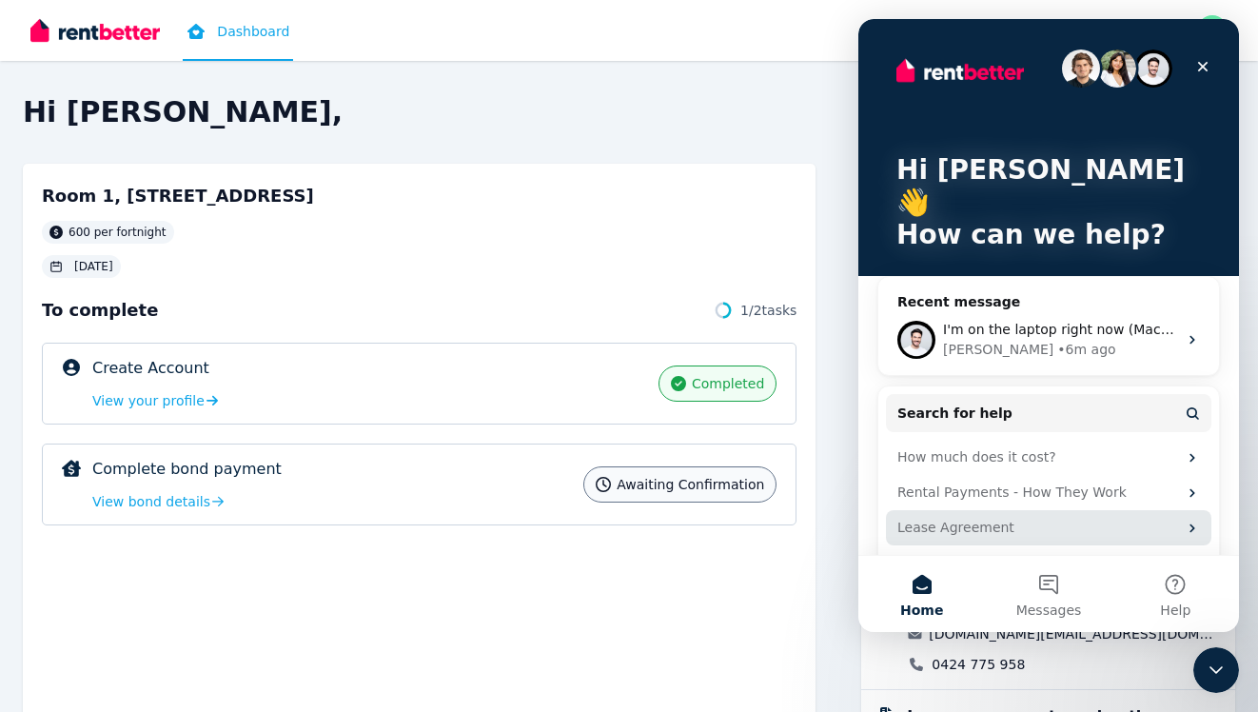
scroll to position [11, 0]
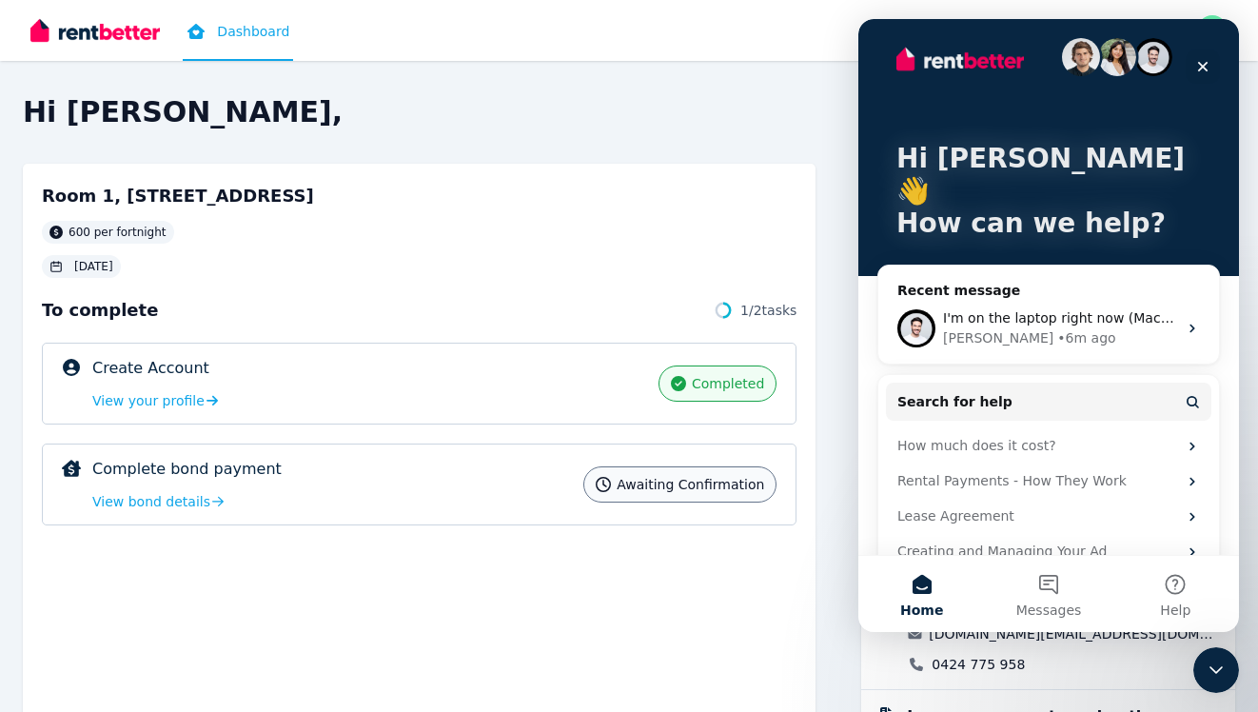
click at [1194, 84] on div "Hi Yoonmin 👋 How can we help?" at bounding box center [1048, 152] width 343 height 289
click at [1194, 77] on div "Close" at bounding box center [1203, 66] width 34 height 34
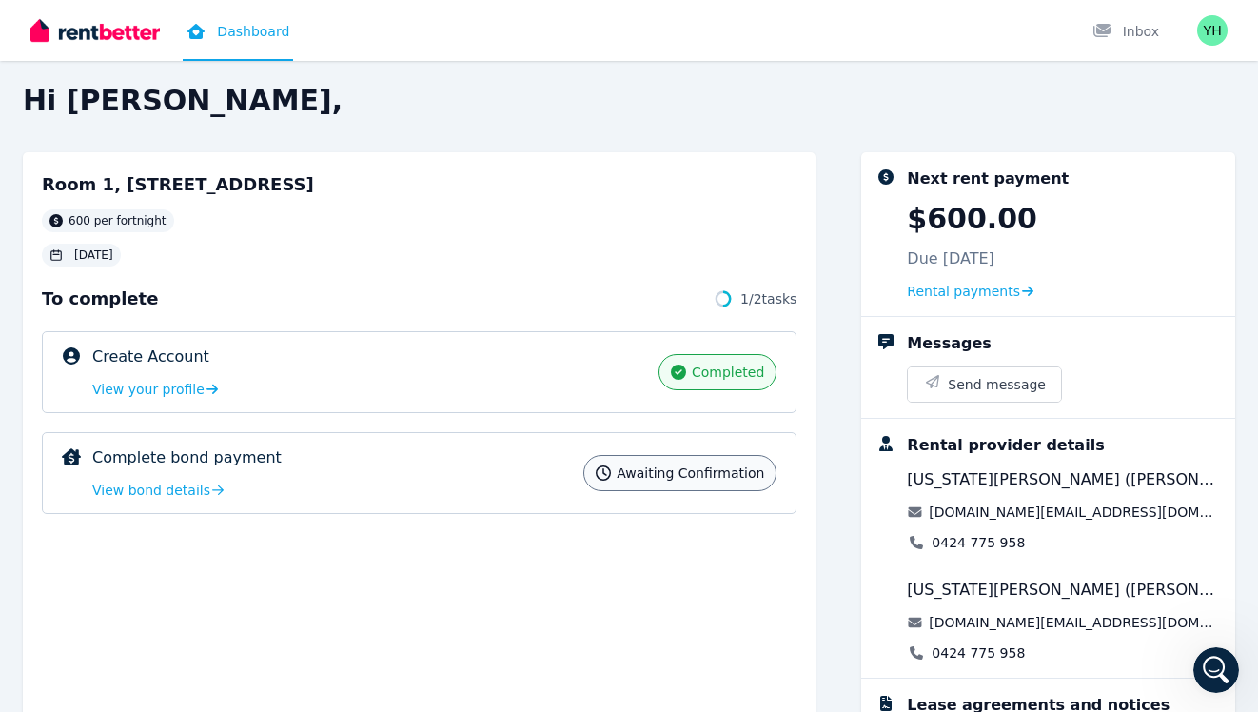
scroll to position [0, 0]
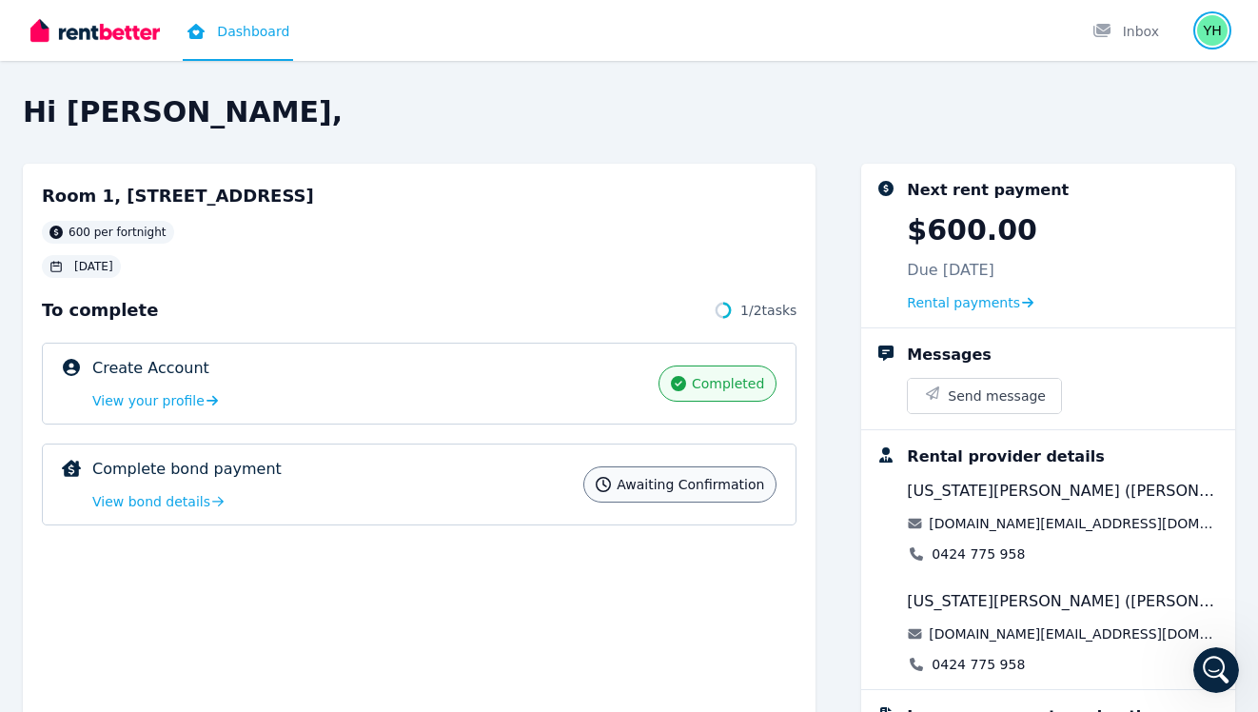
click at [1223, 25] on img "button" at bounding box center [1212, 30] width 30 height 30
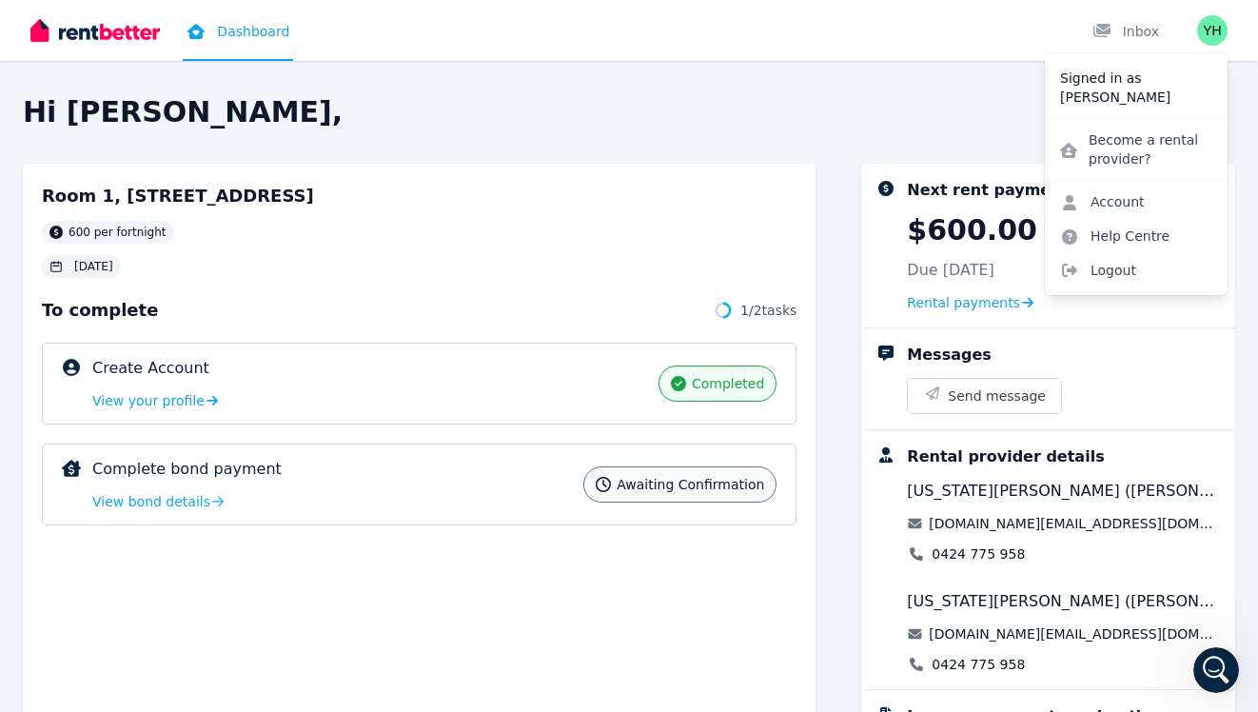
click at [364, 77] on div "Hi Yoonmin, Room 1, 447 Lakeside Dr, Joondalup 600 per fortnight 19 Aug 2025 To…" at bounding box center [629, 356] width 1258 height 712
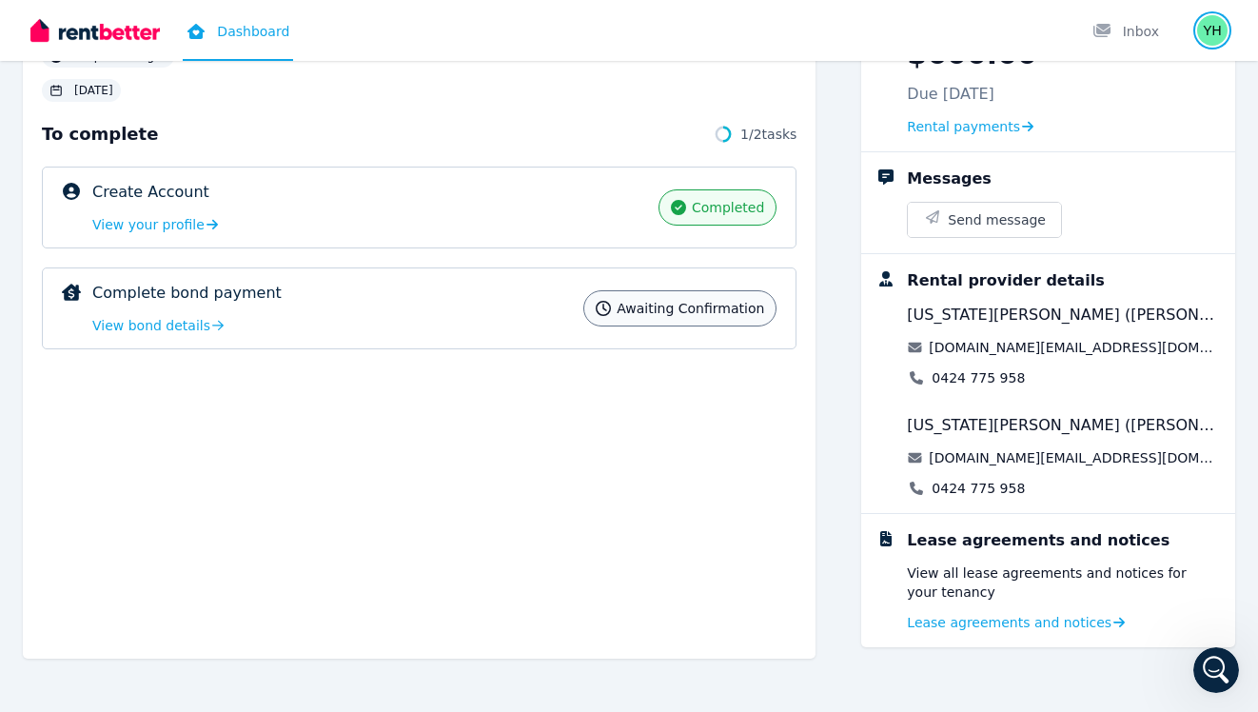
scroll to position [176, 0]
click at [1220, 670] on icon "Open Intercom Messenger" at bounding box center [1213, 667] width 31 height 31
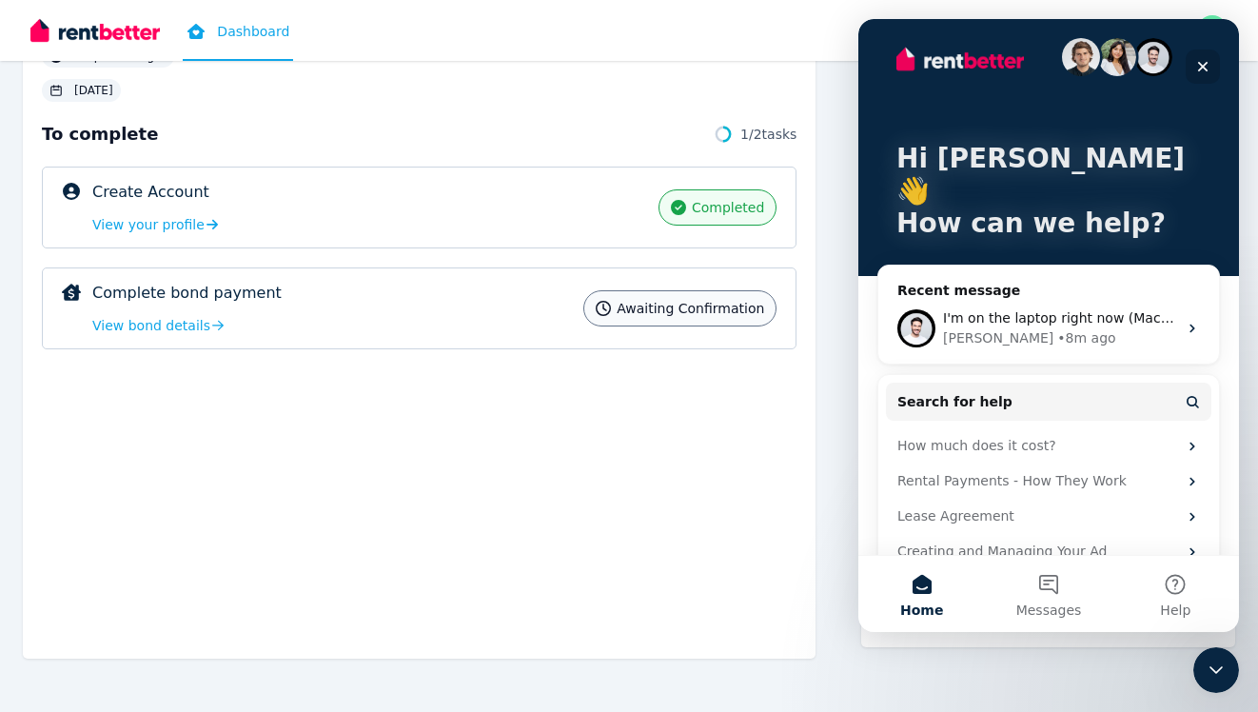
click at [1205, 62] on icon "Close" at bounding box center [1202, 66] width 15 height 15
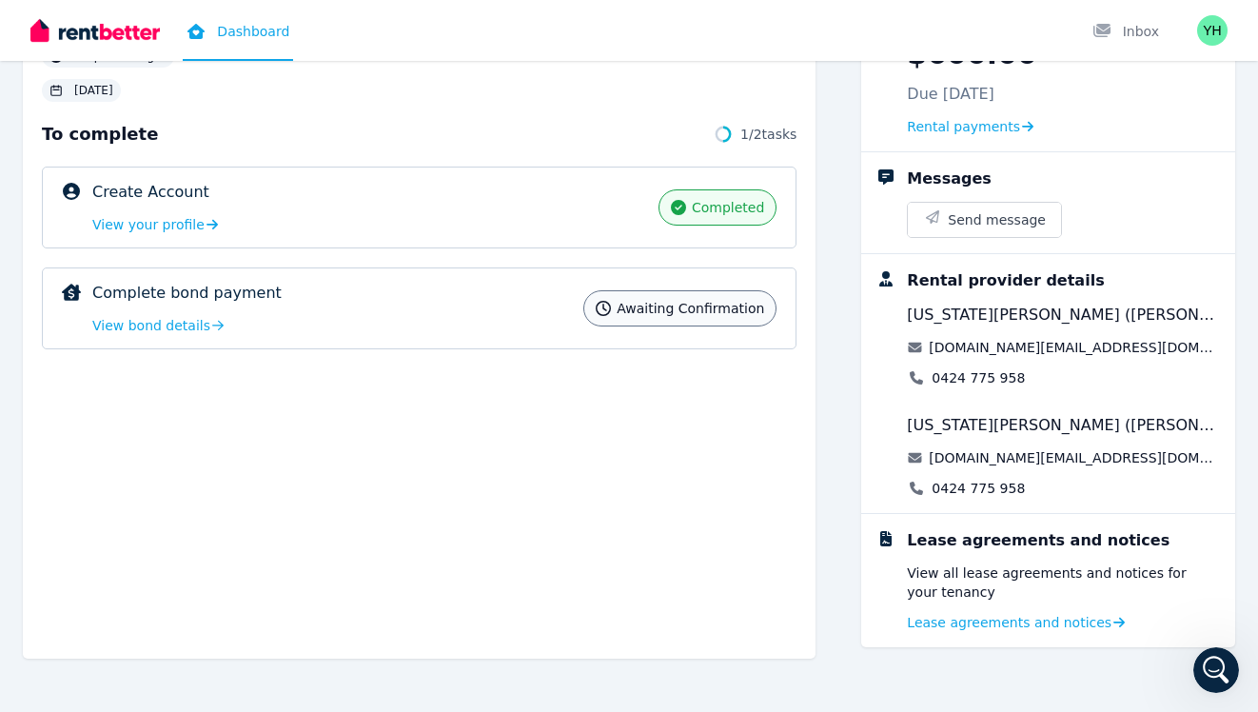
scroll to position [0, 0]
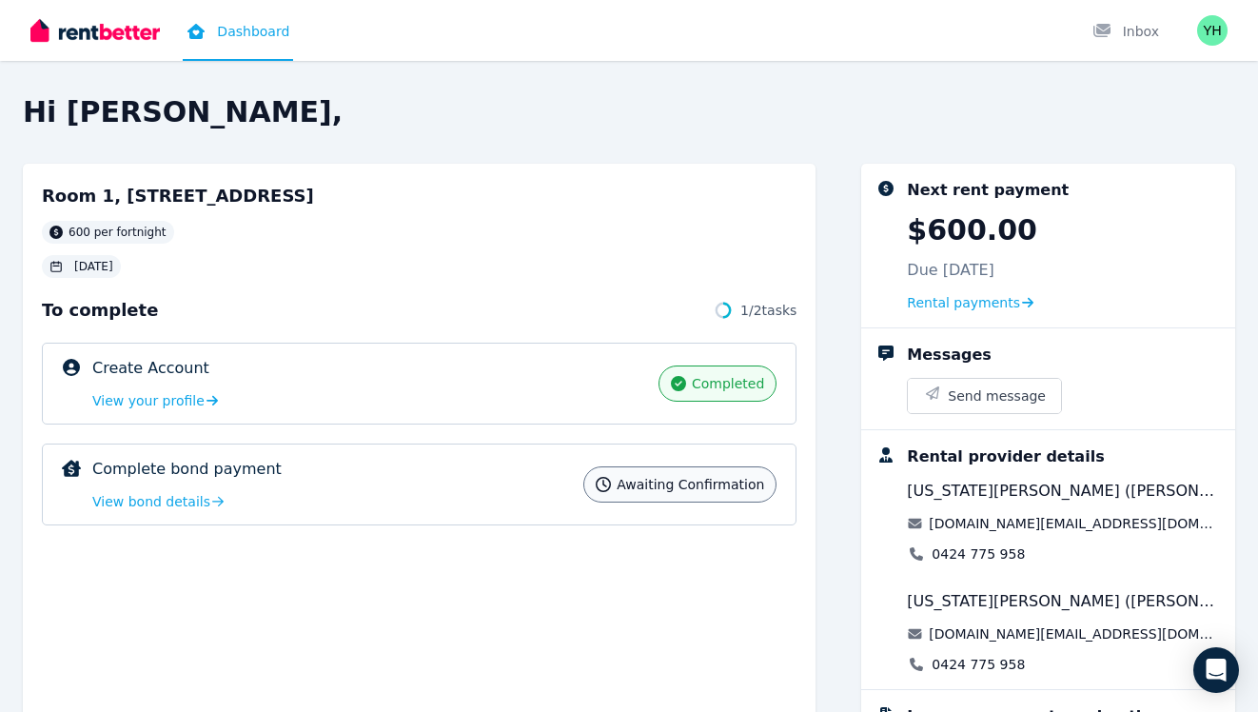
scroll to position [176, 0]
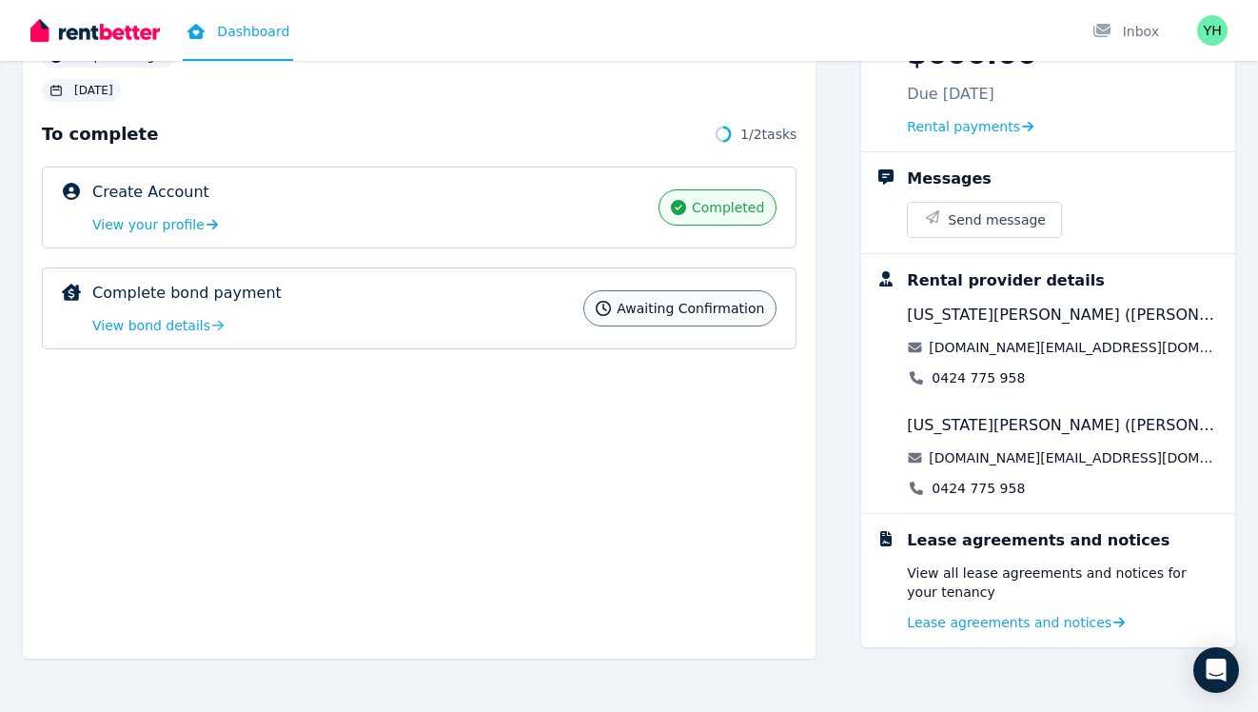
click at [1241, 685] on div "Hi [PERSON_NAME], [STREET_ADDRESS][PERSON_NAME] per fortnight [DATE] To complet…" at bounding box center [629, 315] width 1258 height 793
click at [1209, 663] on icon "Open Intercom Messenger" at bounding box center [1216, 670] width 22 height 25
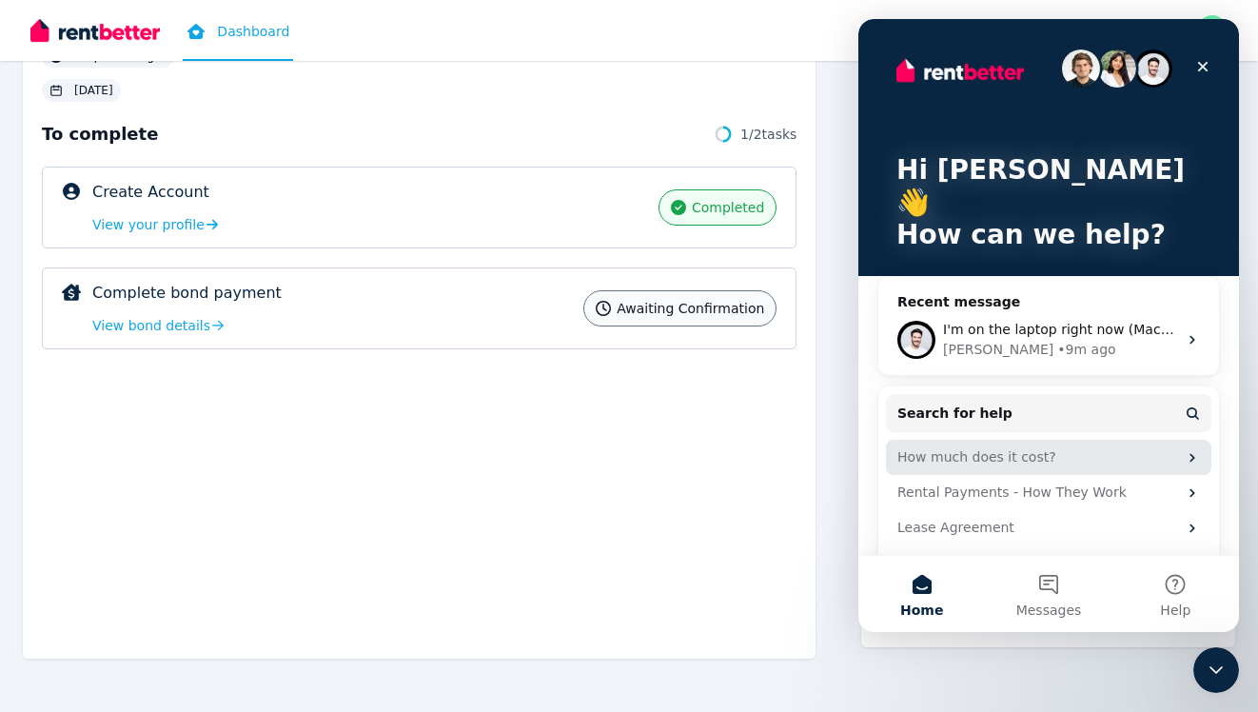
scroll to position [11, 0]
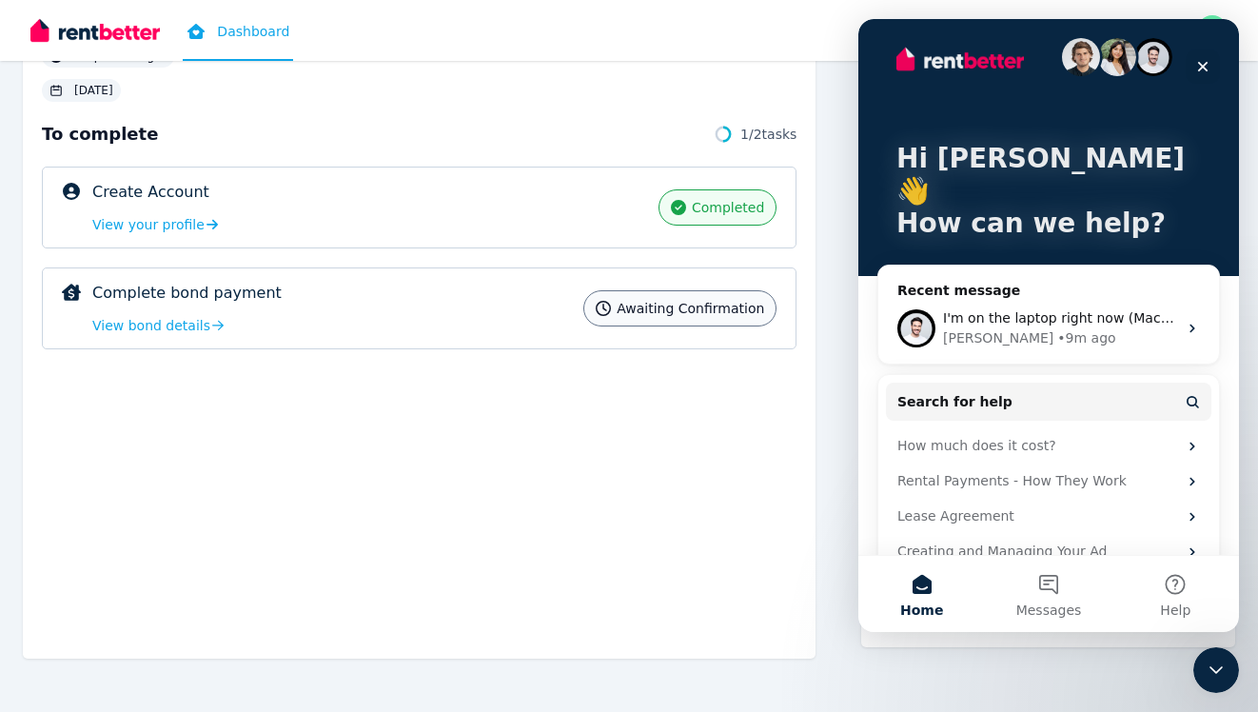
click at [680, 472] on div "Room 1, [STREET_ADDRESS] per fortnight [DATE] To complete 1 / 2 tasks Create Ac…" at bounding box center [419, 323] width 793 height 671
click at [1218, 61] on div "Close" at bounding box center [1203, 66] width 34 height 34
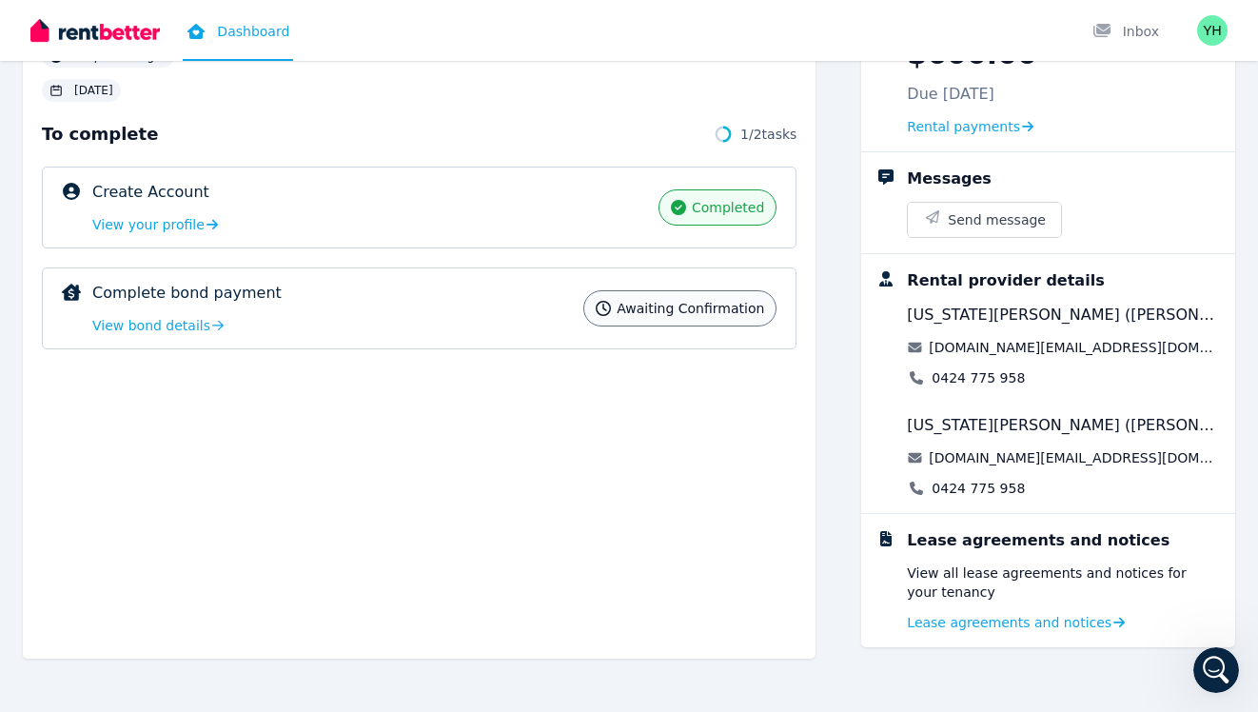
scroll to position [0, 0]
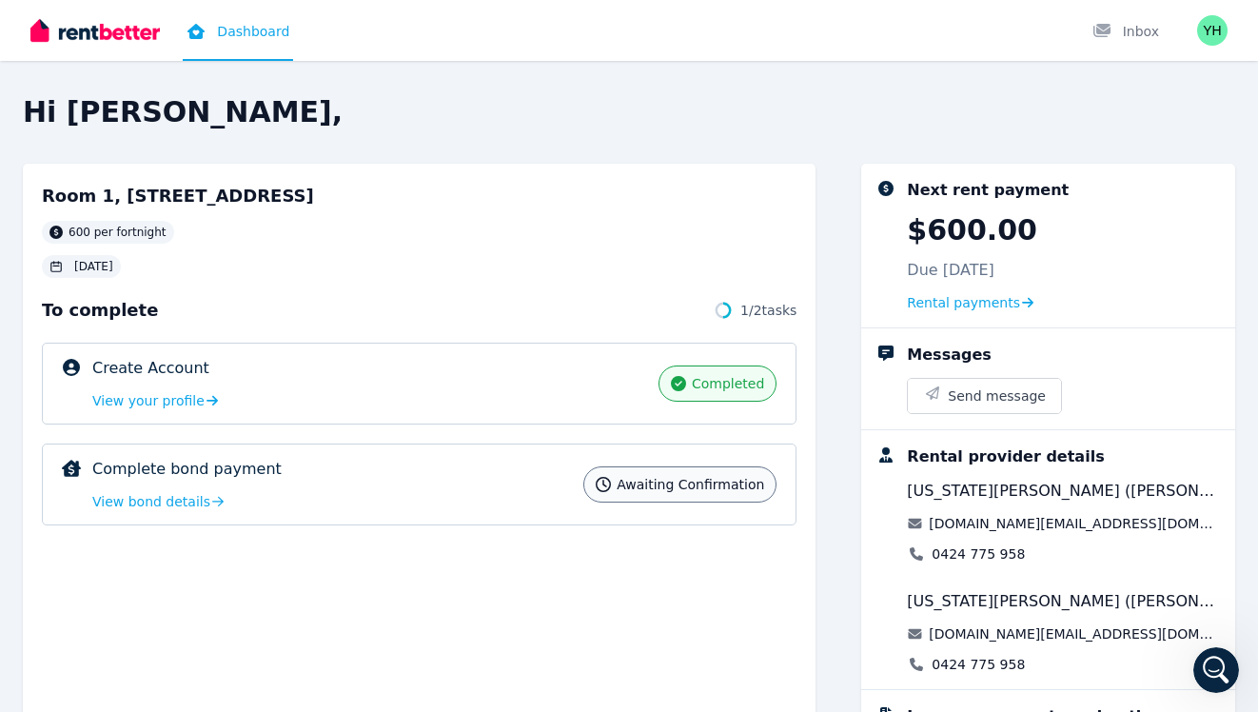
click at [293, 202] on h2 "Room 1, [STREET_ADDRESS]" at bounding box center [178, 196] width 272 height 27
click at [218, 218] on div "Room 1, [STREET_ADDRESS] per fortnight [DATE]" at bounding box center [178, 230] width 272 height 95
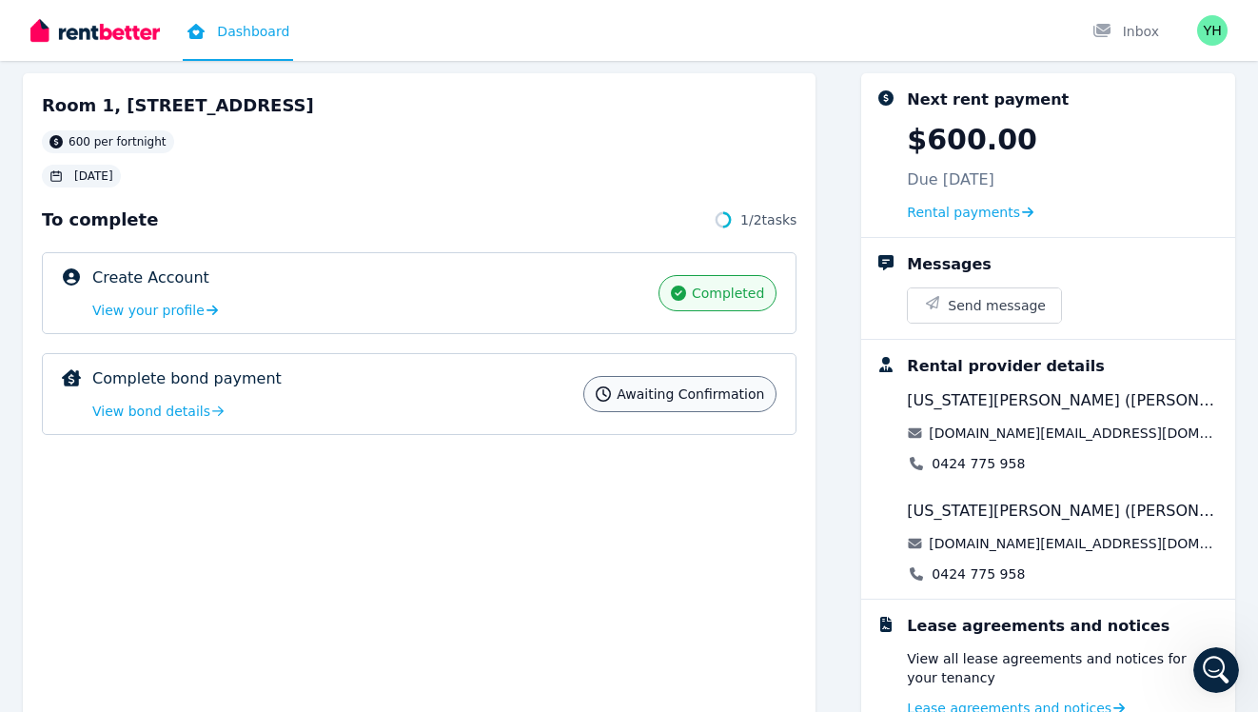
scroll to position [88, 0]
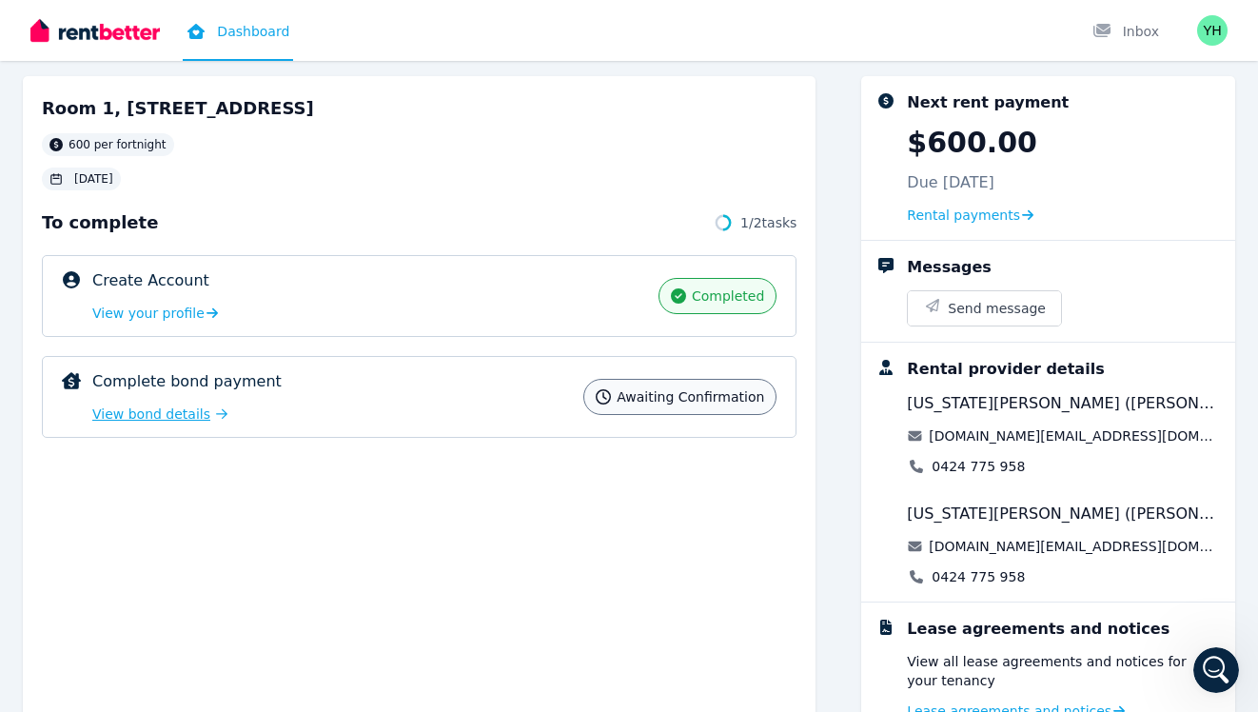
click at [207, 421] on div "View bond details" at bounding box center [159, 413] width 135 height 19
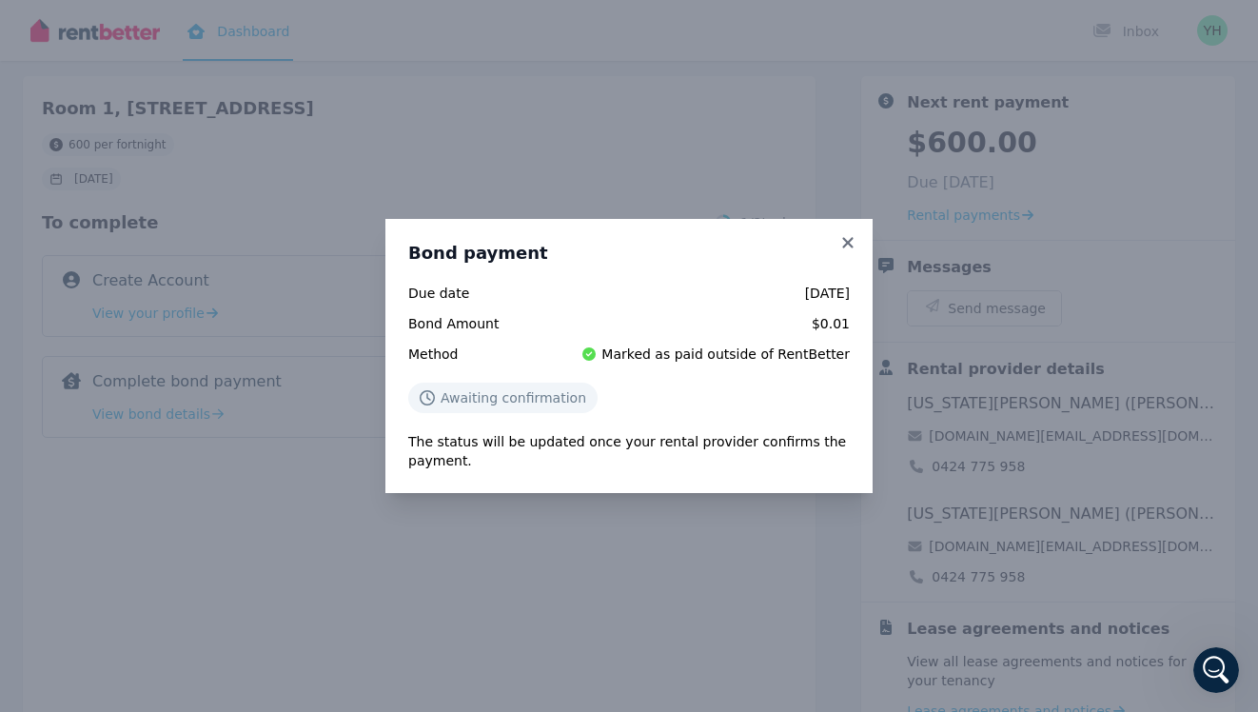
click at [534, 403] on span "Awaiting confirmation" at bounding box center [514, 397] width 146 height 19
click at [470, 329] on span "Bond Amount" at bounding box center [474, 323] width 132 height 19
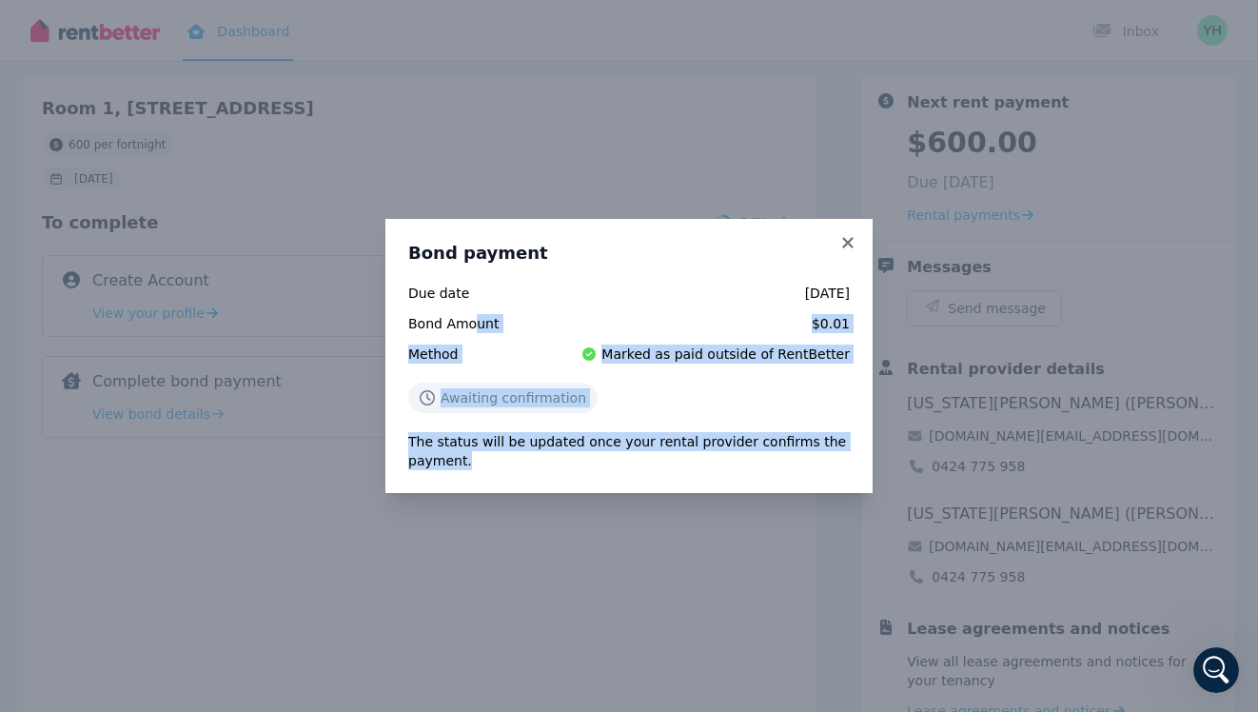
drag, startPoint x: 474, startPoint y: 328, endPoint x: 846, endPoint y: 503, distance: 411.2
click at [846, 503] on div "Bond payment Due date [DATE] Bond Amount $0.01 Method Marked as paid outside of…" at bounding box center [629, 356] width 1258 height 712
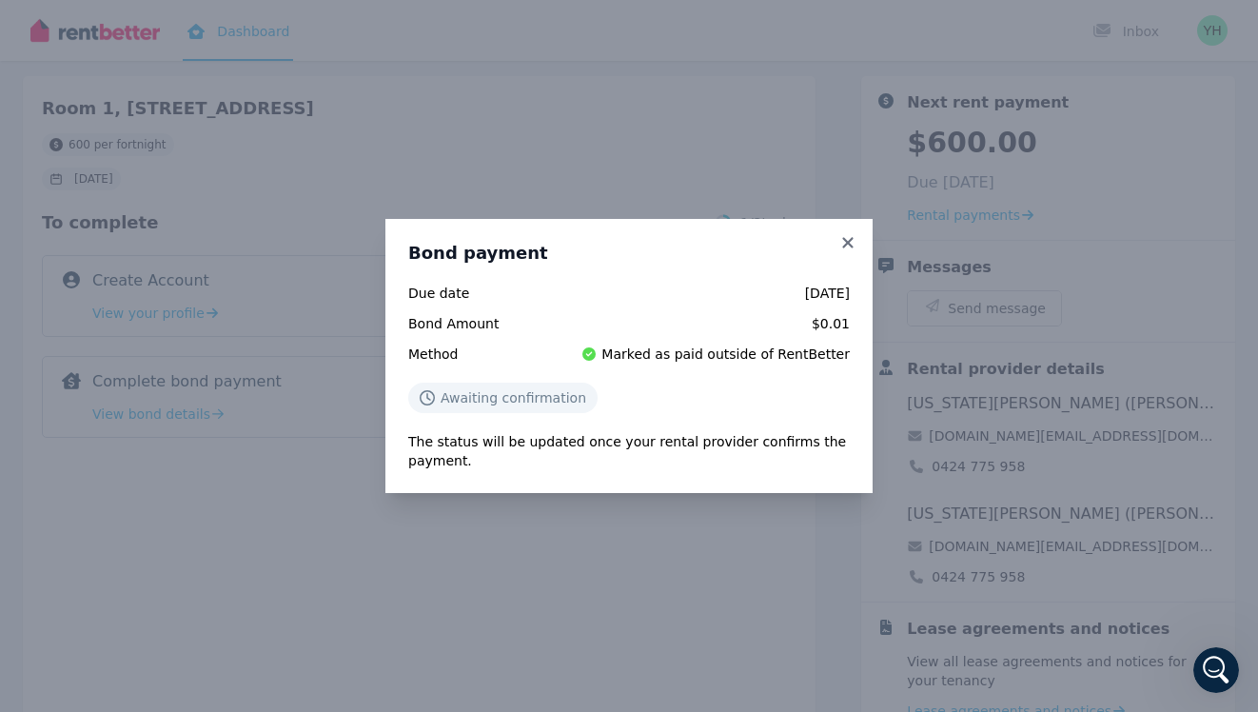
click at [739, 380] on div "Due date [DATE] Bond Amount $0.01 Method Marked as paid outside of RentBetter A…" at bounding box center [629, 377] width 442 height 187
click at [847, 245] on icon at bounding box center [847, 242] width 10 height 10
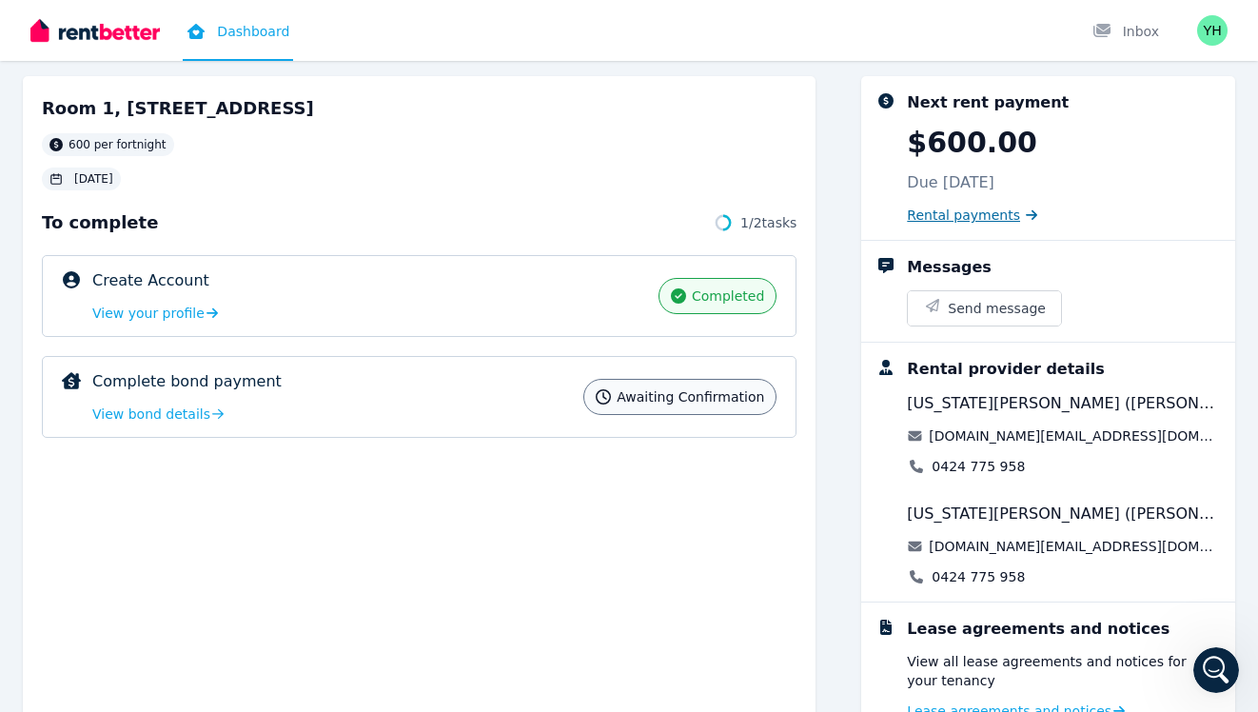
click at [943, 210] on span "Rental payments" at bounding box center [963, 215] width 113 height 19
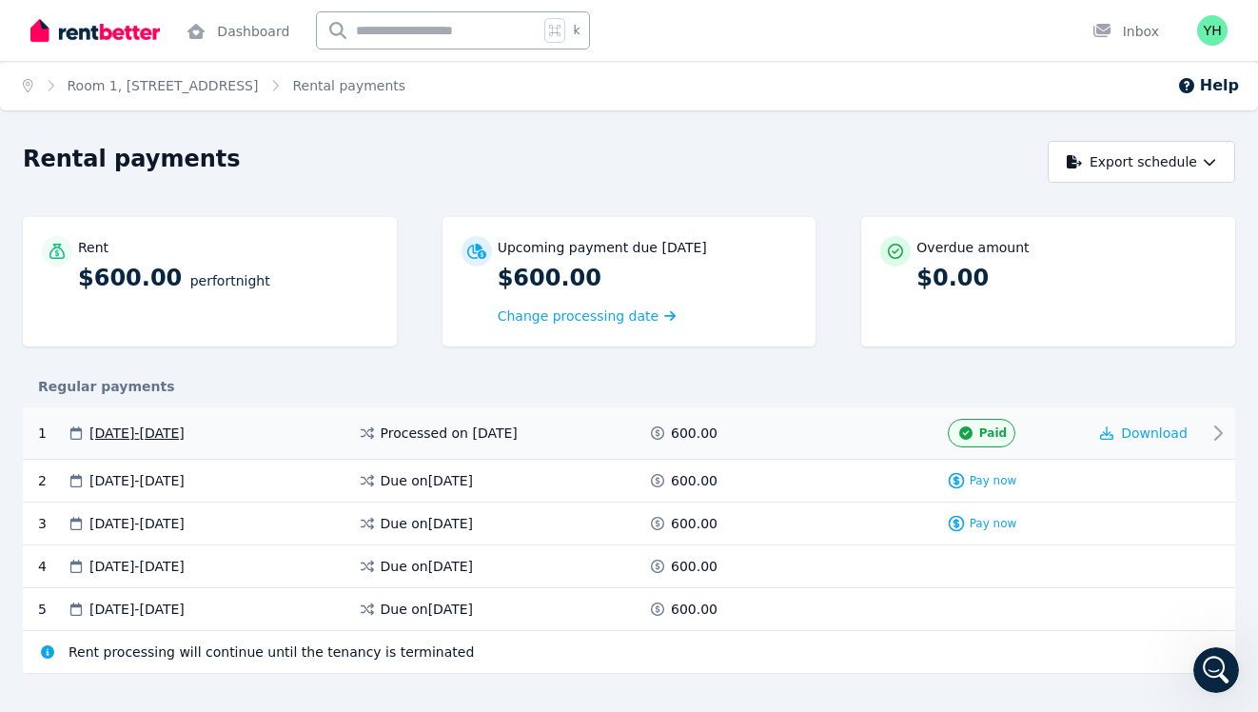
scroll to position [29, 0]
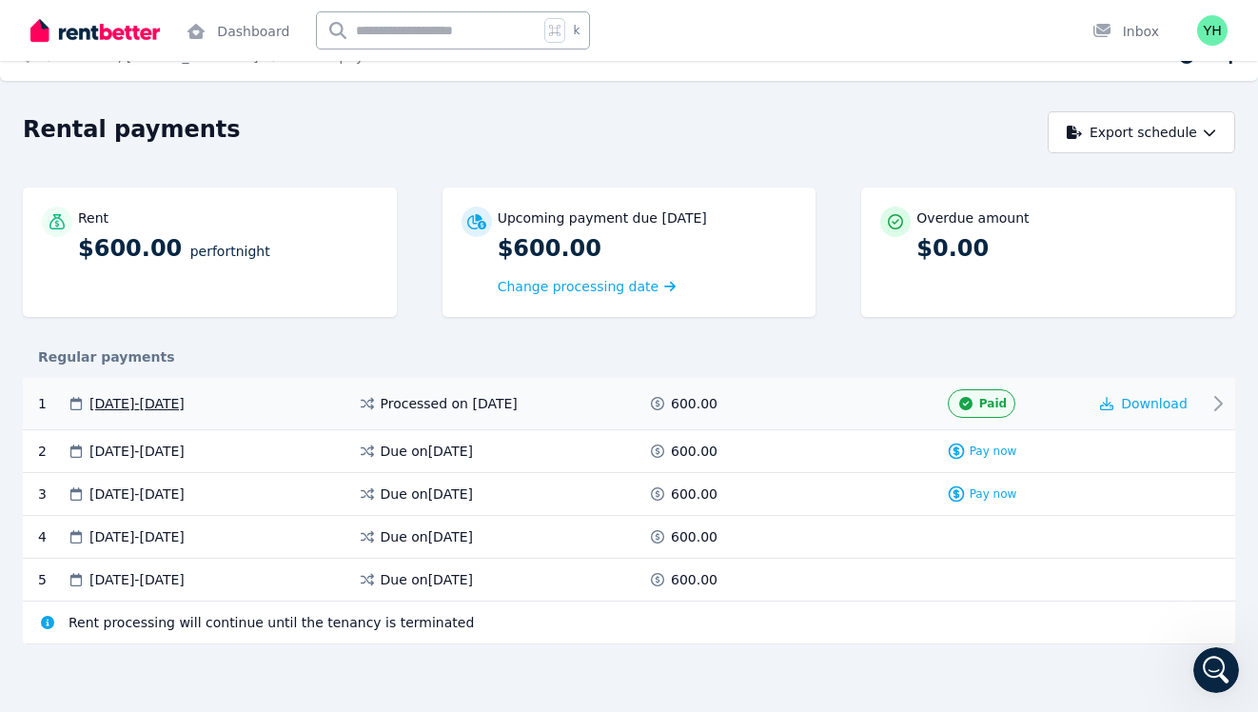
click at [433, 397] on span "Processed on [DATE]" at bounding box center [449, 403] width 137 height 19
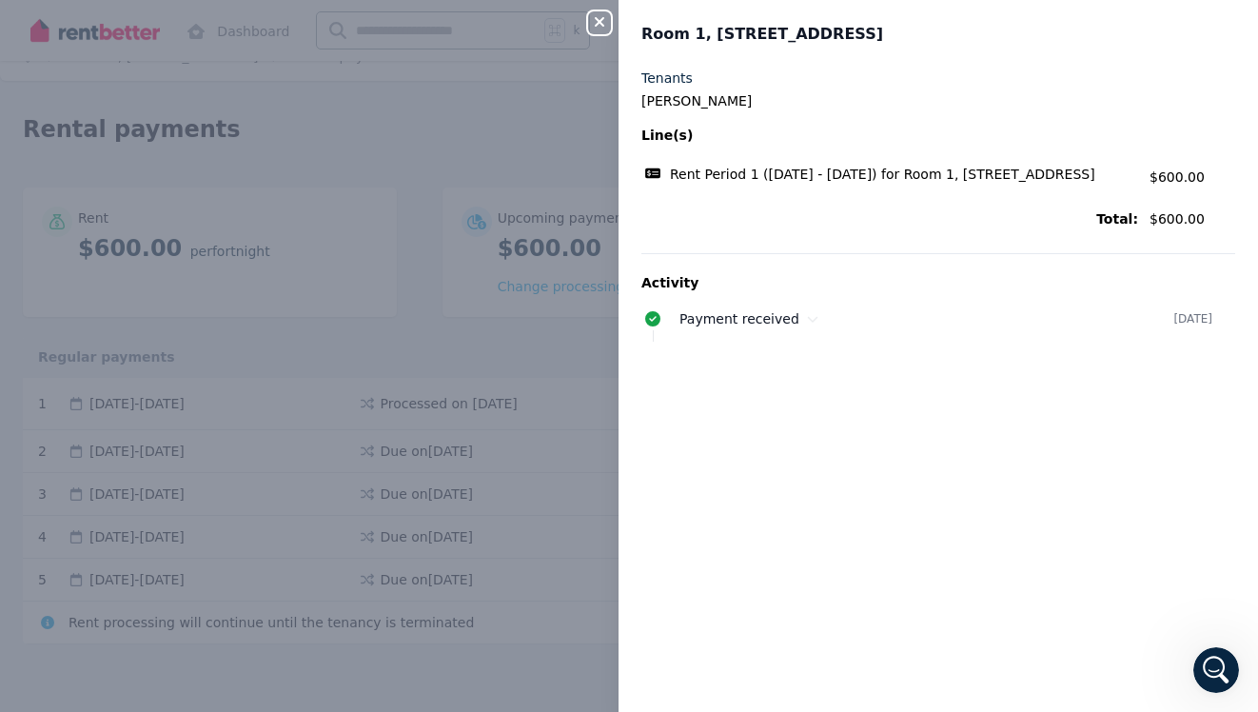
click at [602, 25] on icon "button" at bounding box center [599, 21] width 23 height 15
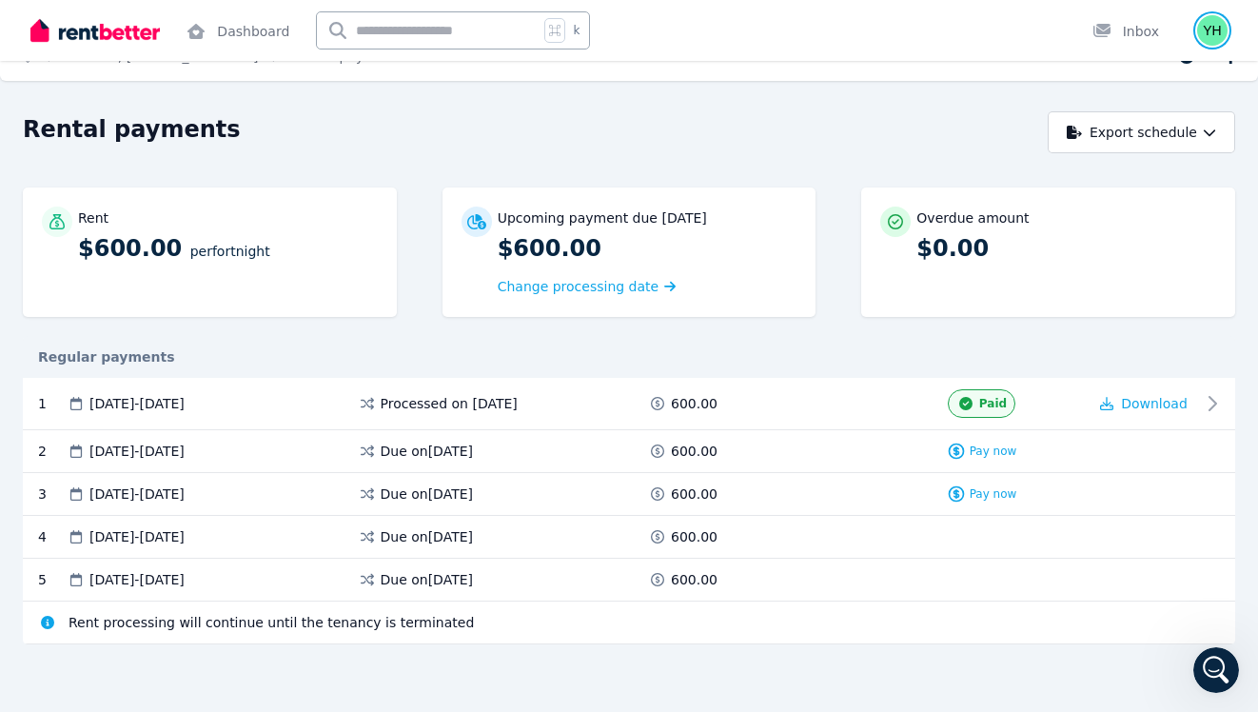
click at [1209, 33] on img "button" at bounding box center [1212, 30] width 30 height 30
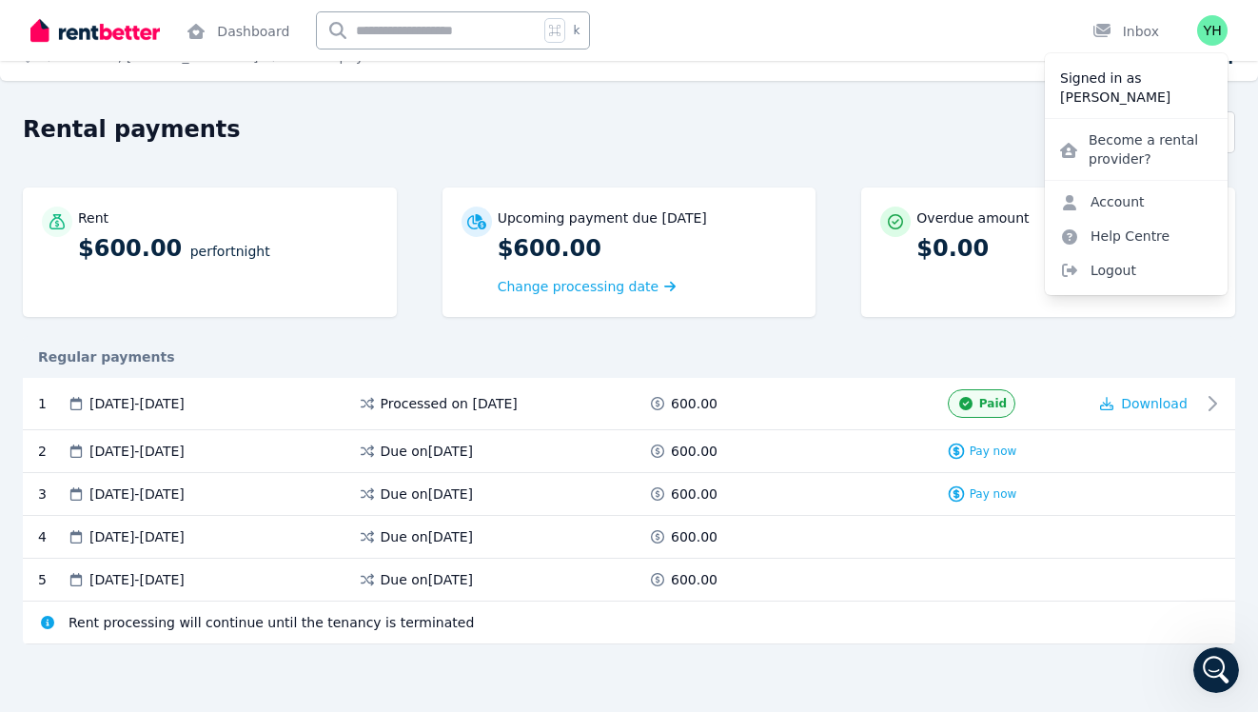
click at [894, 120] on div "Rental payments" at bounding box center [530, 132] width 1014 height 36
